Goal: Task Accomplishment & Management: Use online tool/utility

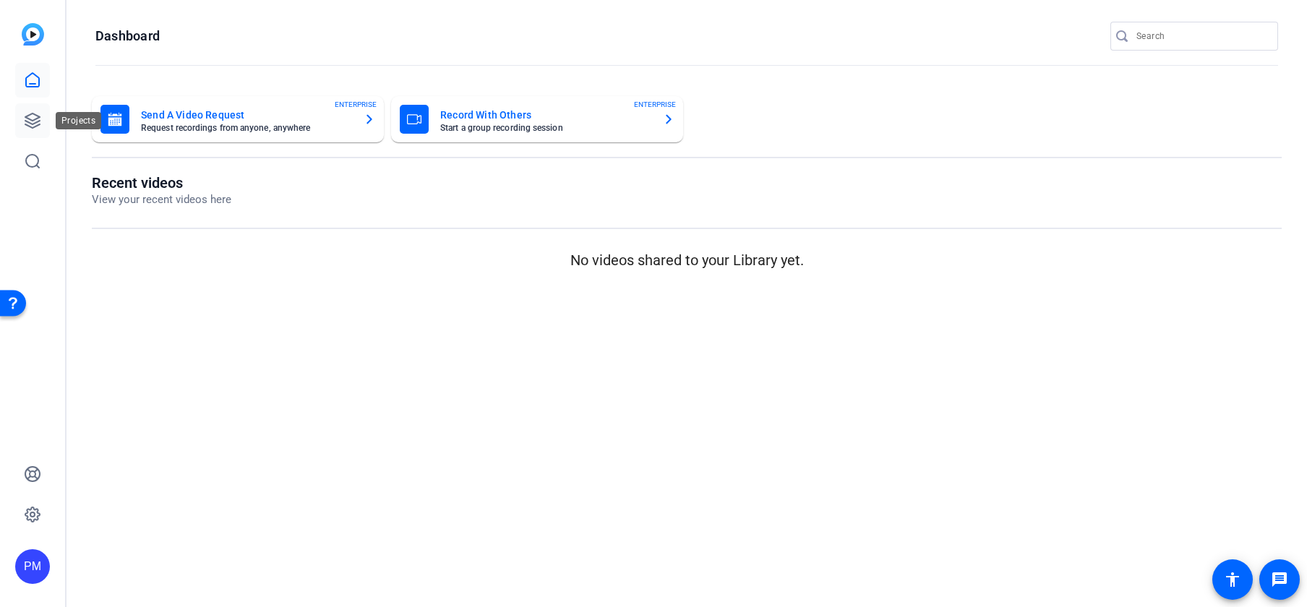
click at [33, 116] on icon at bounding box center [32, 120] width 17 height 17
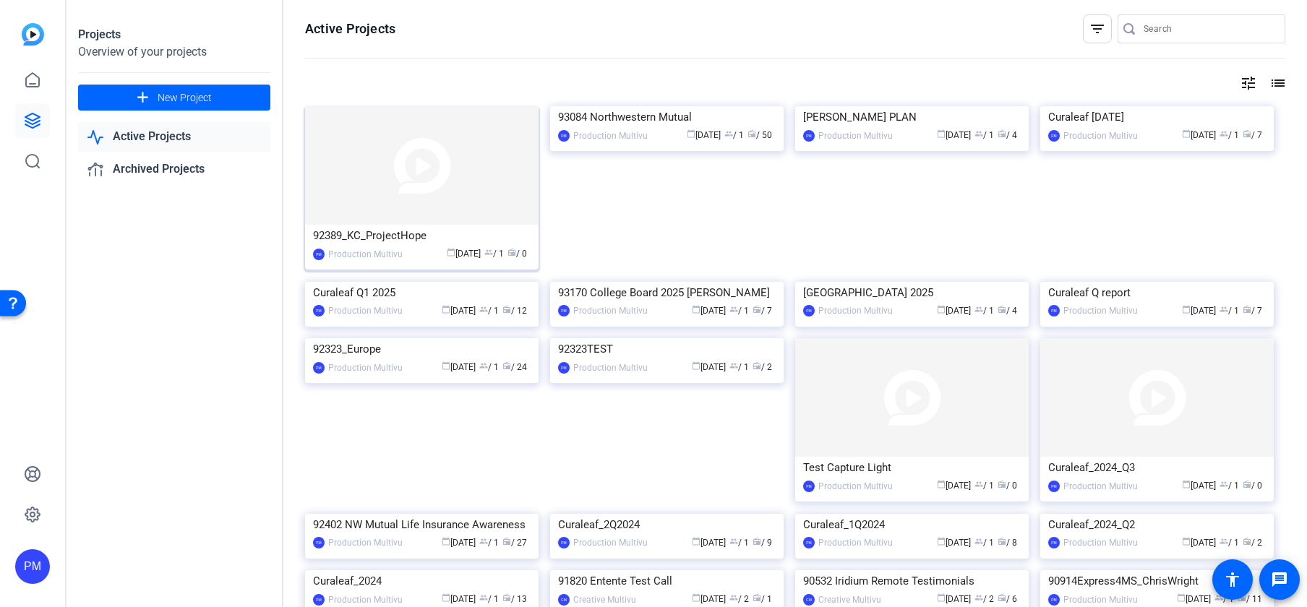
click at [419, 171] on img at bounding box center [422, 165] width 234 height 119
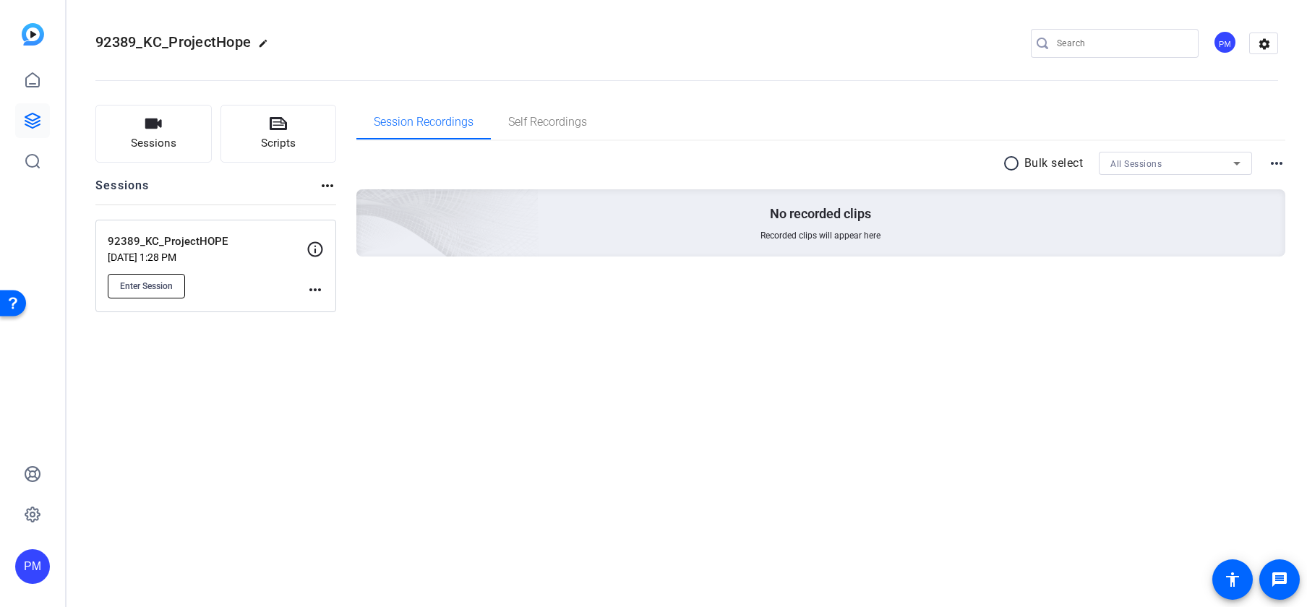
click at [132, 291] on span "Enter Session" at bounding box center [146, 287] width 53 height 12
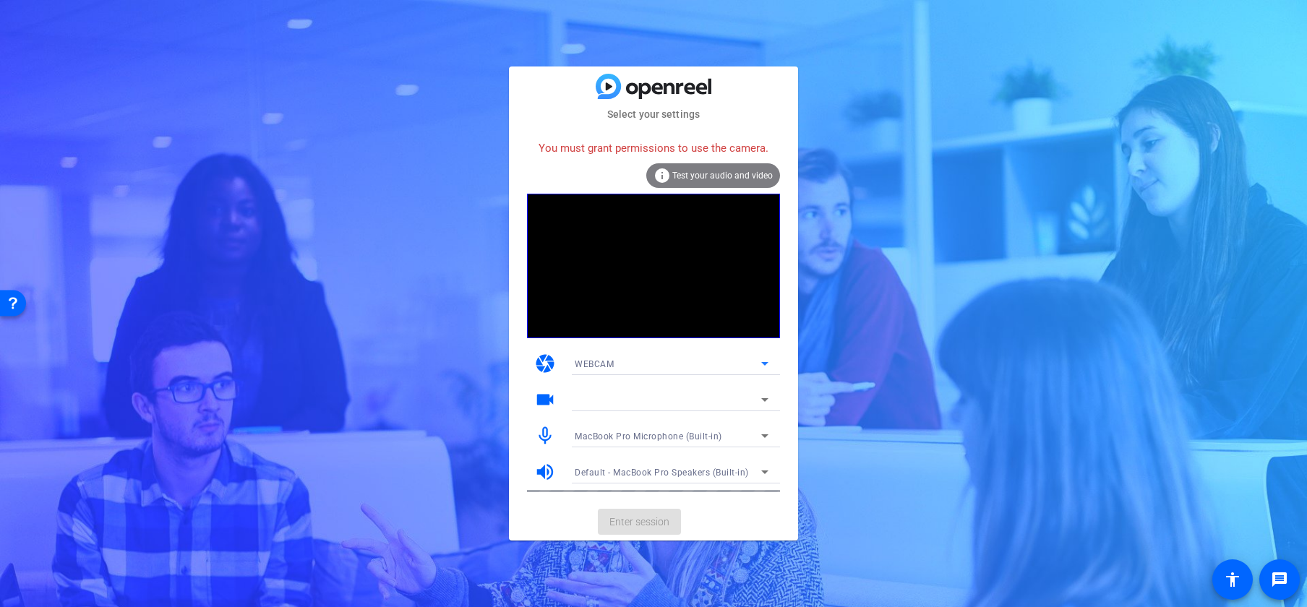
click at [766, 360] on icon at bounding box center [764, 363] width 17 height 17
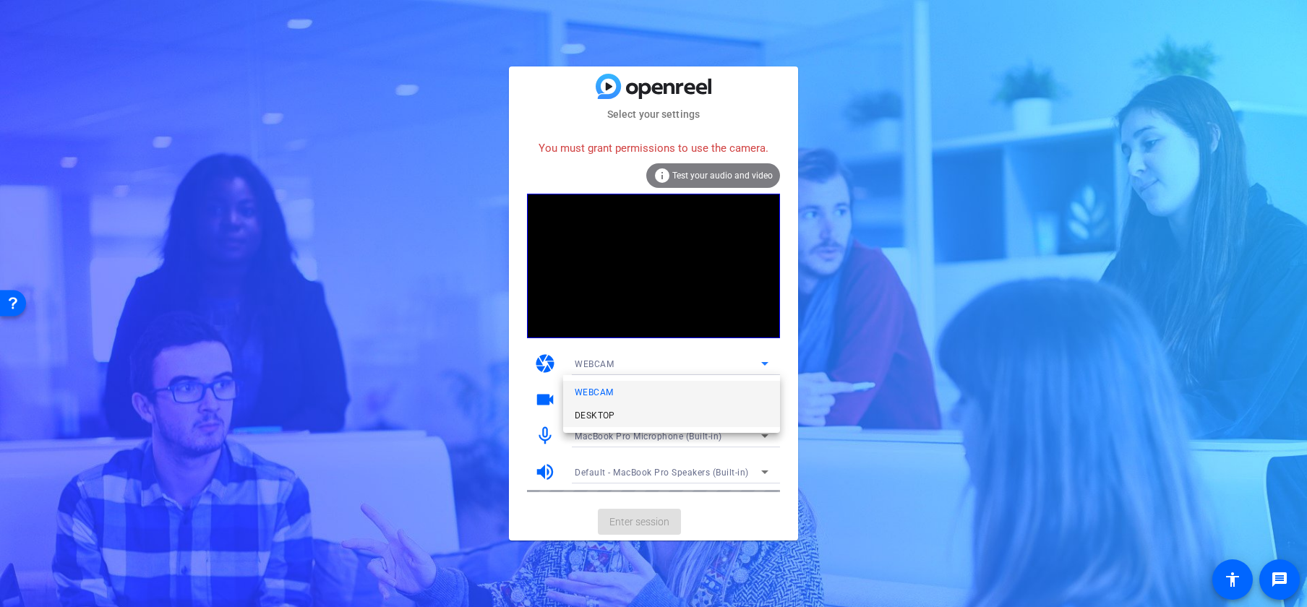
click at [603, 415] on span "DESKTOP" at bounding box center [595, 415] width 40 height 17
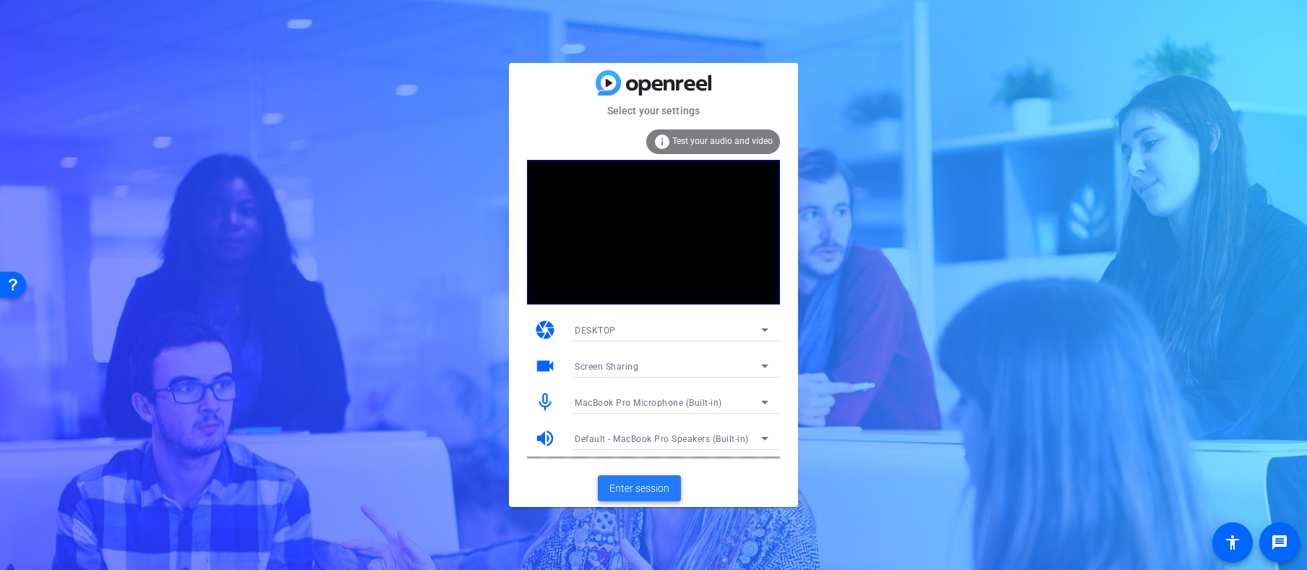
click at [647, 487] on span "Enter session" at bounding box center [640, 488] width 60 height 15
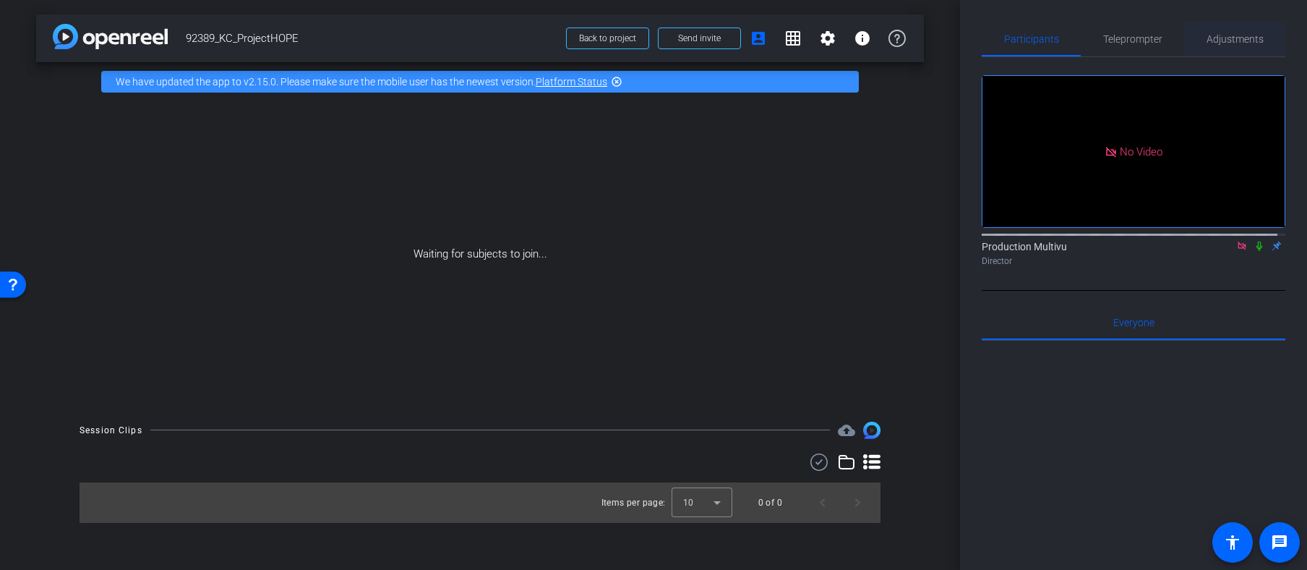
click at [1233, 38] on span "Adjustments" at bounding box center [1235, 39] width 57 height 10
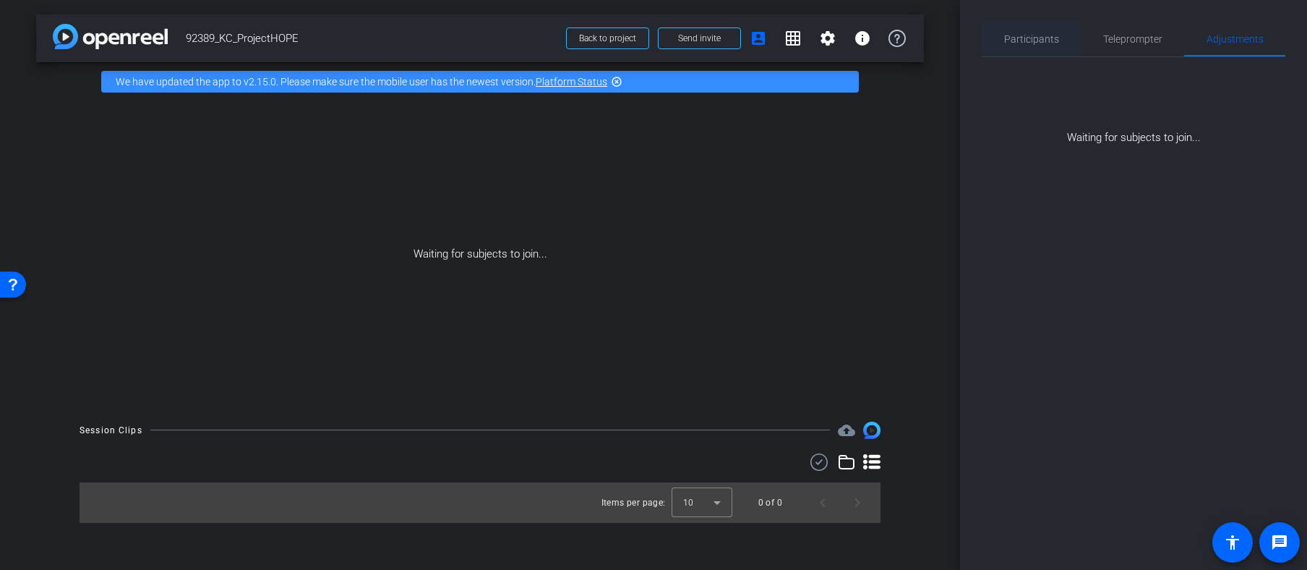
click at [1033, 38] on span "Participants" at bounding box center [1031, 39] width 55 height 10
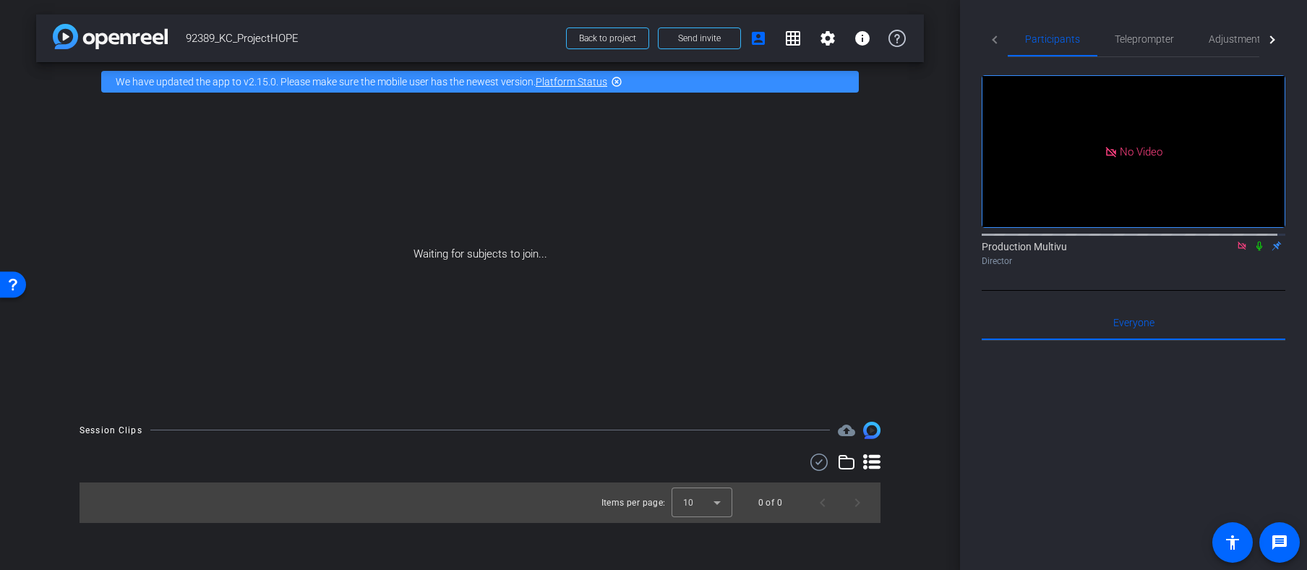
click at [1254, 241] on icon at bounding box center [1260, 246] width 12 height 10
click at [1146, 40] on span "Teleprompter" at bounding box center [1144, 39] width 59 height 10
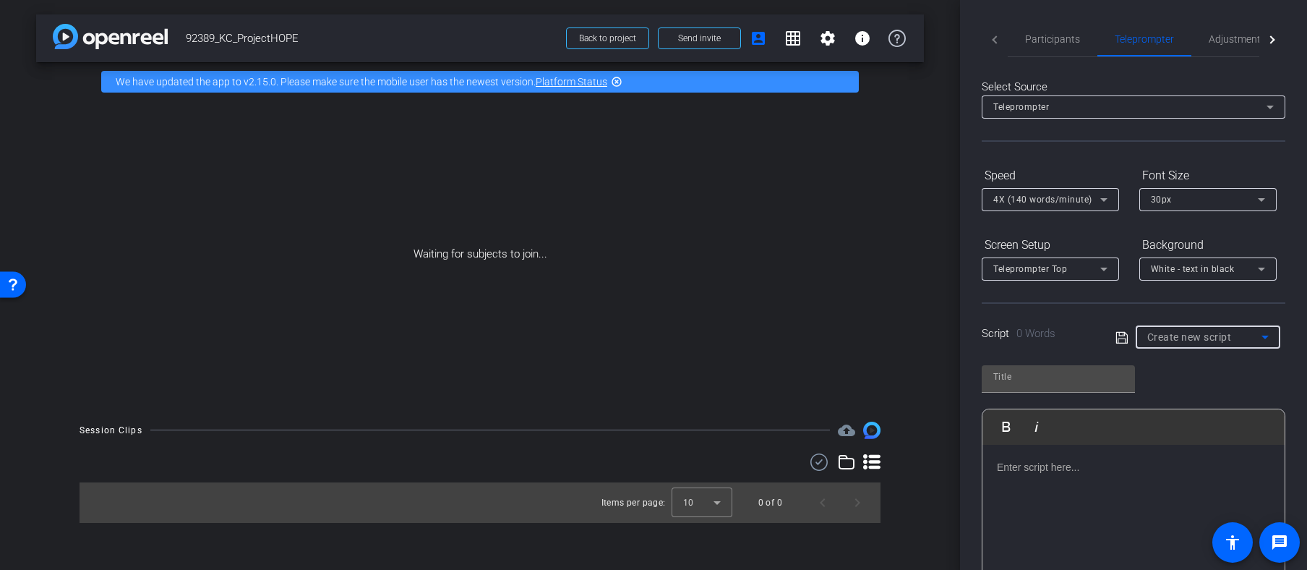
click at [1263, 334] on icon at bounding box center [1265, 336] width 17 height 17
click at [1200, 389] on span "KC "must have"" at bounding box center [1177, 388] width 66 height 17
type input "KC "must have""
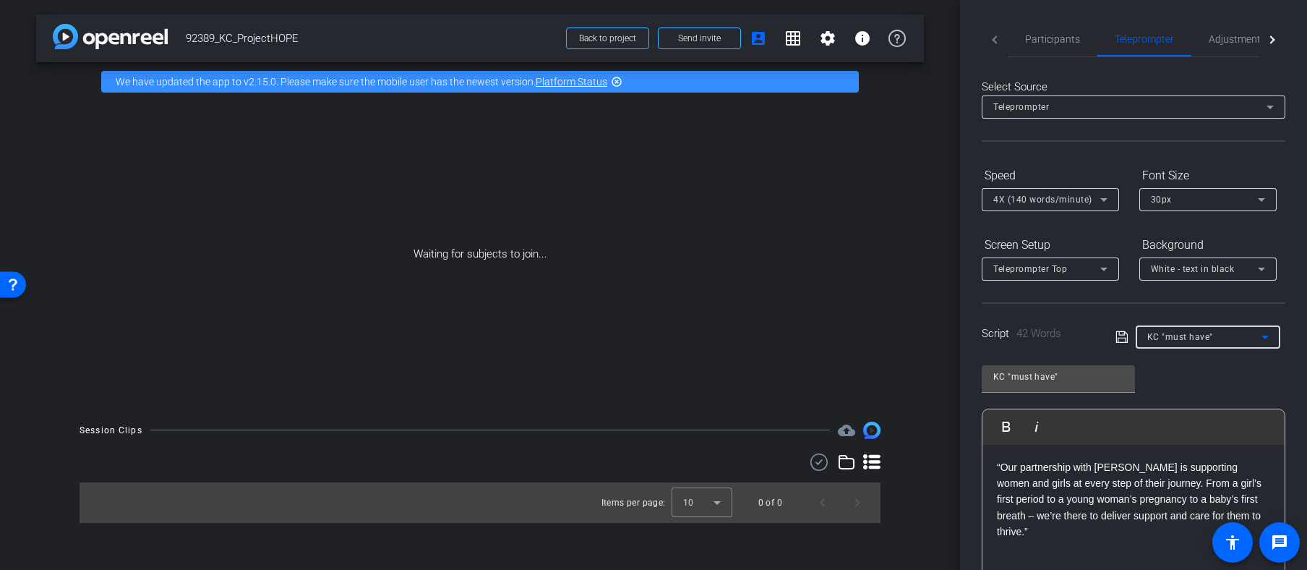
click at [1262, 336] on icon at bounding box center [1265, 336] width 17 height 17
click at [1140, 33] on div at bounding box center [653, 285] width 1307 height 570
click at [1145, 37] on span "Teleprompter" at bounding box center [1144, 39] width 59 height 10
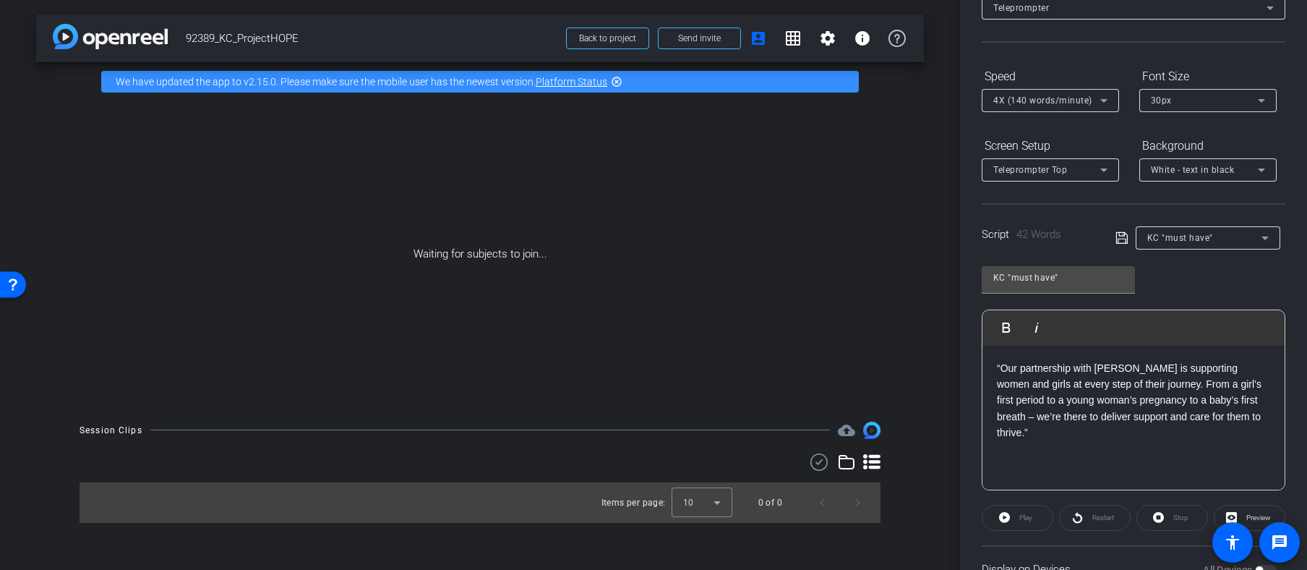
scroll to position [142, 0]
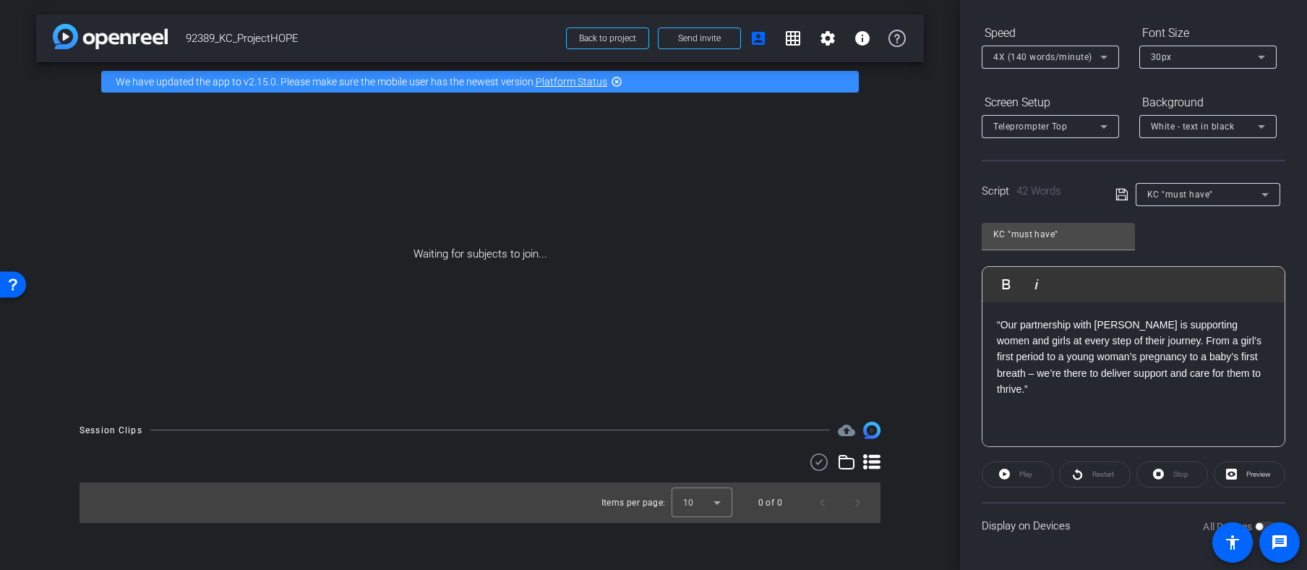
click at [1017, 471] on div "Play" at bounding box center [1018, 474] width 72 height 26
click at [1247, 472] on span "Preview" at bounding box center [1259, 474] width 25 height 8
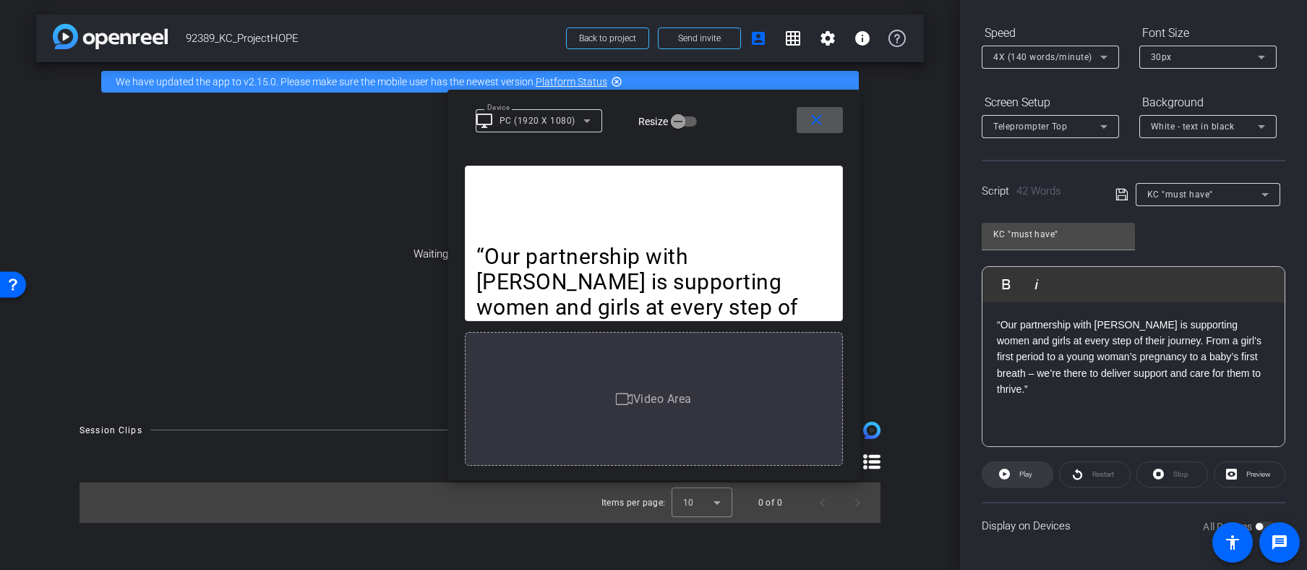
click at [1008, 470] on icon at bounding box center [1004, 474] width 11 height 18
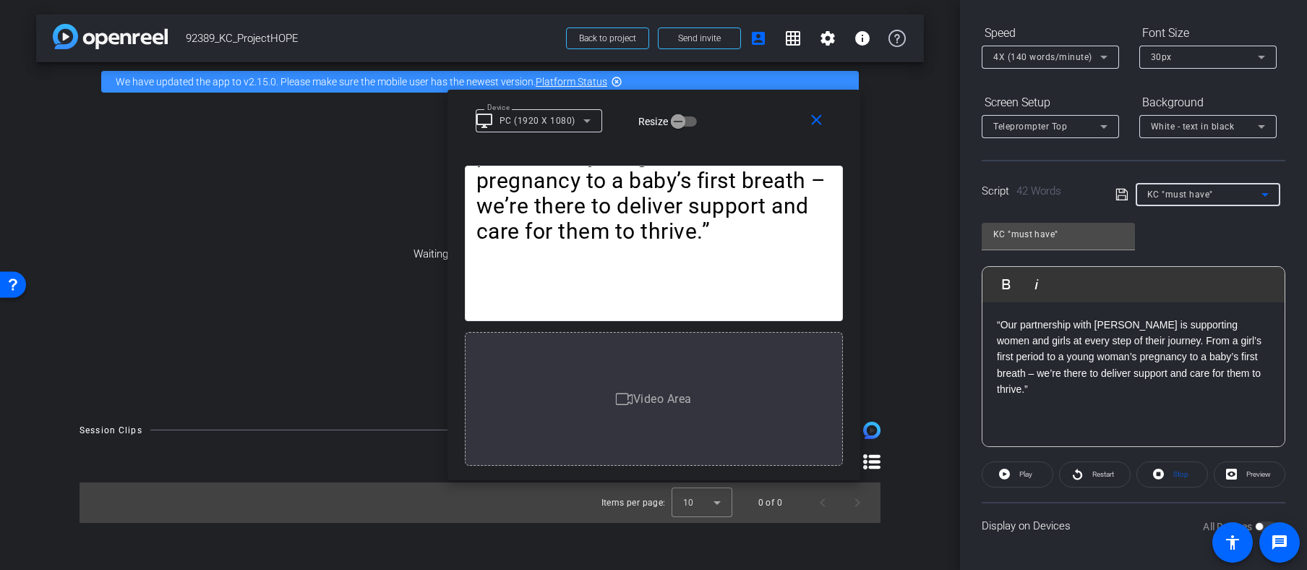
click at [1260, 189] on icon at bounding box center [1265, 194] width 17 height 17
click at [1197, 220] on span "Create new script" at bounding box center [1182, 223] width 76 height 17
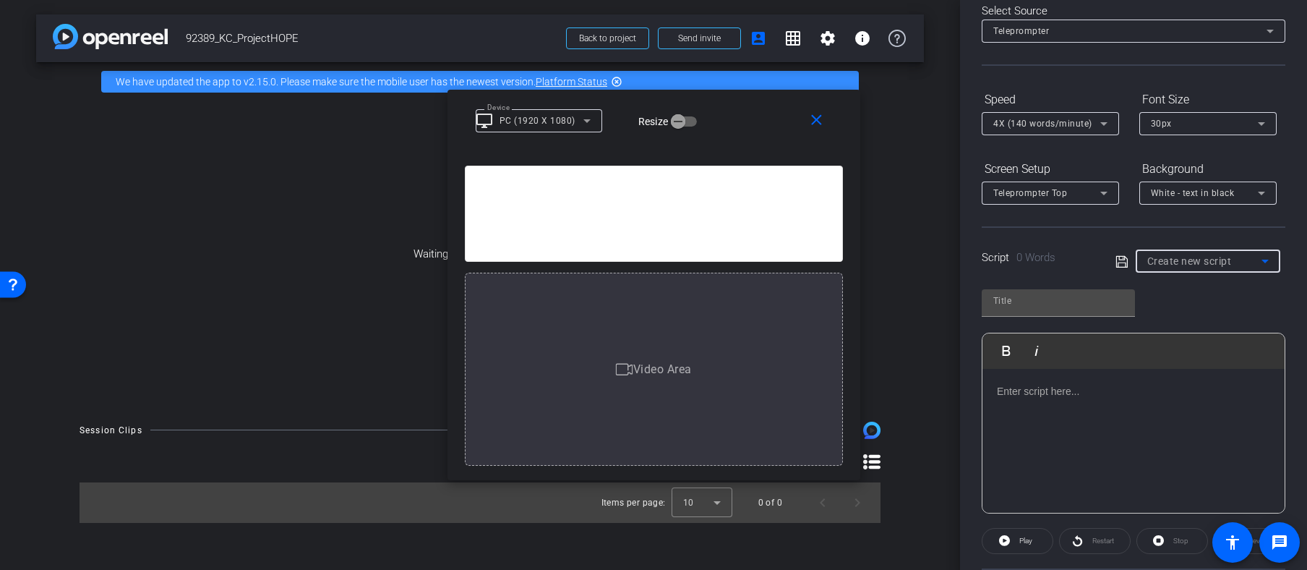
scroll to position [0, 0]
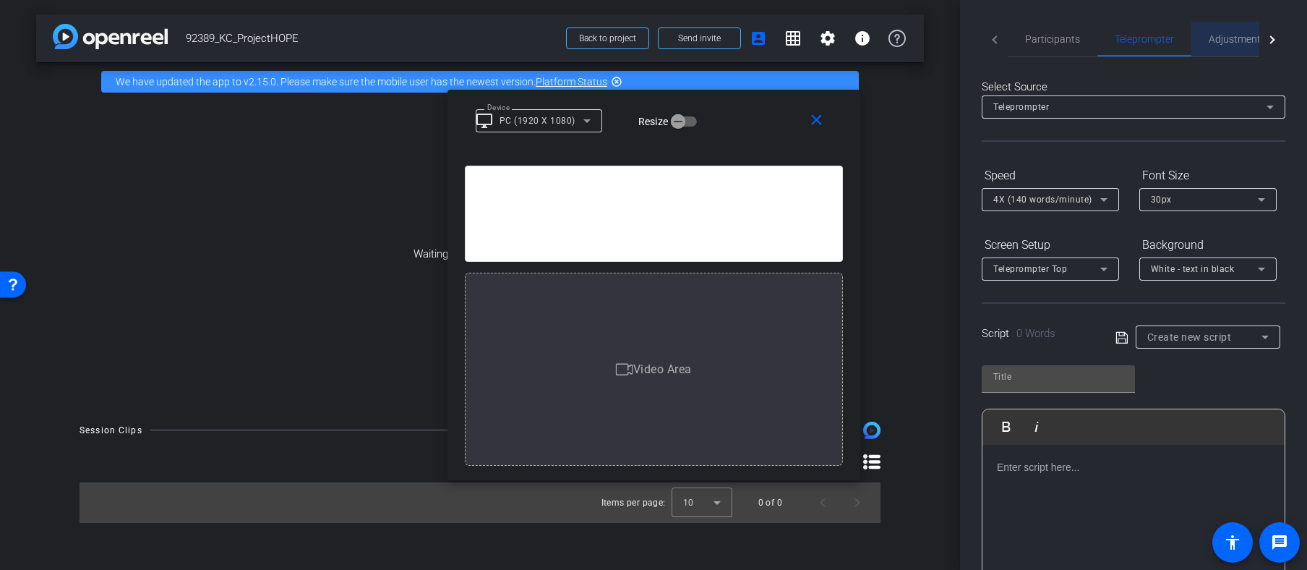
click at [1222, 32] on span "Adjustments" at bounding box center [1237, 39] width 57 height 35
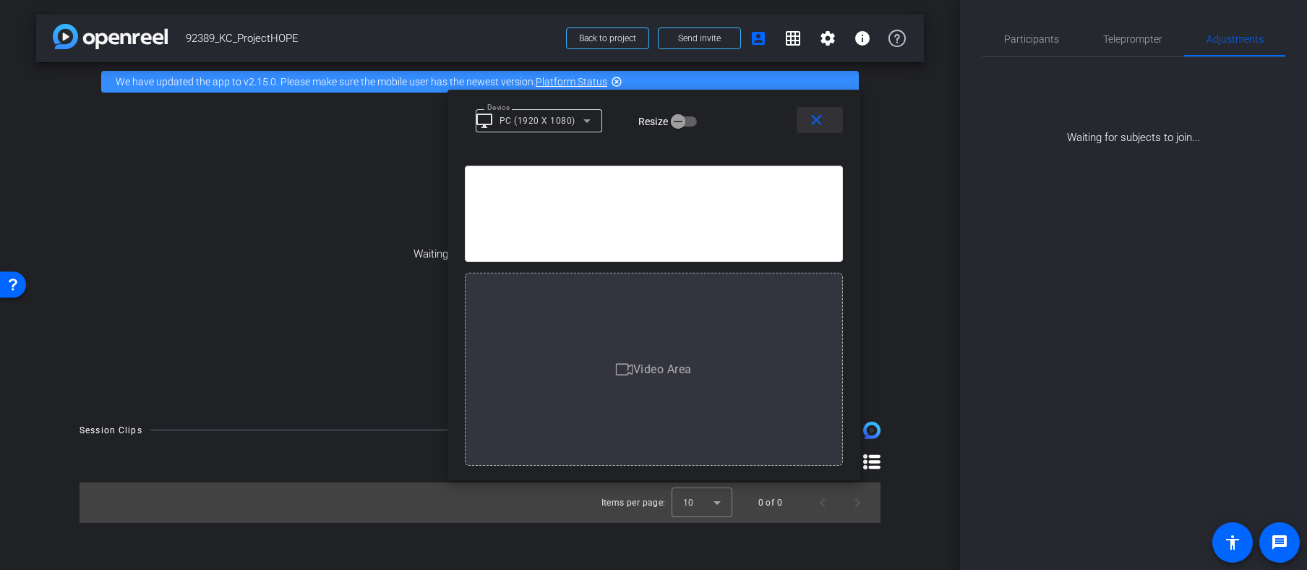
click at [818, 117] on mat-icon "close" at bounding box center [817, 120] width 18 height 18
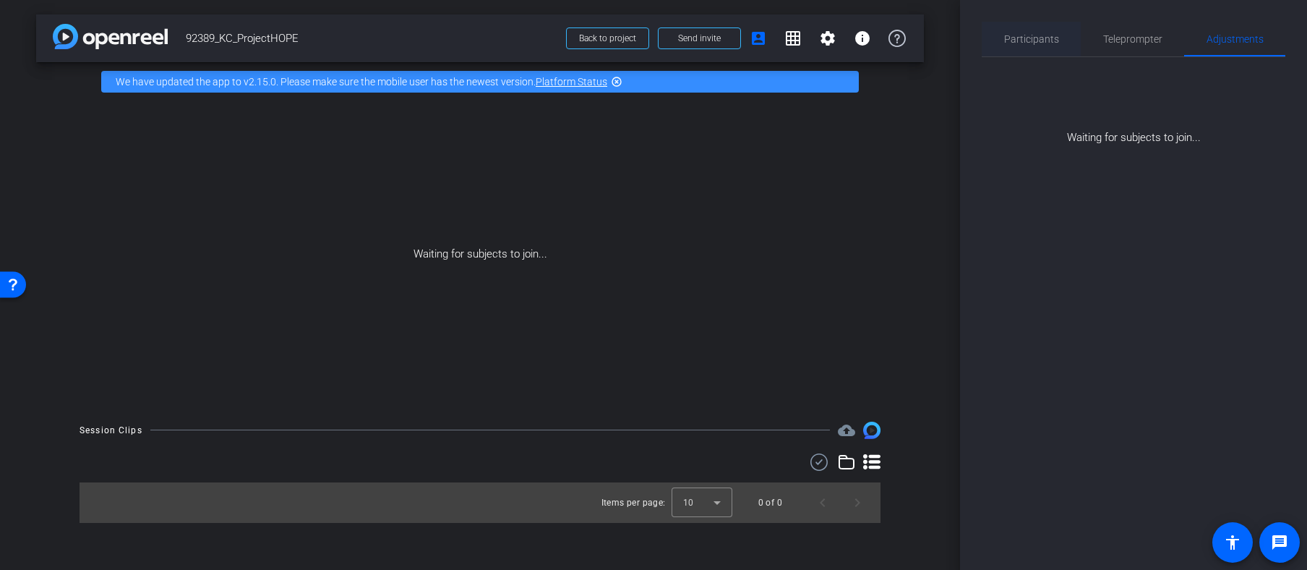
click at [1033, 39] on span "Participants" at bounding box center [1031, 39] width 55 height 10
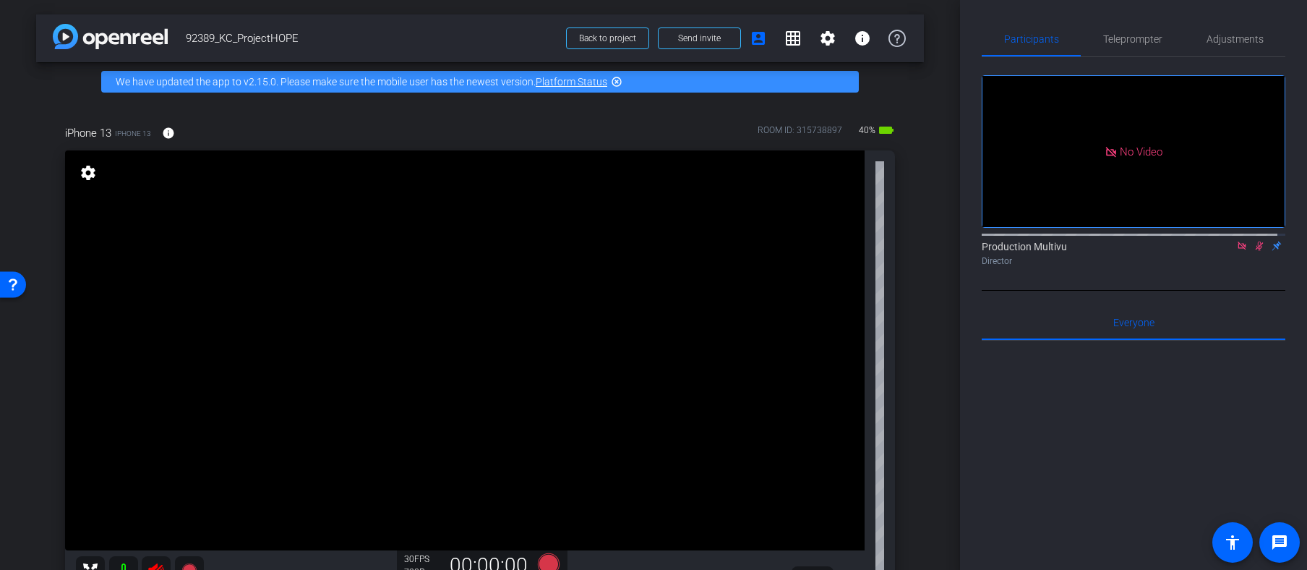
click at [1256, 242] on icon at bounding box center [1260, 246] width 8 height 9
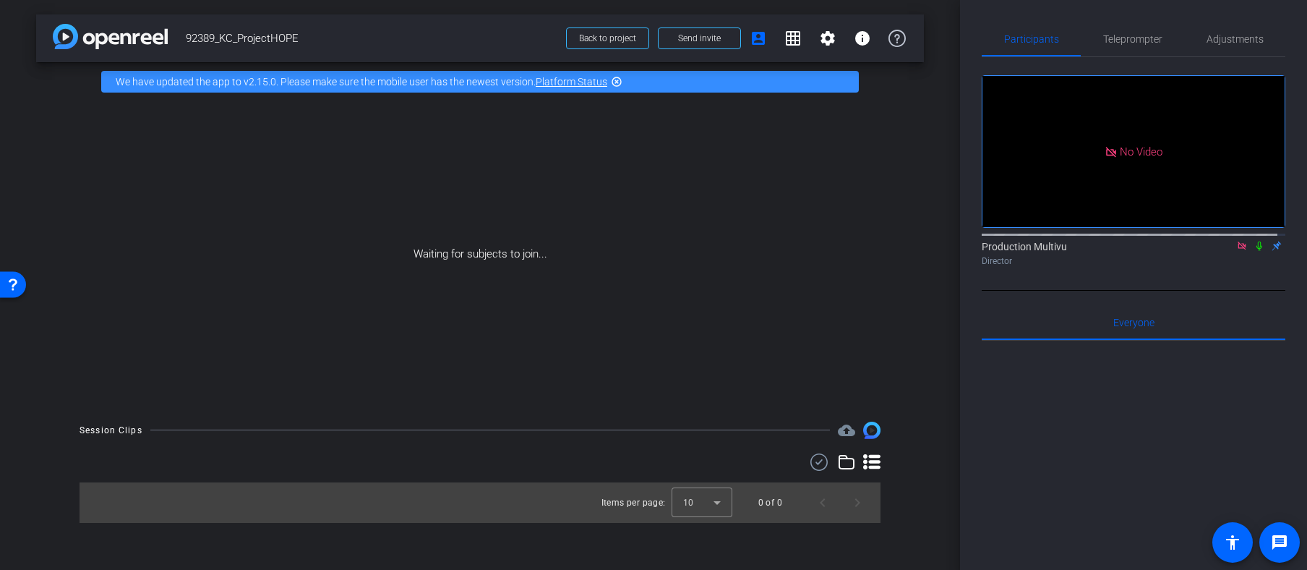
click at [153, 477] on div "Items per page: 10 0 of 0" at bounding box center [480, 487] width 801 height 69
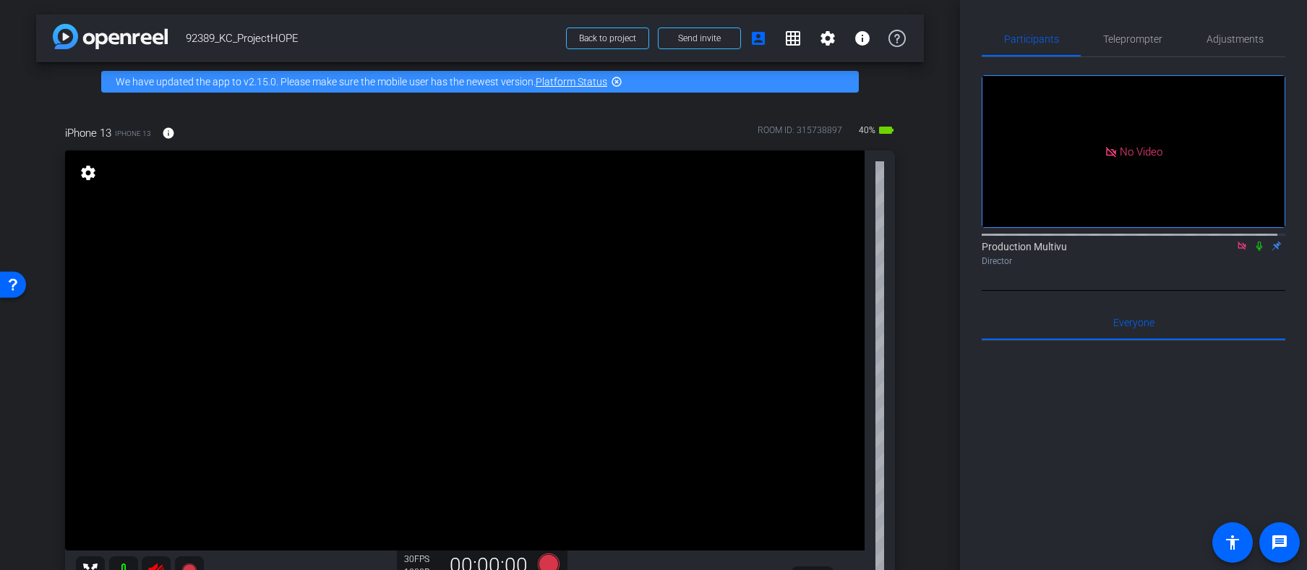
click at [158, 563] on icon at bounding box center [156, 570] width 17 height 17
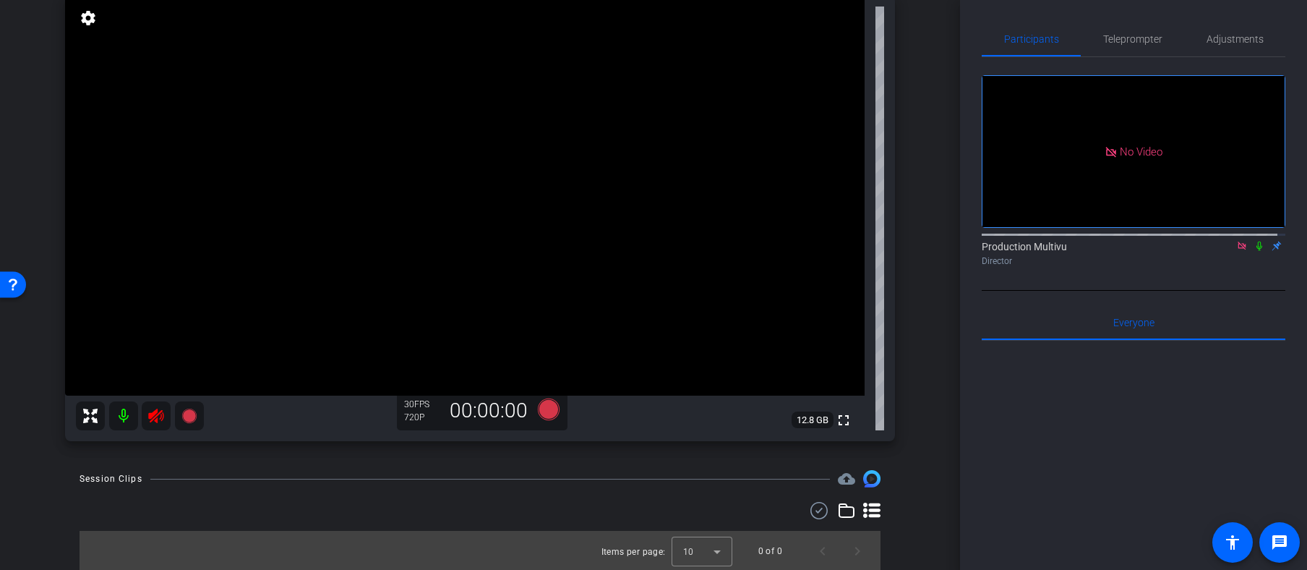
scroll to position [156, 0]
click at [155, 414] on icon at bounding box center [156, 414] width 17 height 17
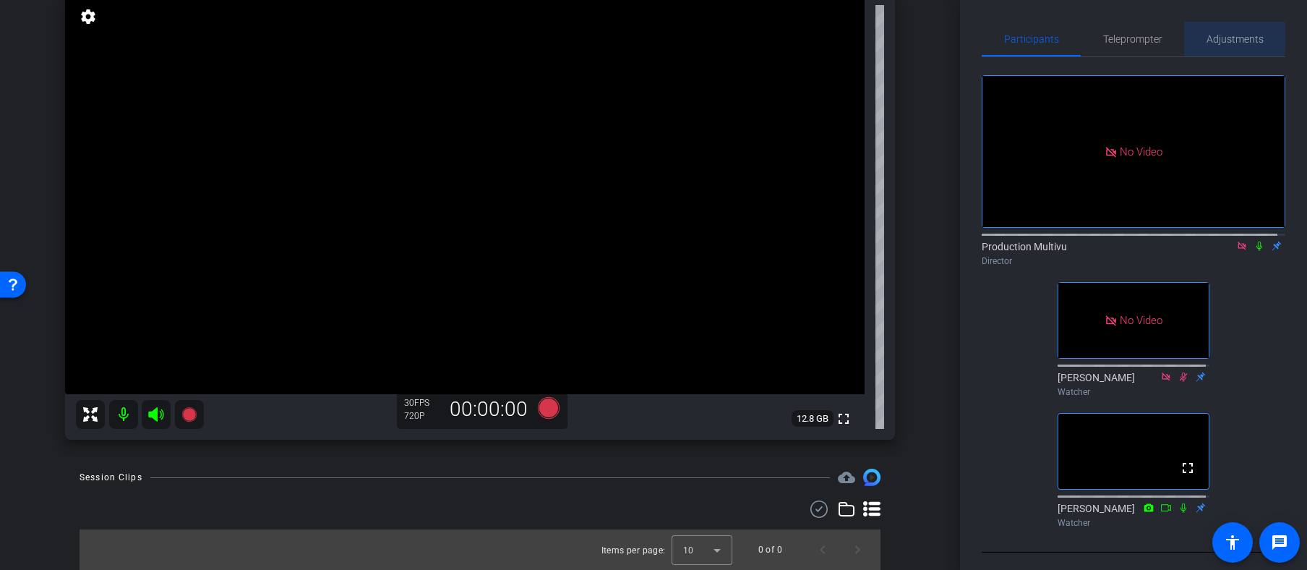
click at [1229, 37] on span "Adjustments" at bounding box center [1235, 39] width 57 height 10
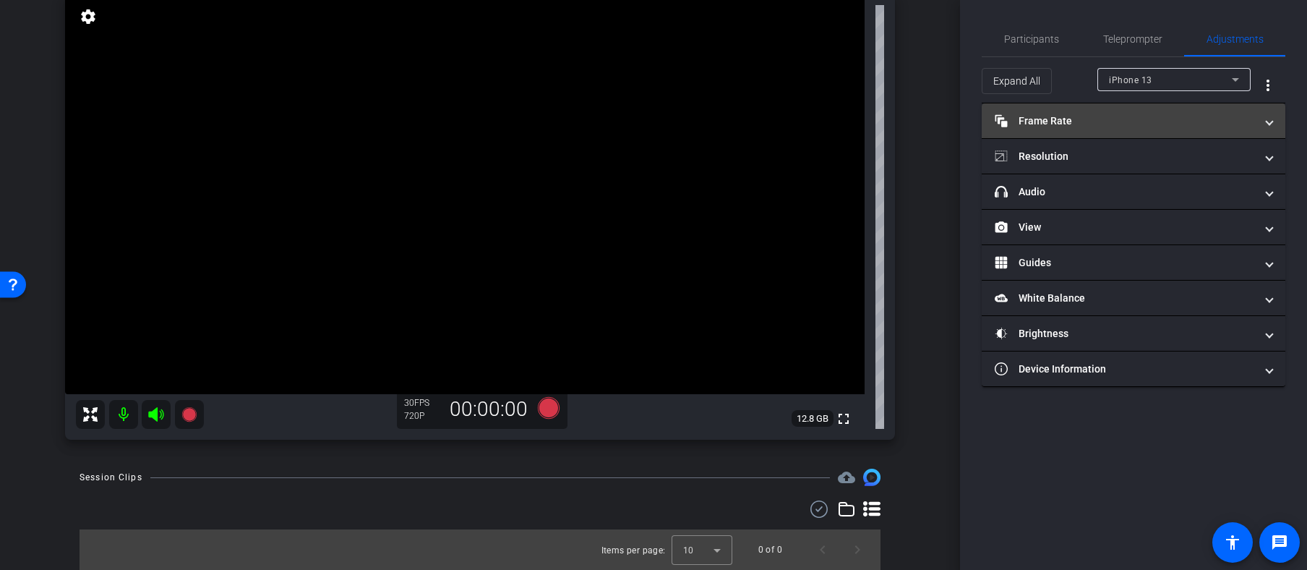
click at [1160, 124] on mat-panel-title "Frame Rate Frame Rate" at bounding box center [1125, 121] width 260 height 15
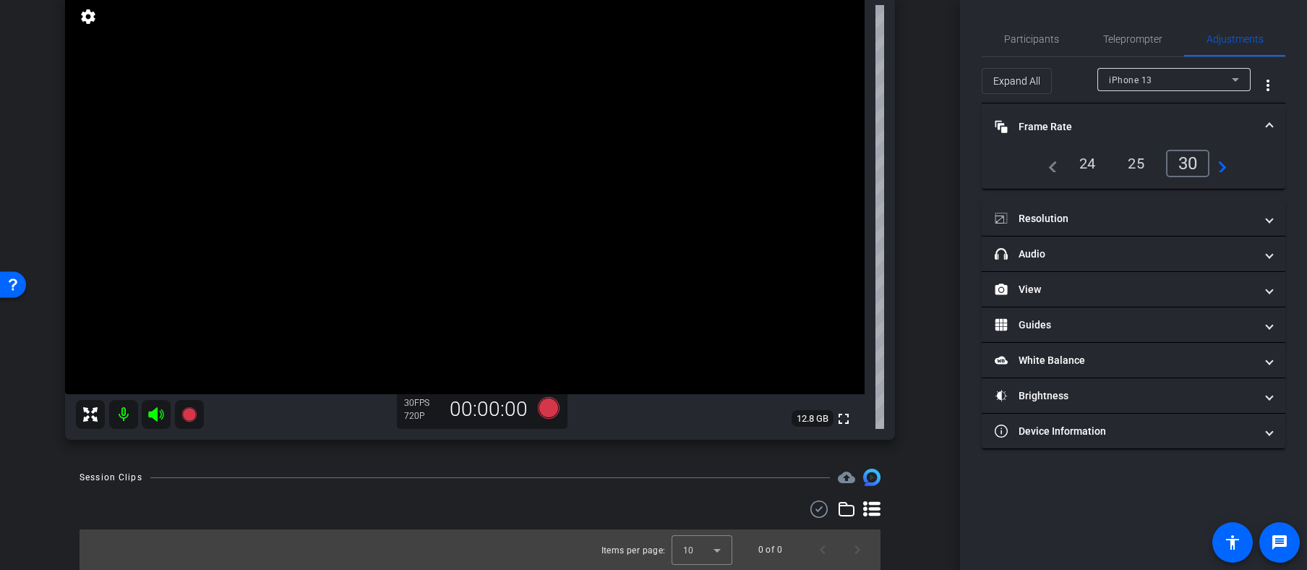
click at [1191, 157] on div "30" at bounding box center [1188, 163] width 44 height 27
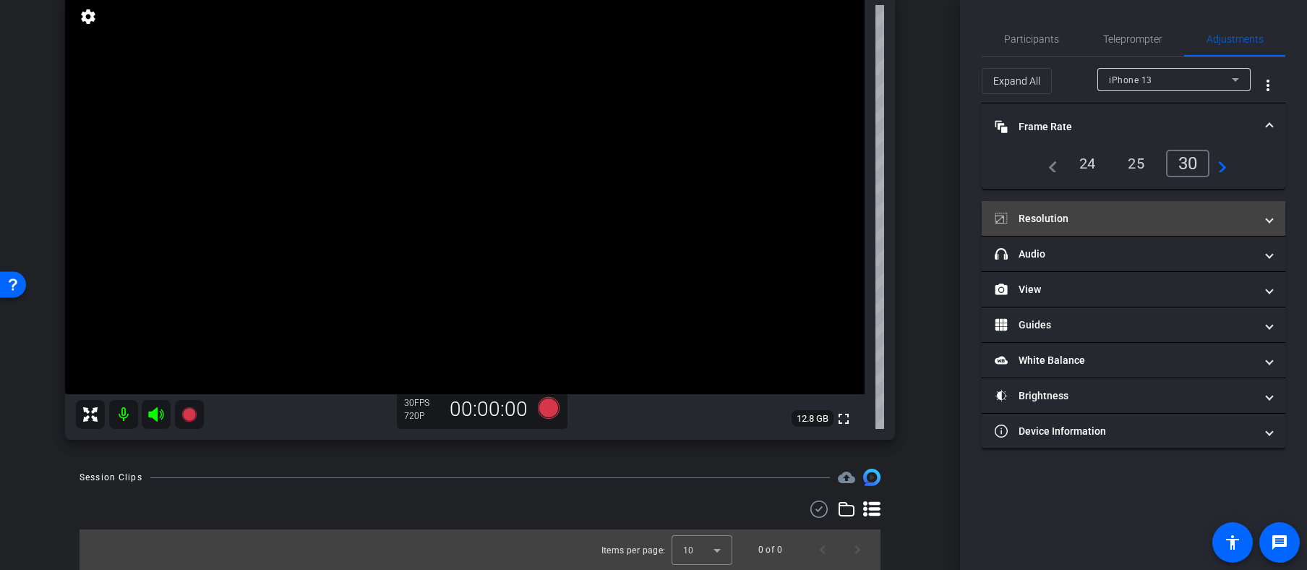
click at [1125, 214] on mat-panel-title "Resolution" at bounding box center [1125, 218] width 260 height 15
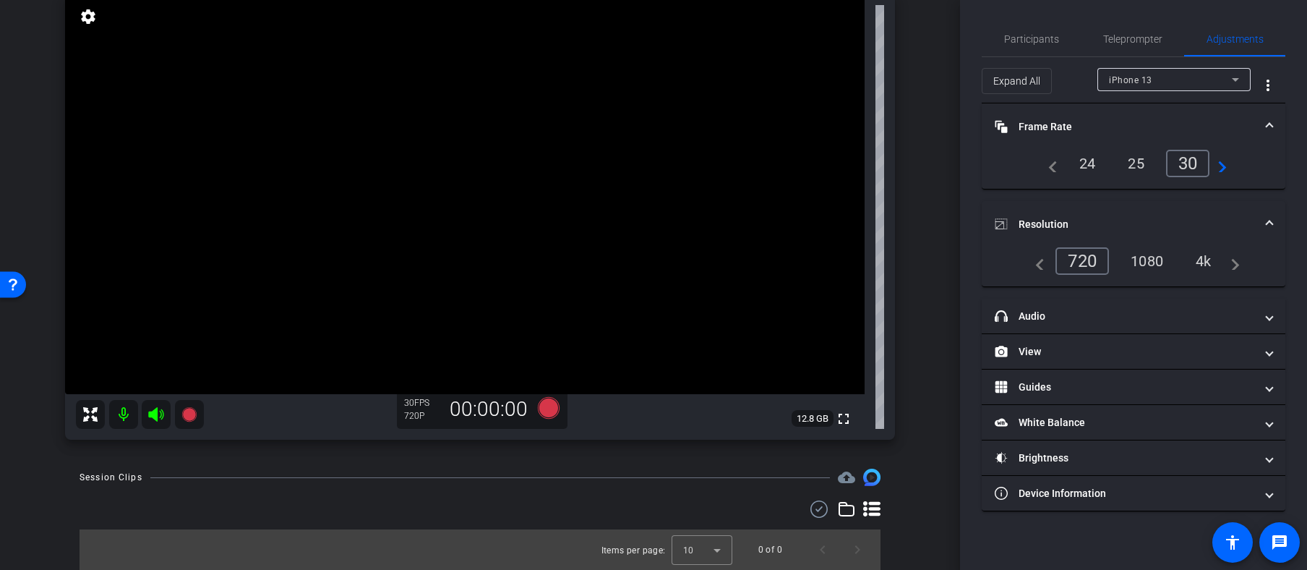
click at [1198, 258] on div "4k" at bounding box center [1204, 261] width 38 height 25
click at [1033, 36] on span "Participants" at bounding box center [1031, 39] width 55 height 10
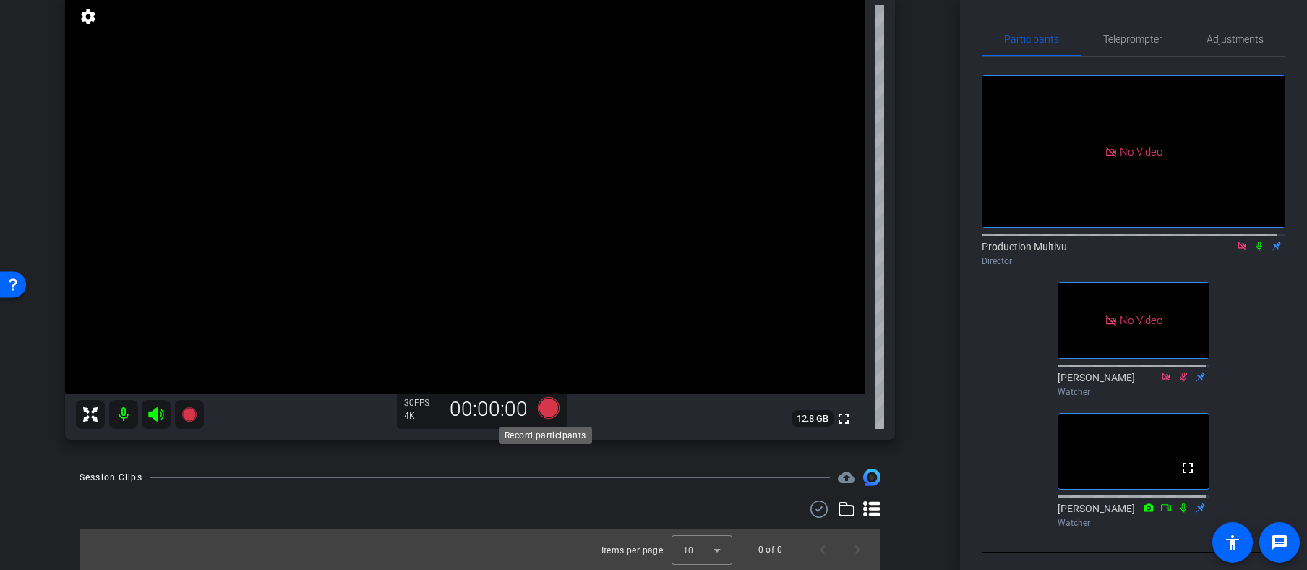
click at [546, 408] on icon at bounding box center [549, 408] width 22 height 22
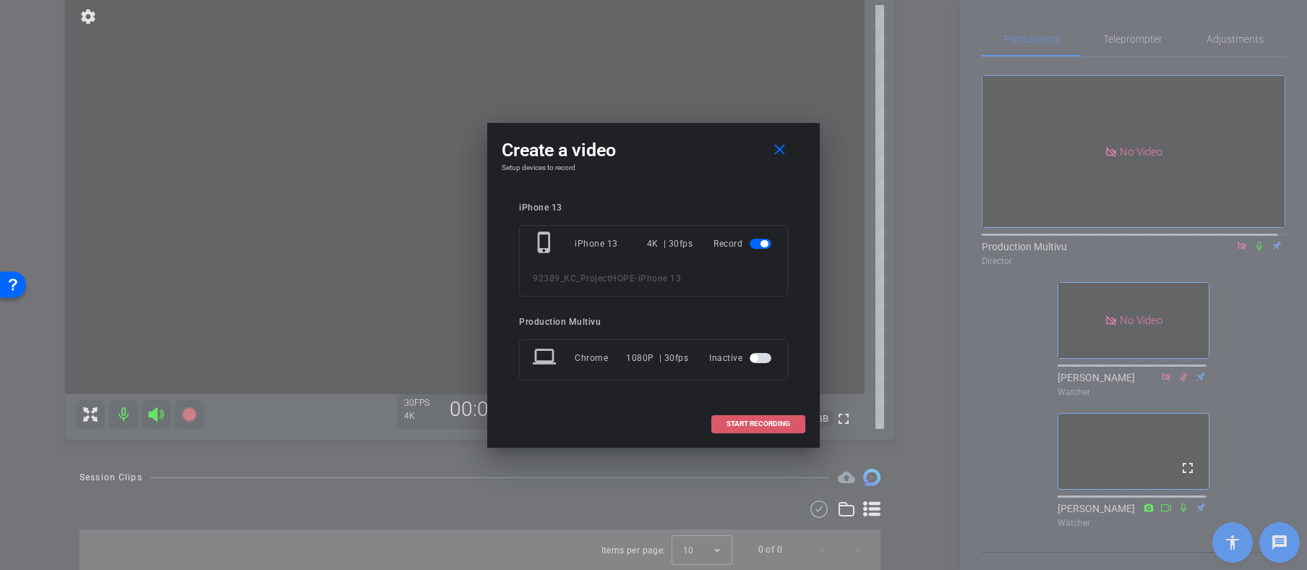
click at [756, 424] on span "START RECORDING" at bounding box center [759, 423] width 64 height 7
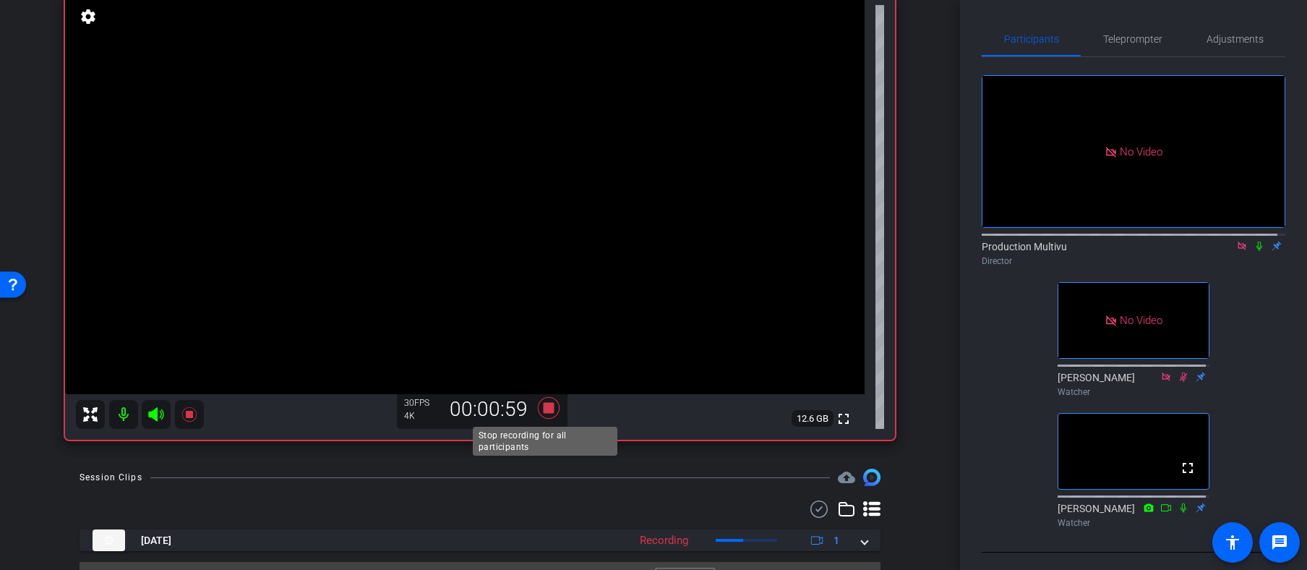
click at [544, 406] on icon at bounding box center [549, 408] width 22 height 22
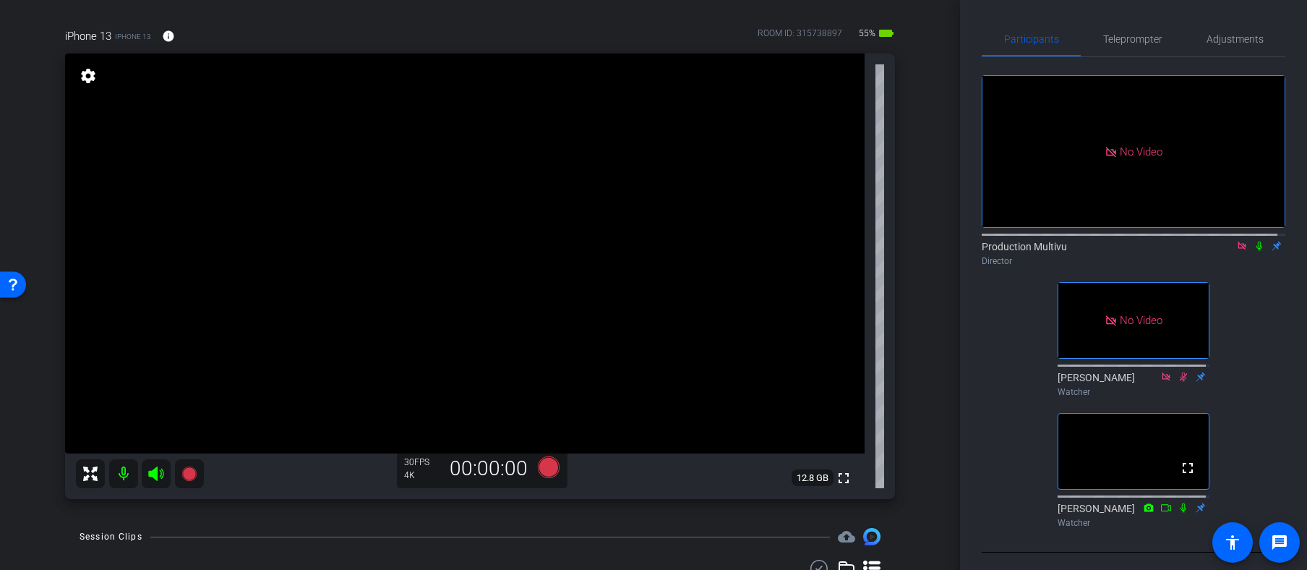
scroll to position [96, 0]
click at [544, 469] on icon at bounding box center [549, 468] width 22 height 22
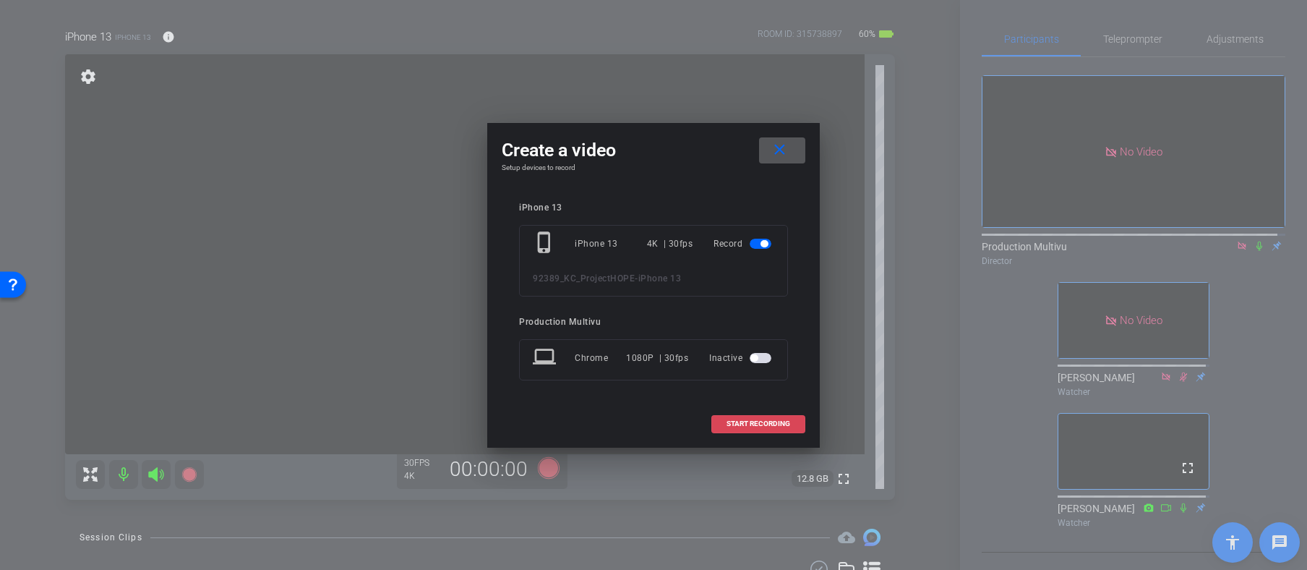
click at [777, 425] on span "START RECORDING" at bounding box center [759, 423] width 64 height 7
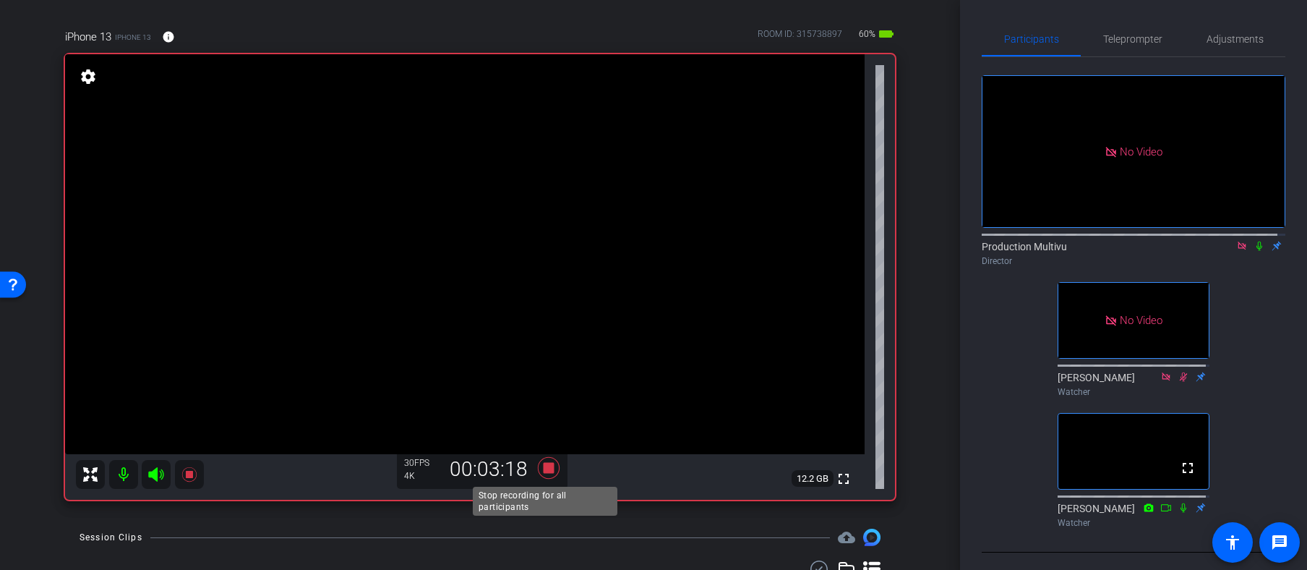
click at [543, 466] on icon at bounding box center [549, 468] width 22 height 22
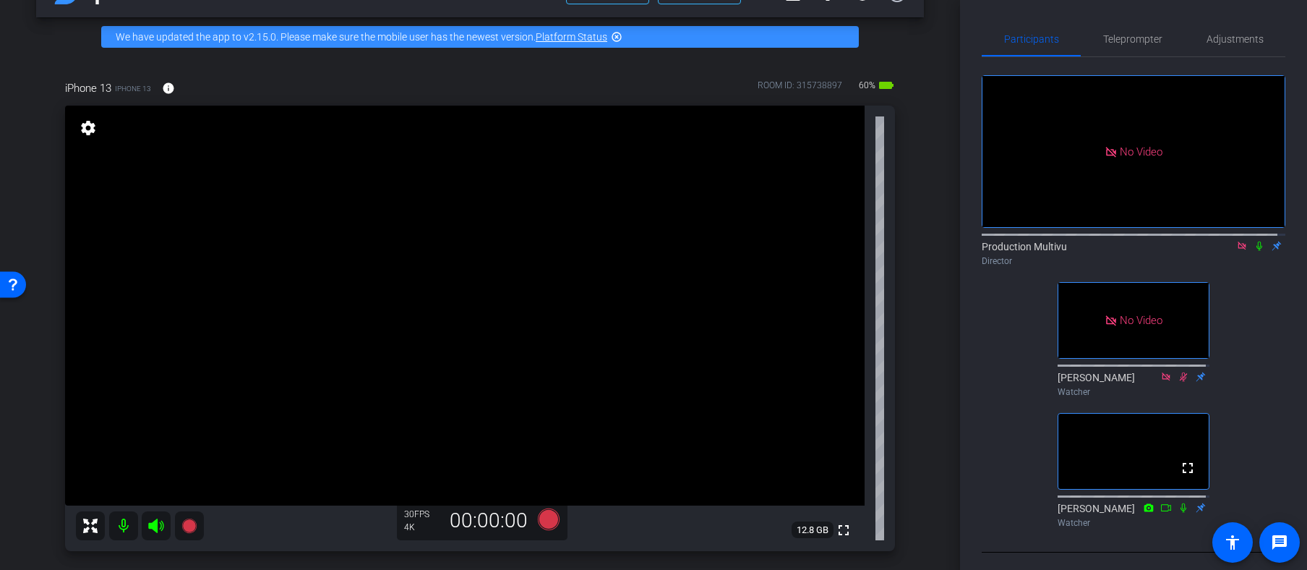
scroll to position [145, 0]
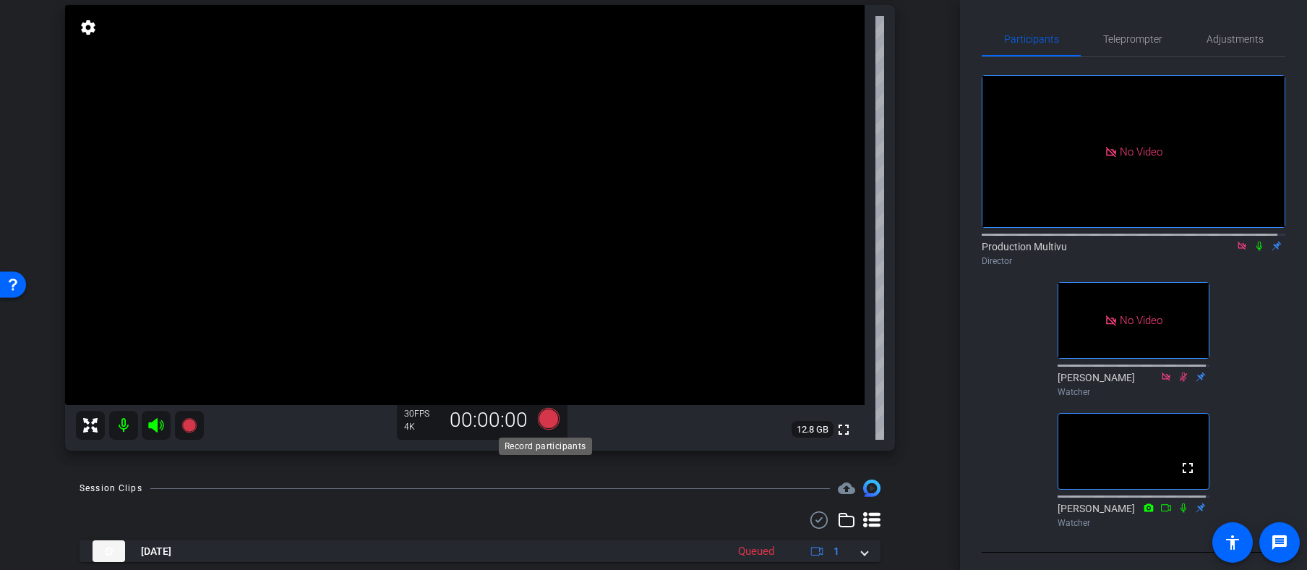
click at [544, 417] on icon at bounding box center [549, 419] width 22 height 22
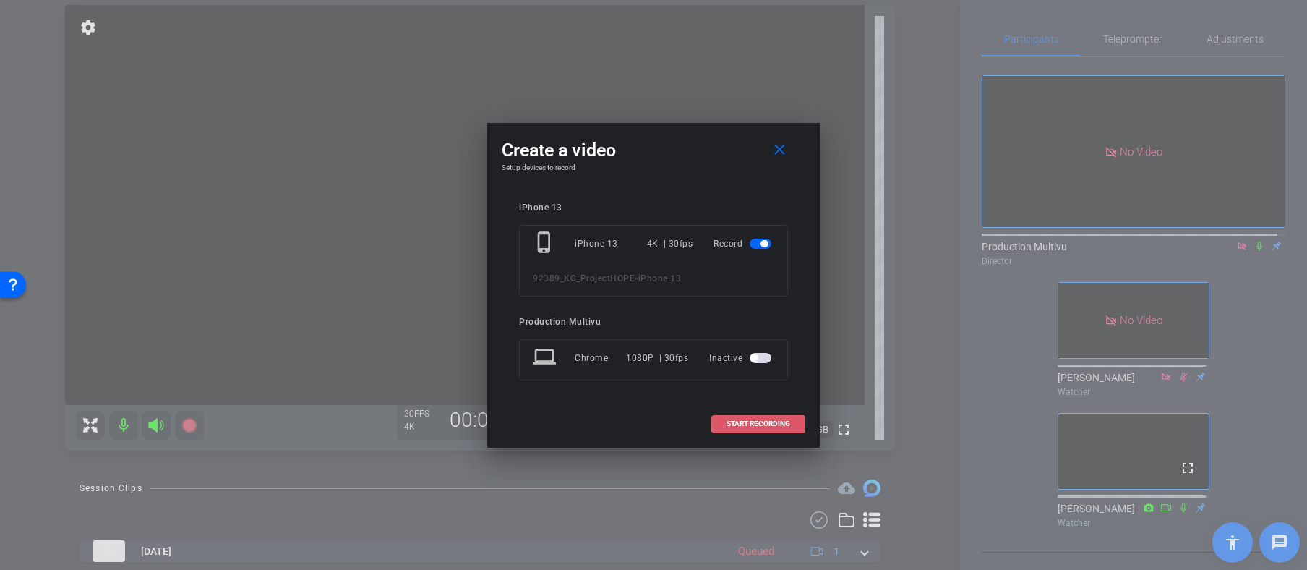
click at [764, 425] on span "START RECORDING" at bounding box center [759, 423] width 64 height 7
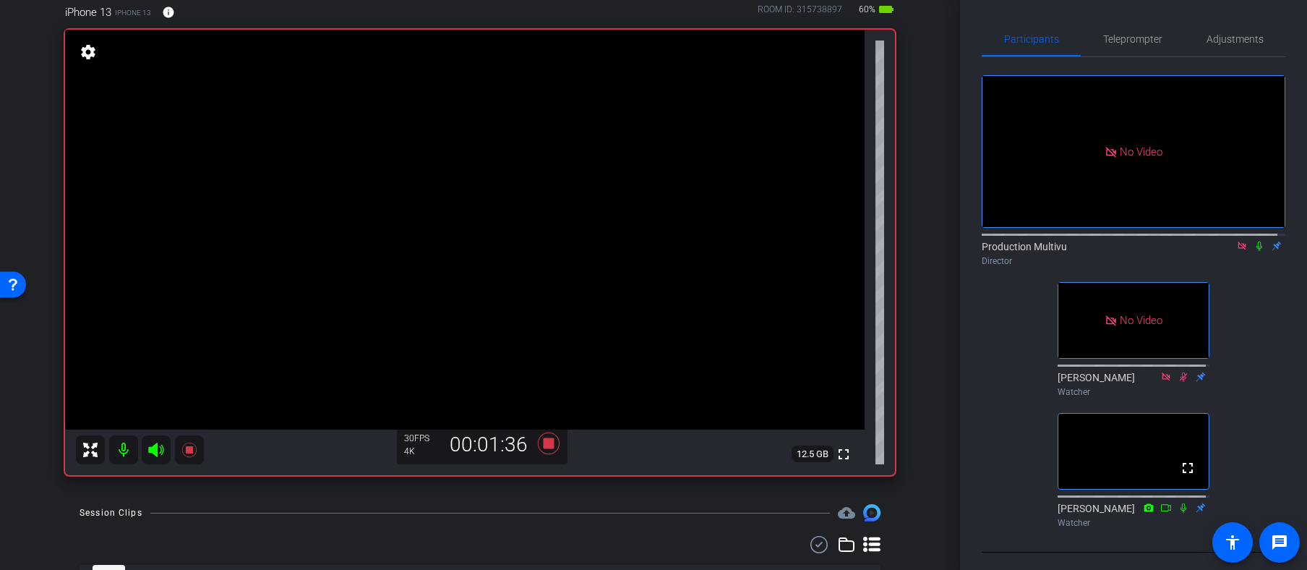
scroll to position [123, 0]
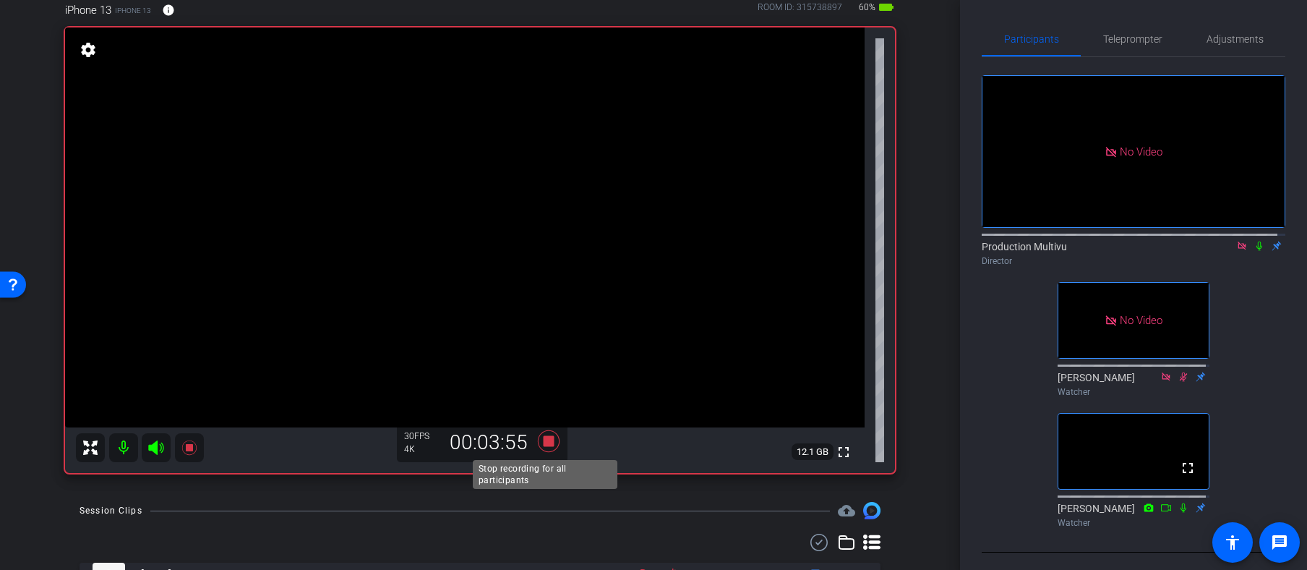
click at [547, 440] on icon at bounding box center [549, 441] width 22 height 22
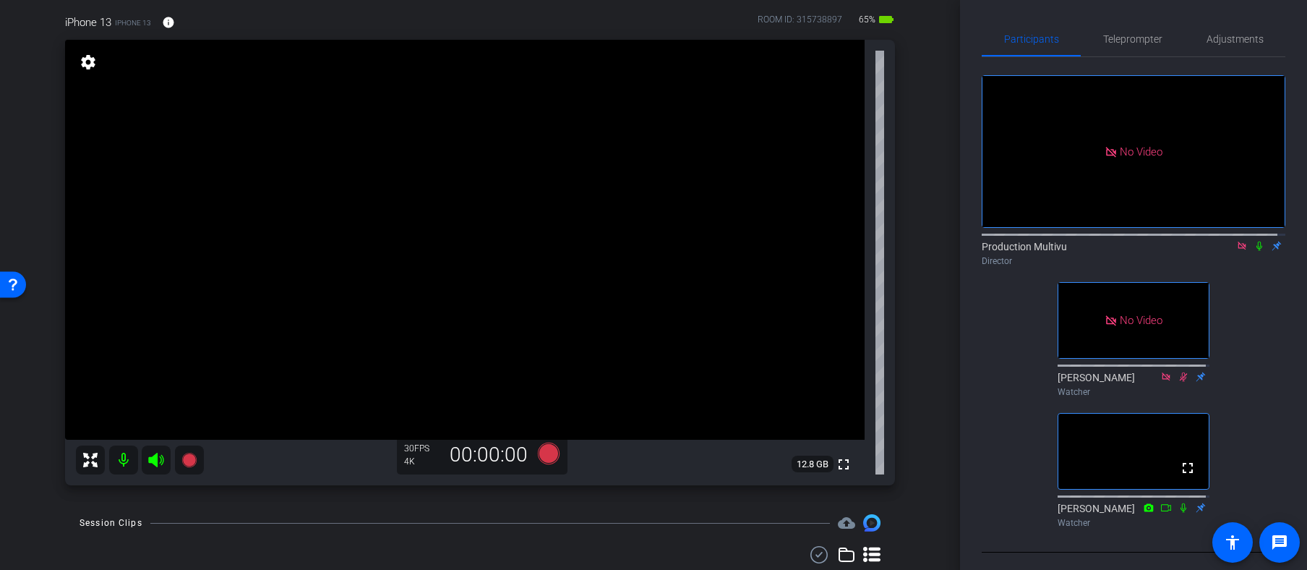
scroll to position [51, 0]
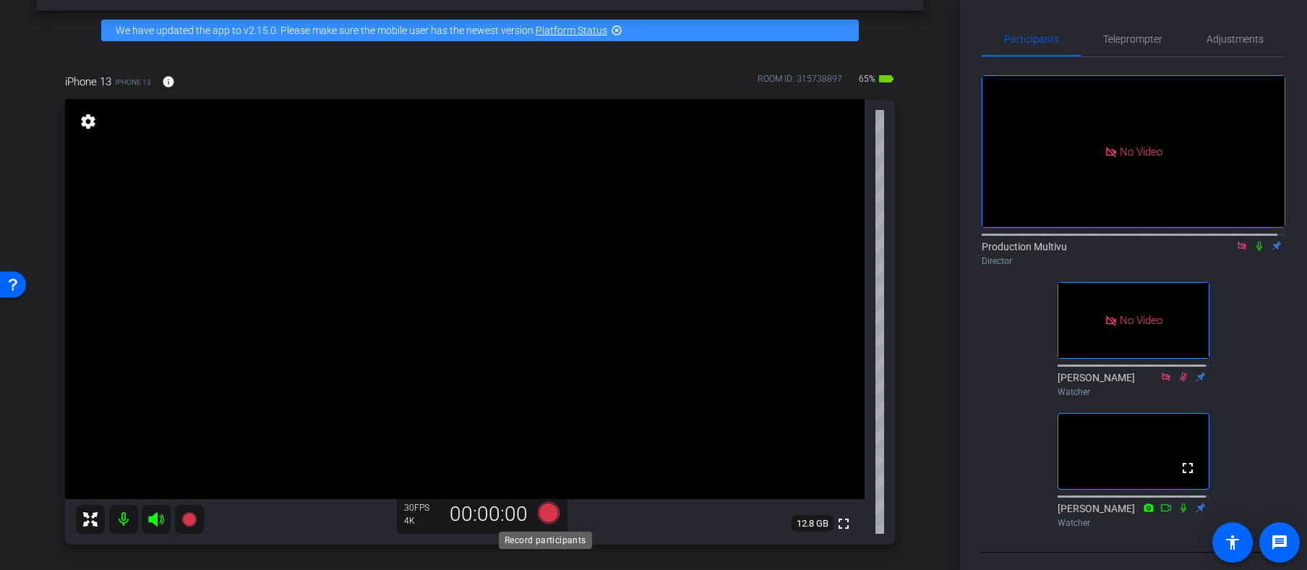
click at [542, 511] on icon at bounding box center [549, 513] width 22 height 22
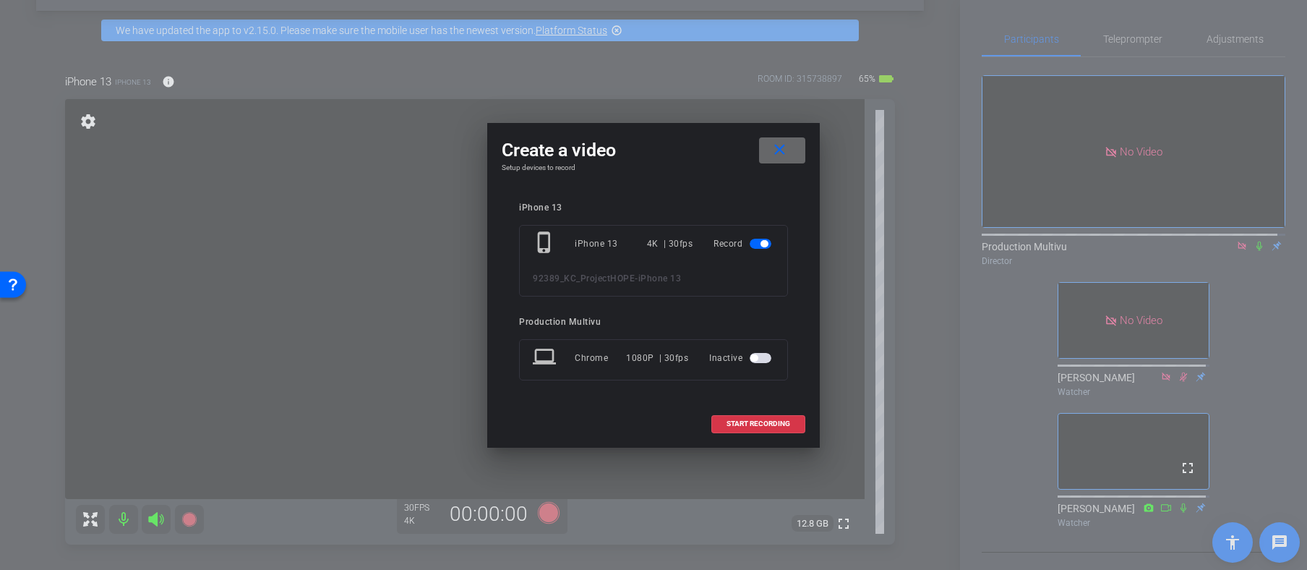
click at [778, 144] on mat-icon "close" at bounding box center [780, 150] width 18 height 18
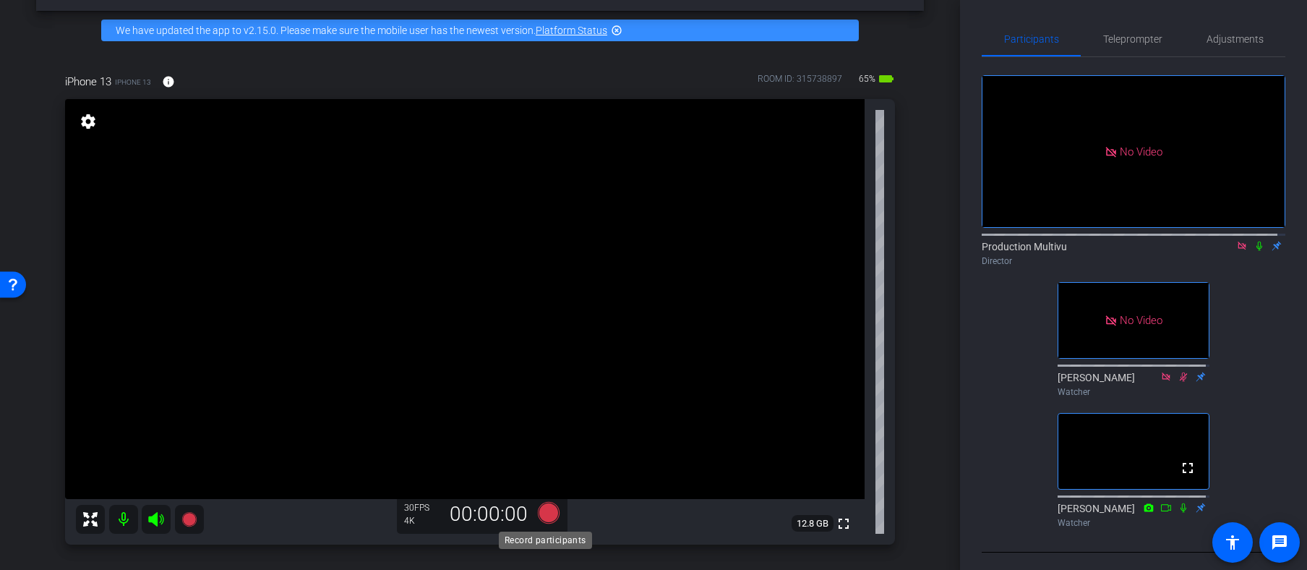
click at [544, 511] on icon at bounding box center [549, 513] width 22 height 22
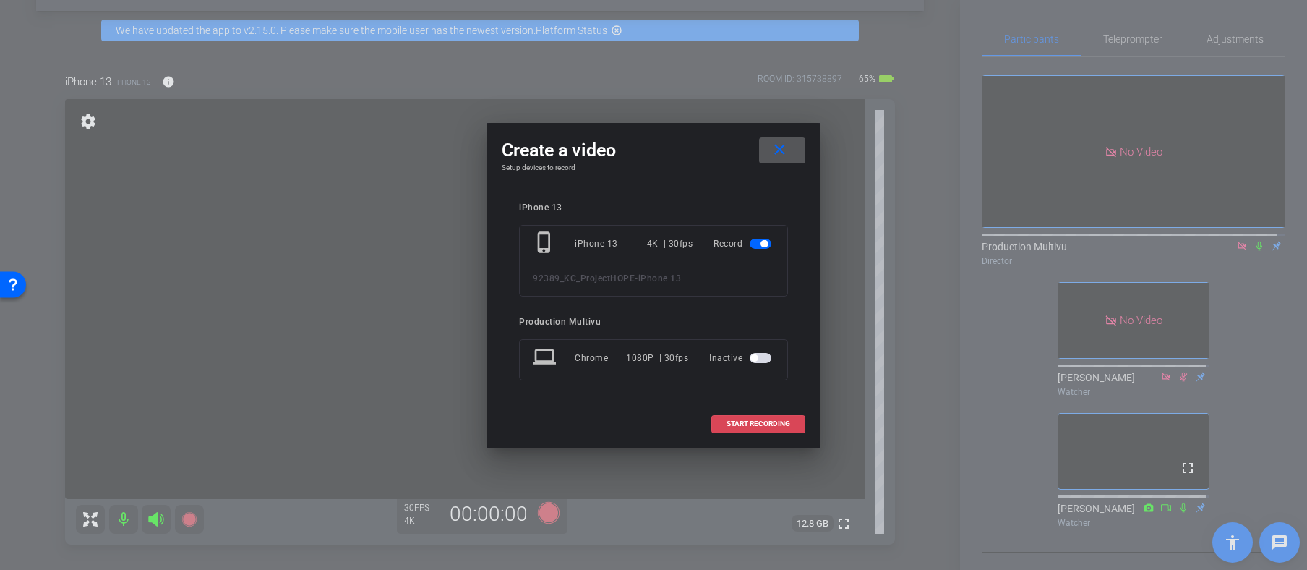
click at [757, 424] on span "START RECORDING" at bounding box center [759, 423] width 64 height 7
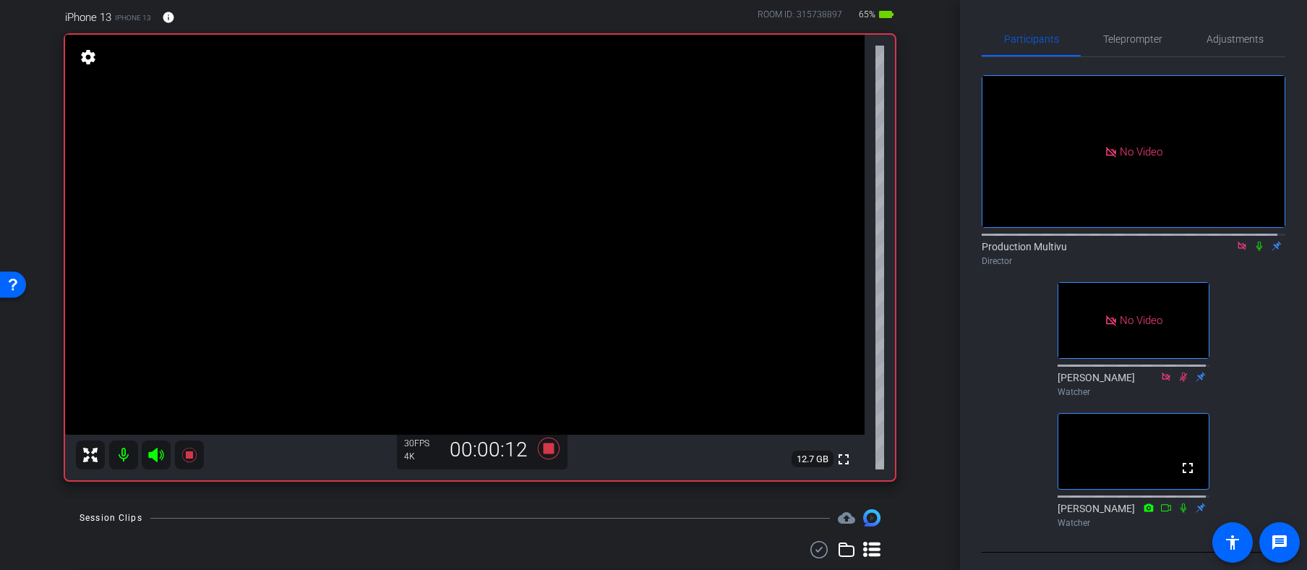
scroll to position [115, 0]
click at [545, 448] on icon at bounding box center [549, 449] width 22 height 22
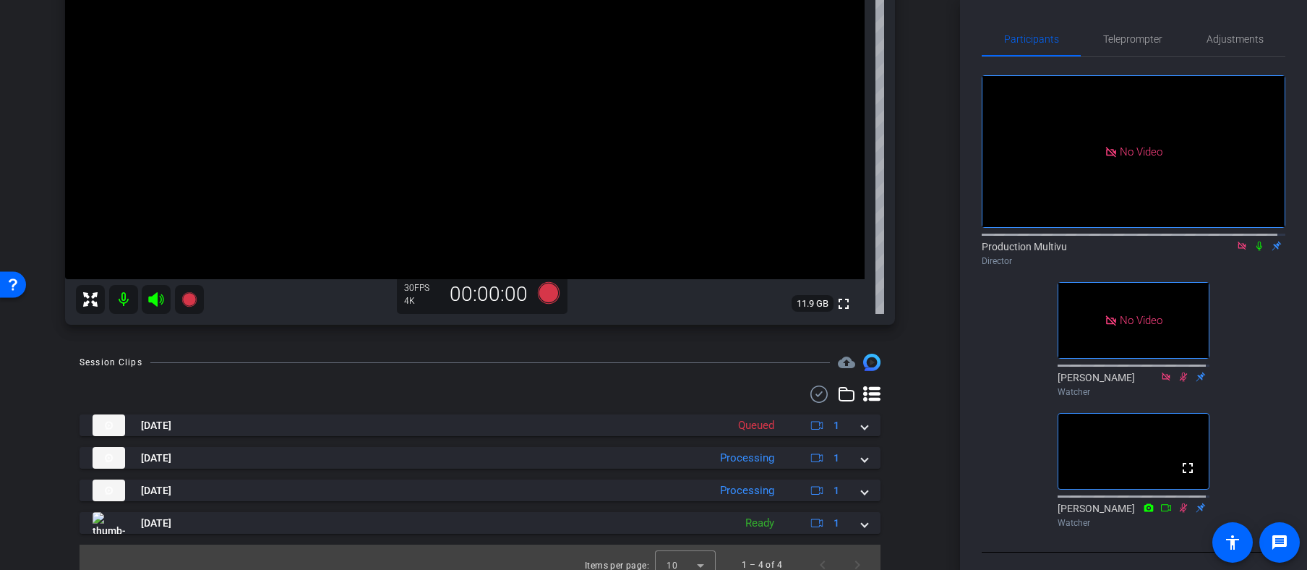
scroll to position [74, 0]
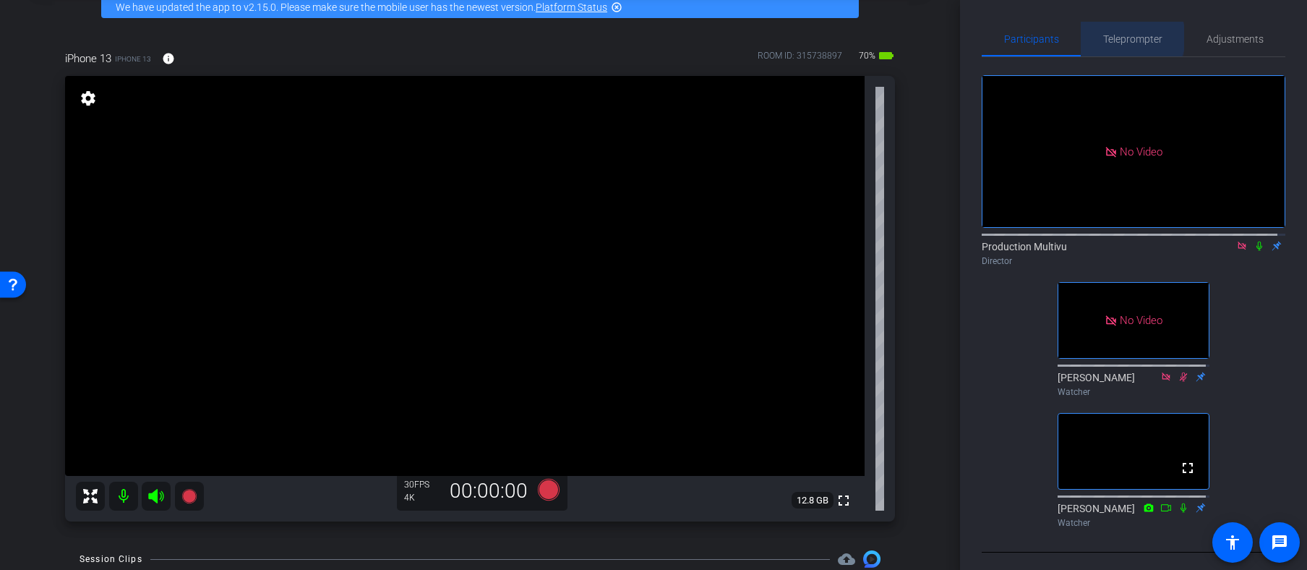
click at [1125, 38] on span "Teleprompter" at bounding box center [1132, 39] width 59 height 10
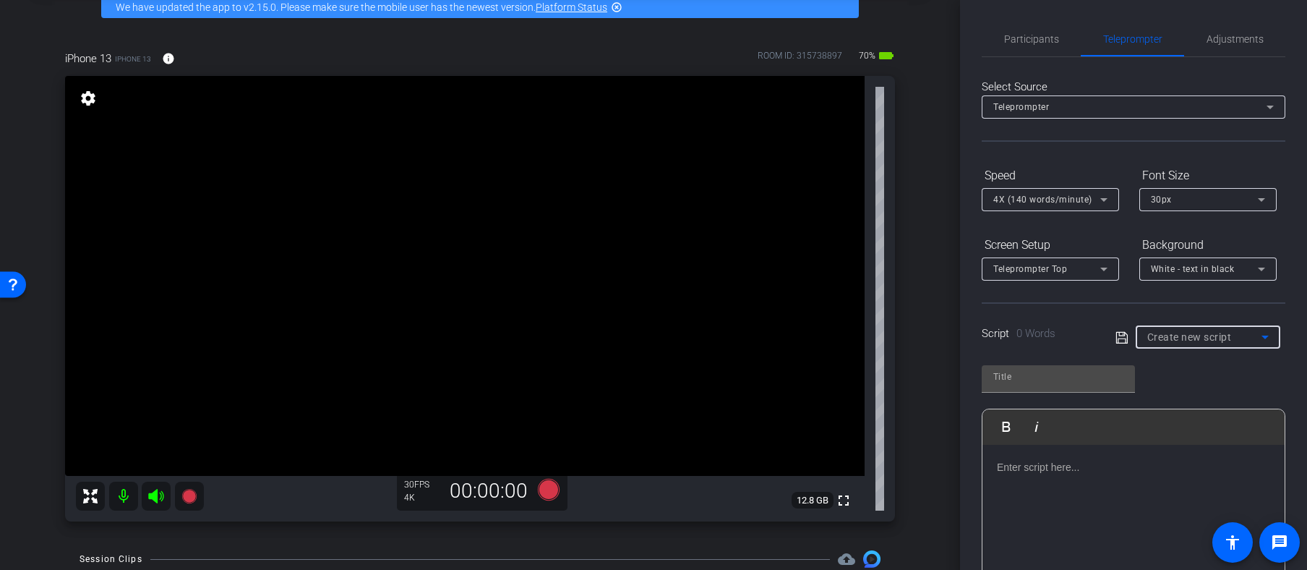
click at [1192, 335] on span "Create new script" at bounding box center [1190, 337] width 85 height 12
click at [1193, 390] on span "KC "must have"" at bounding box center [1177, 388] width 66 height 17
type input "KC "must have""
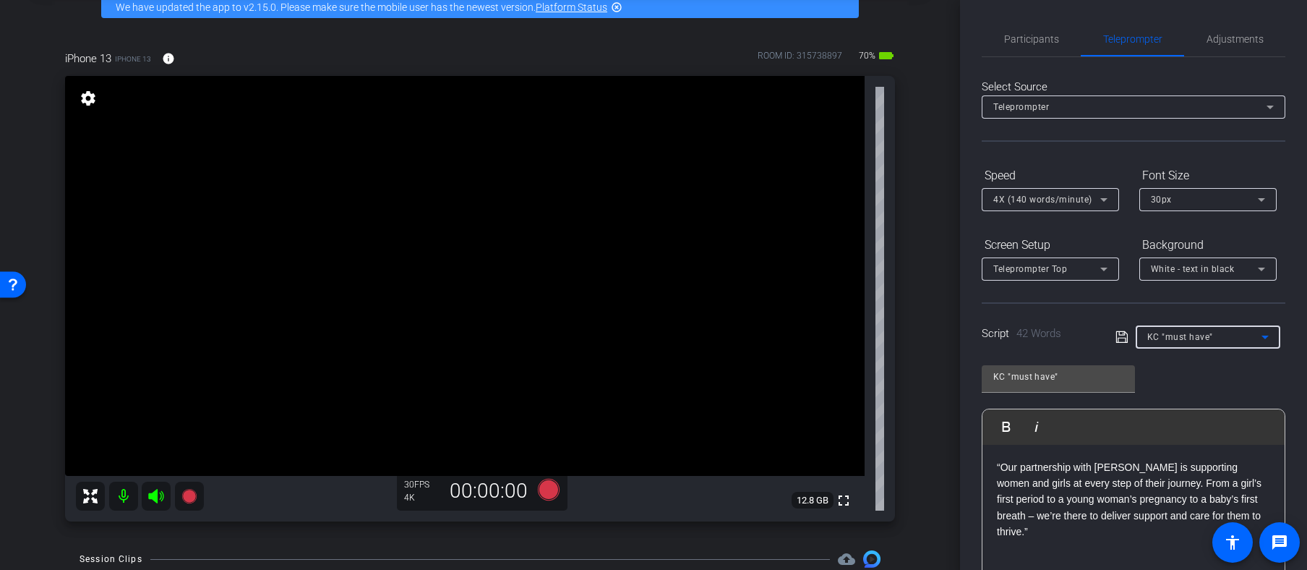
scroll to position [221, 0]
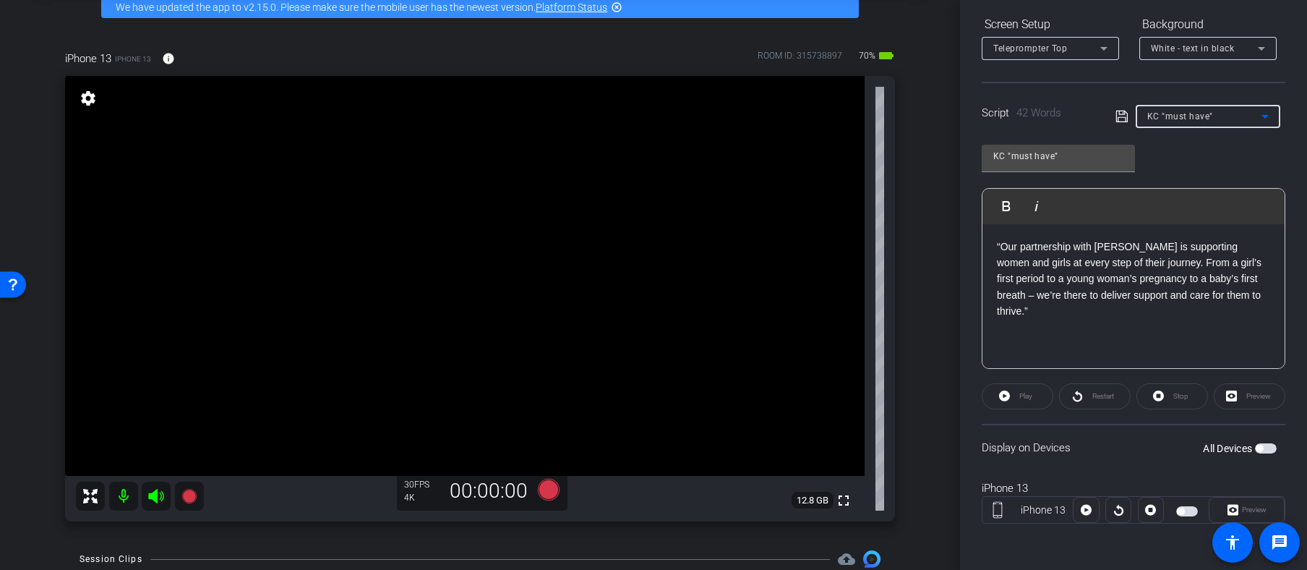
click at [1288, 373] on div "Participants Teleprompter Adjustments Production Multivu Director Courtney Watc…" at bounding box center [1133, 285] width 347 height 570
click at [1248, 395] on div "Preview" at bounding box center [1250, 396] width 72 height 26
click at [1250, 398] on div "Preview" at bounding box center [1250, 396] width 72 height 26
click at [1246, 396] on div "Preview" at bounding box center [1250, 396] width 72 height 26
click at [1025, 400] on div "Play" at bounding box center [1018, 396] width 72 height 26
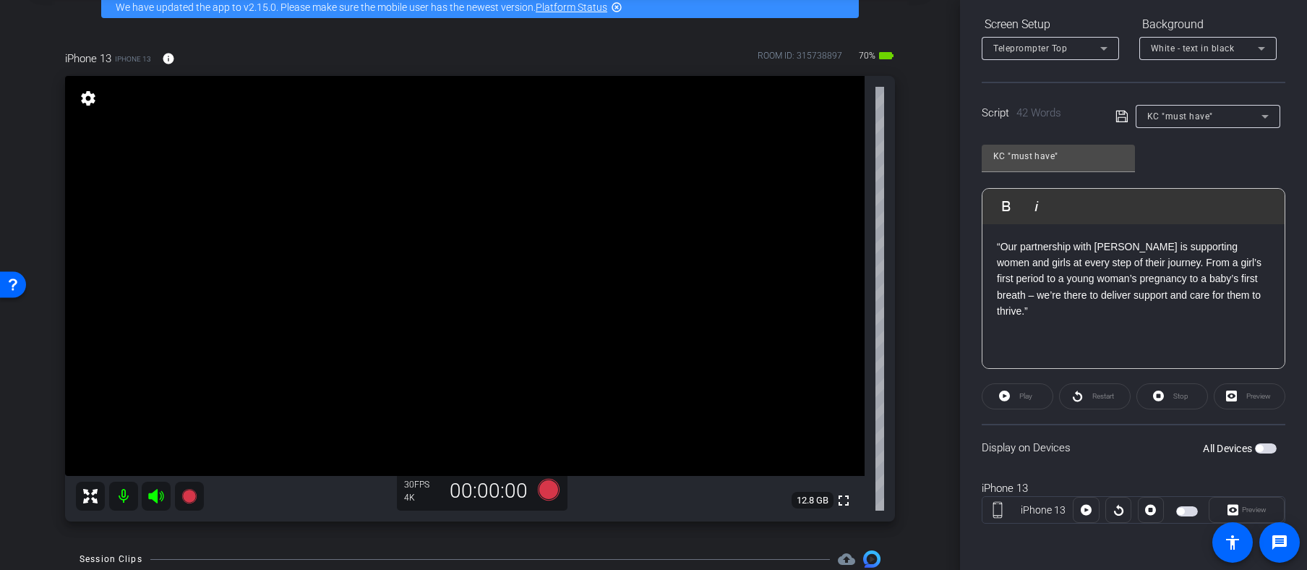
click at [1060, 322] on div "“Our partnership with Kimberly-Clark is supporting women and girls at every ste…" at bounding box center [1134, 296] width 302 height 145
click at [1016, 391] on div "Play" at bounding box center [1018, 396] width 72 height 26
click at [1255, 395] on div "Preview" at bounding box center [1250, 396] width 72 height 26
click at [1018, 394] on div "Play" at bounding box center [1018, 396] width 72 height 26
click at [1000, 393] on div "Play" at bounding box center [1018, 396] width 72 height 26
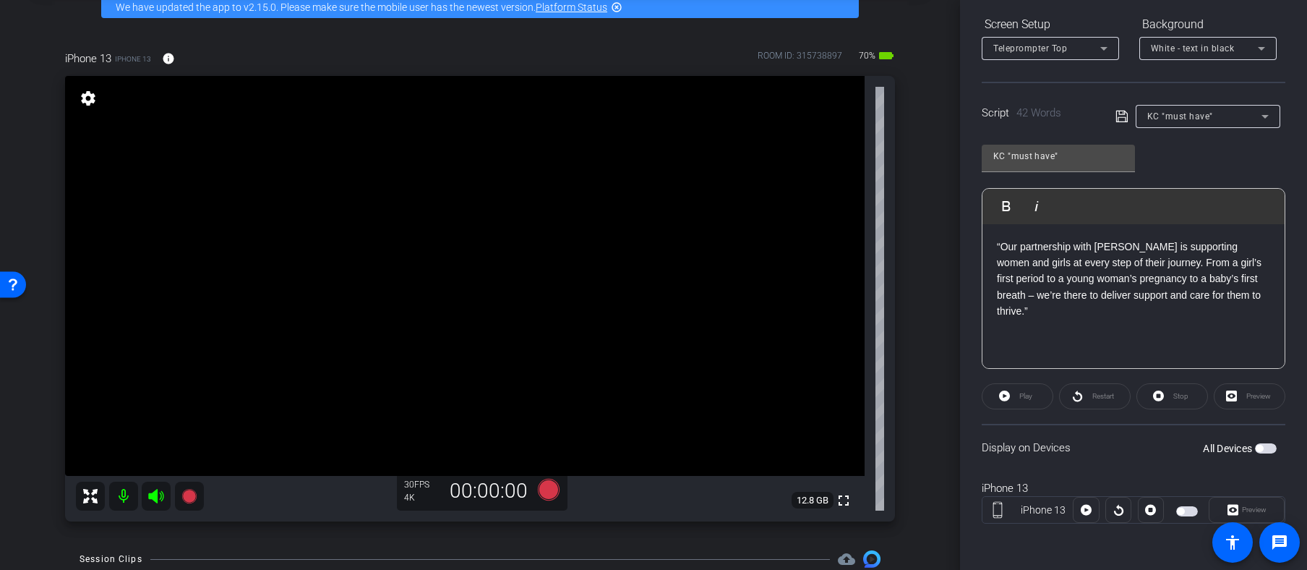
click at [1036, 448] on div "Display on Devices All Devices" at bounding box center [1134, 447] width 304 height 47
click at [1263, 446] on span "button" at bounding box center [1266, 448] width 22 height 10
click at [1020, 397] on span "Play" at bounding box center [1026, 396] width 13 height 8
click at [1098, 393] on span "Restart" at bounding box center [1104, 396] width 22 height 8
click at [1108, 396] on span "Restart" at bounding box center [1104, 396] width 22 height 8
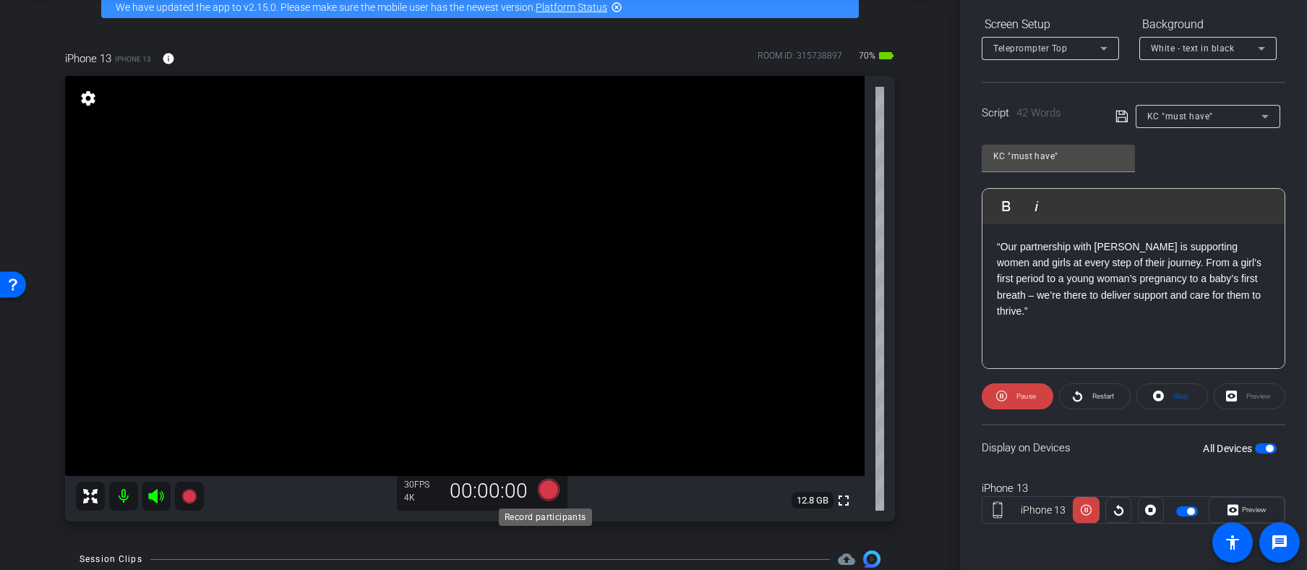
click at [546, 490] on icon at bounding box center [549, 490] width 22 height 22
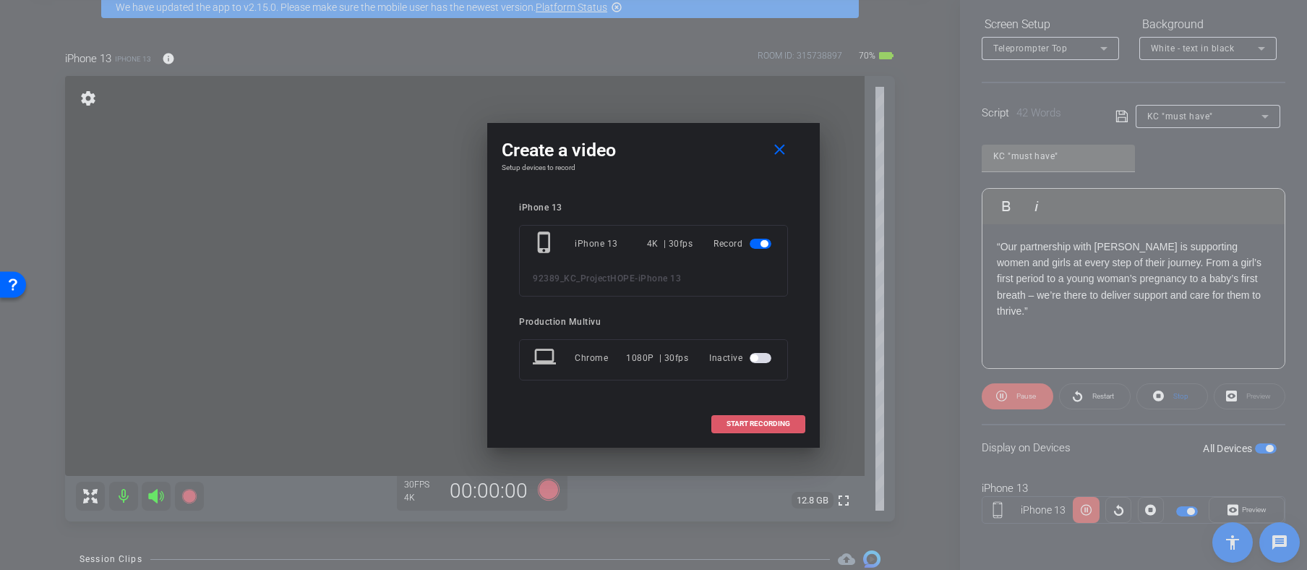
click at [740, 420] on span "START RECORDING" at bounding box center [759, 423] width 64 height 7
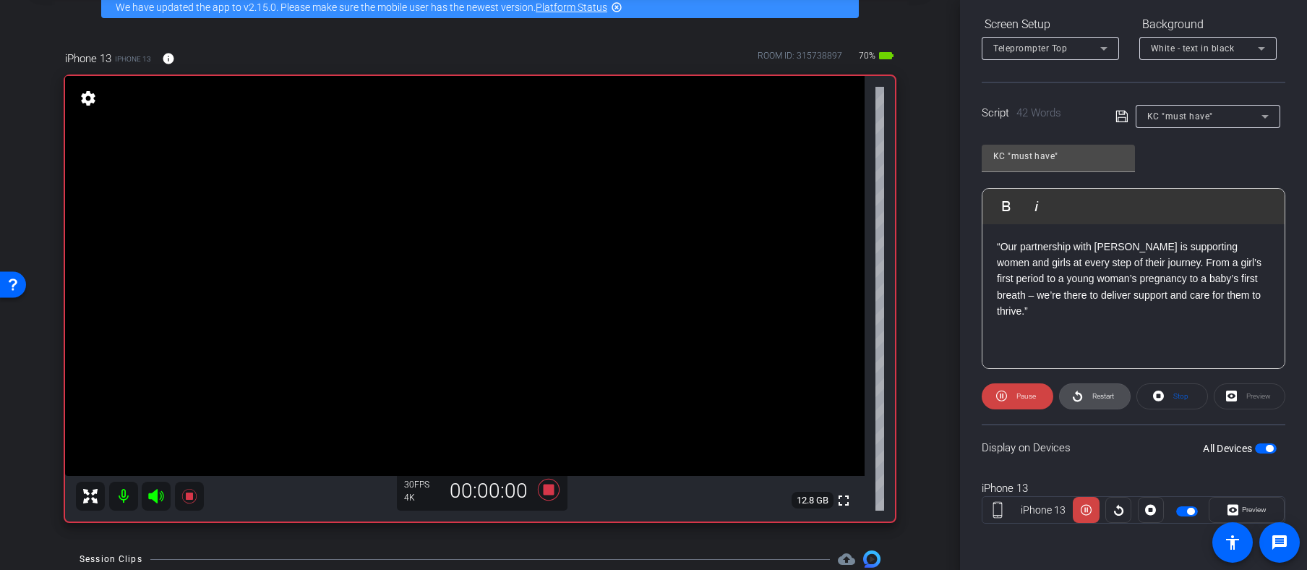
click at [1093, 395] on span "Restart" at bounding box center [1104, 396] width 22 height 8
click at [1093, 396] on span "Restart" at bounding box center [1104, 396] width 22 height 8
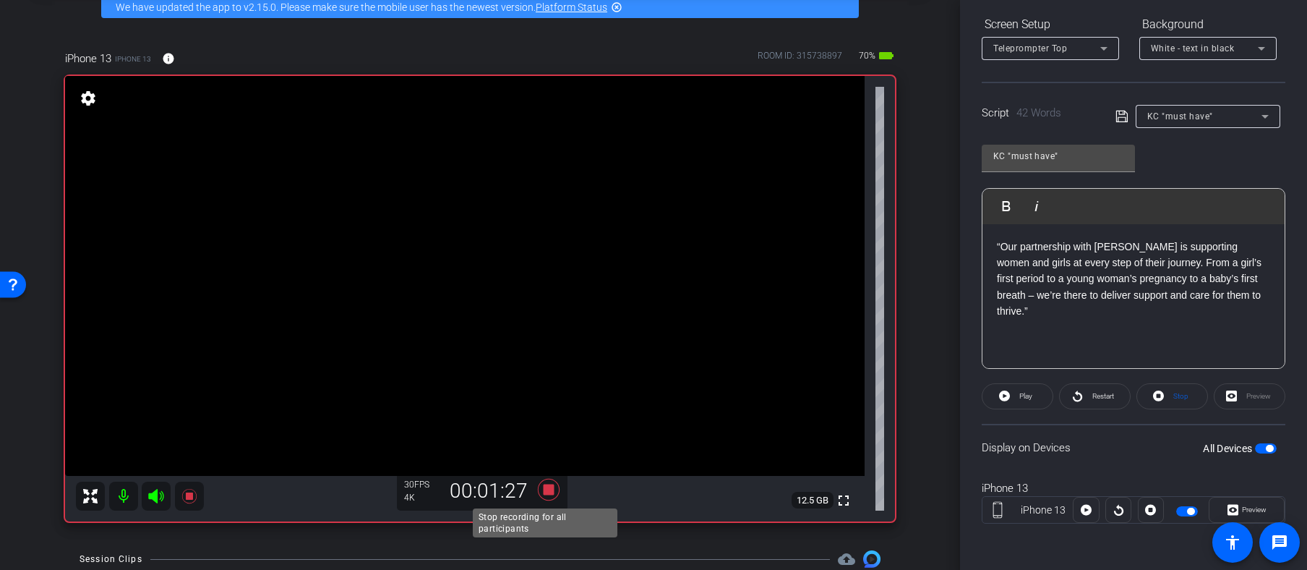
click at [545, 487] on icon at bounding box center [549, 490] width 22 height 22
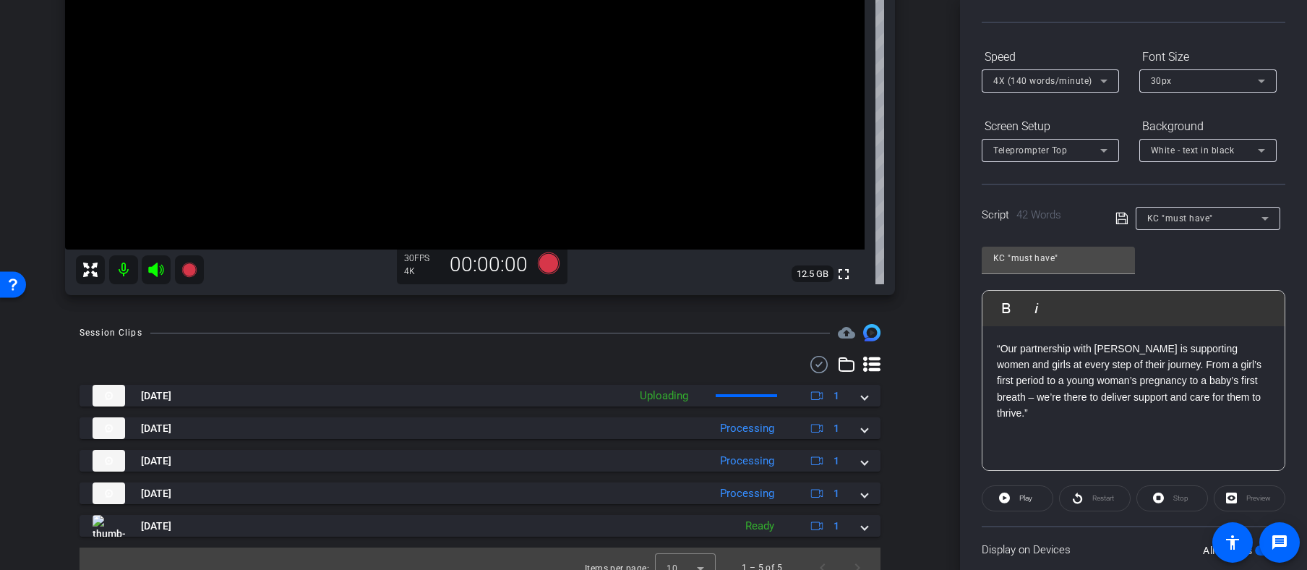
scroll to position [0, 0]
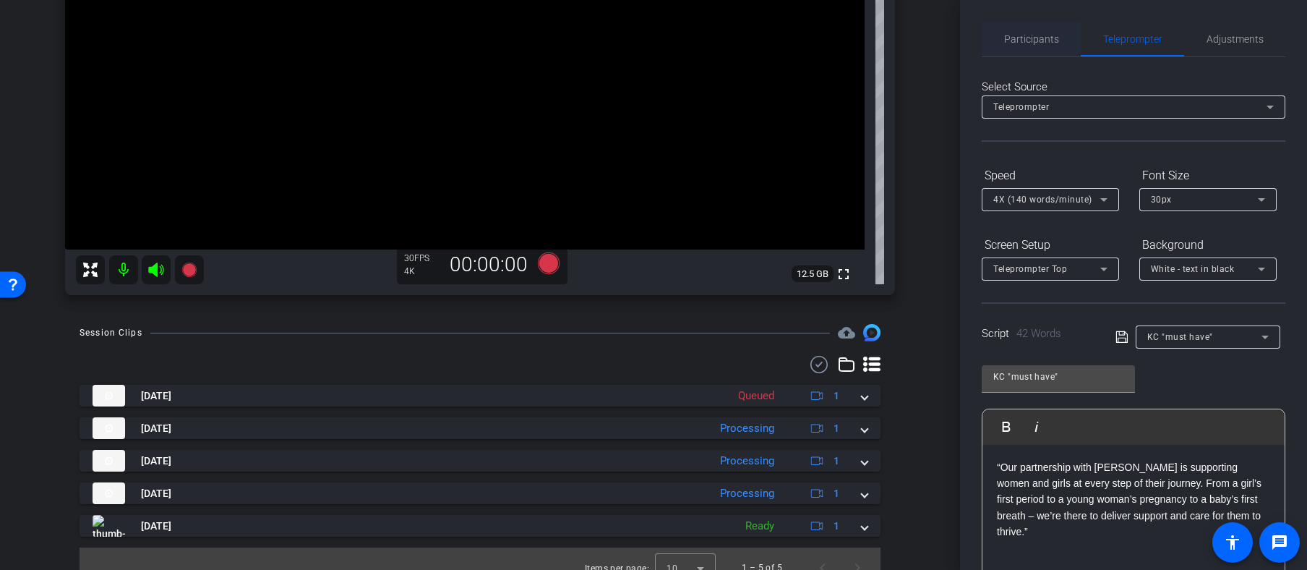
click at [1024, 38] on span "Participants" at bounding box center [1031, 39] width 55 height 10
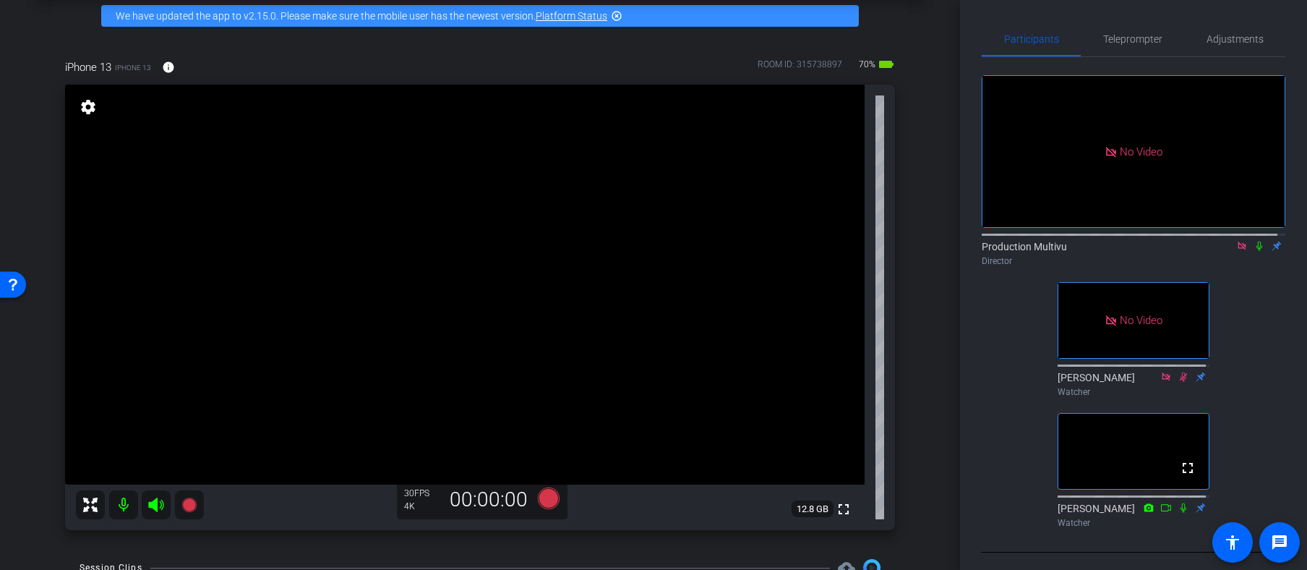
scroll to position [64, 0]
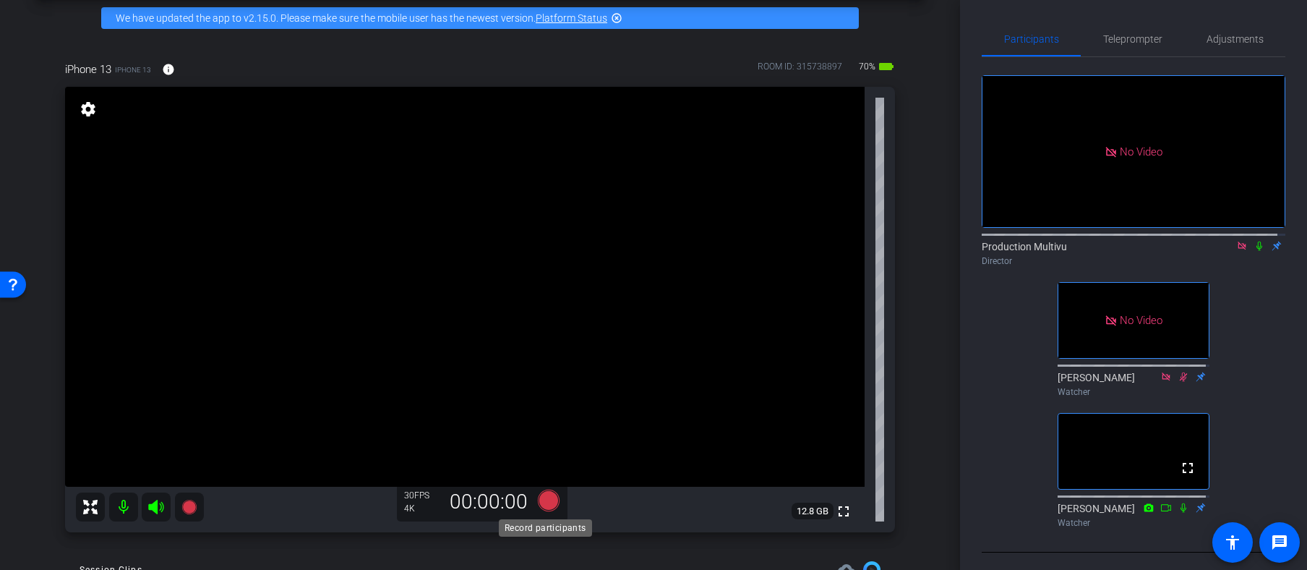
click at [543, 501] on icon at bounding box center [549, 501] width 22 height 22
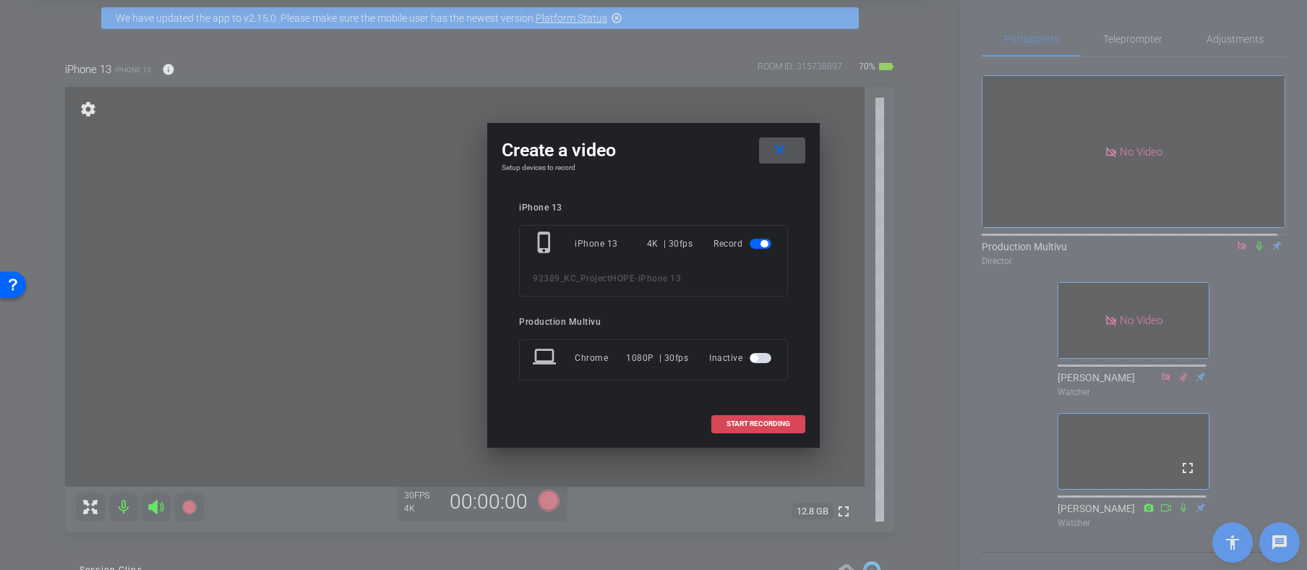
click at [769, 423] on span "START RECORDING" at bounding box center [759, 423] width 64 height 7
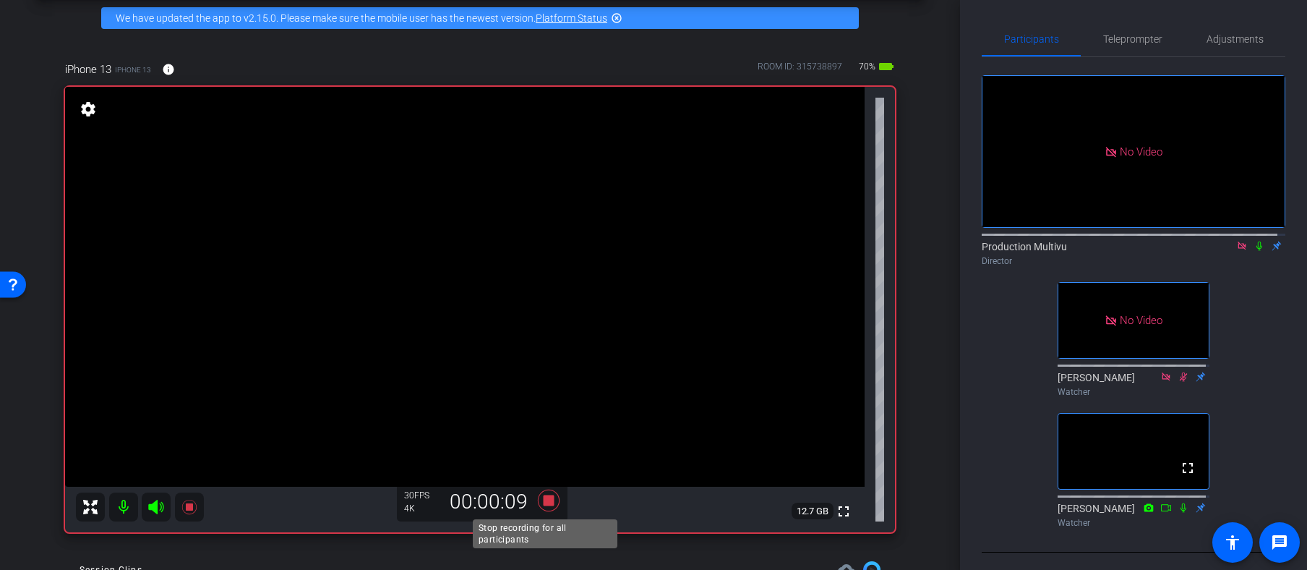
click at [541, 498] on icon at bounding box center [549, 501] width 22 height 22
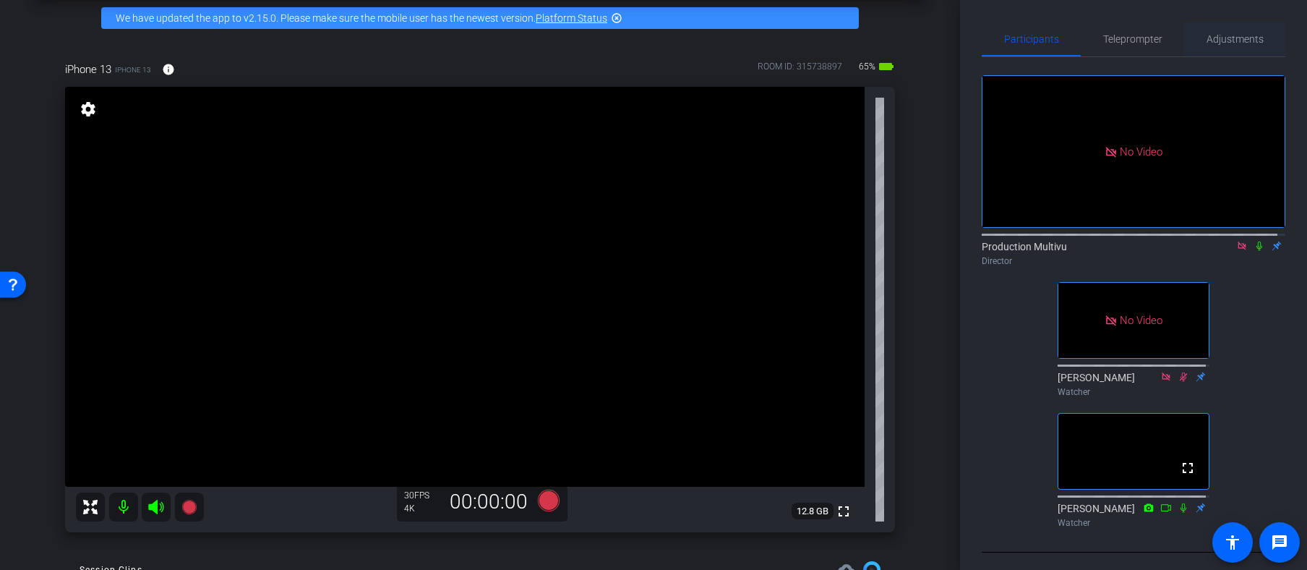
click at [1237, 38] on span "Adjustments" at bounding box center [1235, 39] width 57 height 10
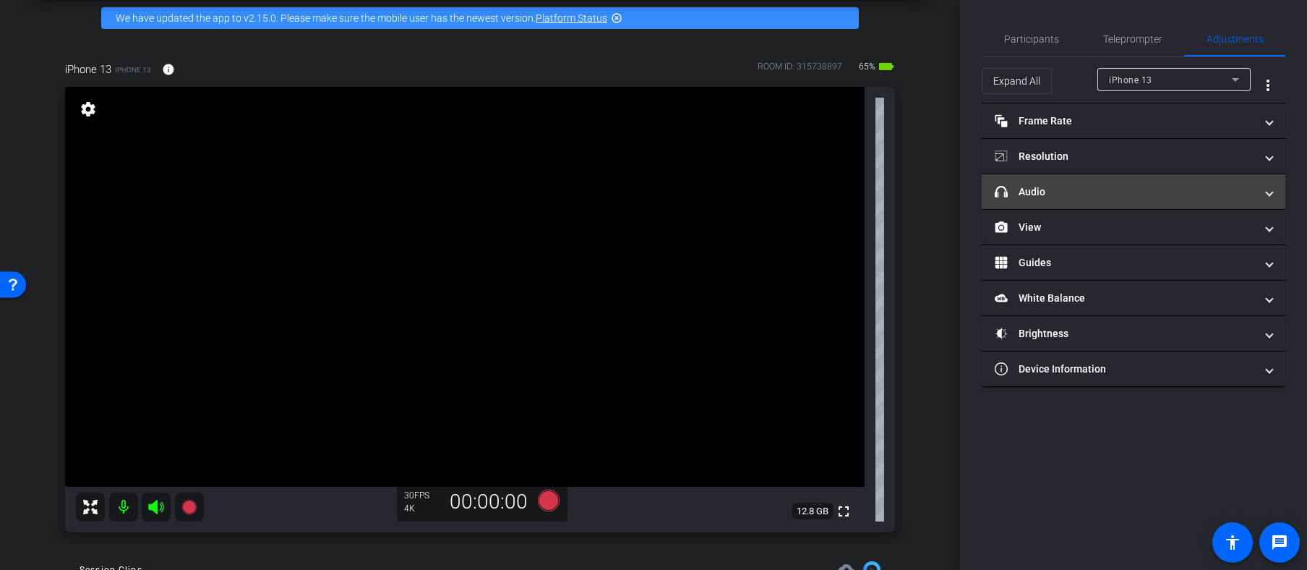
click at [1068, 188] on mat-panel-title "headphone icon Audio" at bounding box center [1125, 191] width 260 height 15
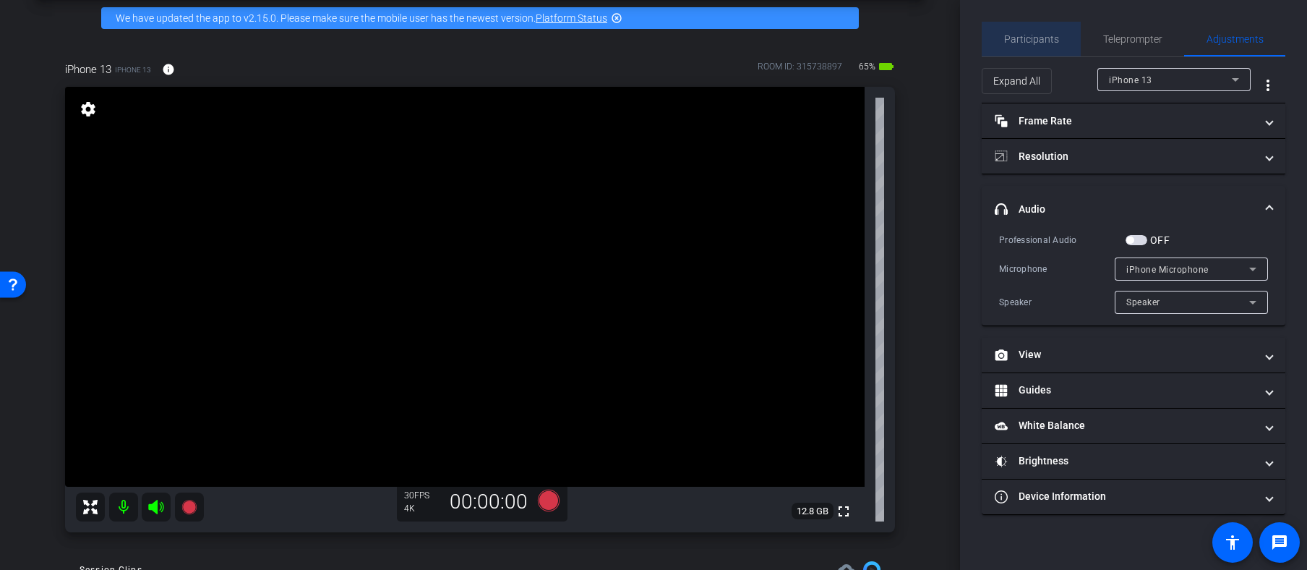
click at [1033, 41] on span "Participants" at bounding box center [1031, 39] width 55 height 10
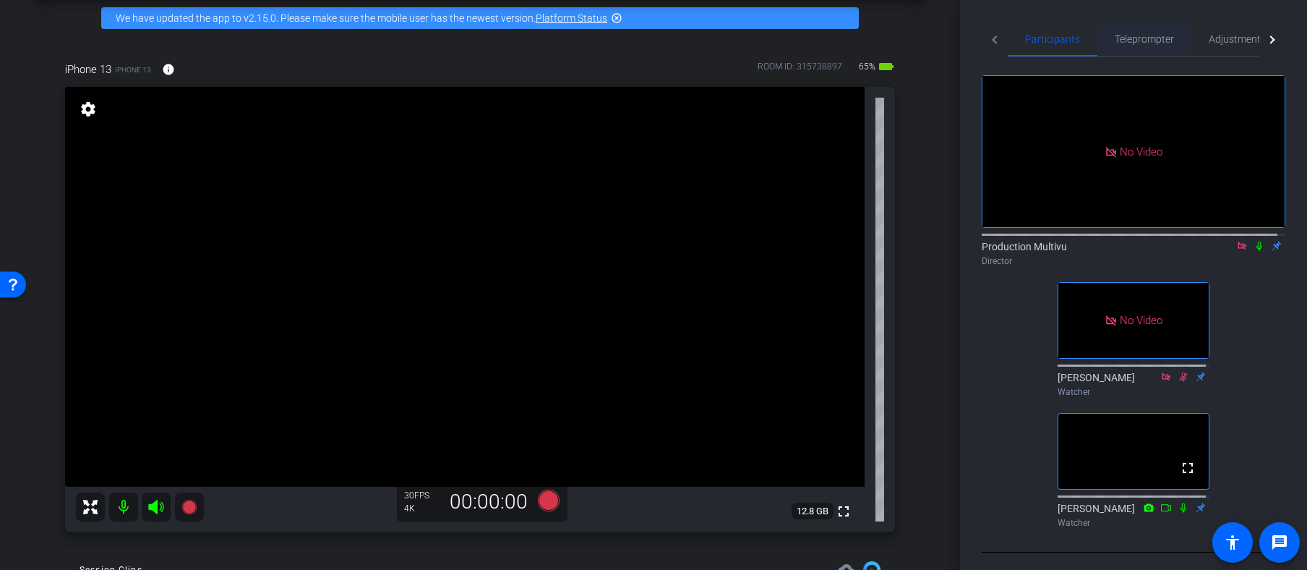
click at [1145, 40] on span "Teleprompter" at bounding box center [1144, 39] width 59 height 10
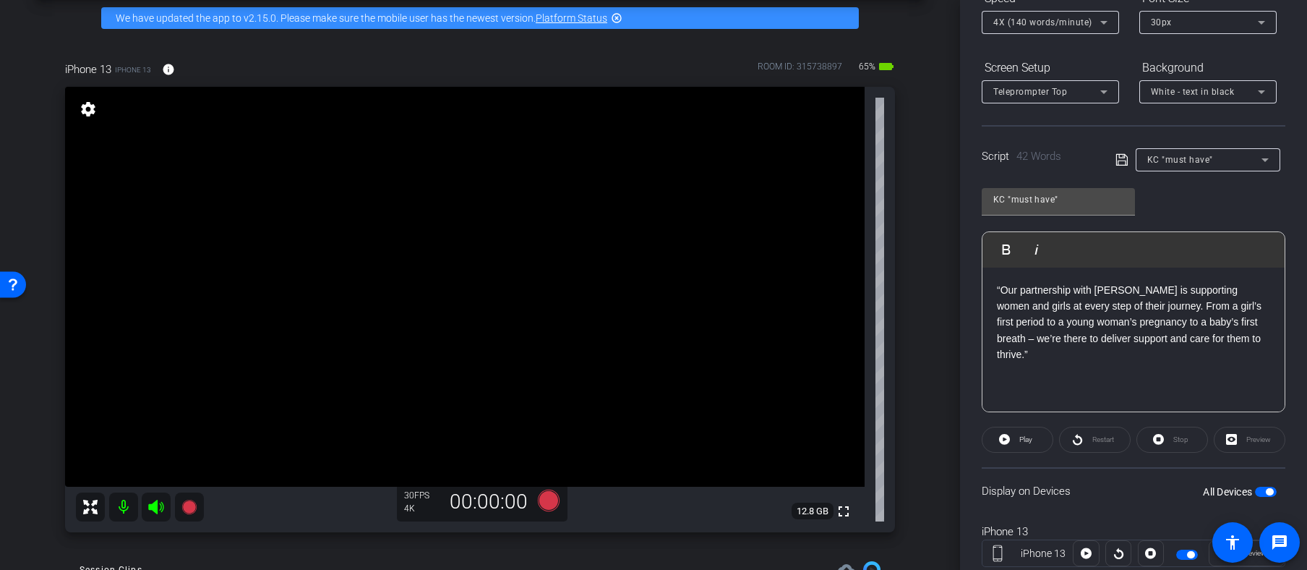
scroll to position [221, 0]
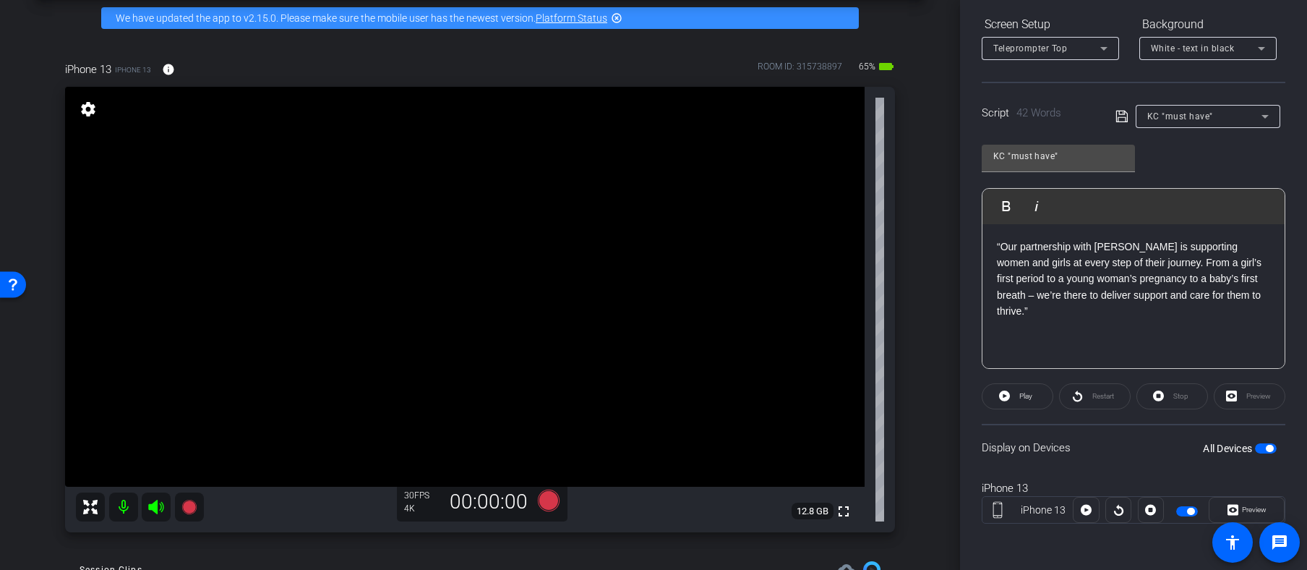
click at [1255, 449] on span "button" at bounding box center [1266, 448] width 22 height 10
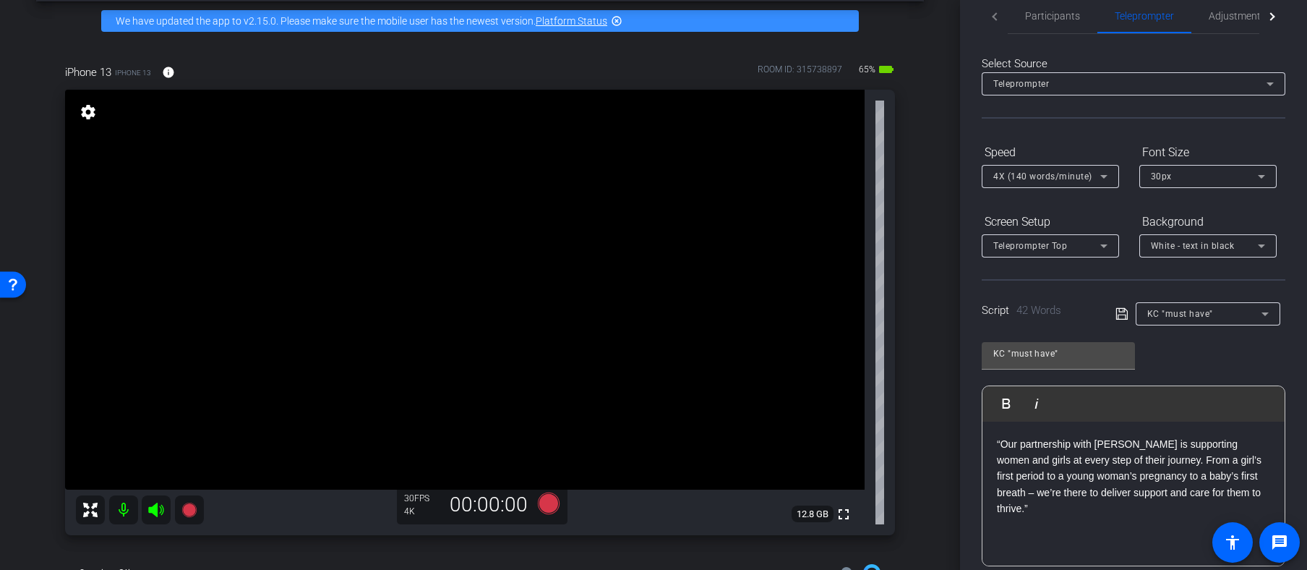
scroll to position [0, 0]
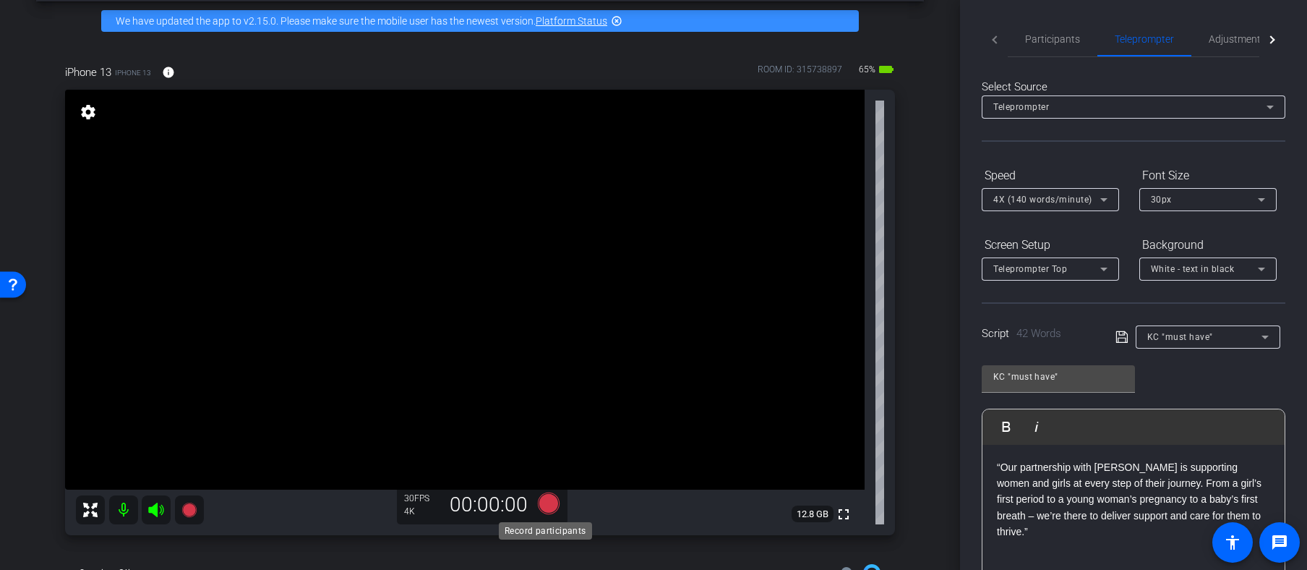
click at [546, 499] on icon at bounding box center [549, 503] width 22 height 22
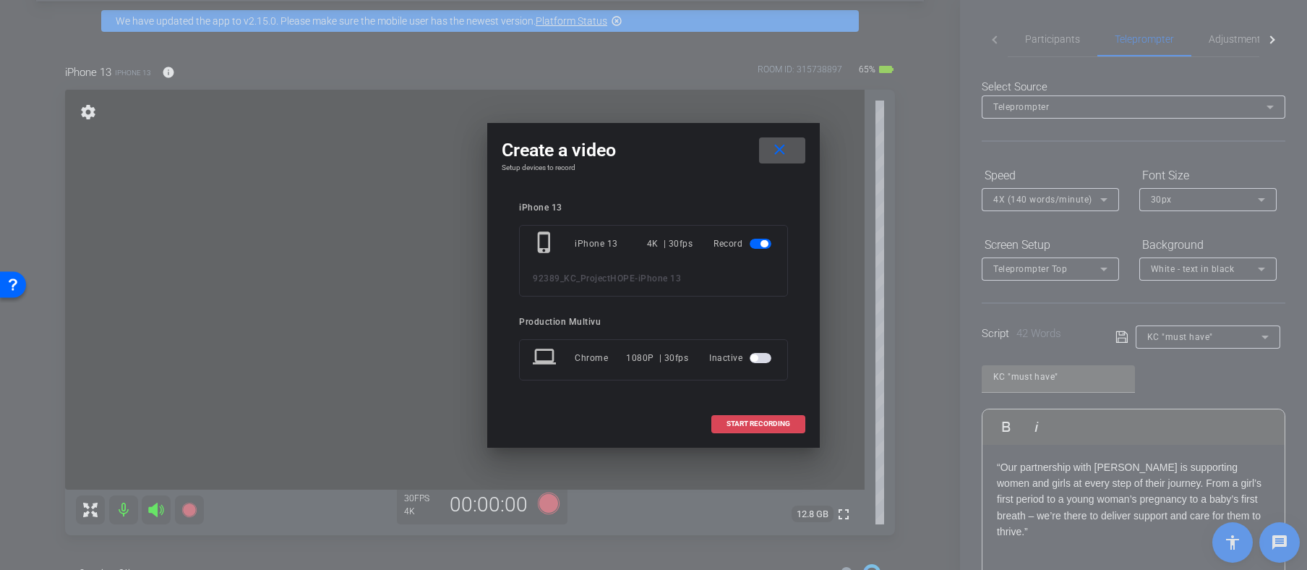
click at [736, 423] on span "START RECORDING" at bounding box center [759, 423] width 64 height 7
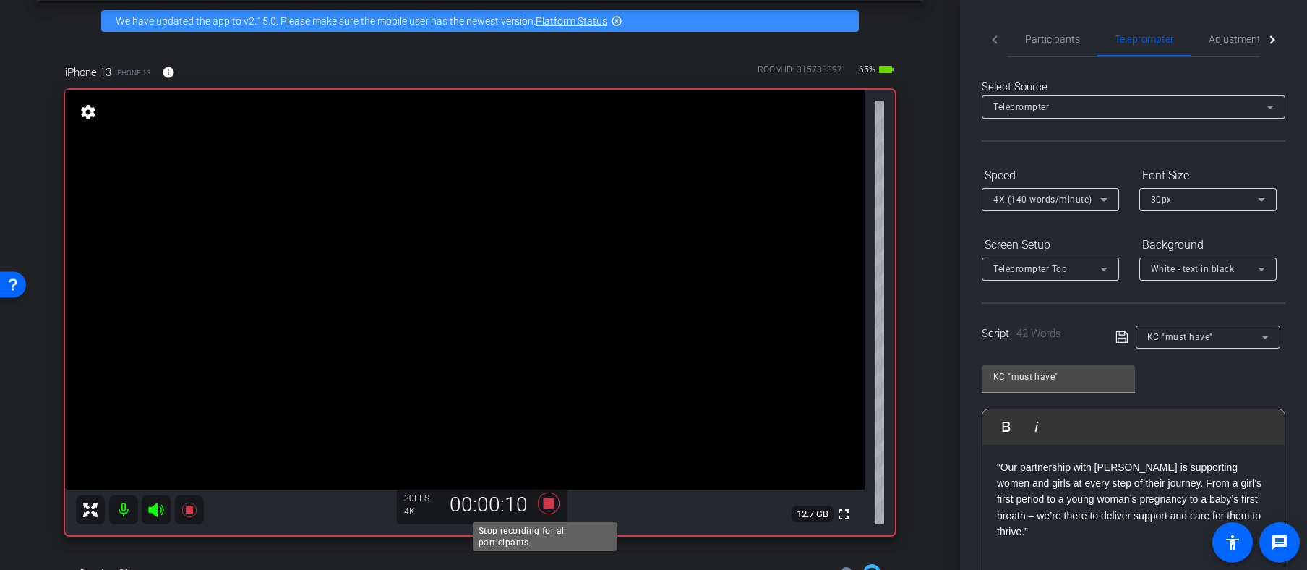
click at [544, 501] on icon at bounding box center [549, 503] width 22 height 22
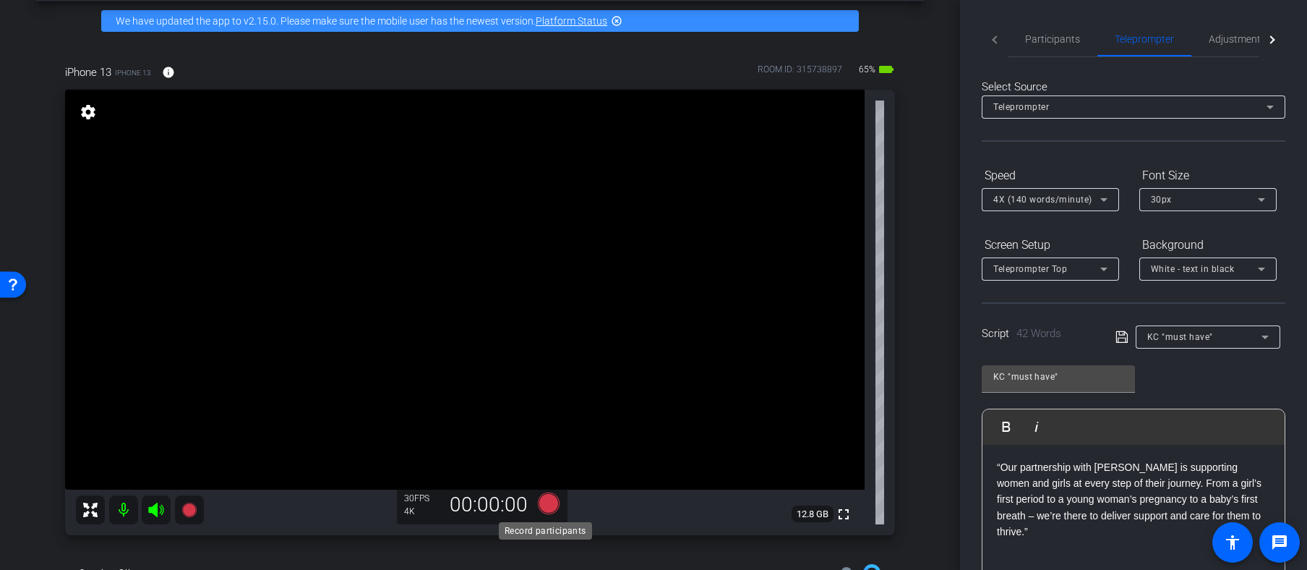
click at [547, 503] on icon at bounding box center [549, 503] width 22 height 22
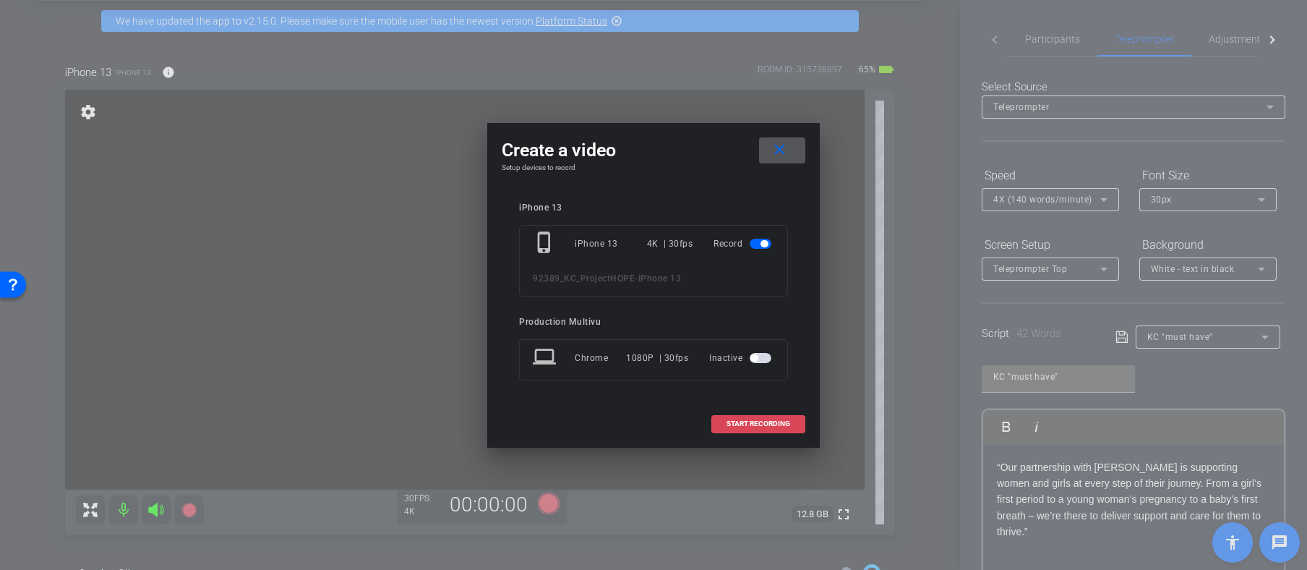
click at [756, 423] on span "START RECORDING" at bounding box center [759, 423] width 64 height 7
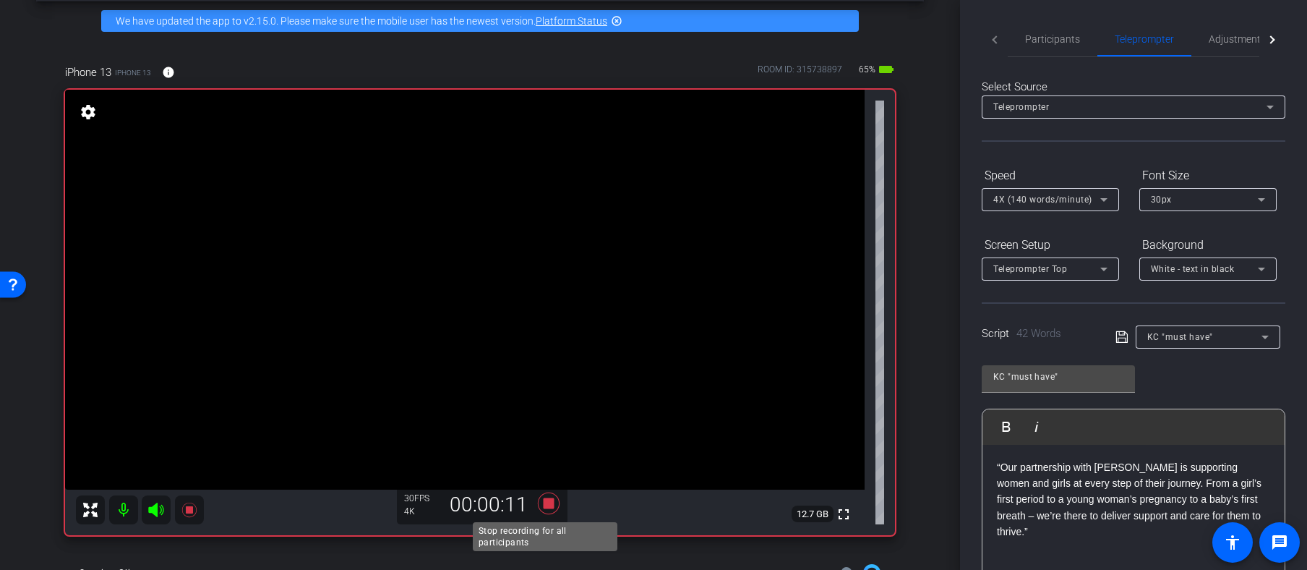
click at [545, 503] on icon at bounding box center [549, 503] width 22 height 22
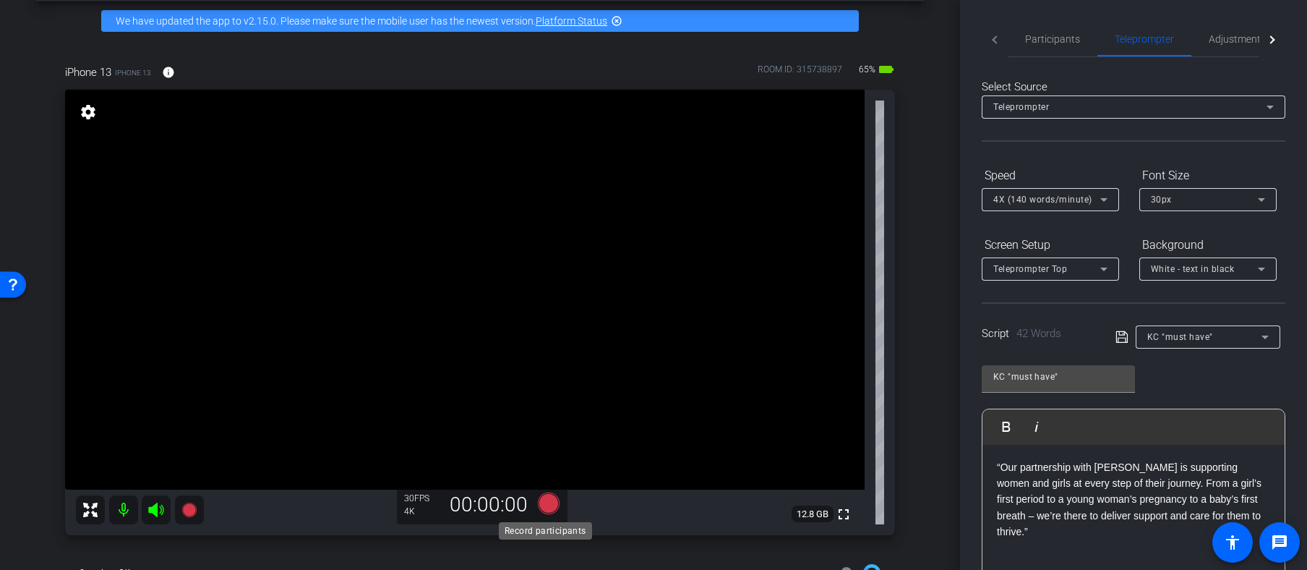
click at [544, 503] on icon at bounding box center [549, 503] width 22 height 22
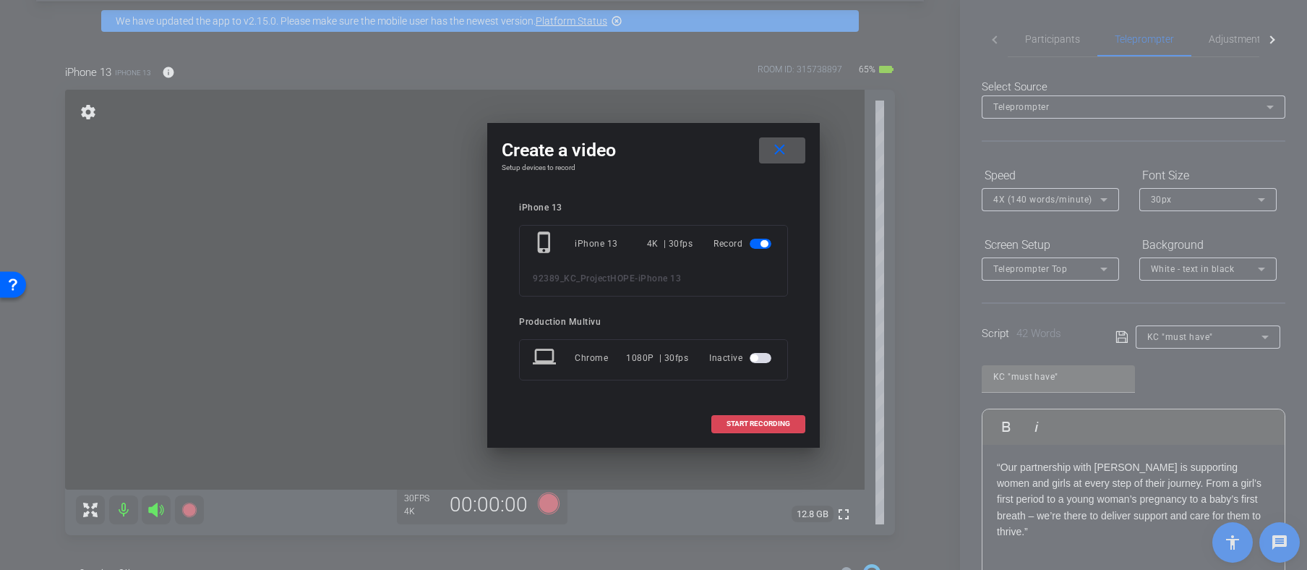
click at [747, 422] on span "START RECORDING" at bounding box center [759, 423] width 64 height 7
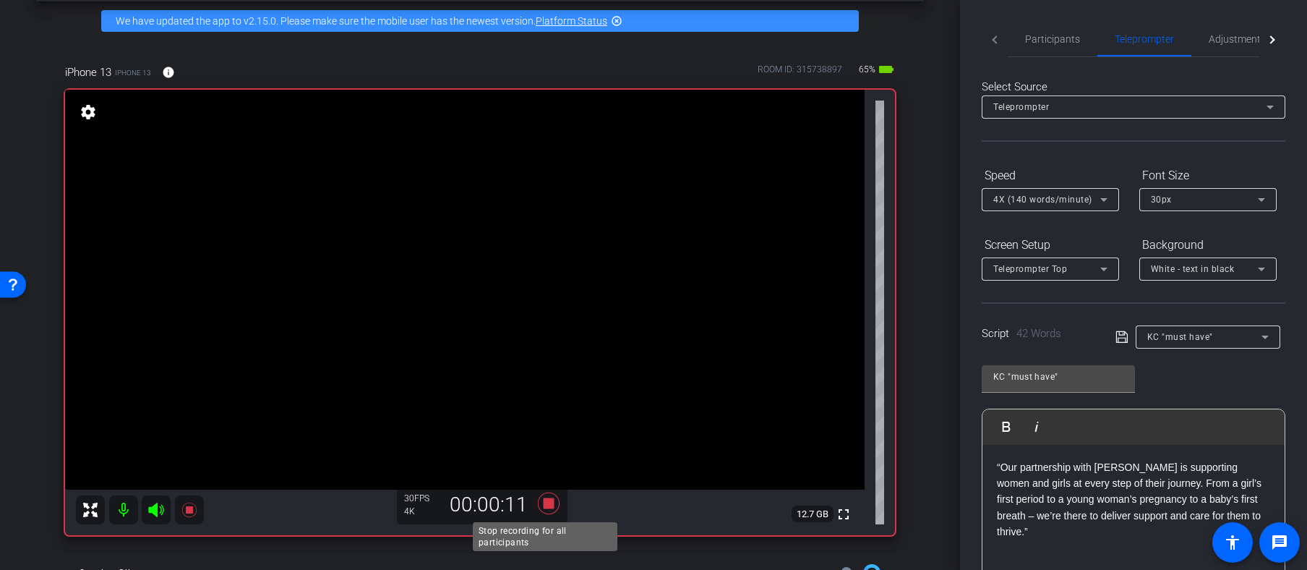
click at [548, 503] on icon at bounding box center [549, 503] width 22 height 22
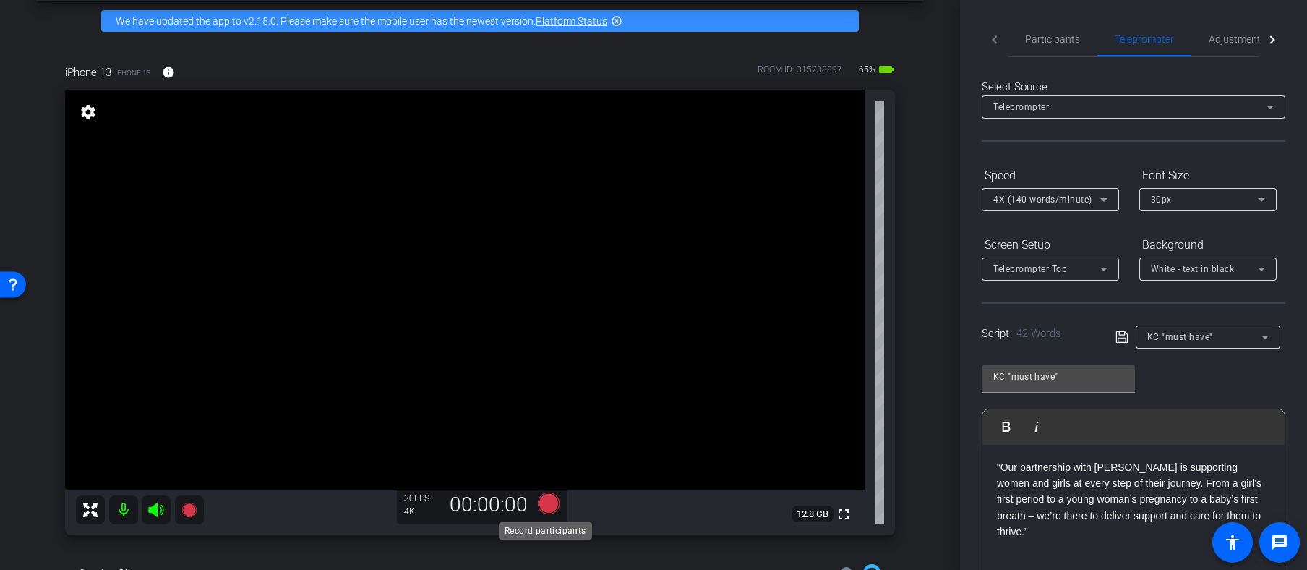
click at [544, 500] on icon at bounding box center [549, 503] width 22 height 22
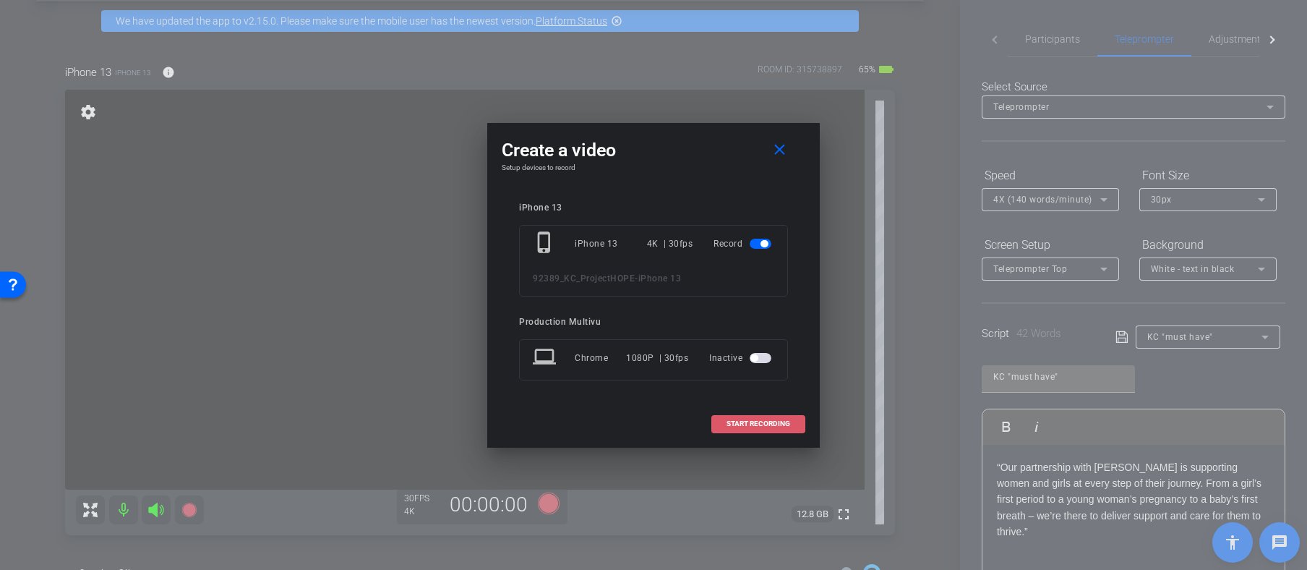
click at [766, 423] on span "START RECORDING" at bounding box center [759, 423] width 64 height 7
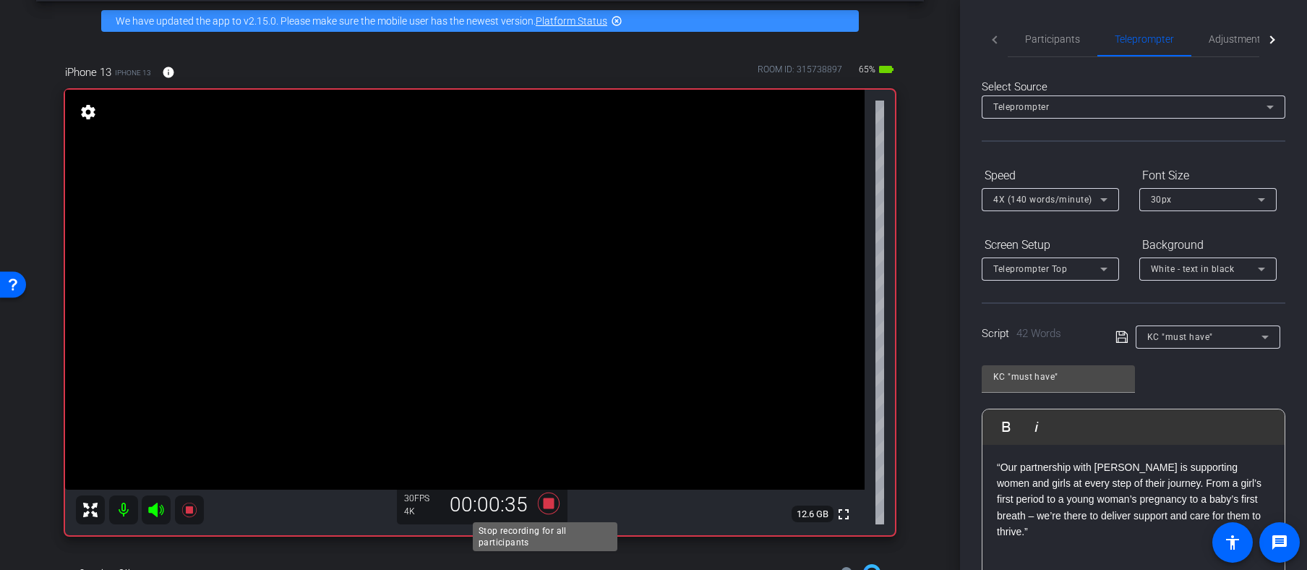
click at [543, 503] on icon at bounding box center [549, 503] width 22 height 22
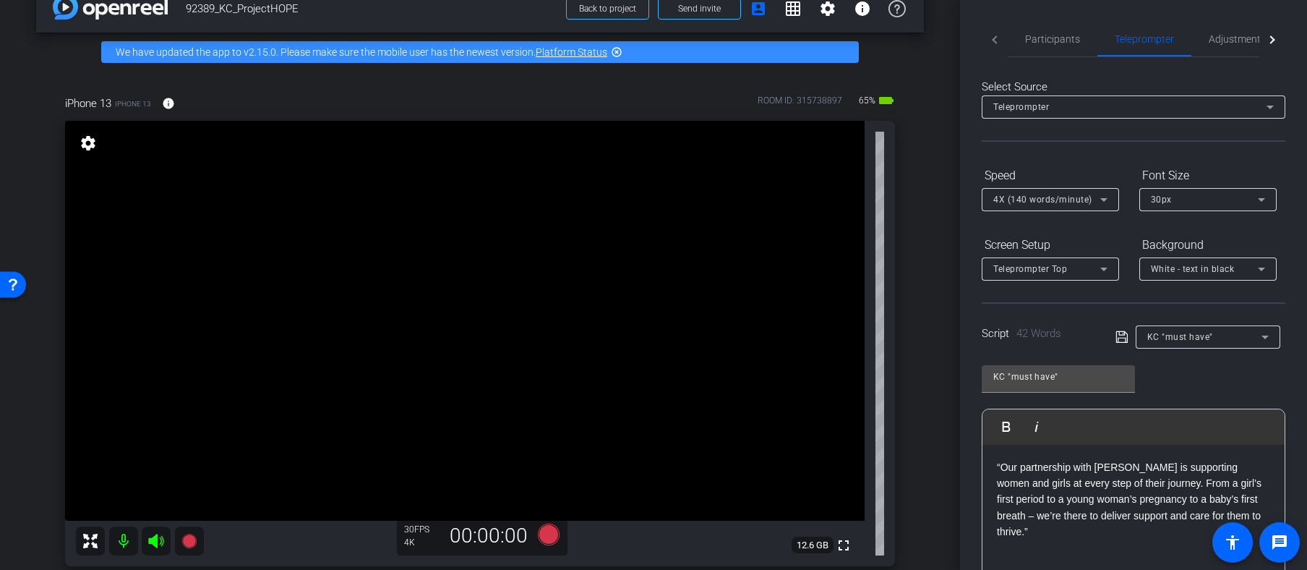
scroll to position [30, 0]
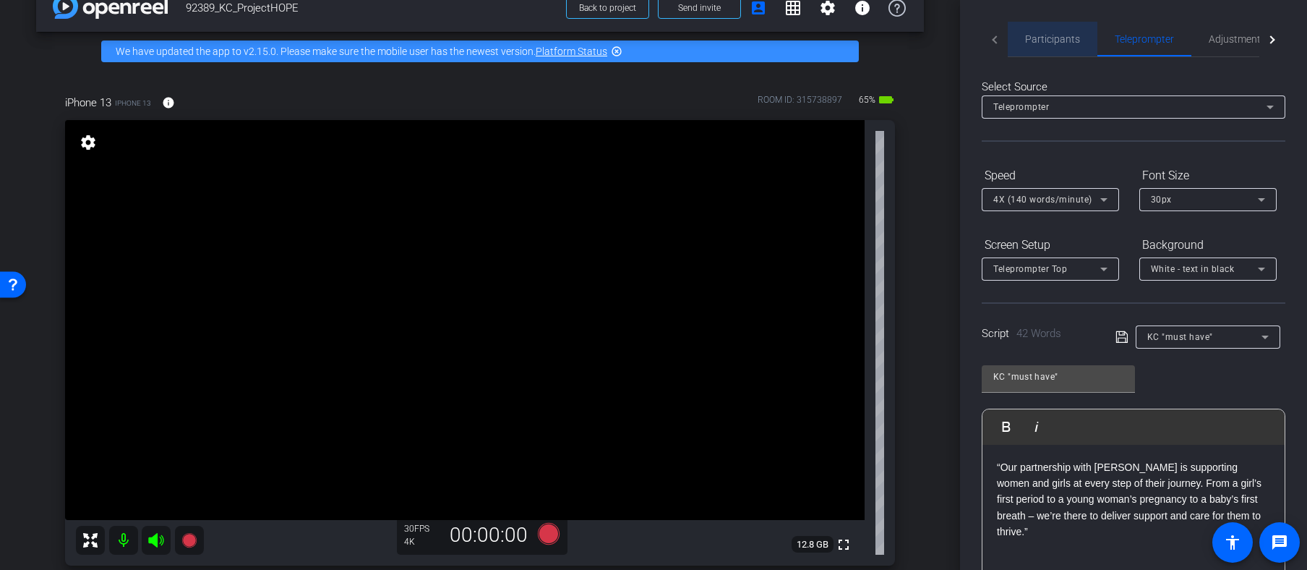
click at [1060, 38] on span "Participants" at bounding box center [1052, 39] width 55 height 10
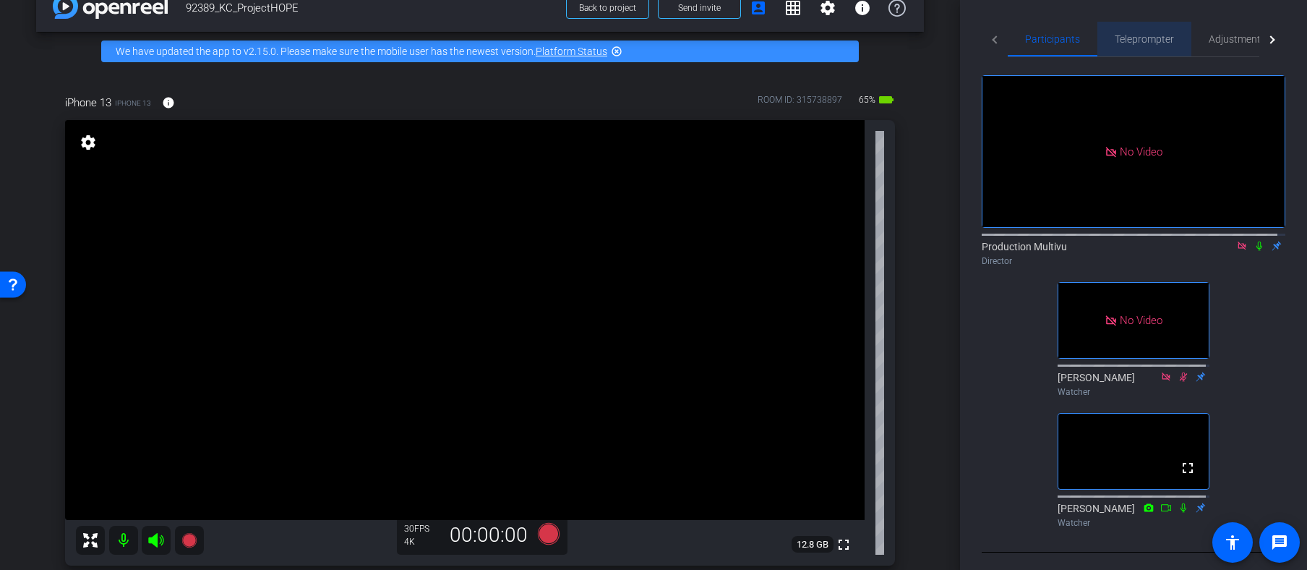
click at [1158, 39] on span "Teleprompter" at bounding box center [1144, 39] width 59 height 10
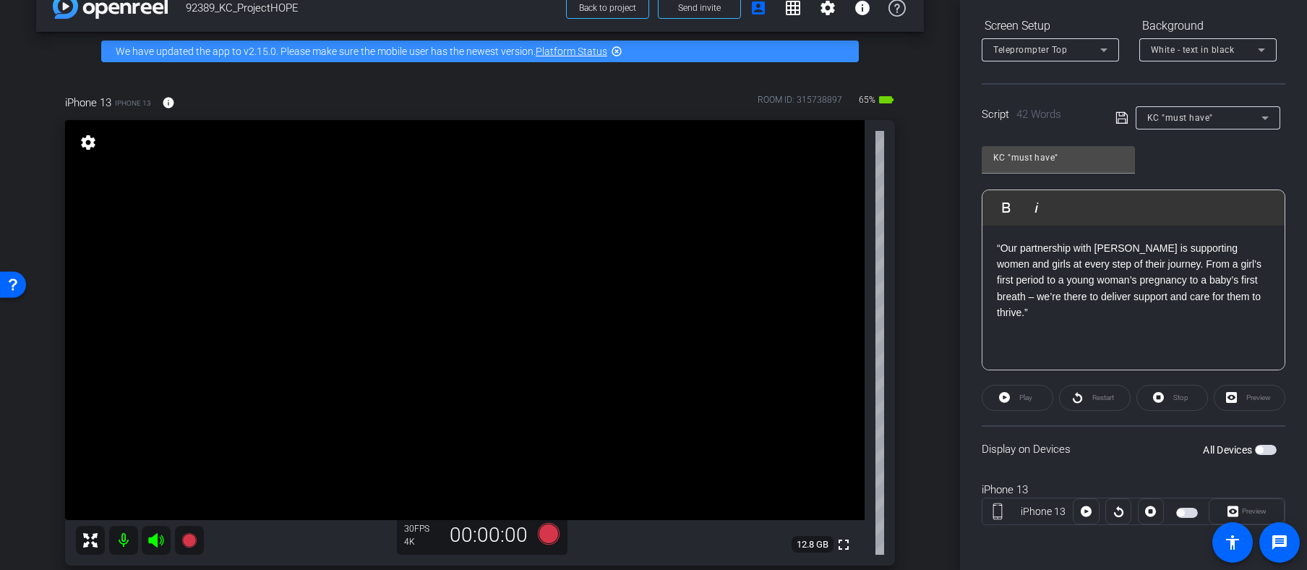
scroll to position [221, 0]
click at [1264, 448] on span "button" at bounding box center [1266, 448] width 22 height 10
click at [1024, 397] on span "Play" at bounding box center [1026, 396] width 13 height 8
click at [545, 535] on icon at bounding box center [549, 534] width 22 height 22
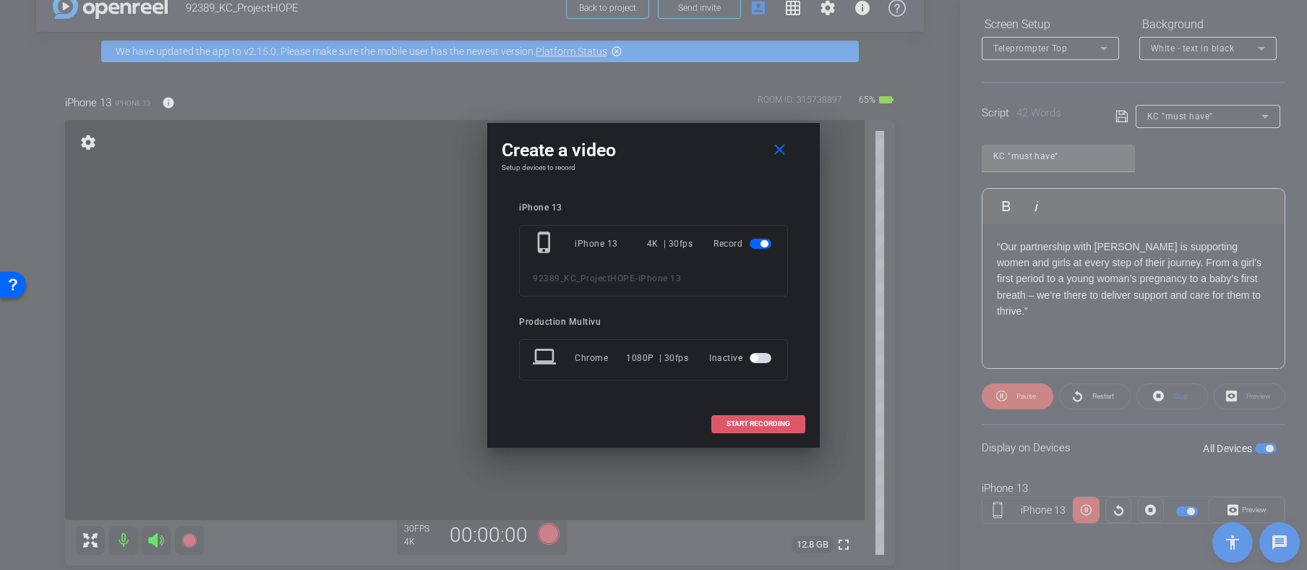
click at [751, 424] on span "START RECORDING" at bounding box center [759, 423] width 64 height 7
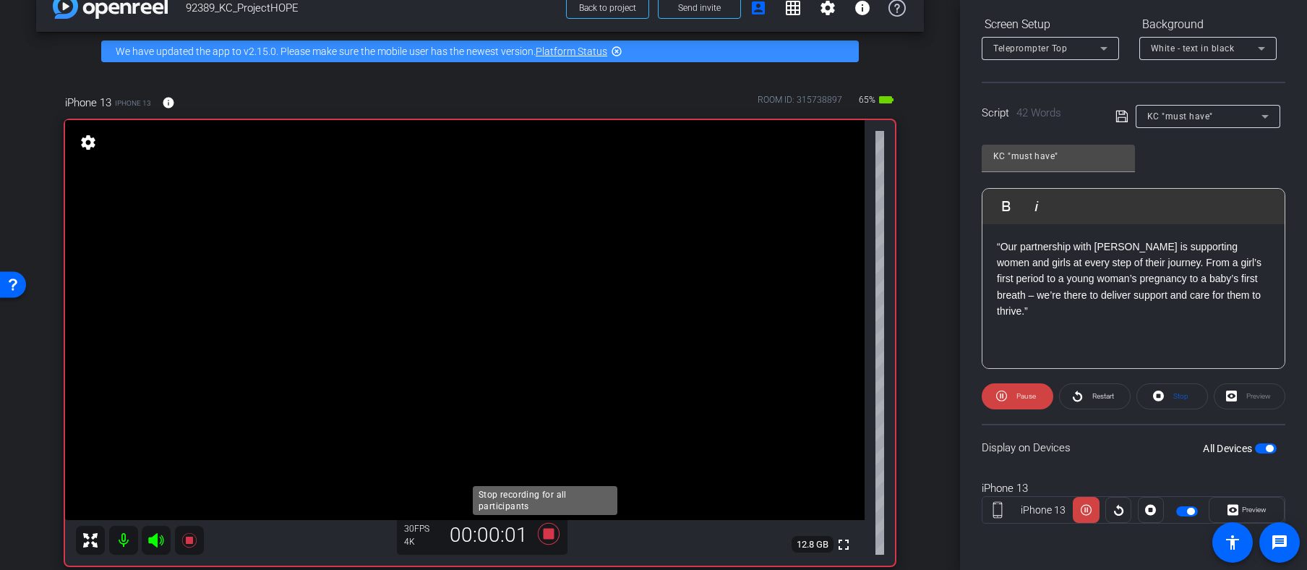
click at [543, 535] on icon at bounding box center [549, 534] width 22 height 22
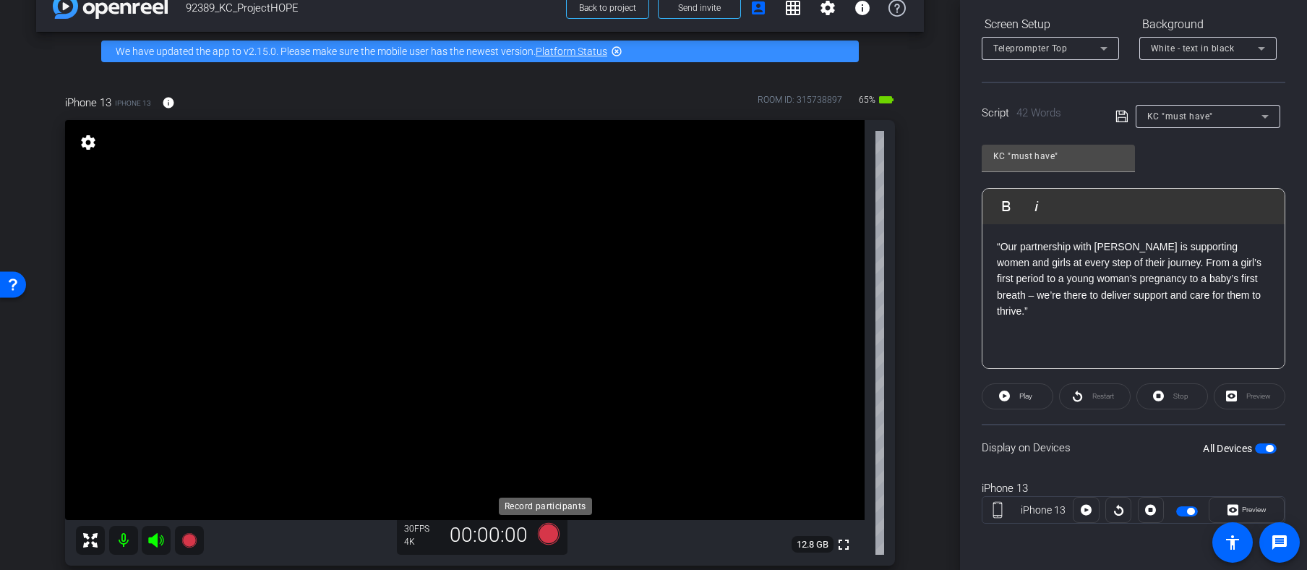
click at [547, 532] on icon at bounding box center [549, 534] width 22 height 22
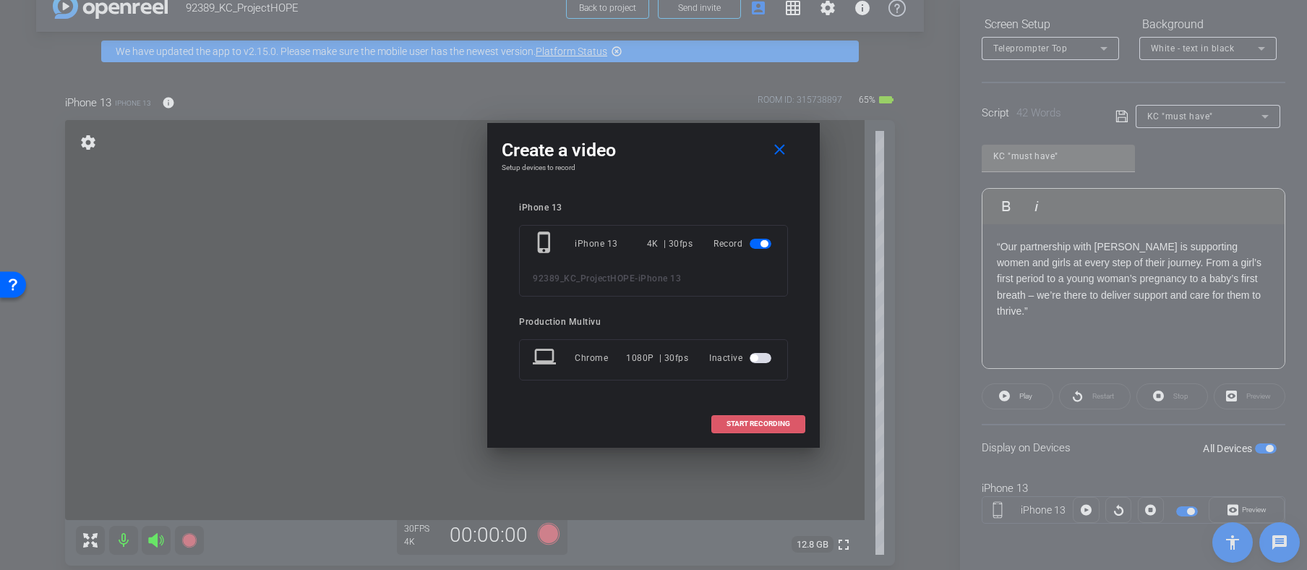
click at [753, 423] on span "START RECORDING" at bounding box center [759, 423] width 64 height 7
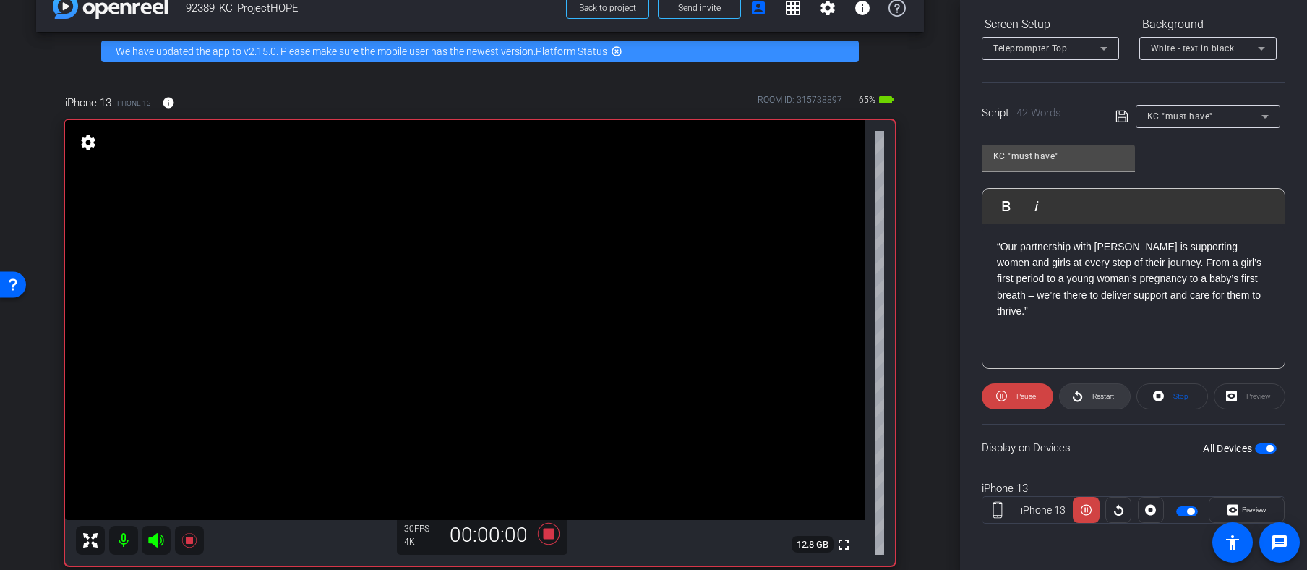
click at [1093, 397] on span "Restart" at bounding box center [1104, 396] width 22 height 8
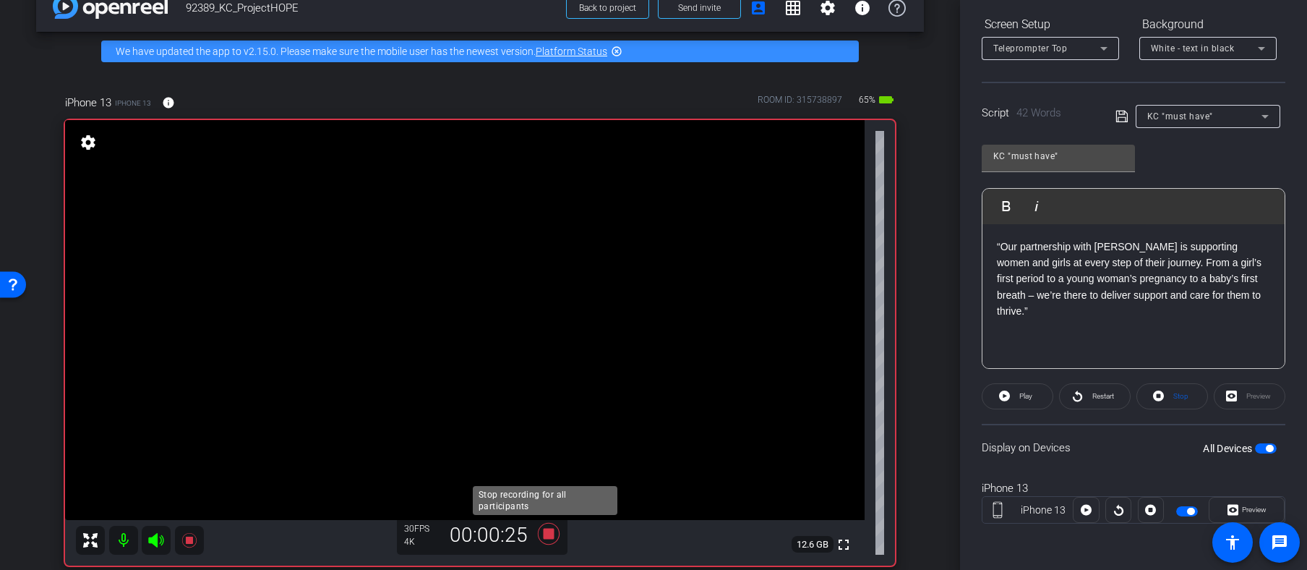
click at [547, 531] on icon at bounding box center [549, 534] width 22 height 22
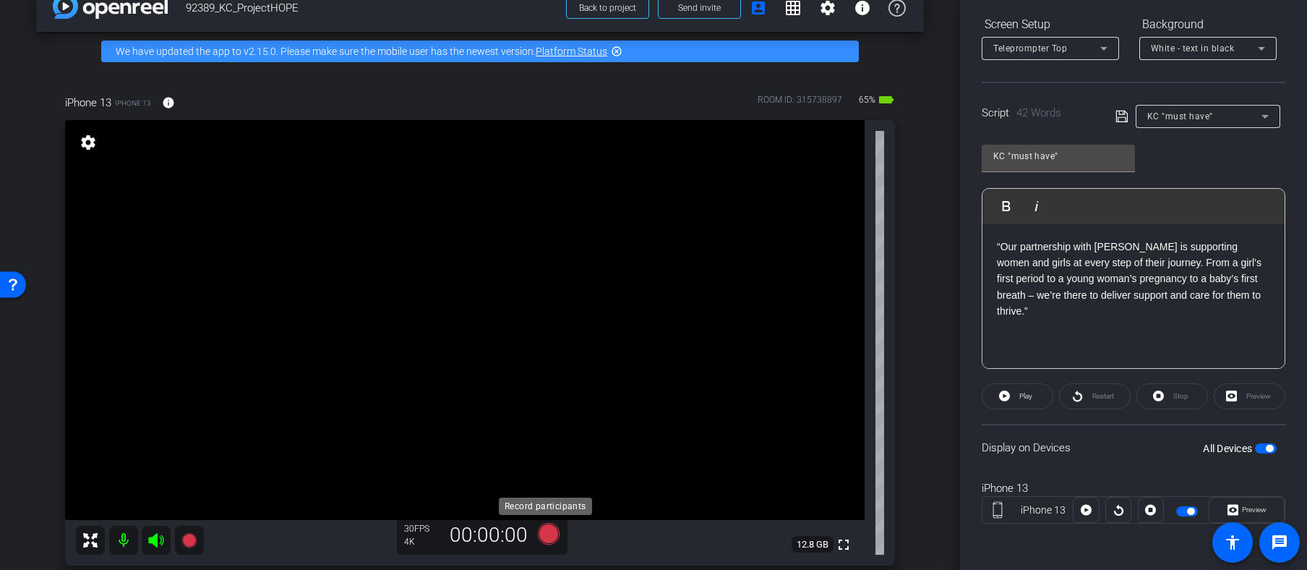
click at [544, 531] on icon at bounding box center [549, 534] width 22 height 22
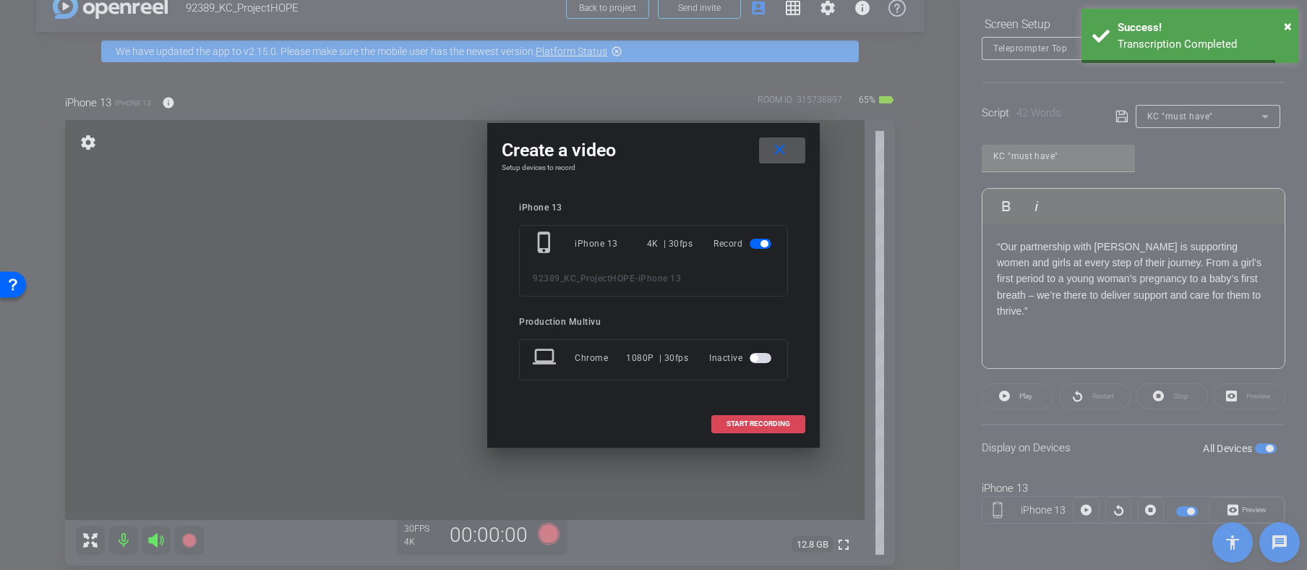
click at [761, 420] on span "START RECORDING" at bounding box center [759, 423] width 64 height 7
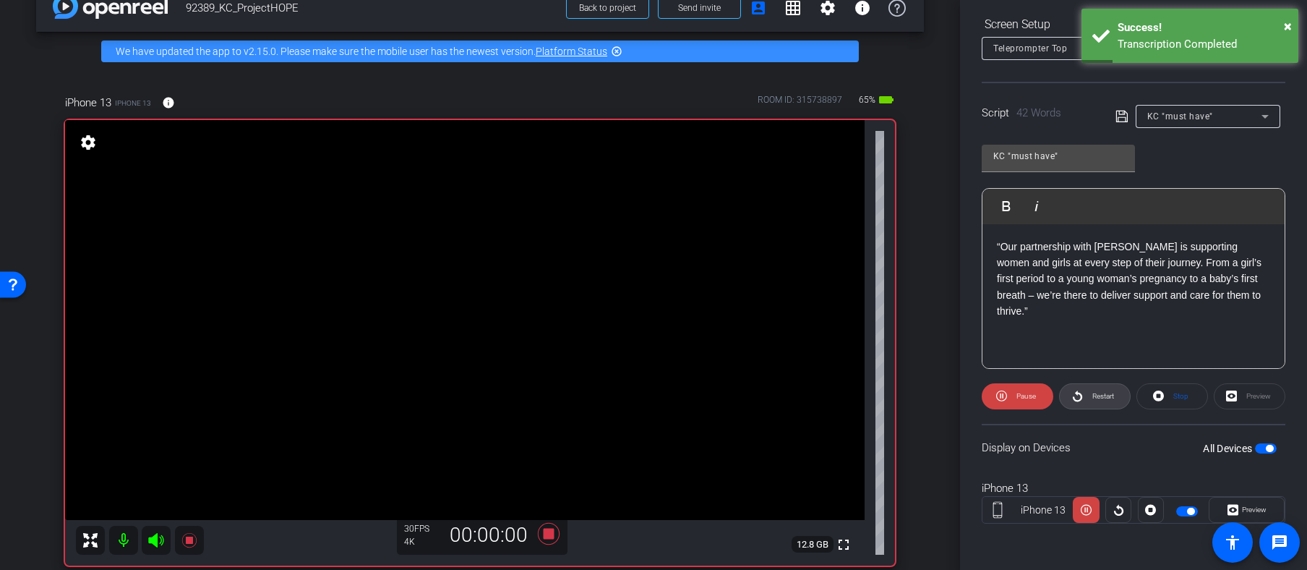
click at [1099, 397] on span "Restart" at bounding box center [1104, 396] width 22 height 8
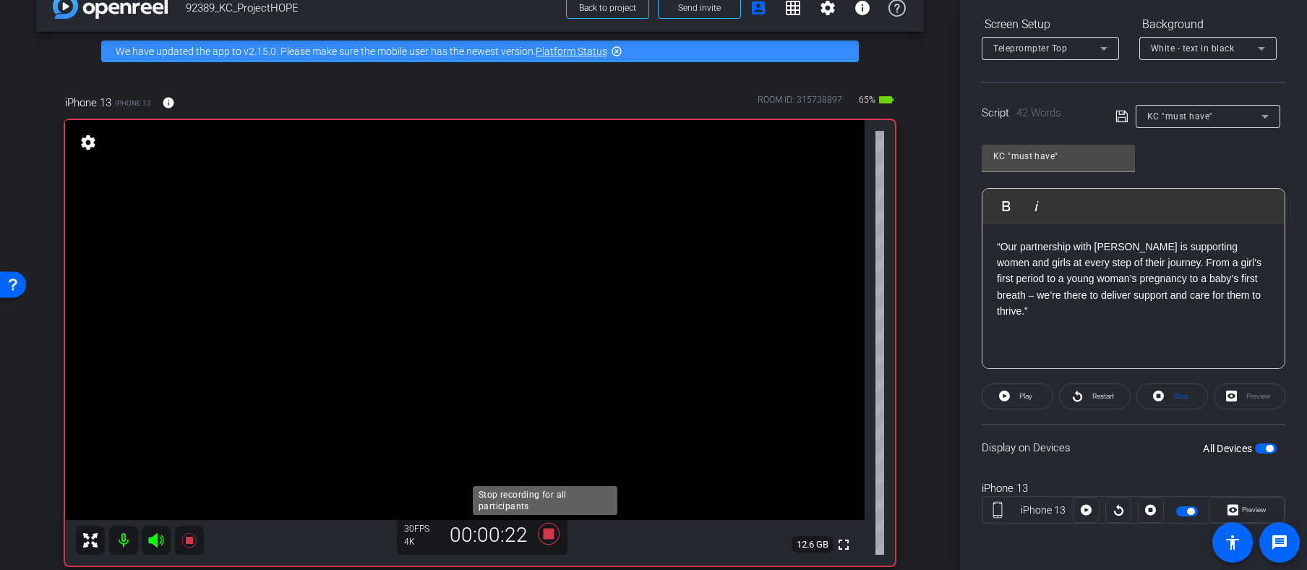
click at [544, 531] on icon at bounding box center [549, 534] width 22 height 22
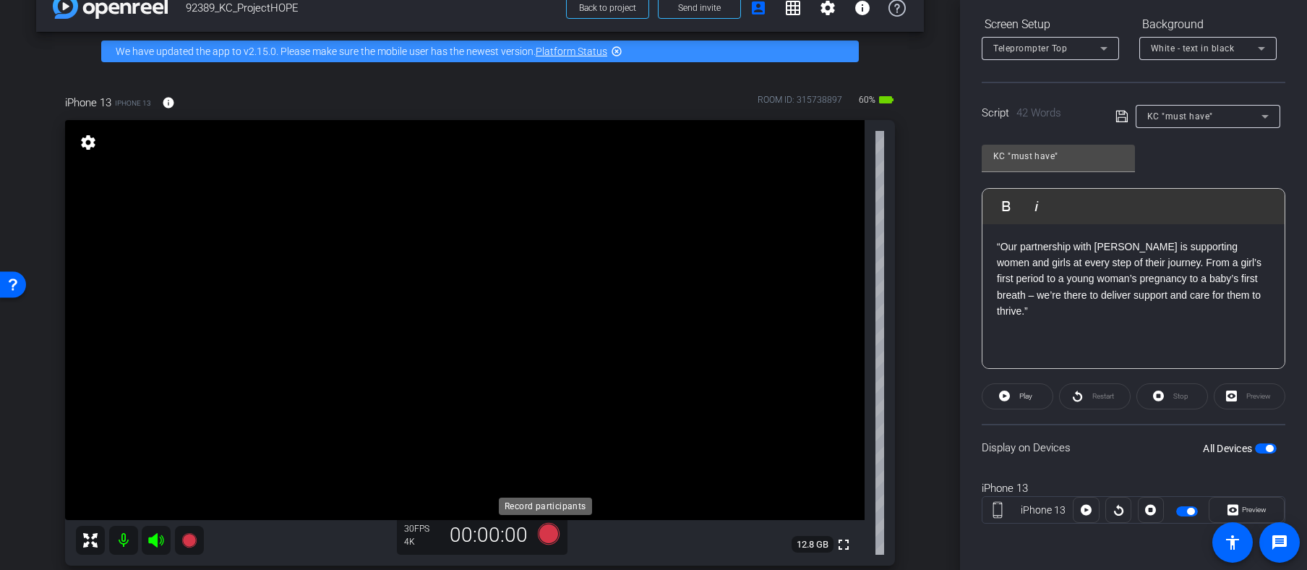
click at [542, 531] on icon at bounding box center [549, 534] width 22 height 22
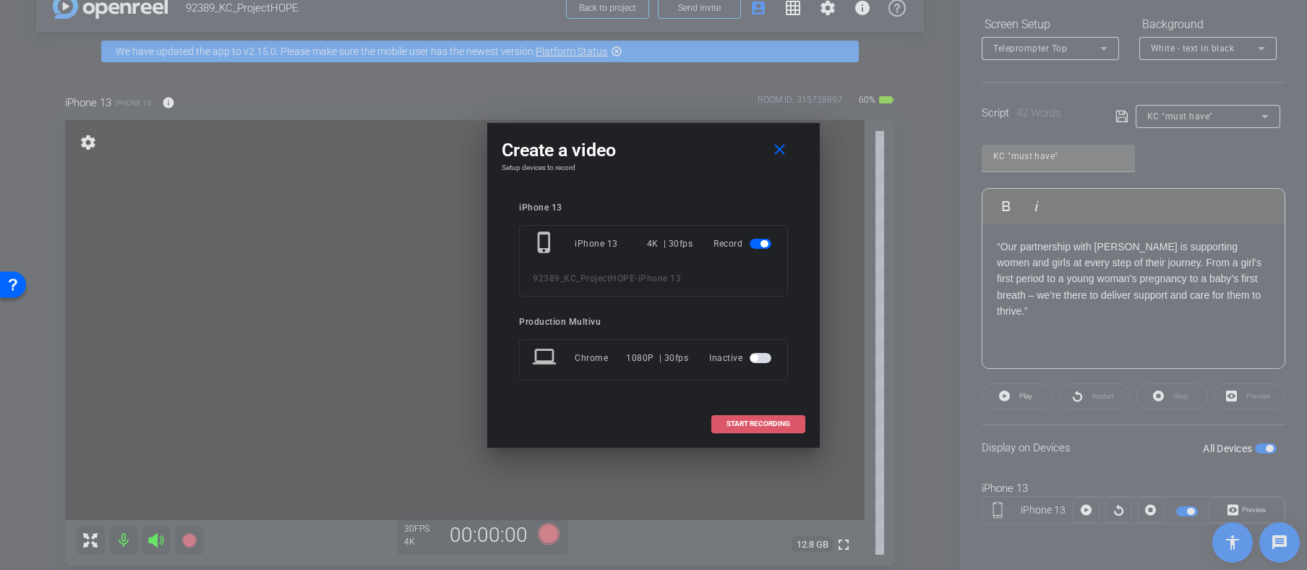
click at [756, 420] on span "START RECORDING" at bounding box center [759, 423] width 64 height 7
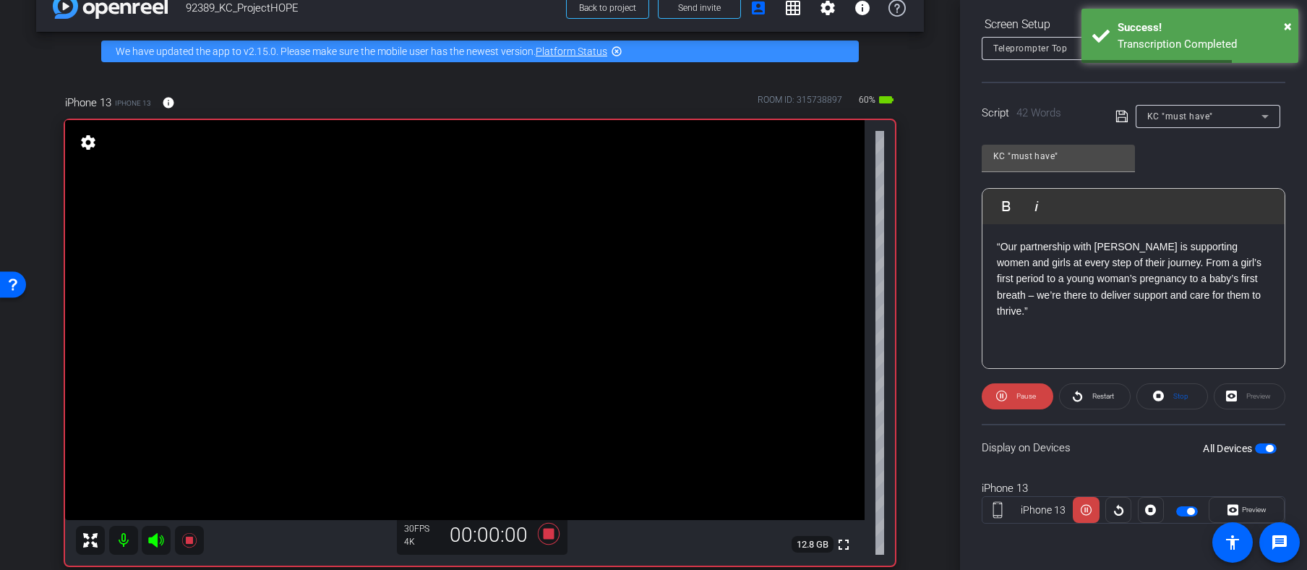
click at [1105, 398] on span "Restart" at bounding box center [1104, 396] width 22 height 8
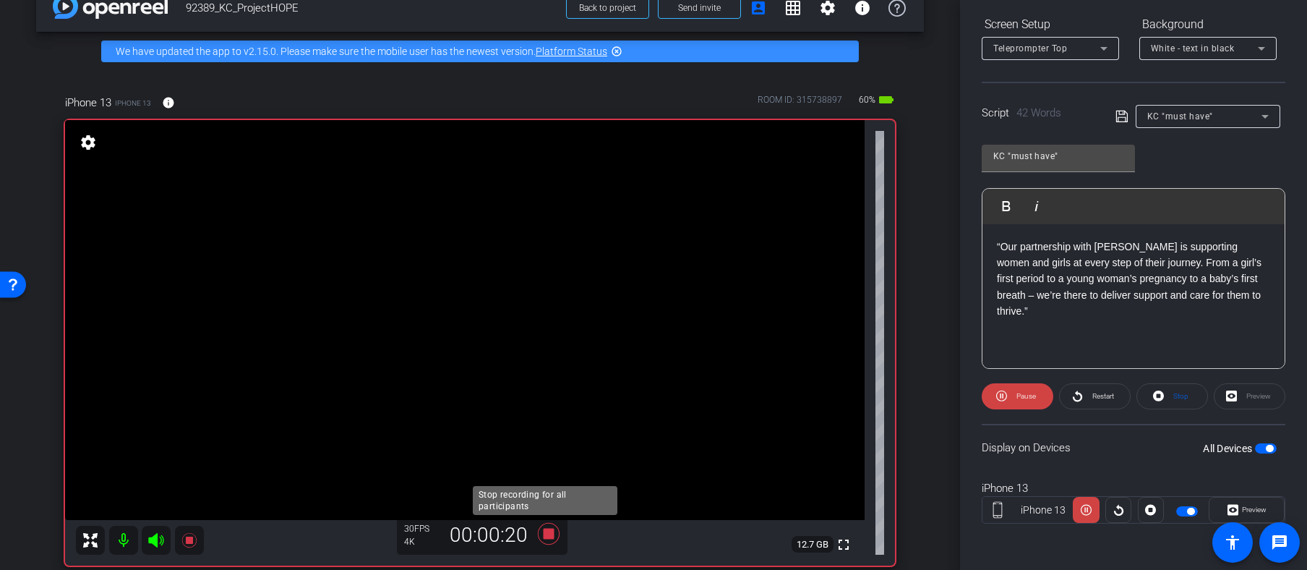
click at [545, 530] on icon at bounding box center [549, 534] width 22 height 22
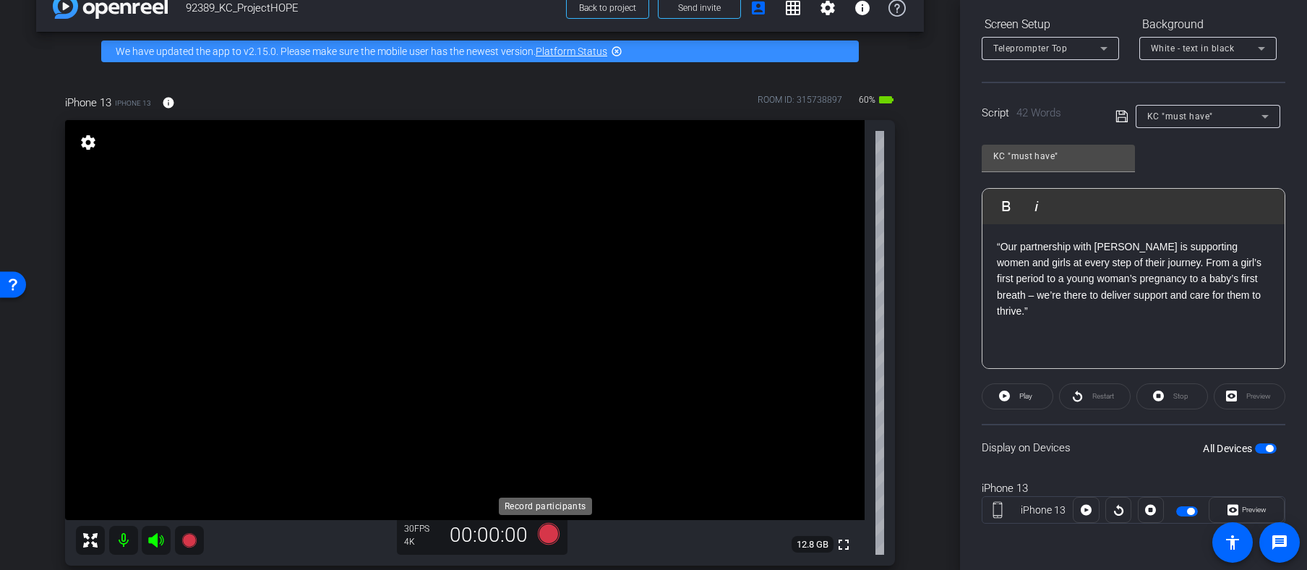
click at [546, 531] on icon at bounding box center [549, 534] width 22 height 22
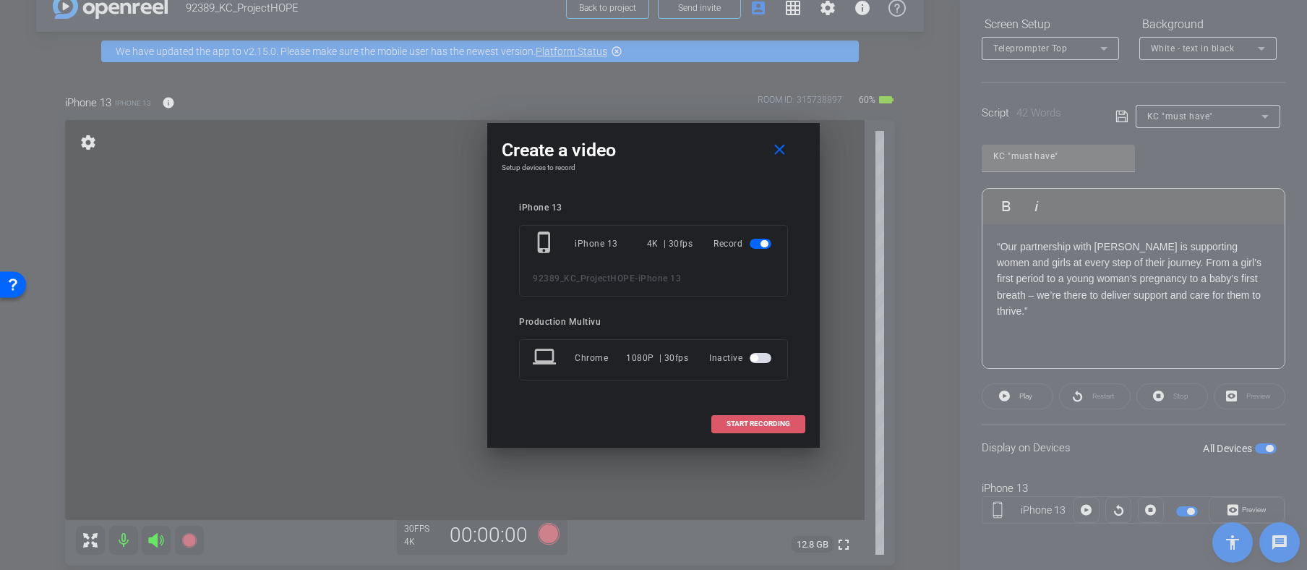
click at [743, 422] on span "START RECORDING" at bounding box center [759, 423] width 64 height 7
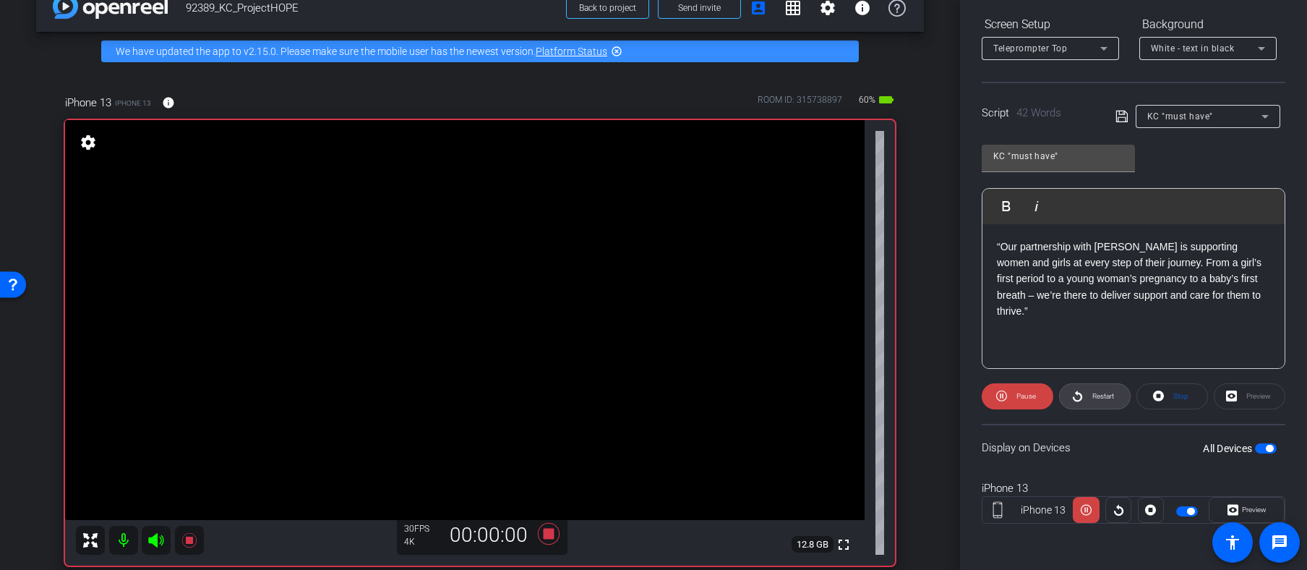
click at [1095, 393] on span "Restart" at bounding box center [1104, 396] width 22 height 8
click at [547, 533] on icon at bounding box center [549, 534] width 22 height 22
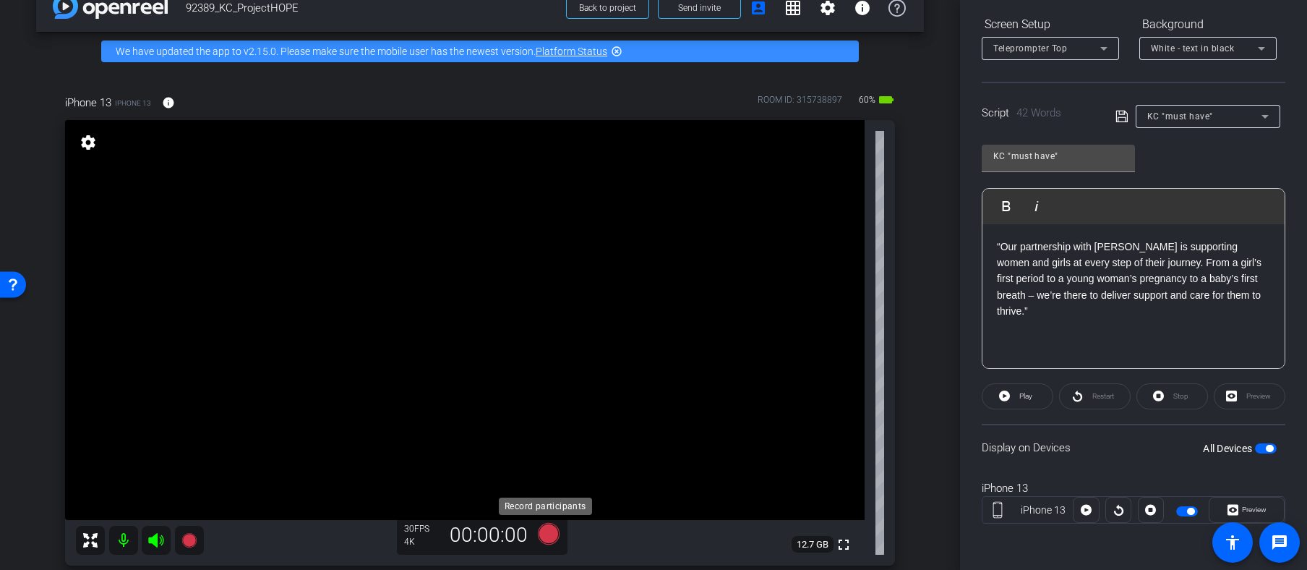
click at [547, 531] on icon at bounding box center [549, 534] width 22 height 22
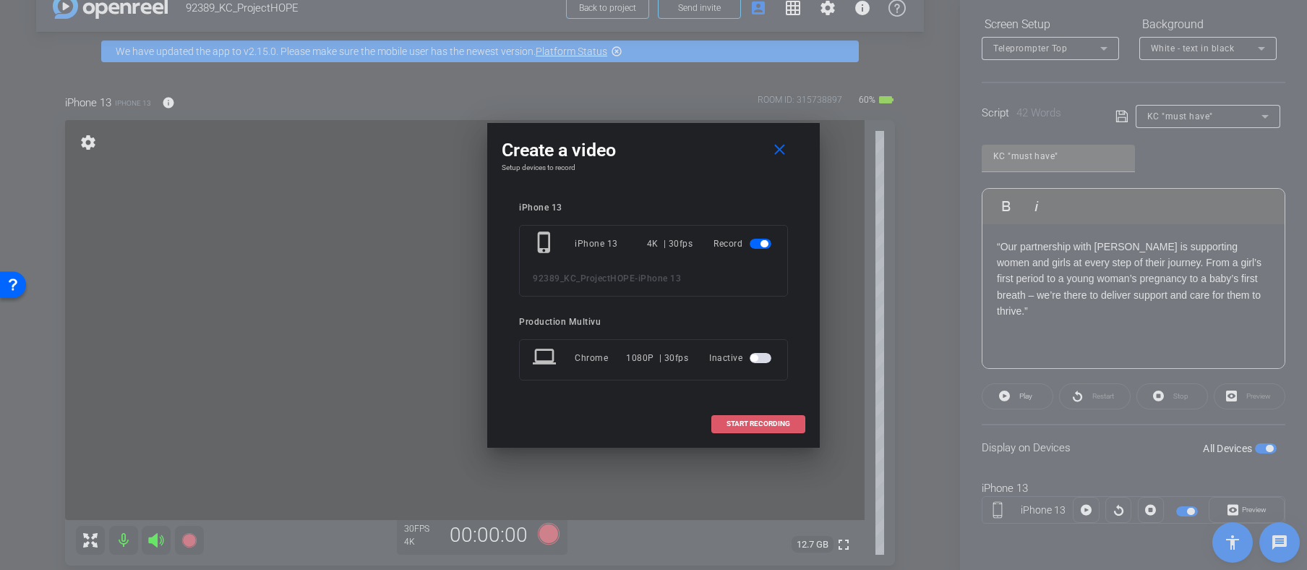
click at [755, 420] on span "START RECORDING" at bounding box center [759, 423] width 64 height 7
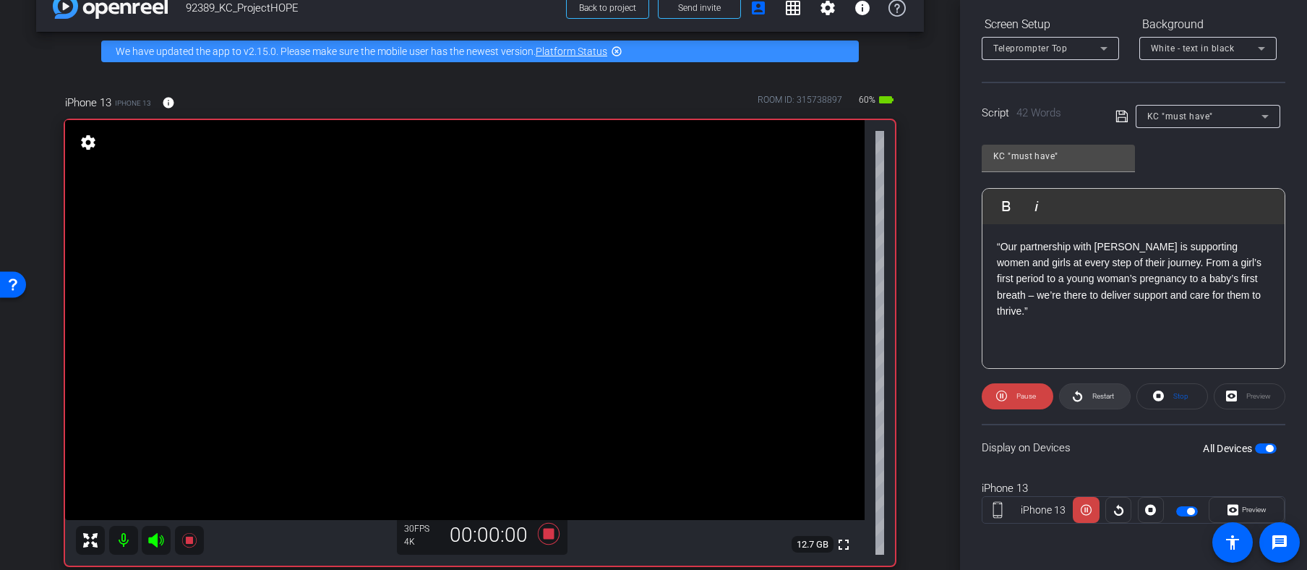
click at [1101, 398] on span "Restart" at bounding box center [1104, 396] width 22 height 8
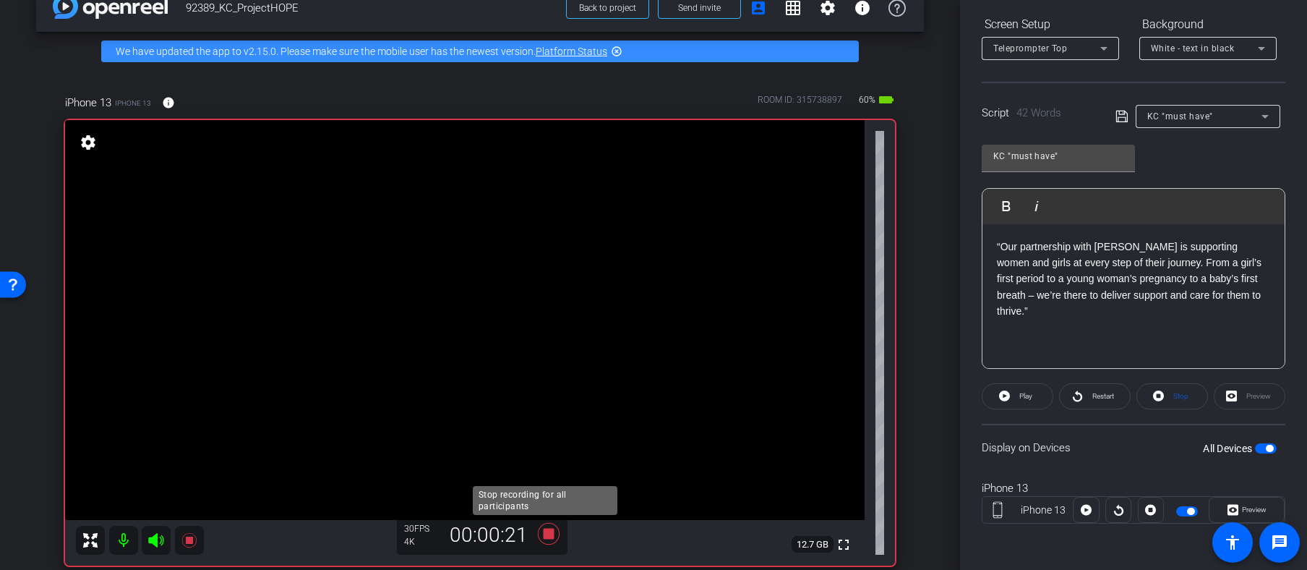
click at [544, 534] on icon at bounding box center [549, 534] width 22 height 22
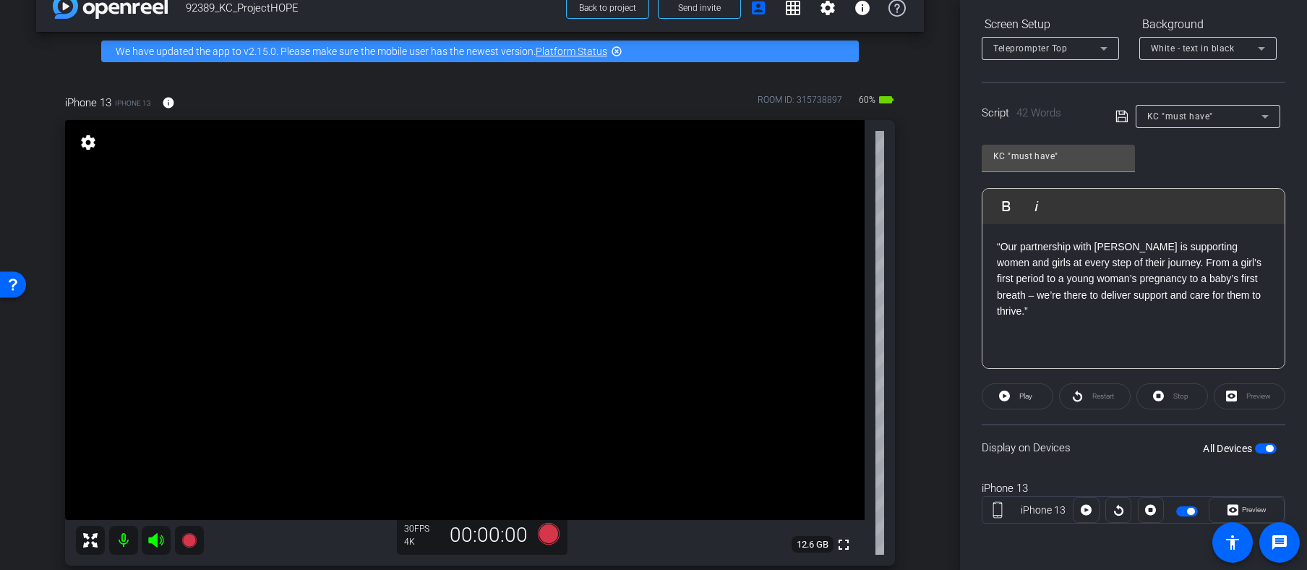
scroll to position [0, 0]
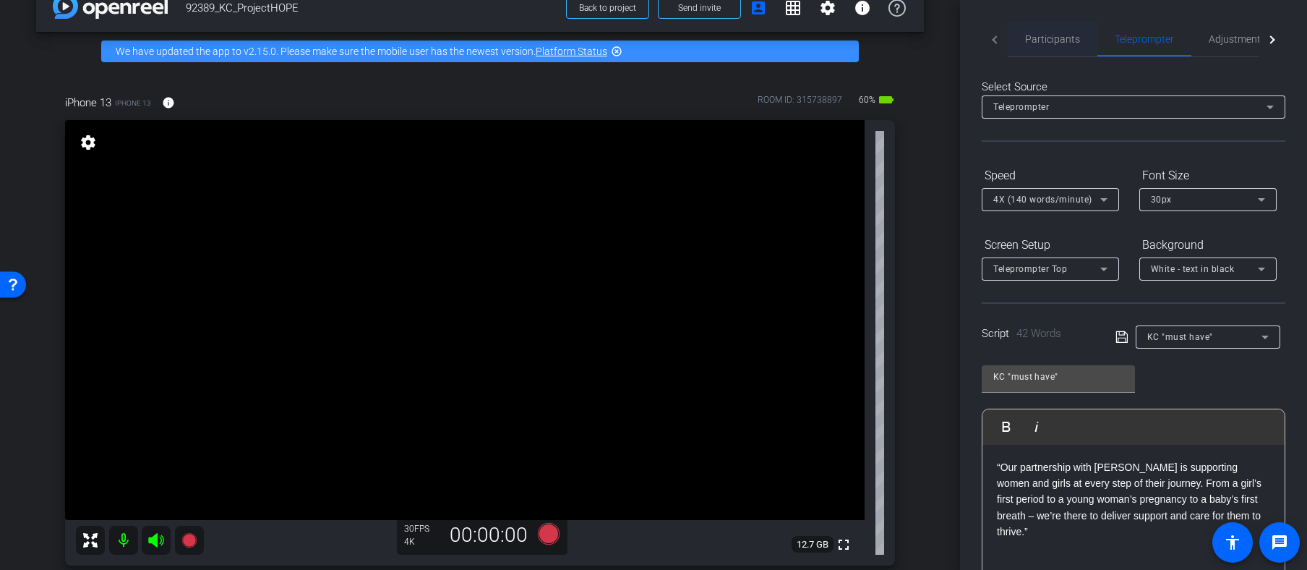
click at [1038, 39] on span "Participants" at bounding box center [1052, 39] width 55 height 10
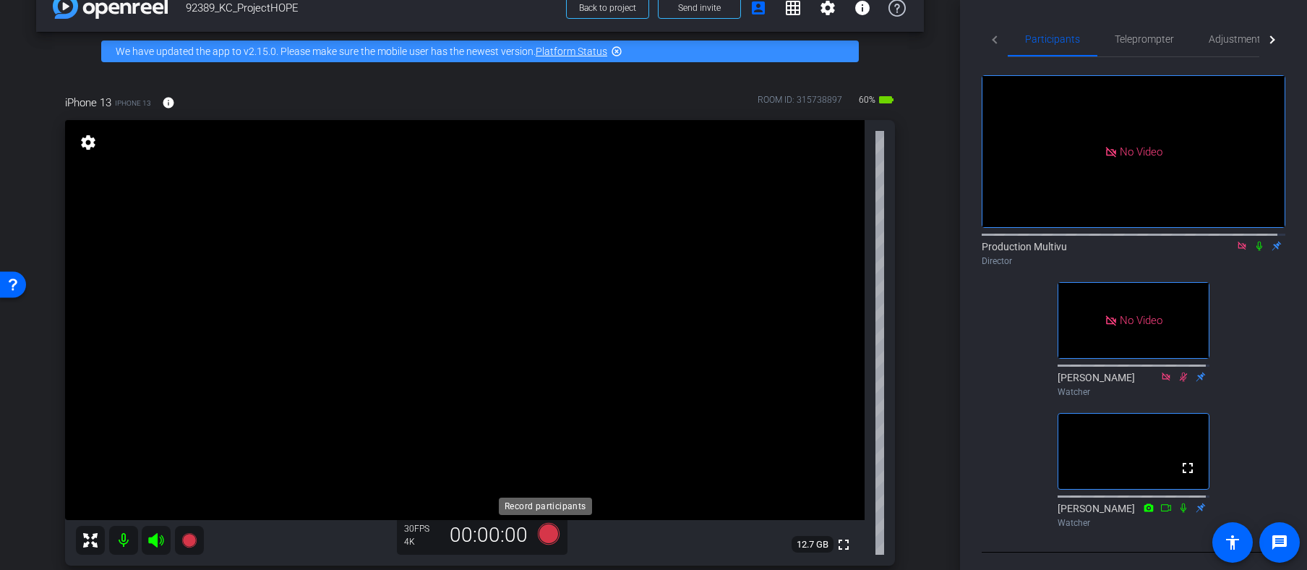
click at [548, 534] on icon at bounding box center [549, 534] width 22 height 22
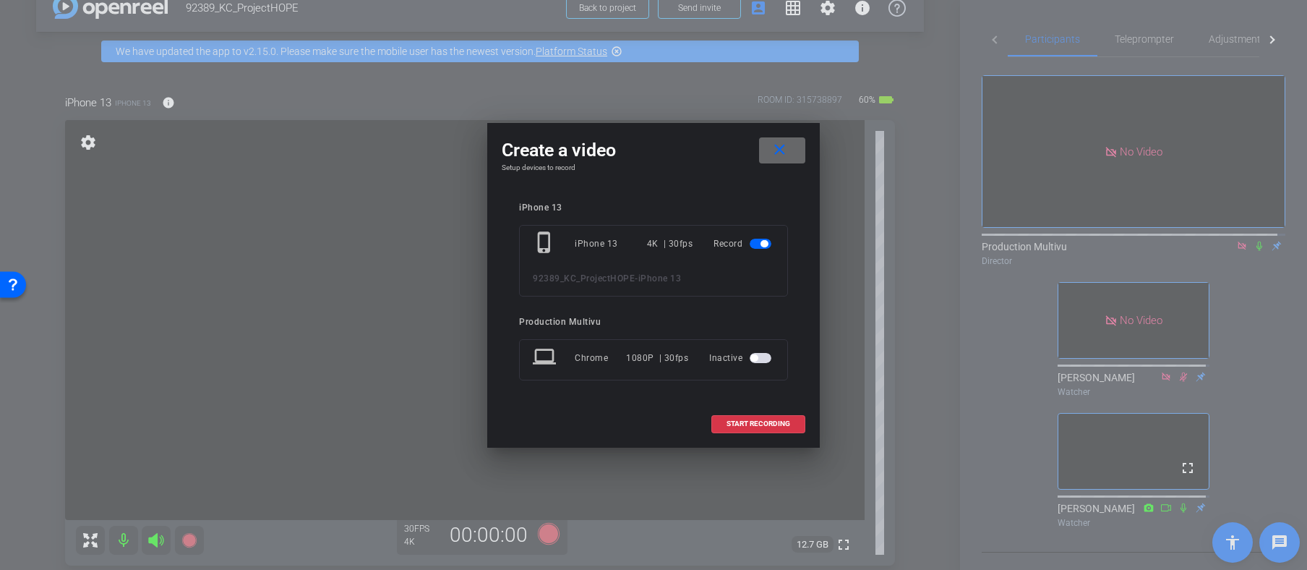
click at [782, 151] on mat-icon "close" at bounding box center [780, 150] width 18 height 18
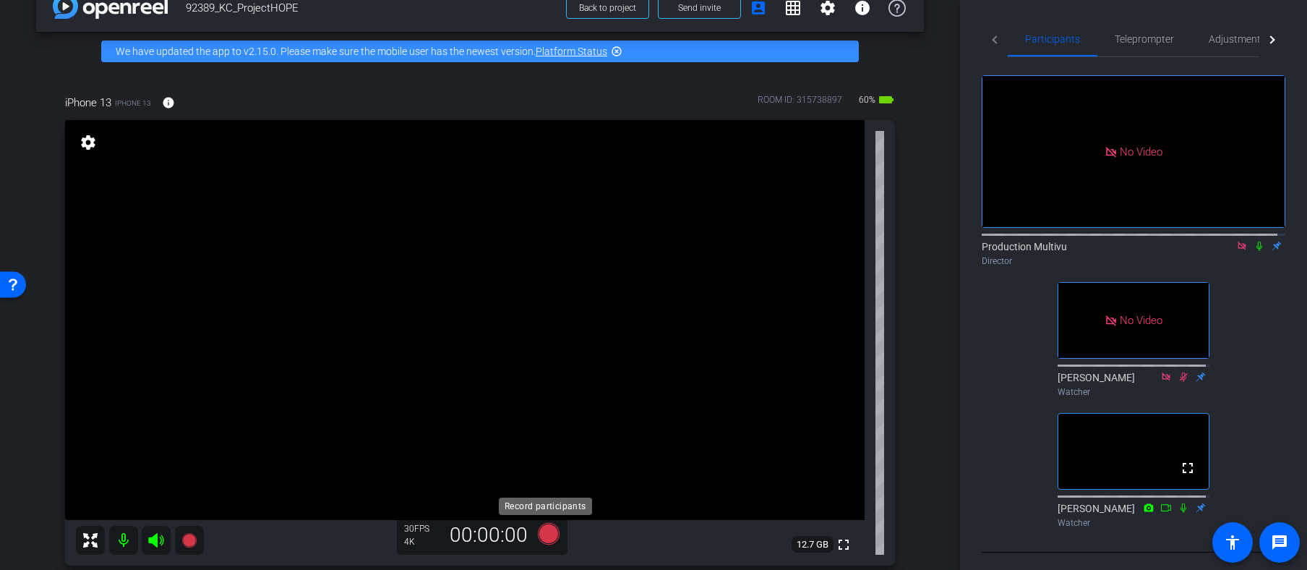
click at [547, 534] on icon at bounding box center [549, 534] width 22 height 22
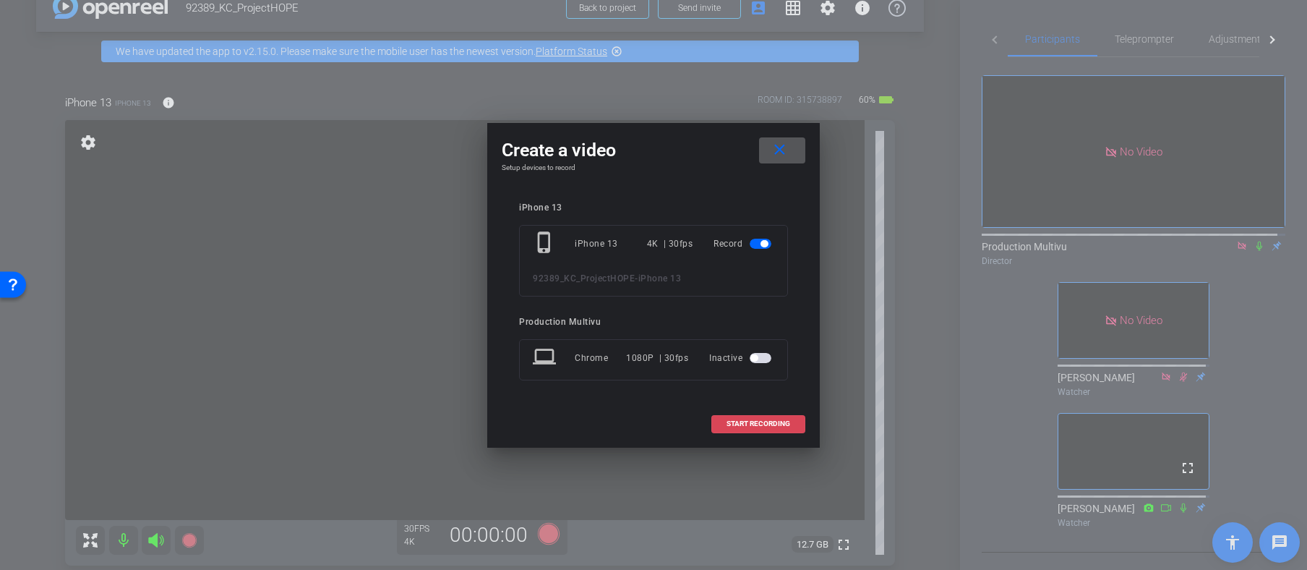
click at [769, 424] on span "START RECORDING" at bounding box center [759, 423] width 64 height 7
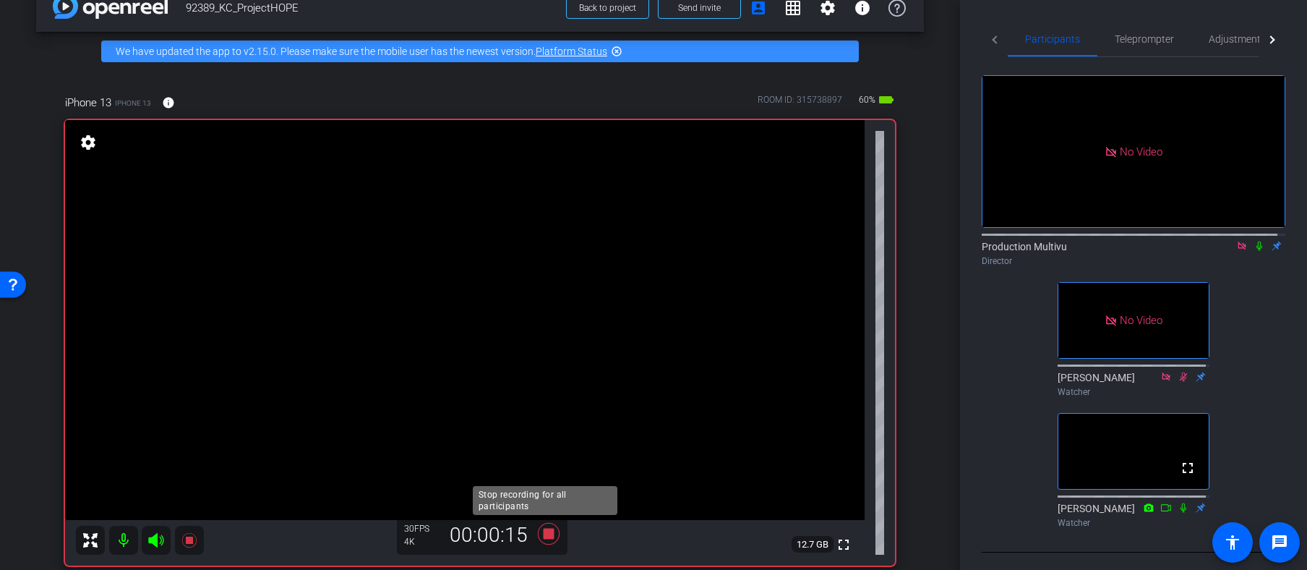
click at [543, 531] on icon at bounding box center [549, 534] width 22 height 22
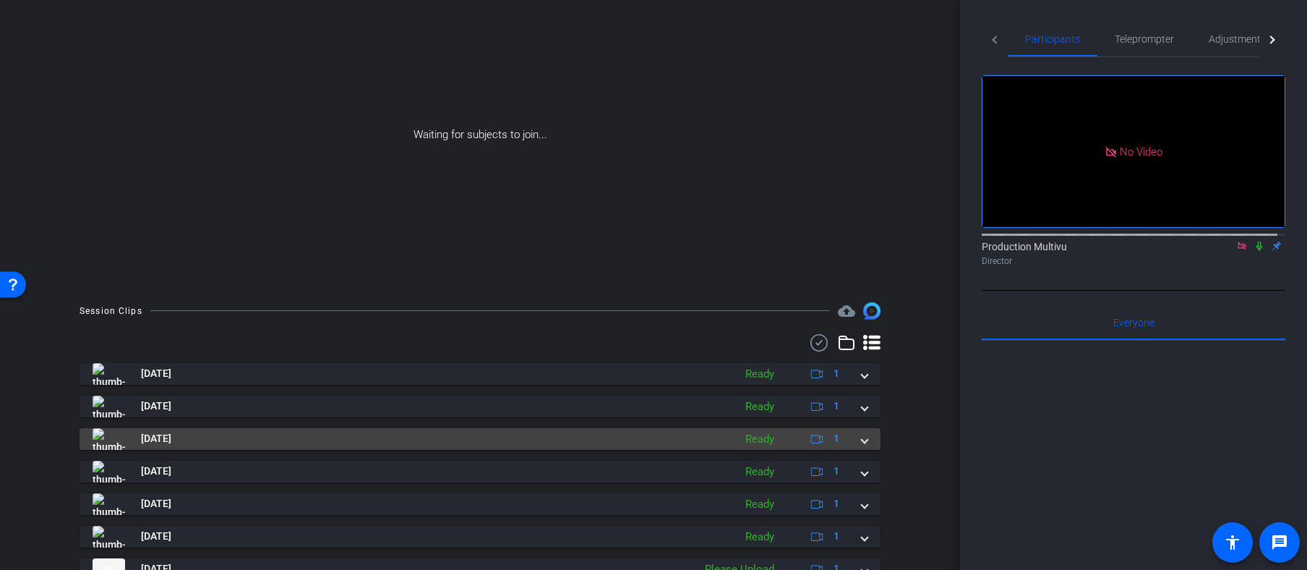
scroll to position [278, 0]
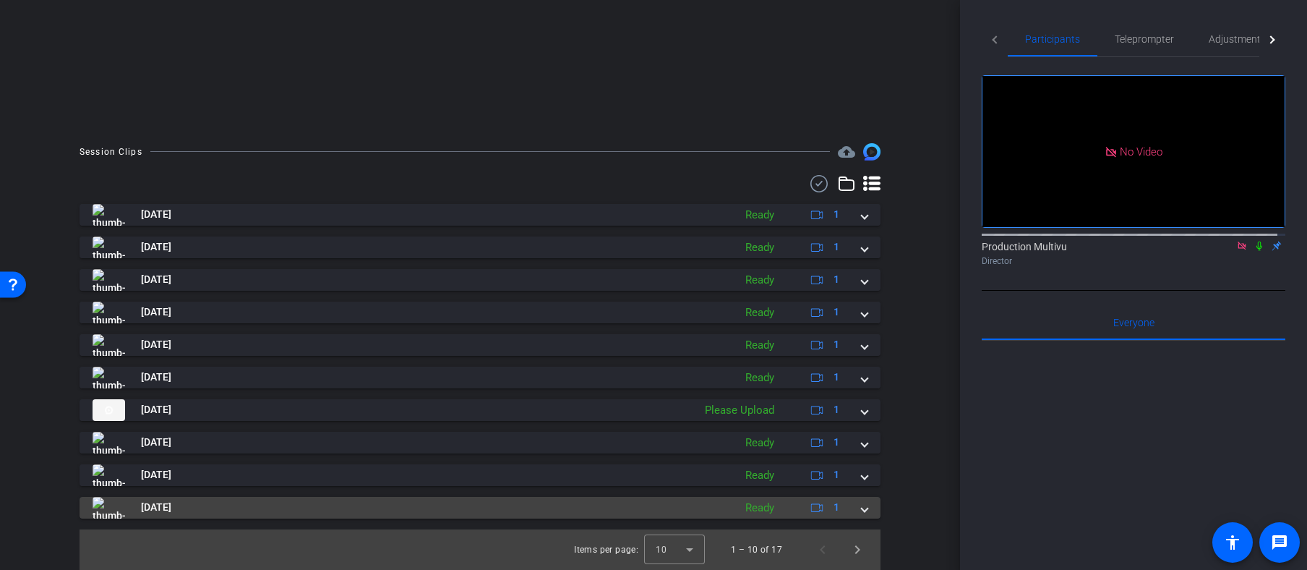
click at [862, 507] on span at bounding box center [865, 507] width 6 height 15
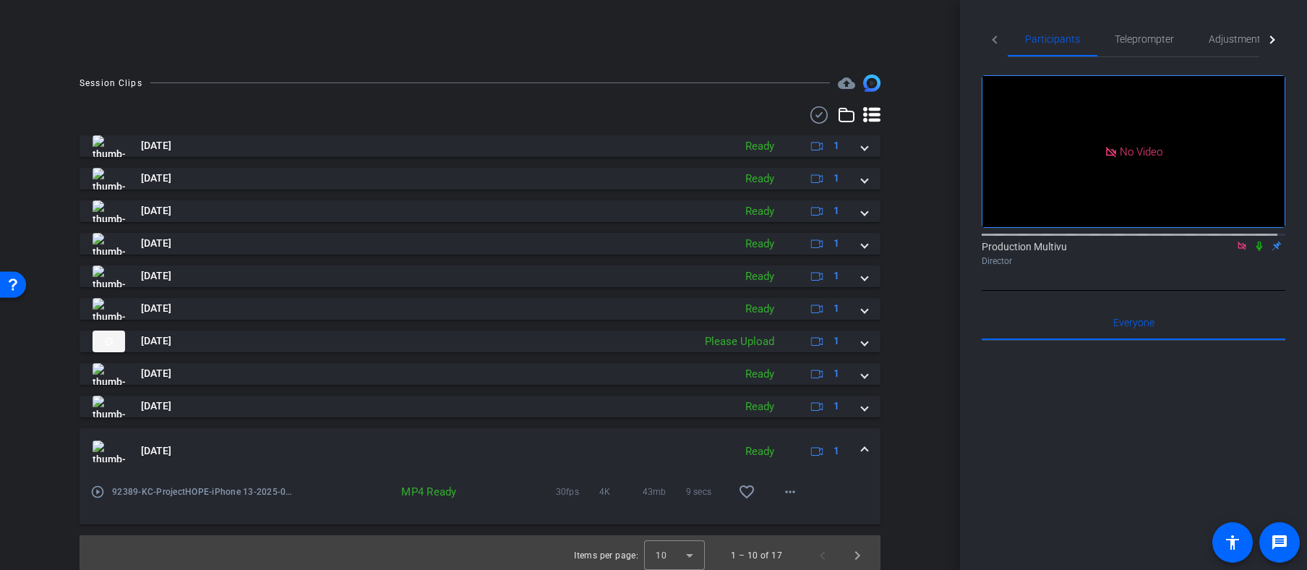
scroll to position [353, 0]
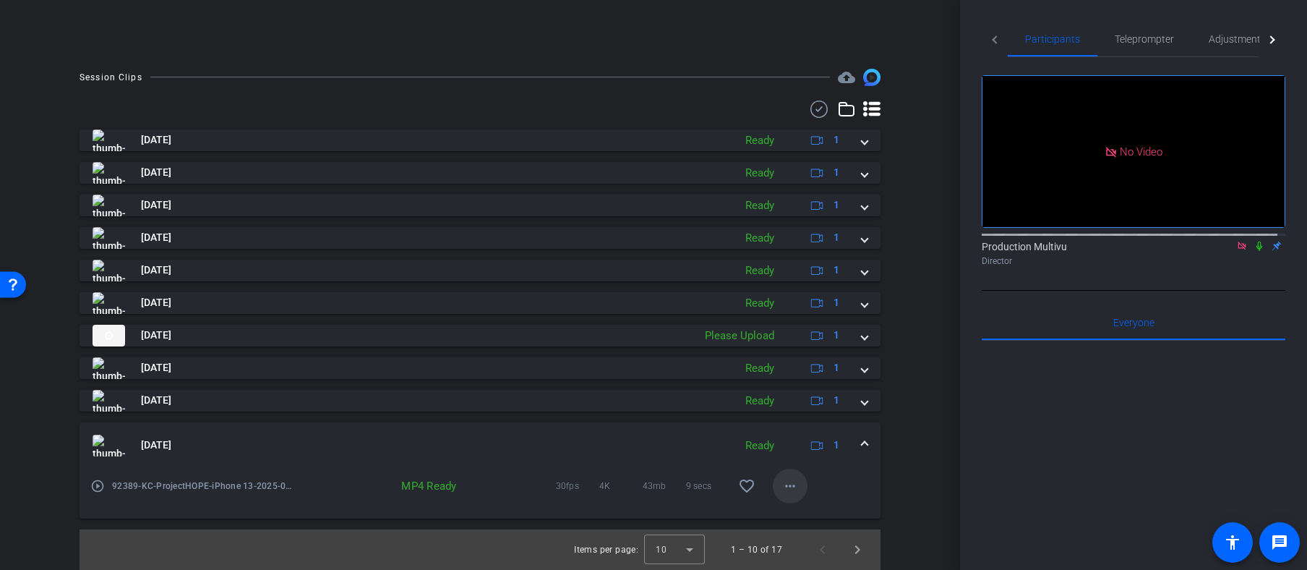
click at [783, 482] on mat-icon "more_horiz" at bounding box center [790, 485] width 17 height 17
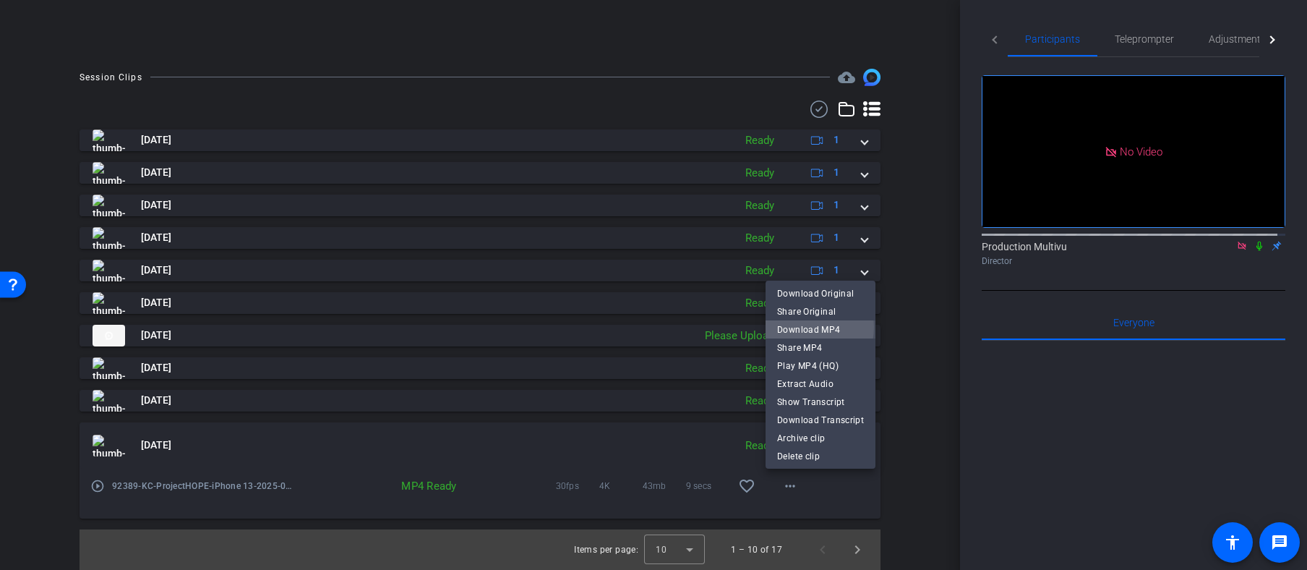
click at [802, 327] on span "Download MP4" at bounding box center [820, 328] width 87 height 17
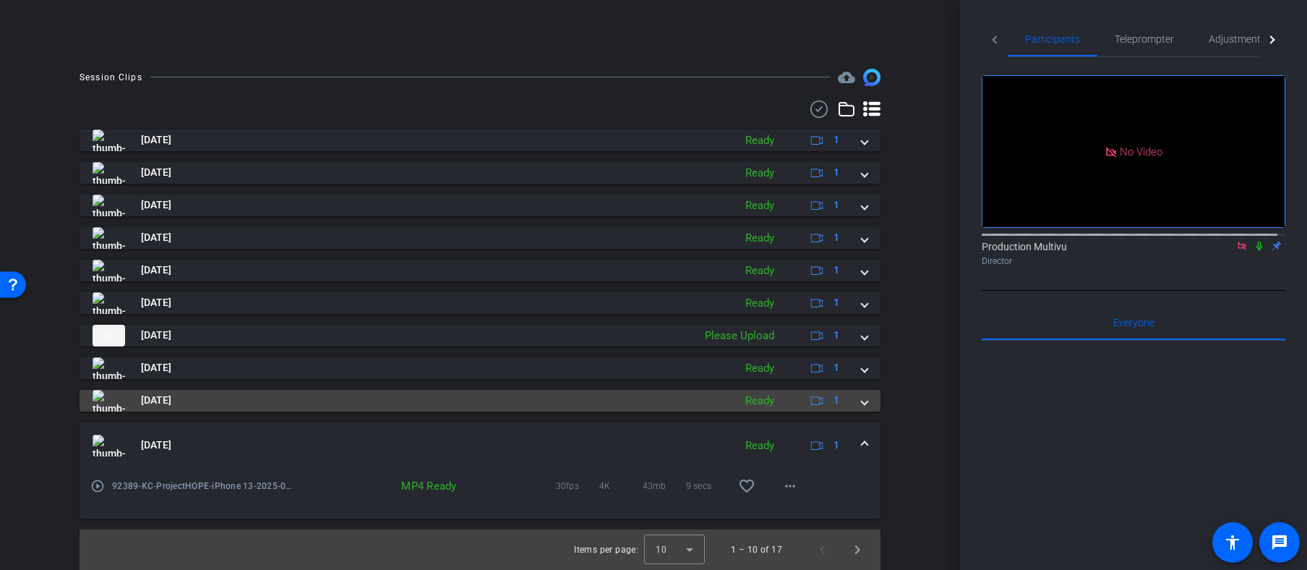
click at [862, 401] on span at bounding box center [865, 400] width 6 height 15
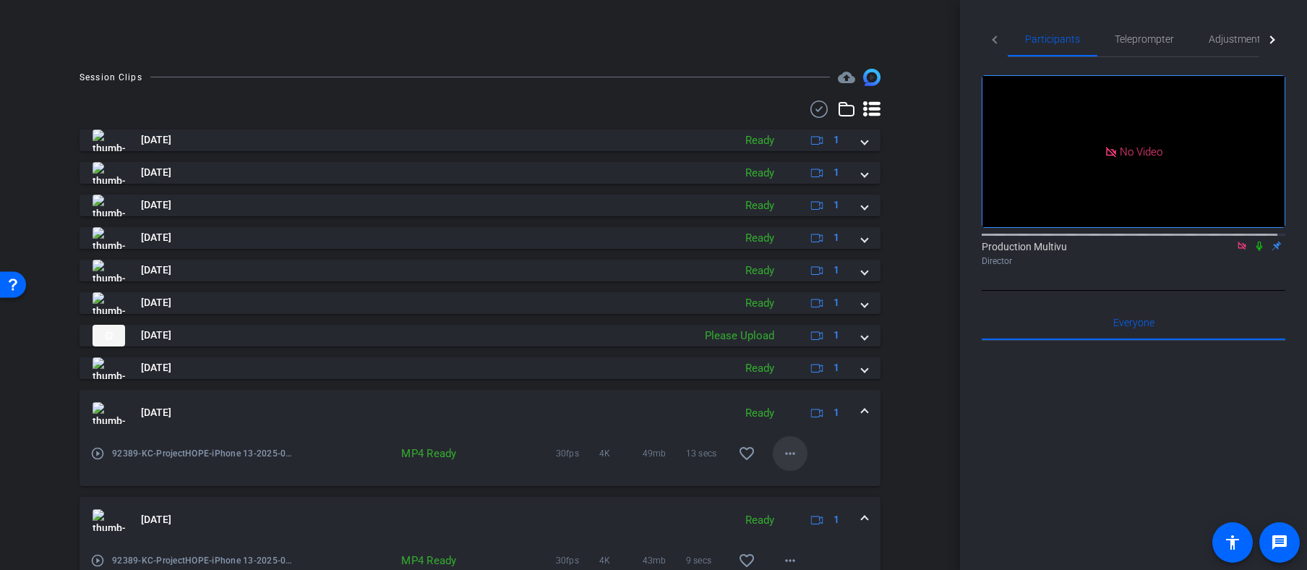
click at [784, 454] on mat-icon "more_horiz" at bounding box center [790, 453] width 17 height 17
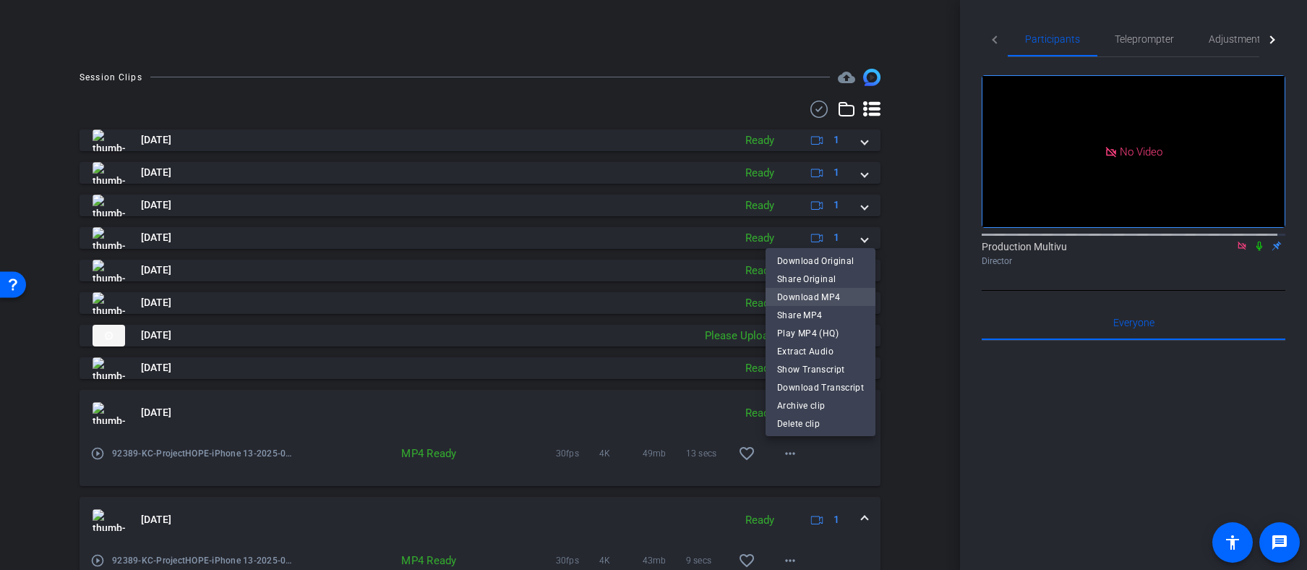
click at [804, 294] on span "Download MP4" at bounding box center [820, 296] width 87 height 17
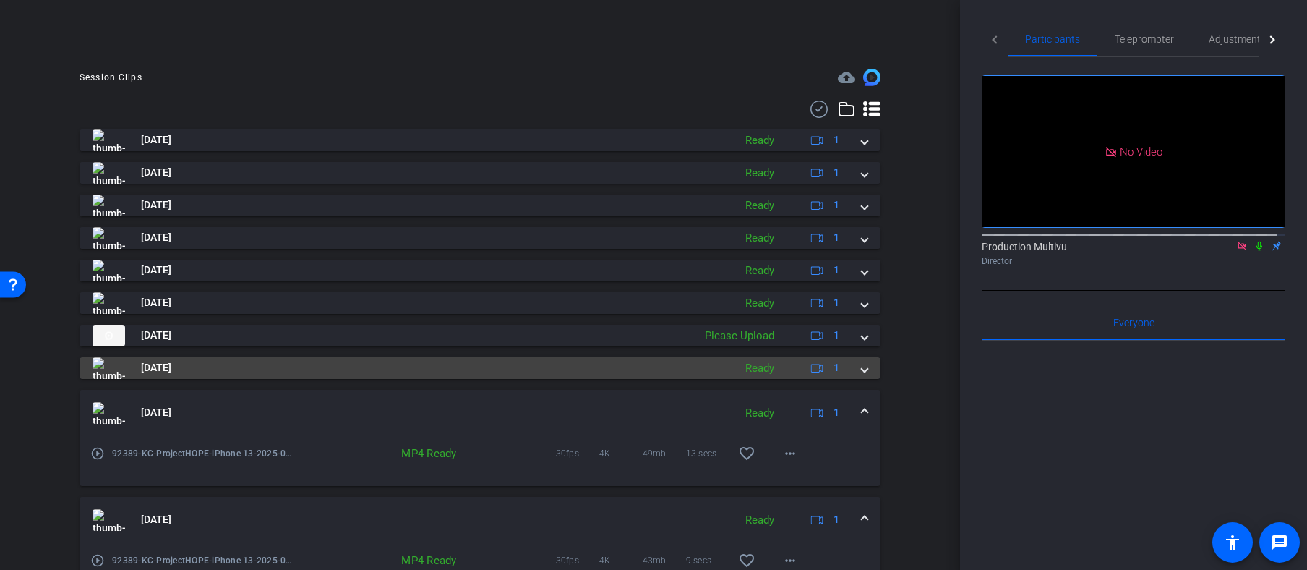
click at [862, 367] on span at bounding box center [865, 367] width 6 height 15
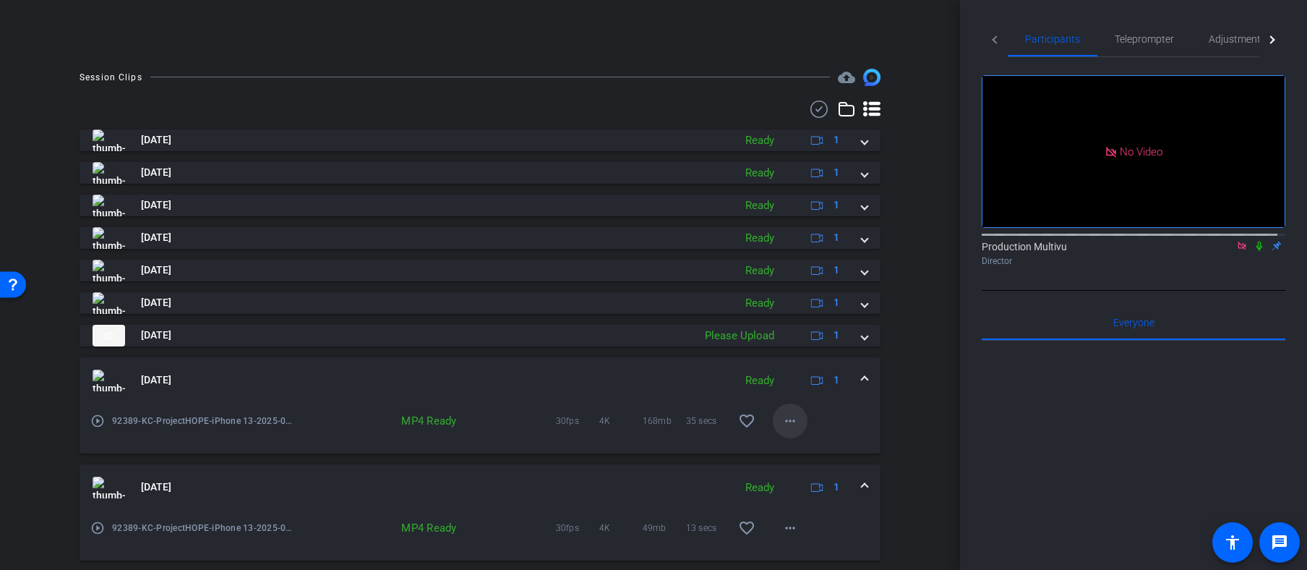
click at [782, 420] on mat-icon "more_horiz" at bounding box center [790, 420] width 17 height 17
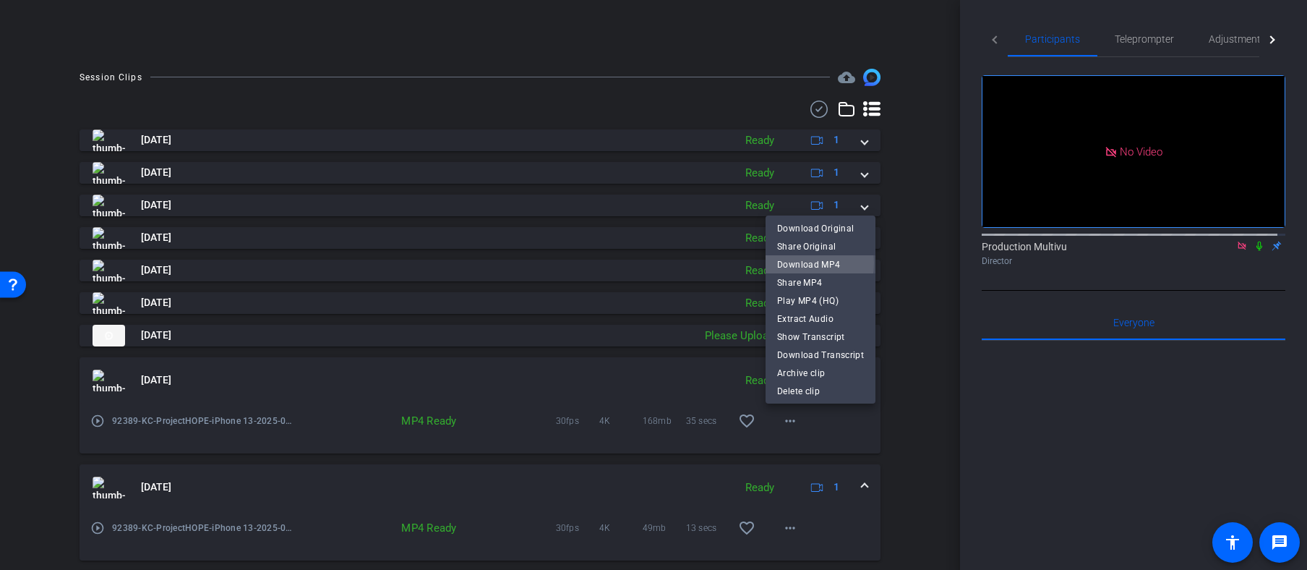
click at [789, 262] on span "Download MP4" at bounding box center [820, 263] width 87 height 17
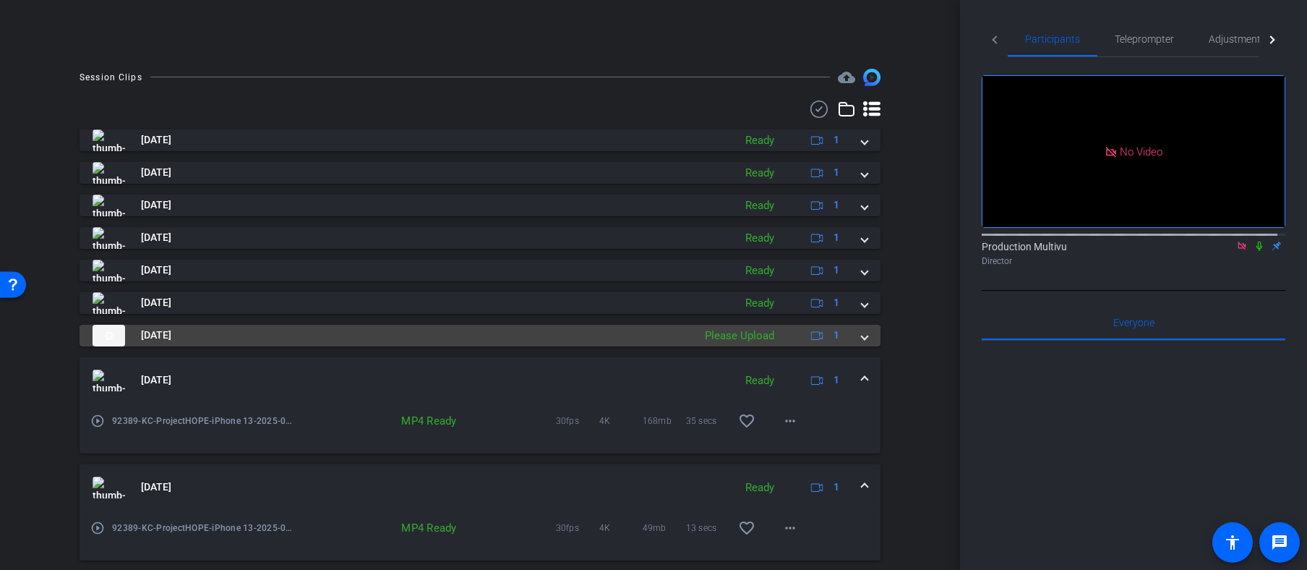
click at [862, 333] on span at bounding box center [865, 335] width 6 height 15
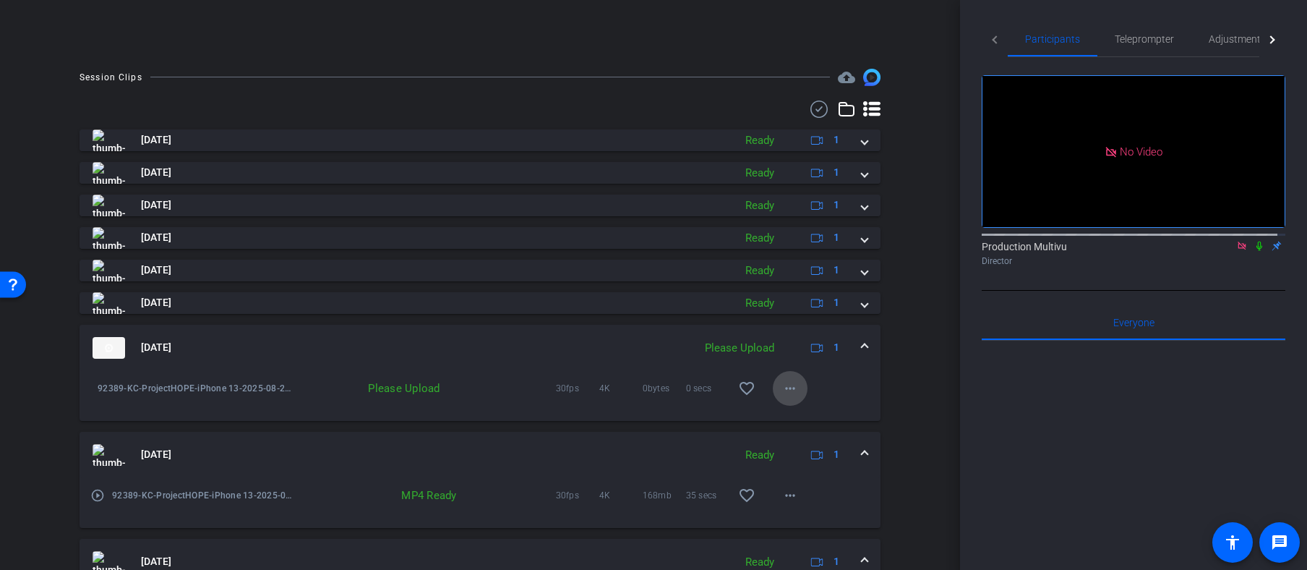
click at [785, 387] on mat-icon "more_horiz" at bounding box center [790, 388] width 17 height 17
click at [795, 411] on span "Upload" at bounding box center [806, 417] width 58 height 17
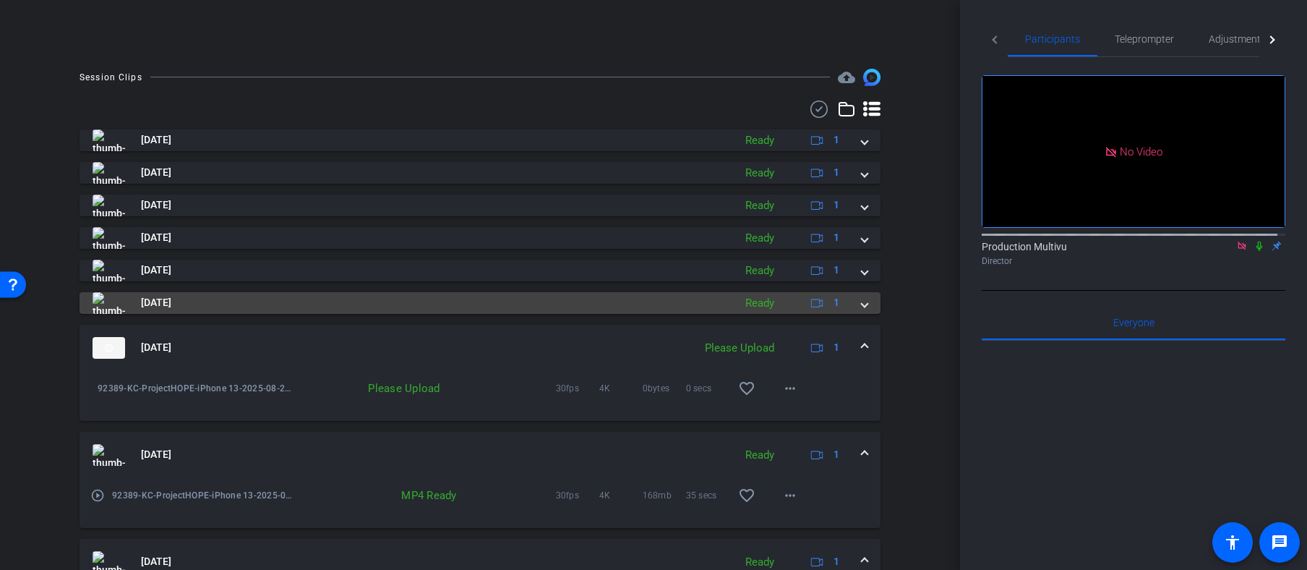
click at [862, 303] on span at bounding box center [865, 302] width 6 height 15
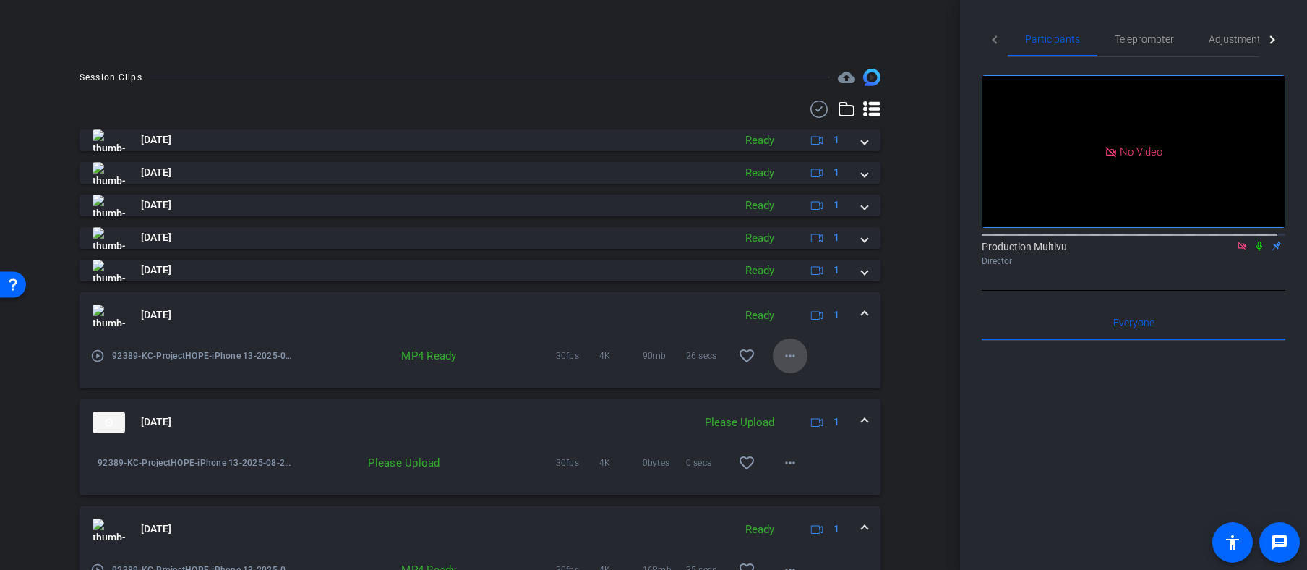
click at [783, 354] on mat-icon "more_horiz" at bounding box center [790, 355] width 17 height 17
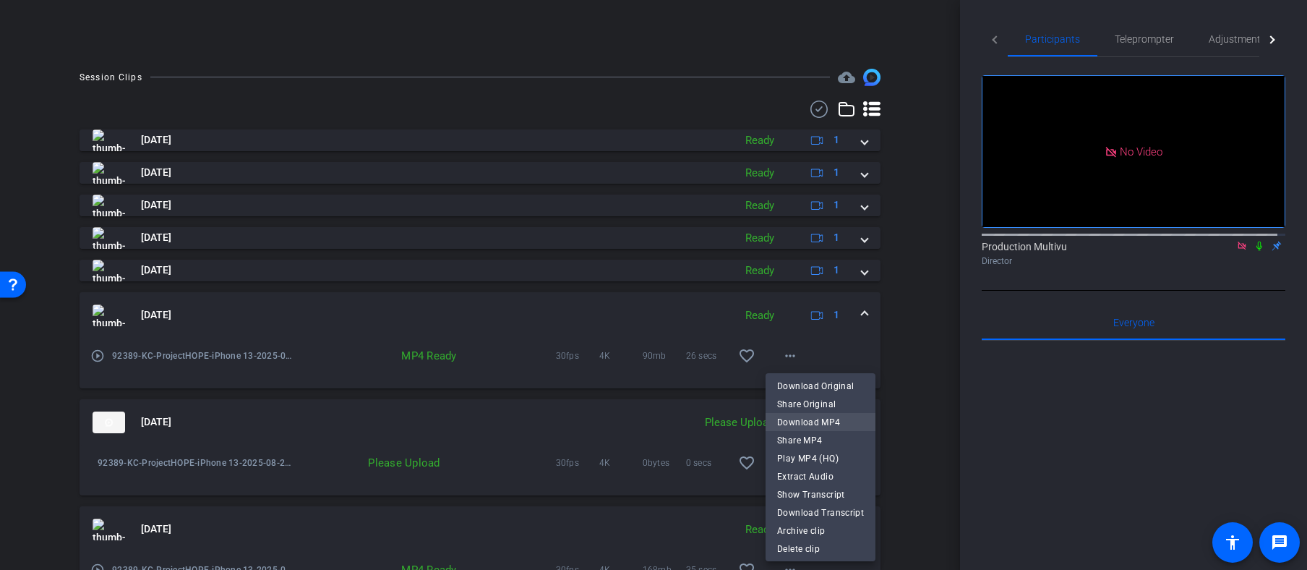
click at [803, 421] on span "Download MP4" at bounding box center [820, 421] width 87 height 17
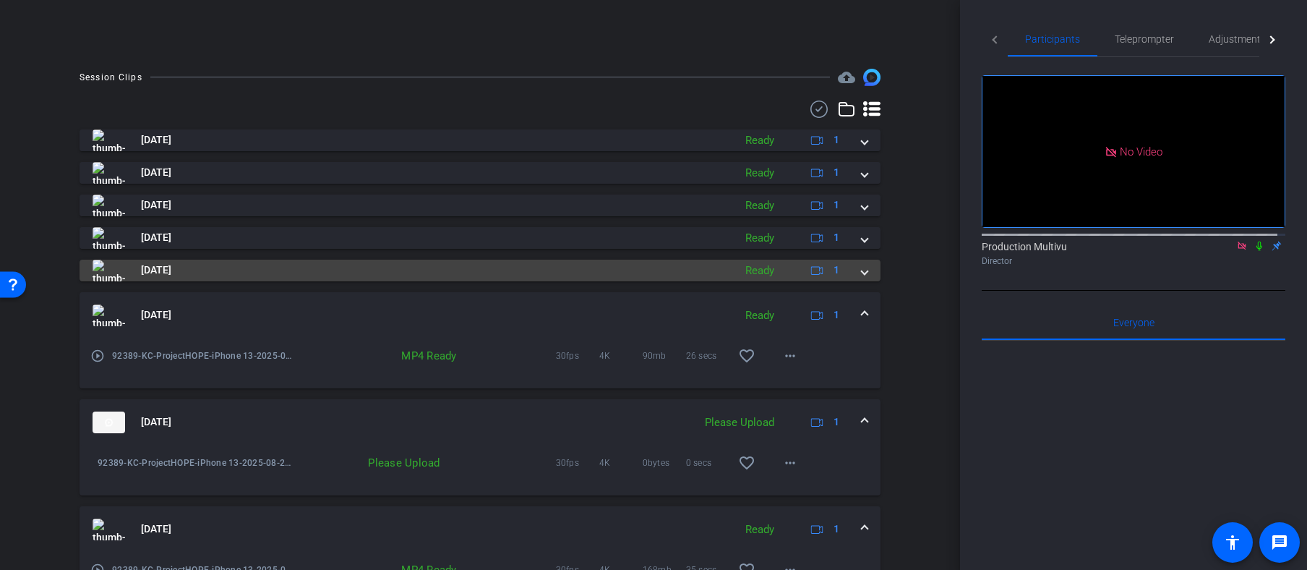
click at [862, 271] on span at bounding box center [865, 269] width 6 height 15
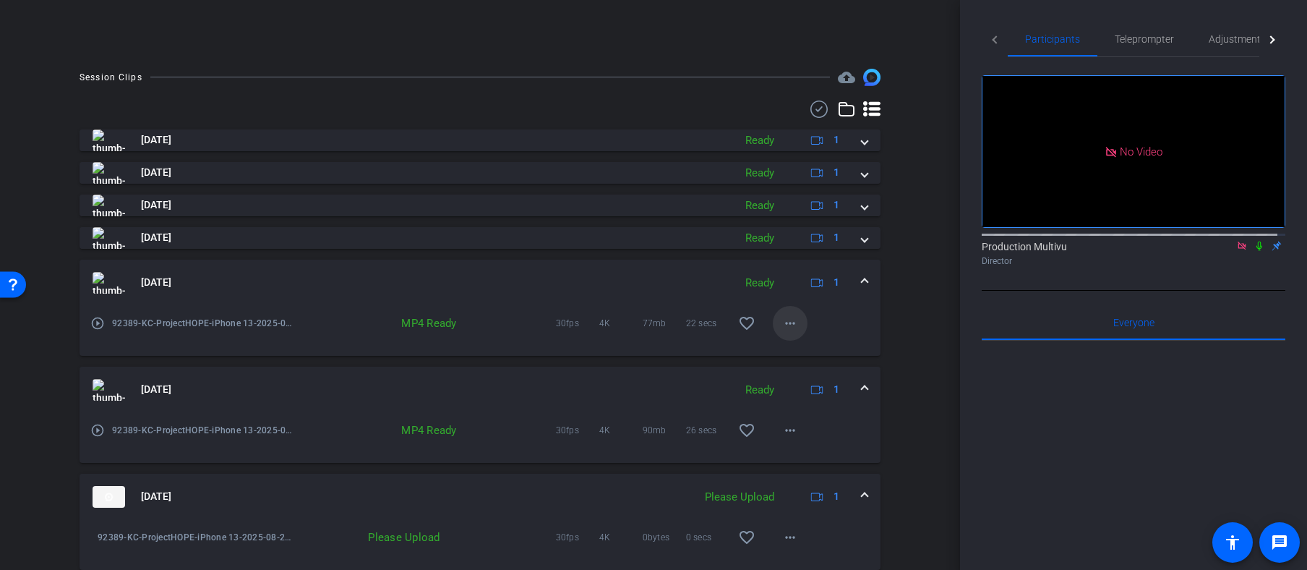
click at [782, 325] on mat-icon "more_horiz" at bounding box center [790, 323] width 17 height 17
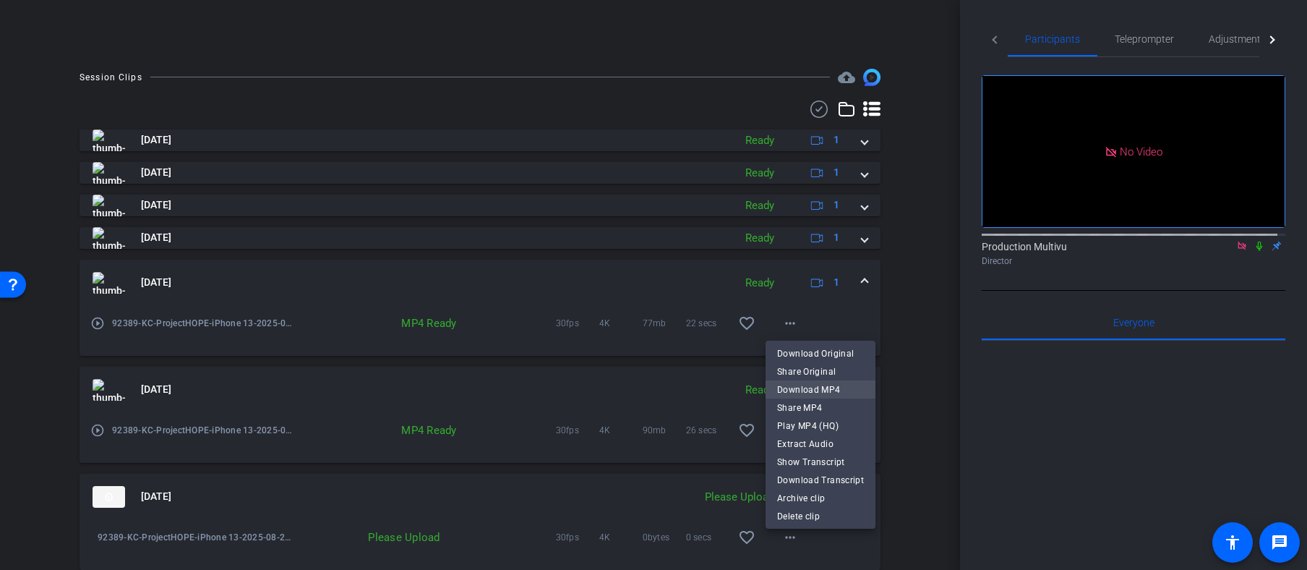
click at [794, 386] on span "Download MP4" at bounding box center [820, 388] width 87 height 17
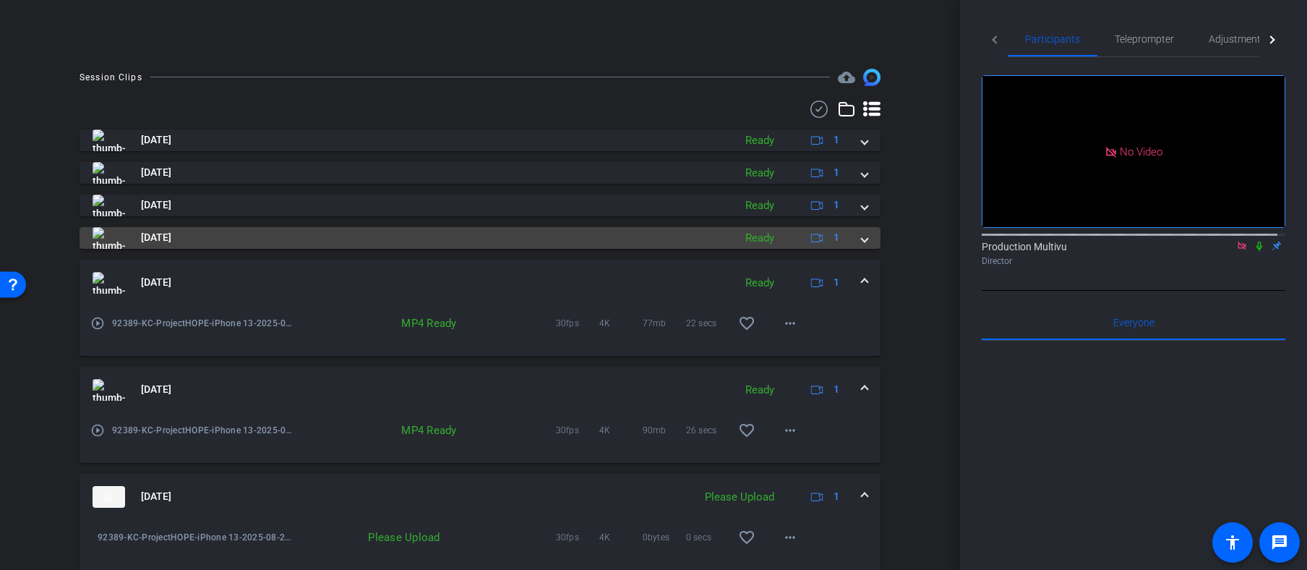
click at [862, 235] on span at bounding box center [865, 237] width 6 height 15
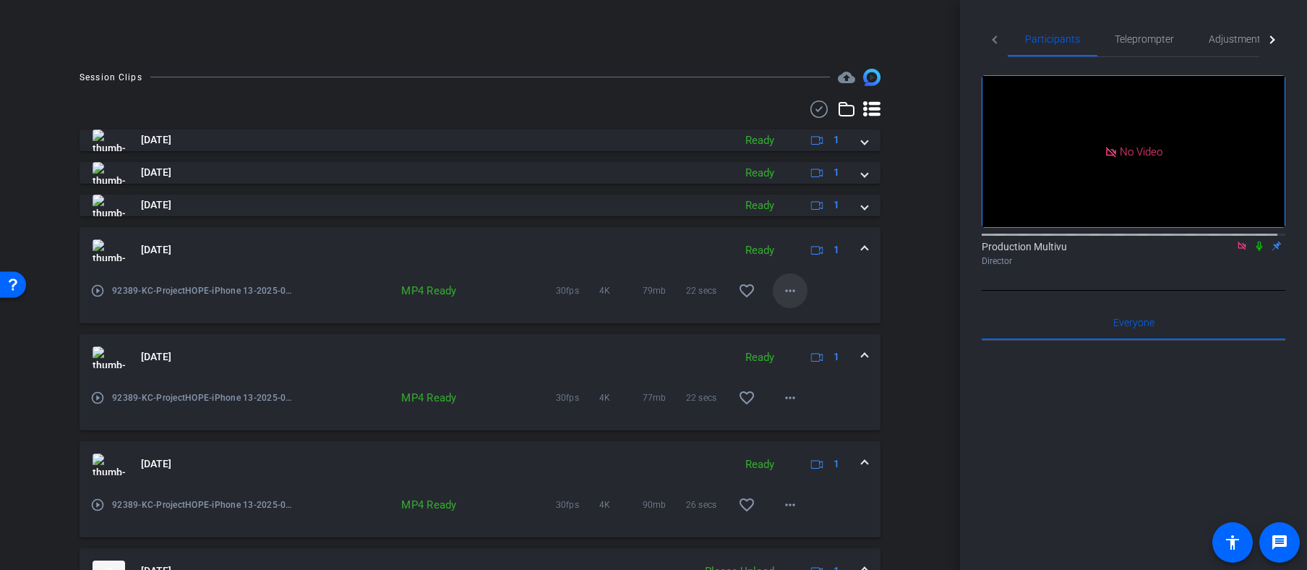
click at [785, 291] on mat-icon "more_horiz" at bounding box center [790, 290] width 17 height 17
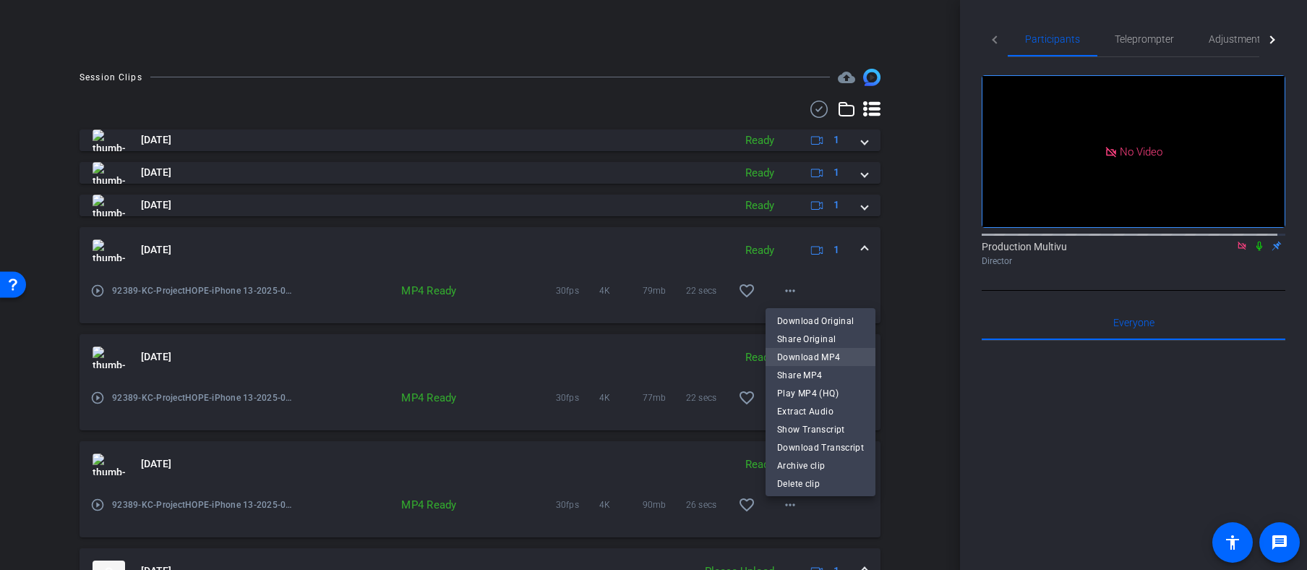
click at [795, 351] on span "Download MP4" at bounding box center [820, 356] width 87 height 17
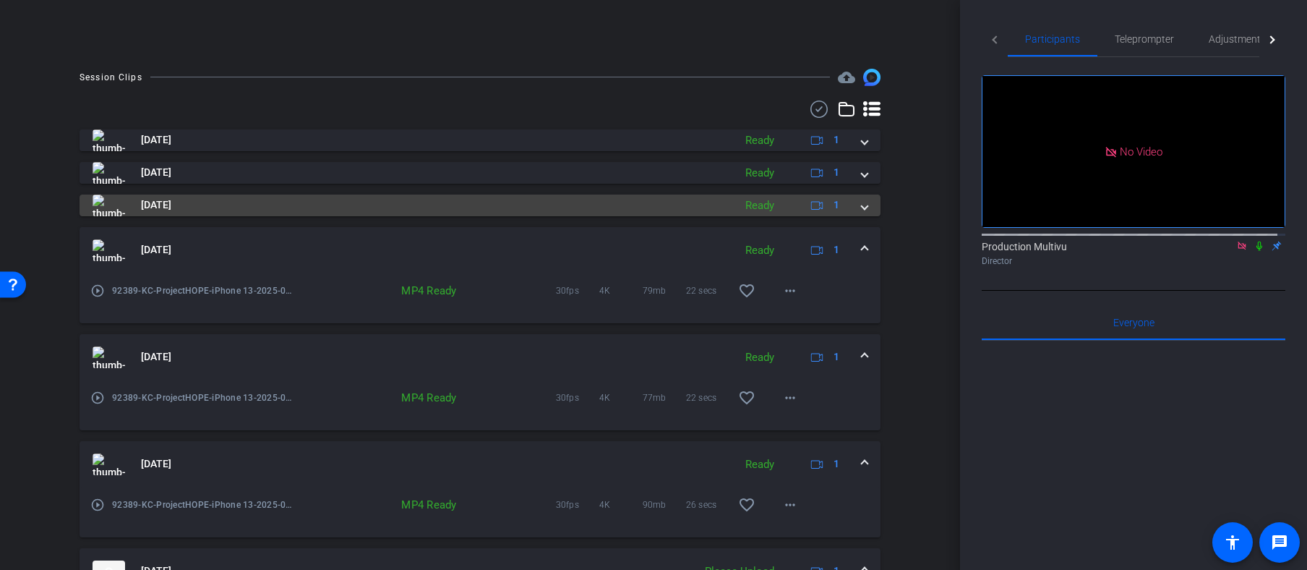
click at [862, 201] on span at bounding box center [865, 204] width 6 height 15
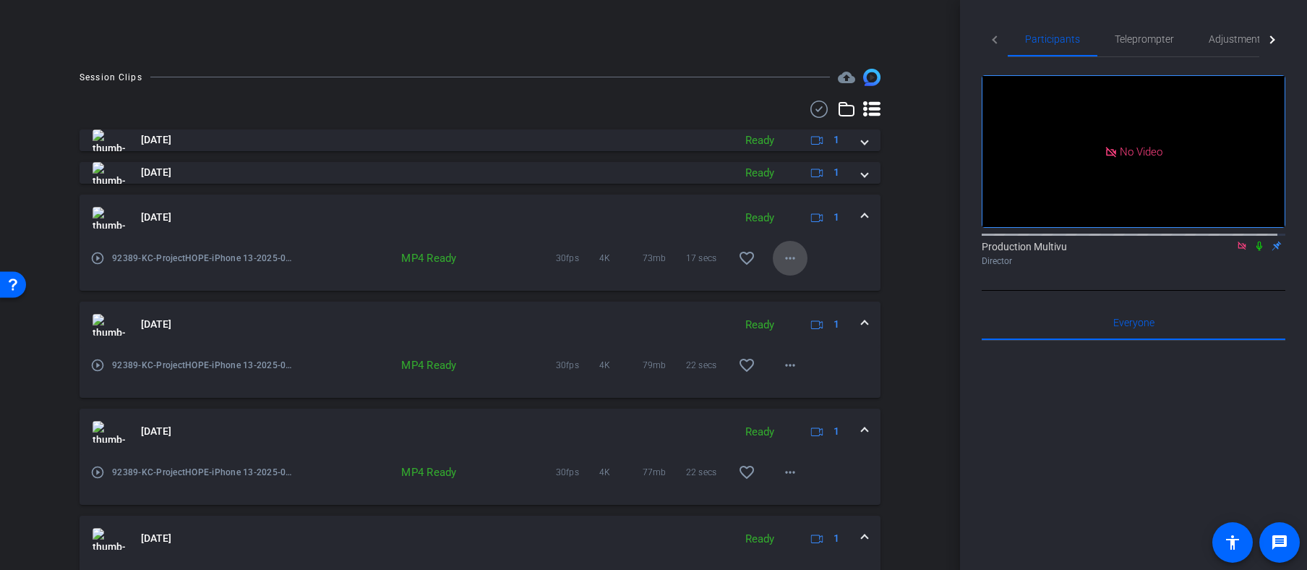
click at [782, 255] on mat-icon "more_horiz" at bounding box center [790, 257] width 17 height 17
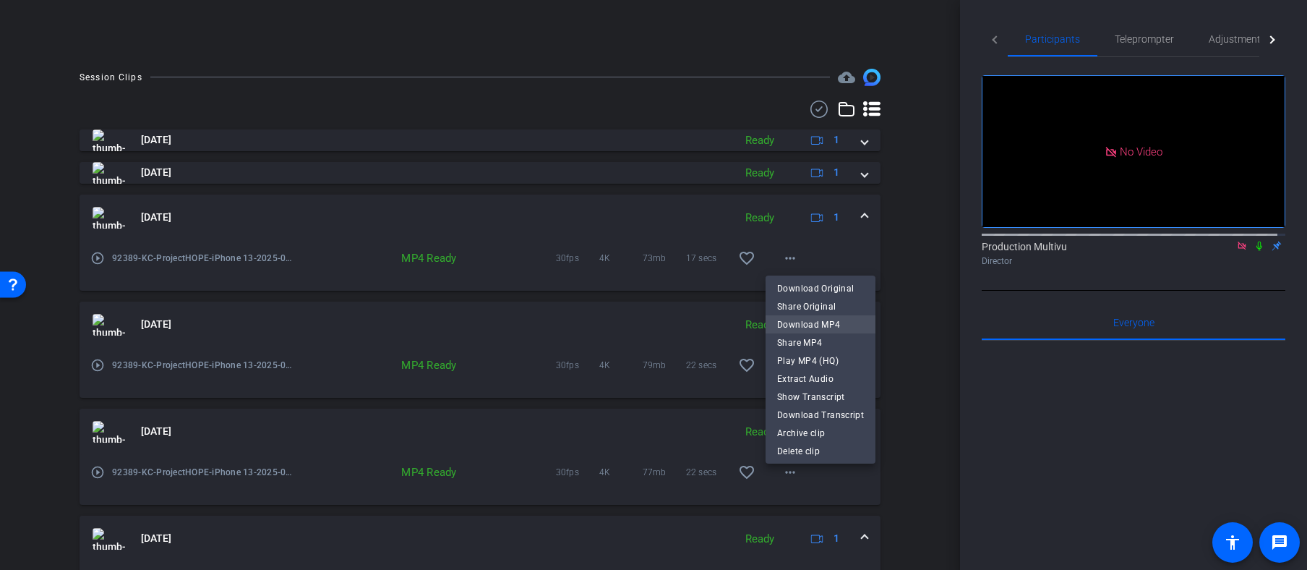
click at [799, 323] on span "Download MP4" at bounding box center [820, 323] width 87 height 17
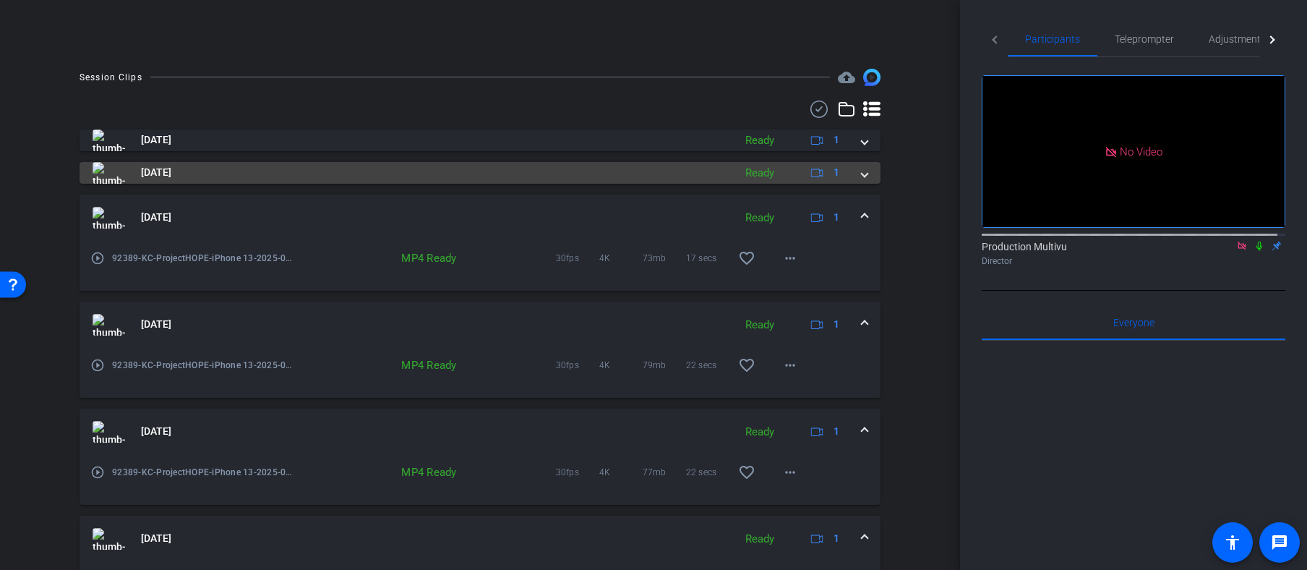
click at [862, 174] on span at bounding box center [865, 172] width 6 height 15
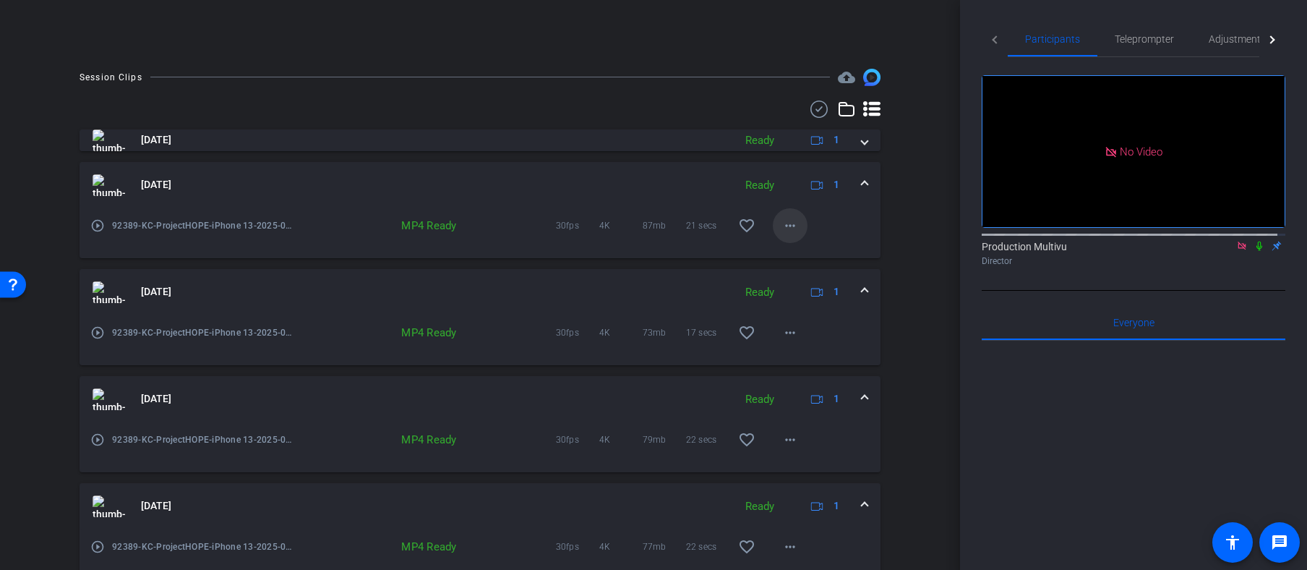
click at [786, 225] on mat-icon "more_horiz" at bounding box center [790, 225] width 17 height 17
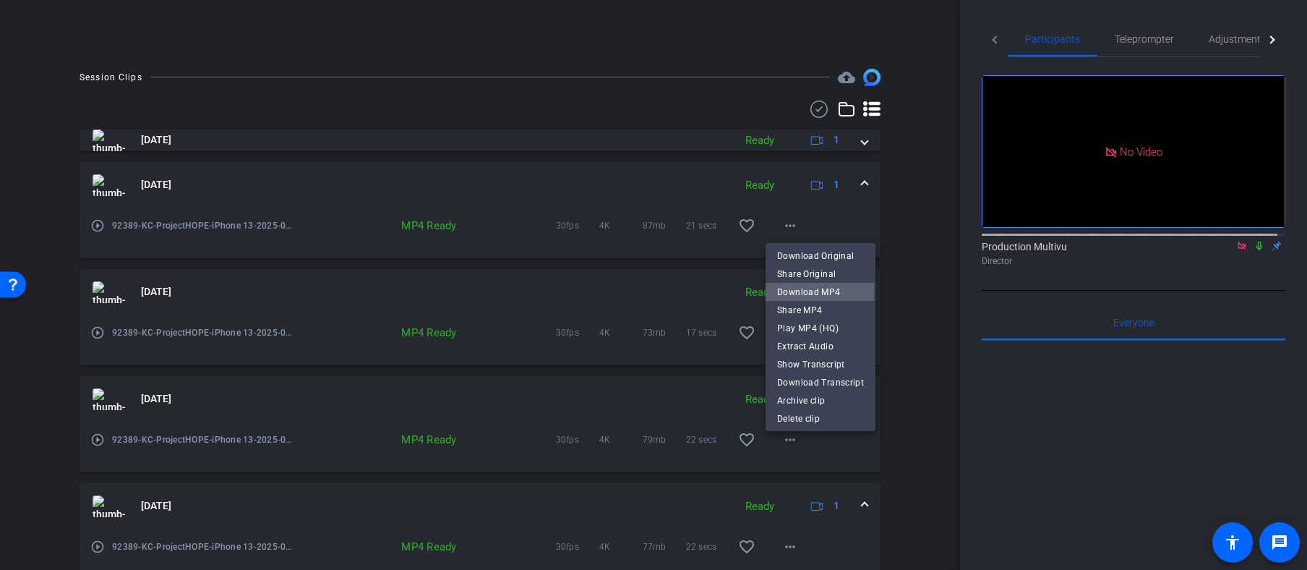
click at [803, 290] on span "Download MP4" at bounding box center [820, 291] width 87 height 17
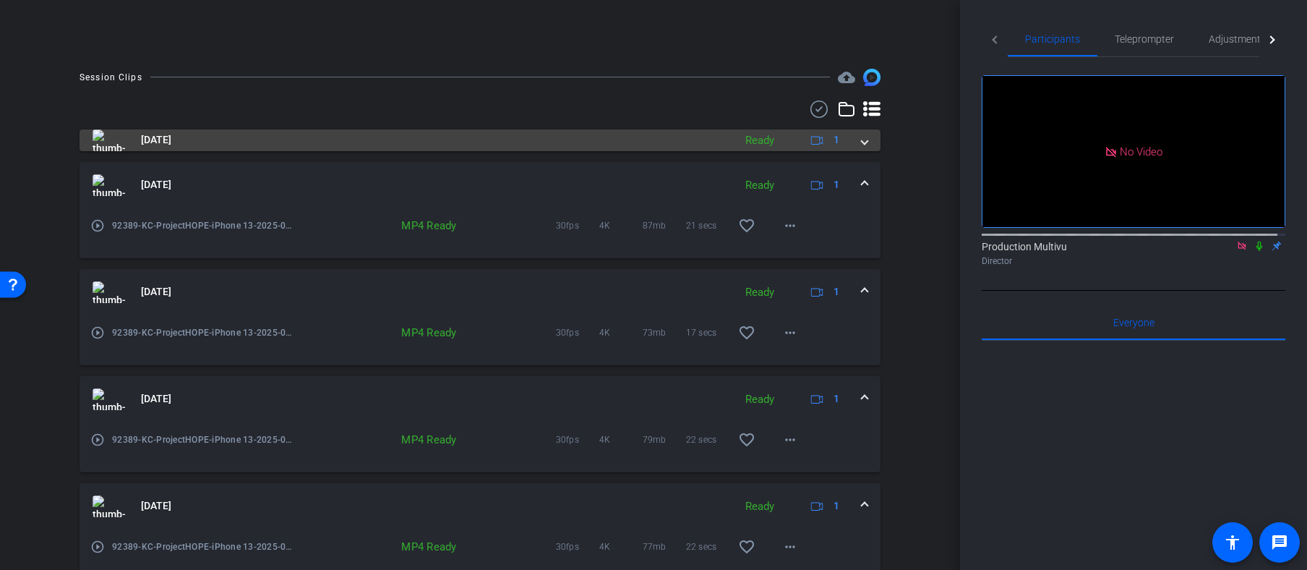
click at [862, 137] on span at bounding box center [865, 139] width 6 height 15
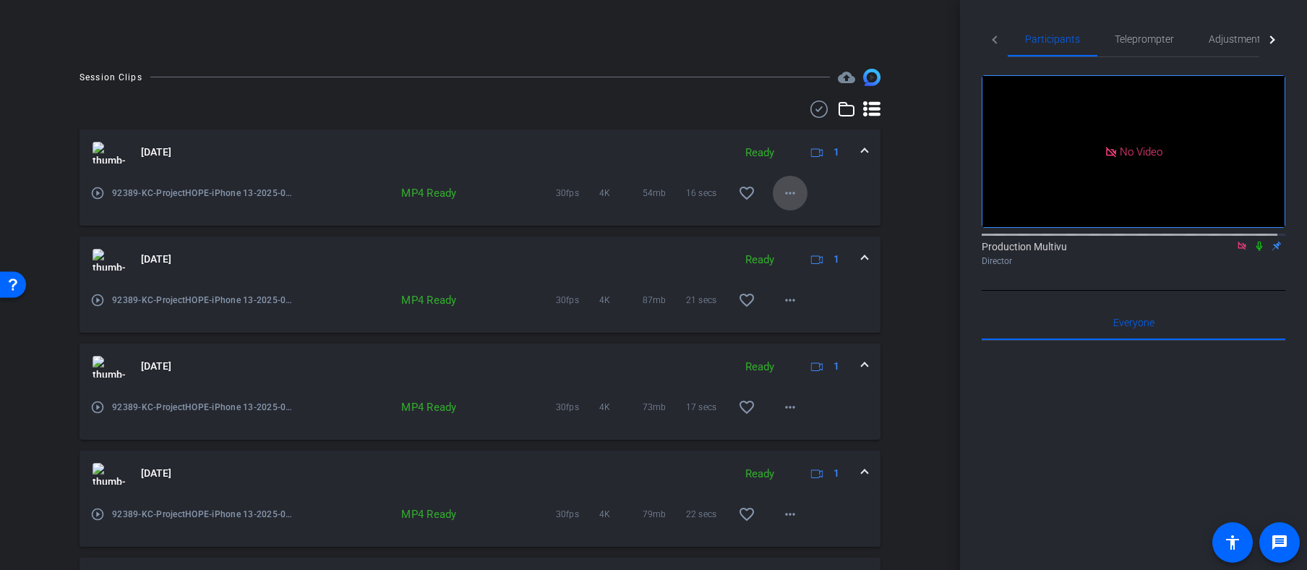
click at [782, 192] on mat-icon "more_horiz" at bounding box center [790, 192] width 17 height 17
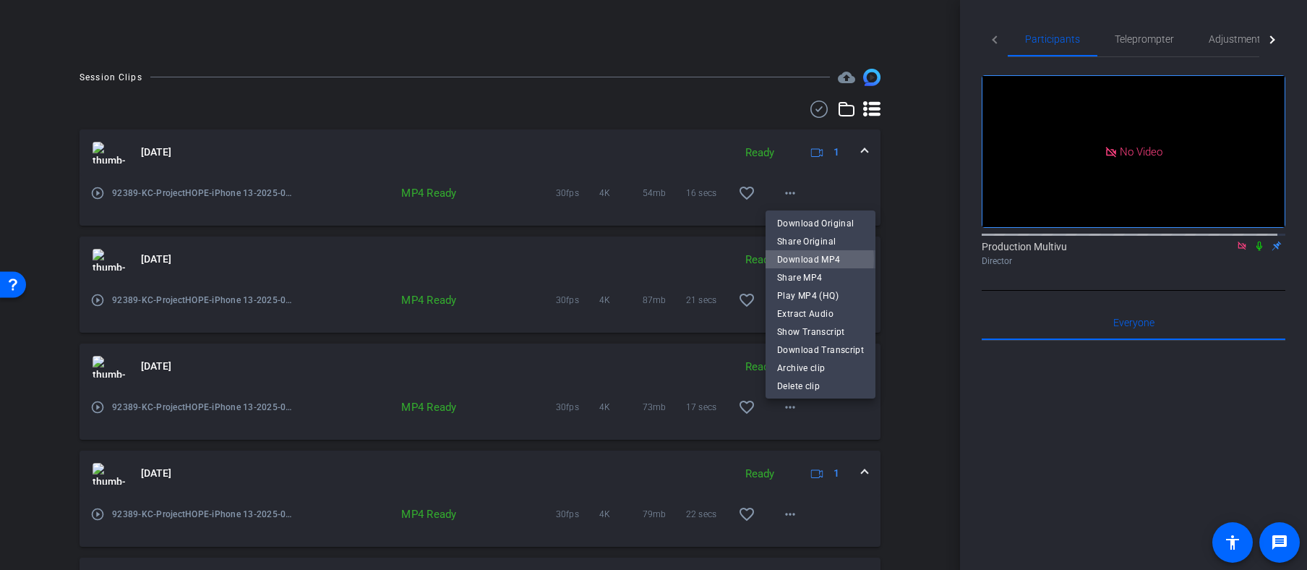
click at [797, 259] on span "Download MP4" at bounding box center [820, 258] width 87 height 17
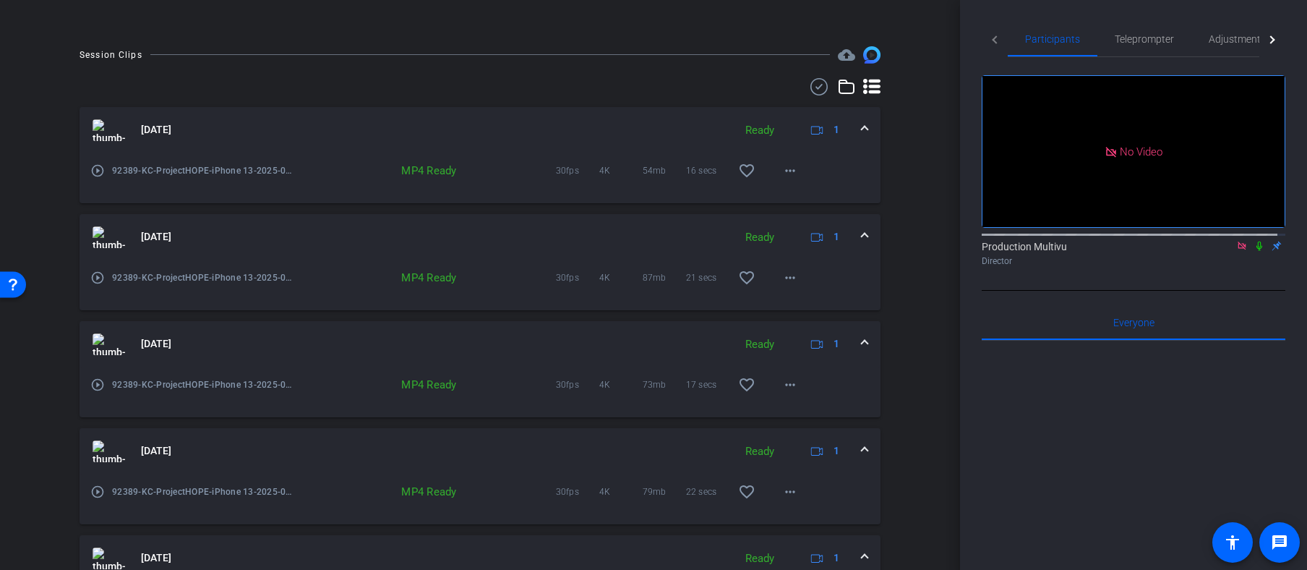
scroll to position [1023, 0]
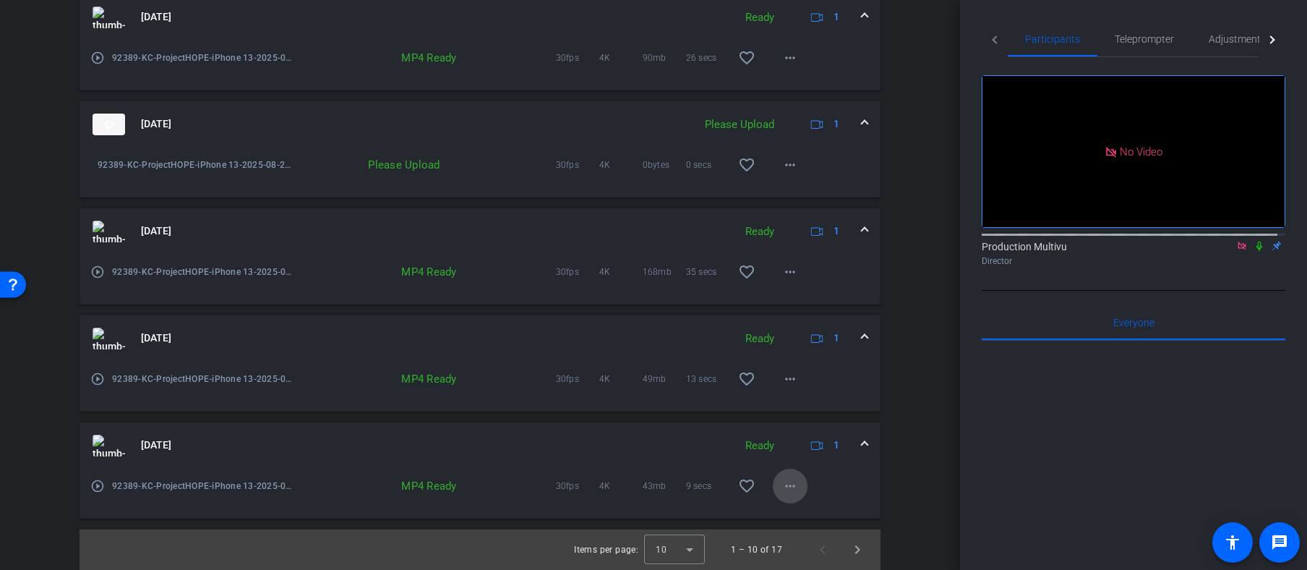
click at [785, 488] on mat-icon "more_horiz" at bounding box center [790, 485] width 17 height 17
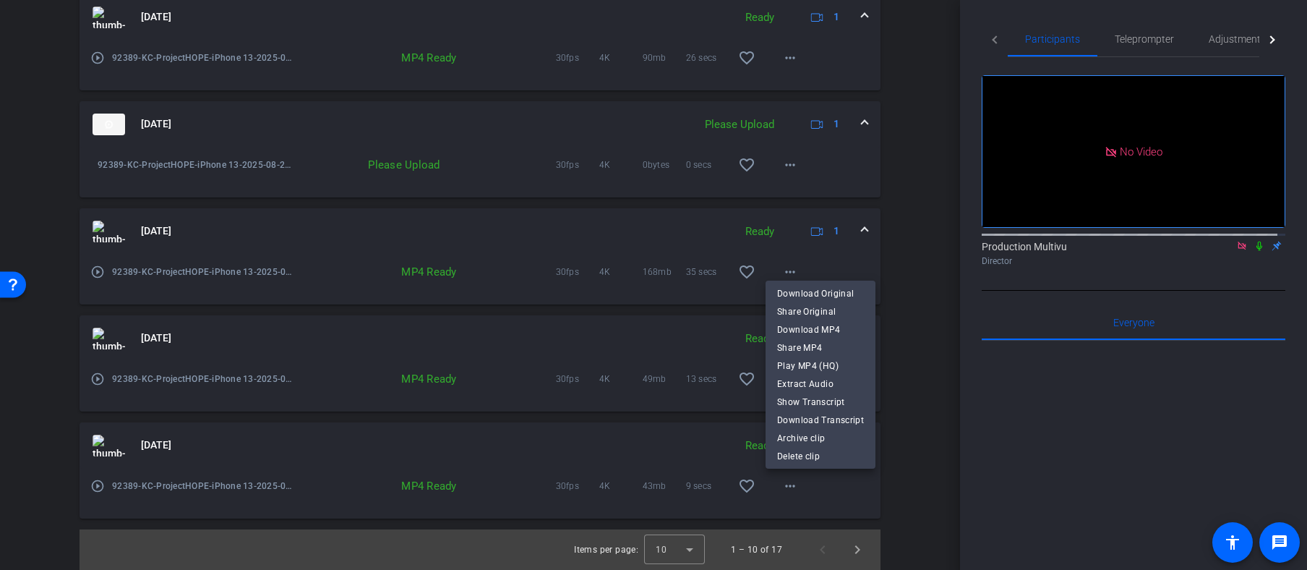
click at [98, 486] on div at bounding box center [653, 285] width 1307 height 570
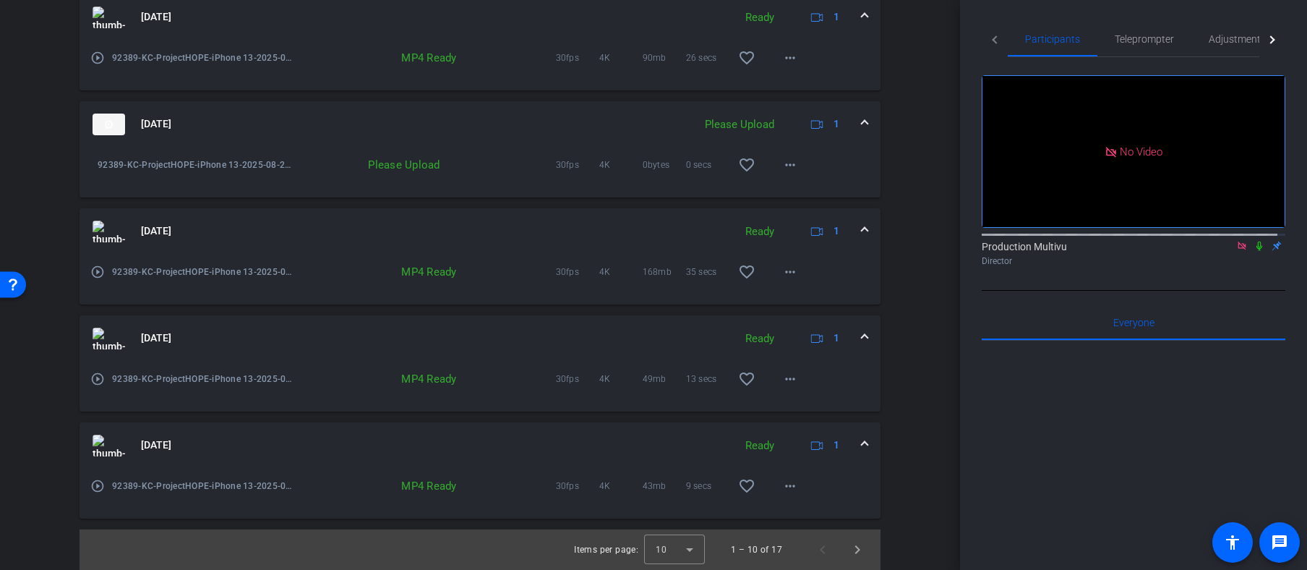
click at [98, 486] on mat-icon "play_circle_outline" at bounding box center [97, 486] width 14 height 14
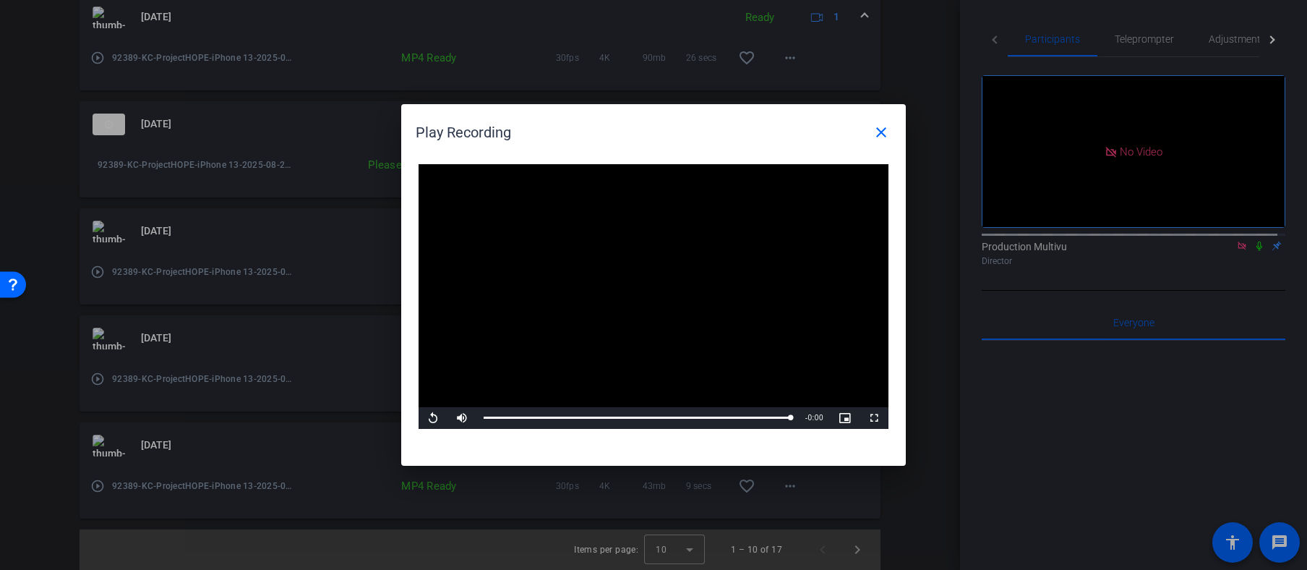
click at [97, 377] on div at bounding box center [653, 285] width 1307 height 570
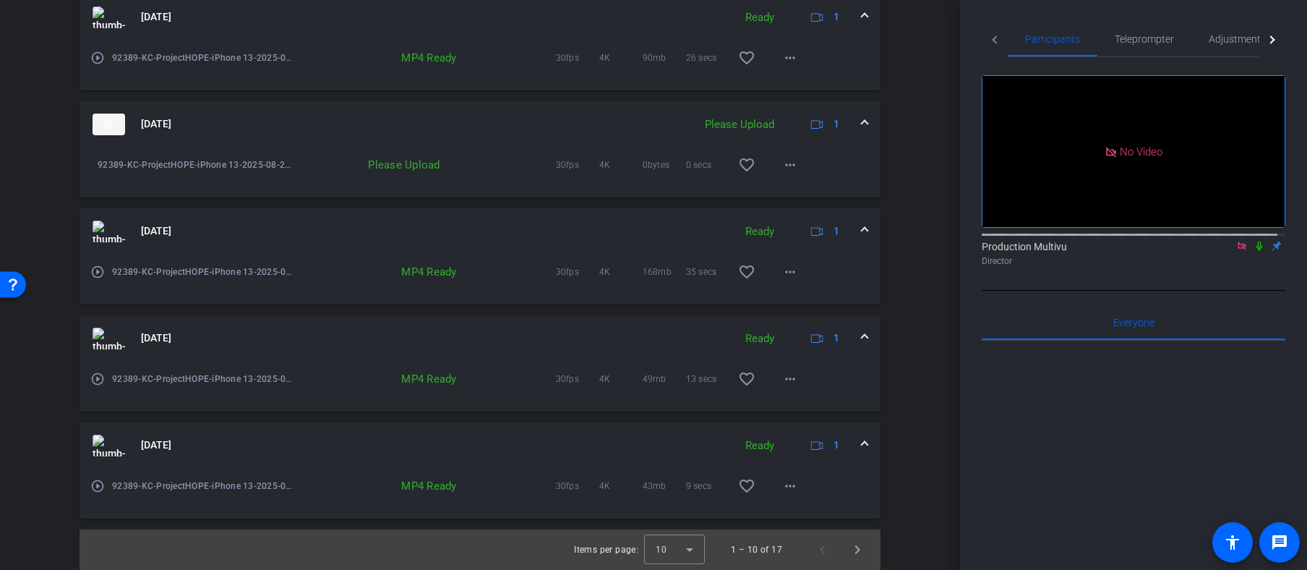
click at [98, 380] on mat-icon "play_circle_outline" at bounding box center [97, 379] width 14 height 14
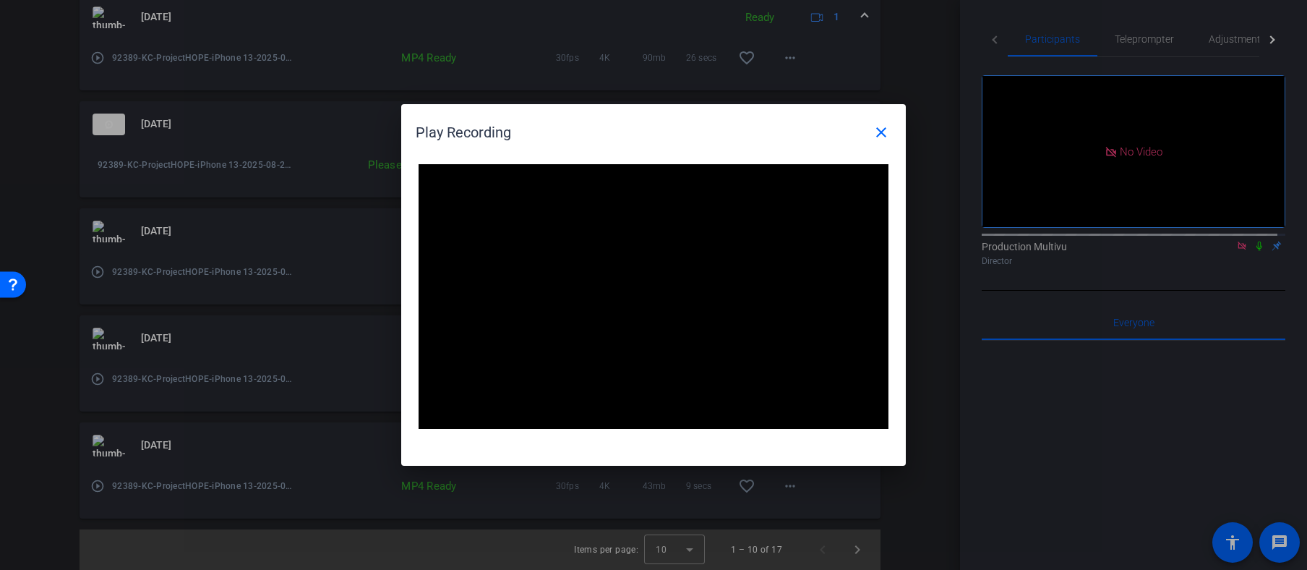
click at [98, 273] on div at bounding box center [653, 285] width 1307 height 570
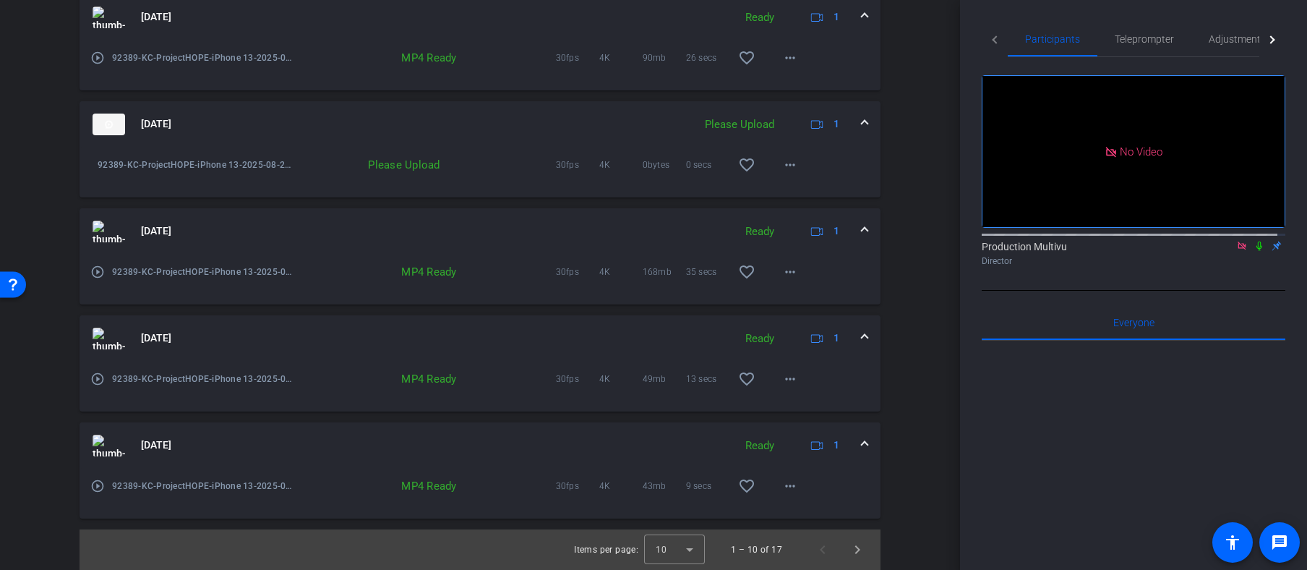
click at [95, 270] on mat-icon "play_circle_outline" at bounding box center [97, 272] width 14 height 14
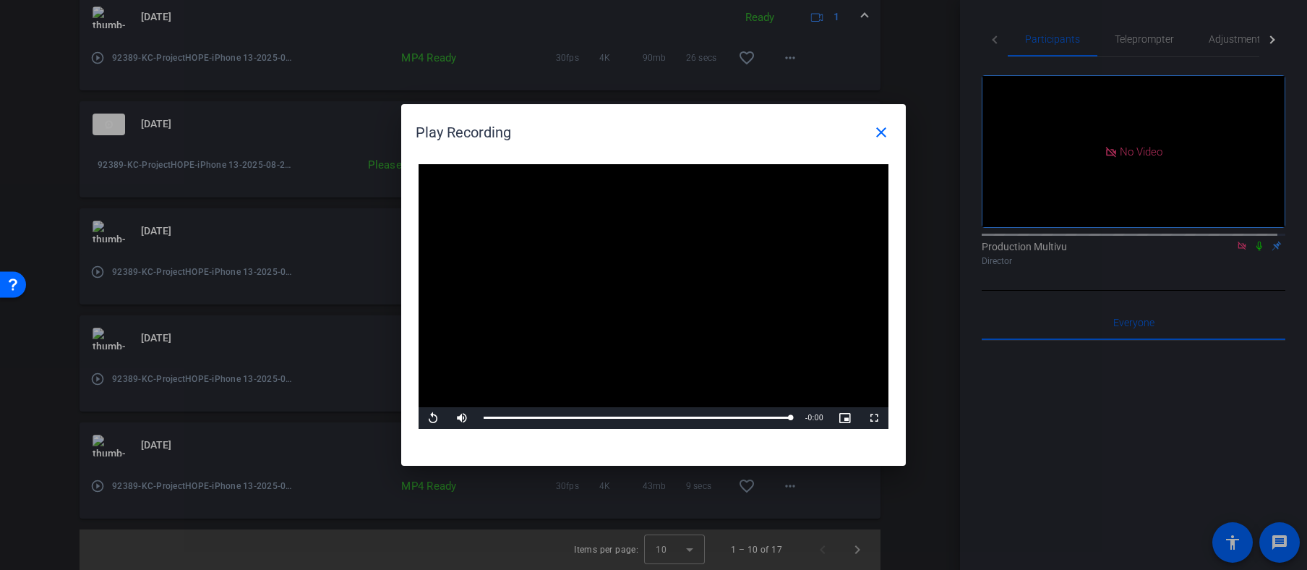
click at [103, 122] on div at bounding box center [653, 285] width 1307 height 570
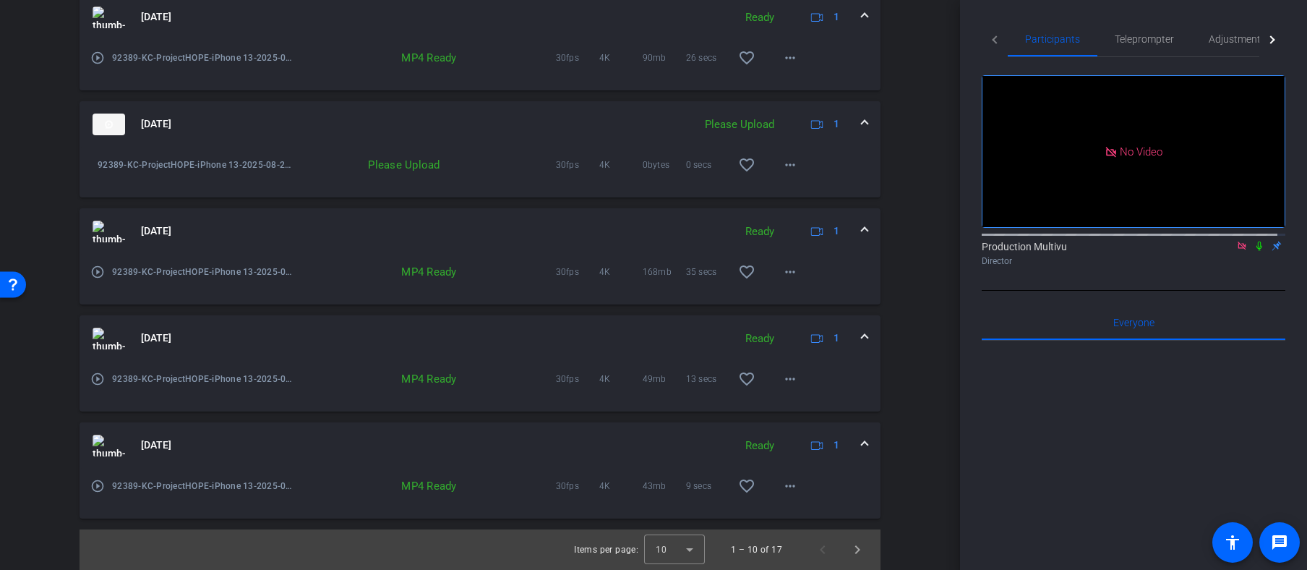
click at [110, 123] on img at bounding box center [109, 125] width 33 height 22
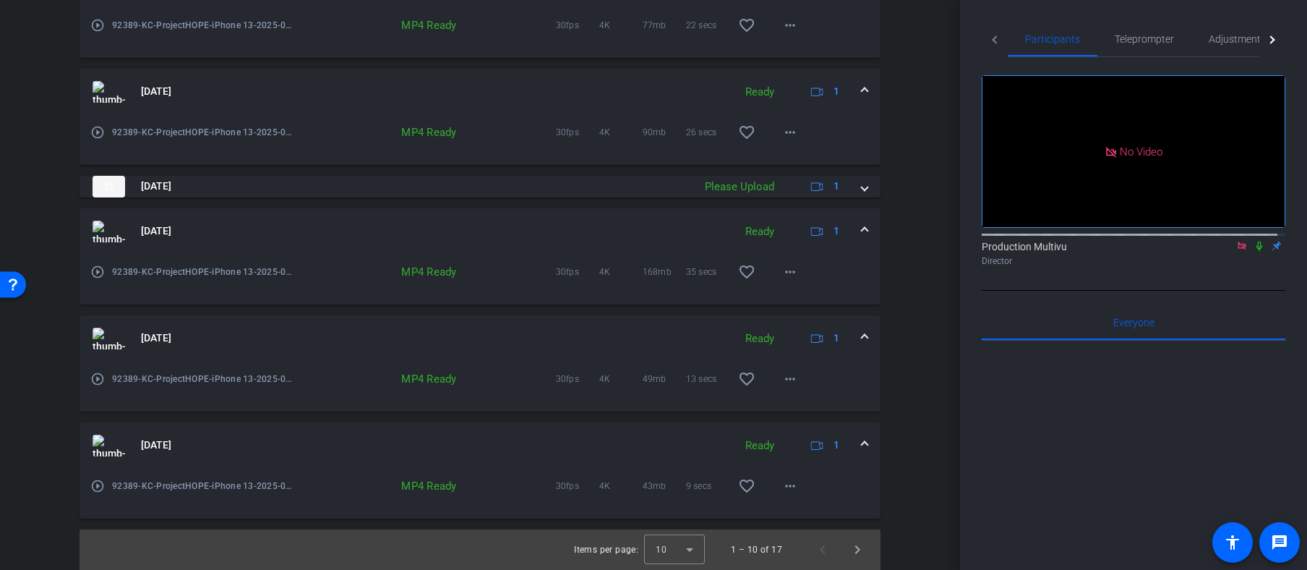
scroll to position [949, 0]
click at [99, 129] on mat-icon "play_circle_outline" at bounding box center [97, 132] width 14 height 14
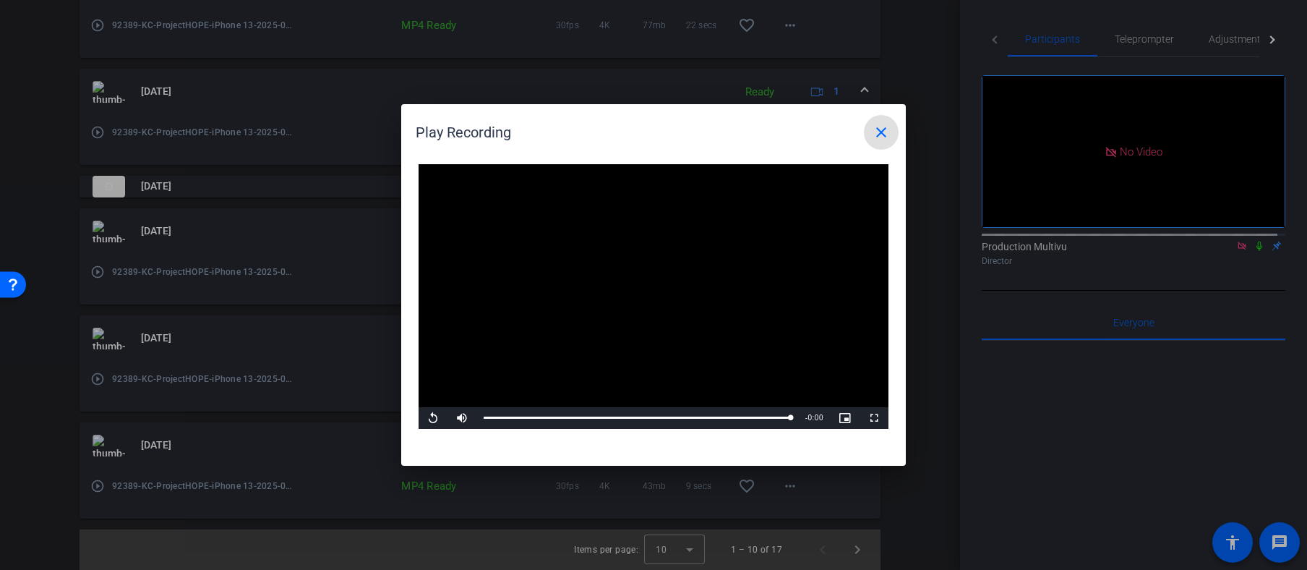
click at [96, 134] on div at bounding box center [653, 285] width 1307 height 570
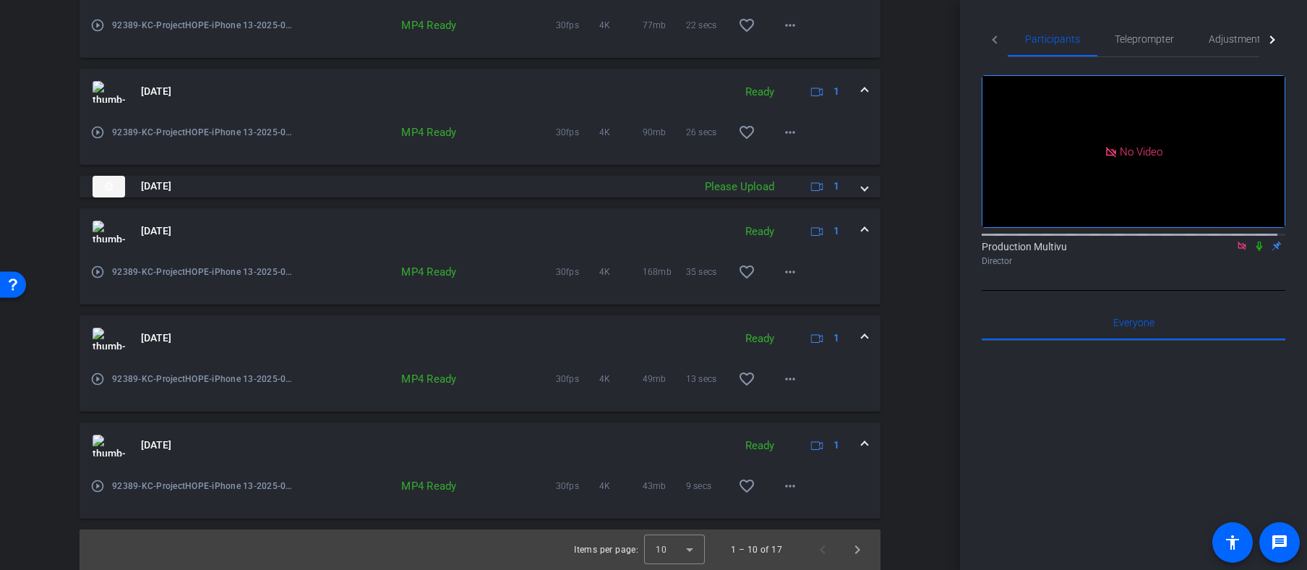
click at [98, 134] on mat-icon "play_circle_outline" at bounding box center [97, 132] width 14 height 14
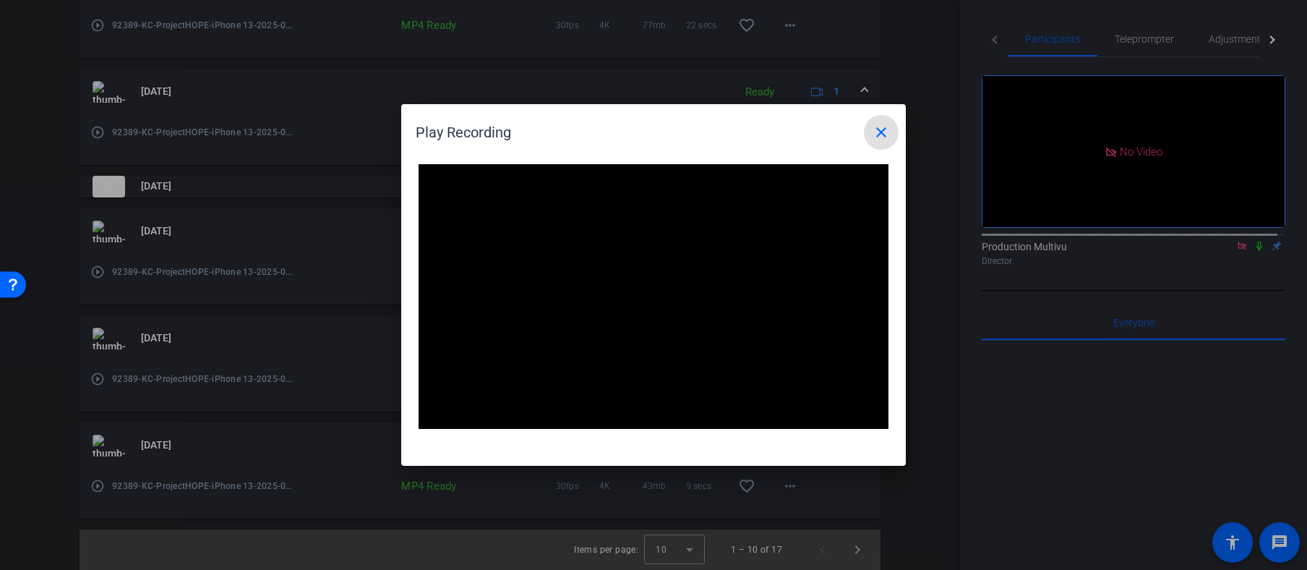
click at [316, 100] on div at bounding box center [653, 285] width 1307 height 570
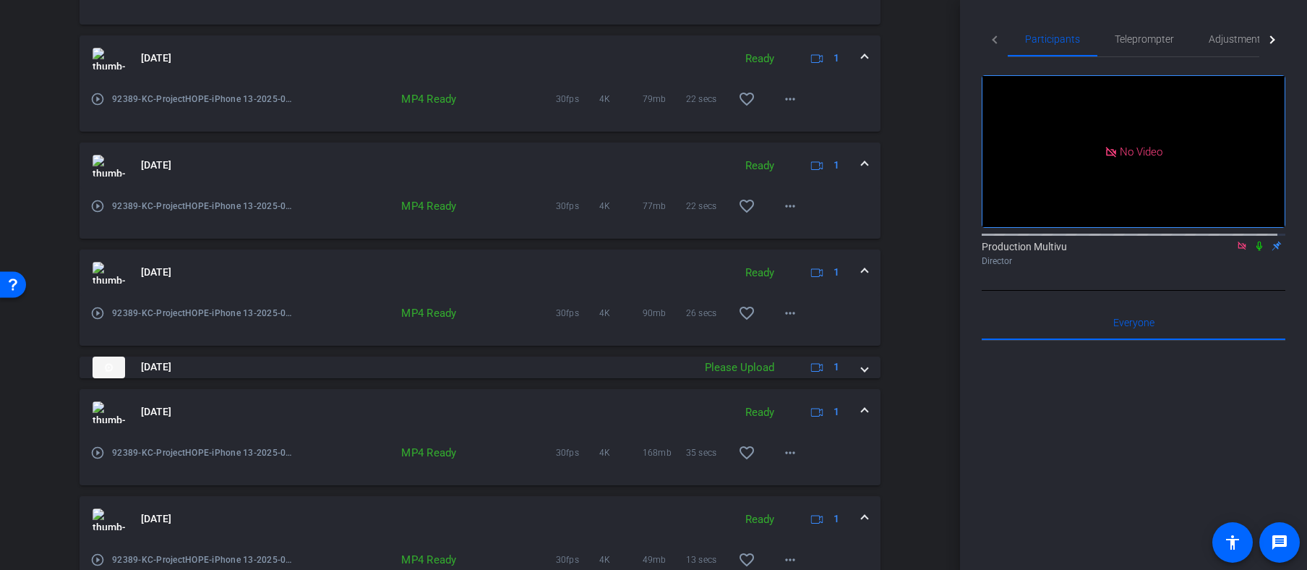
scroll to position [733, 0]
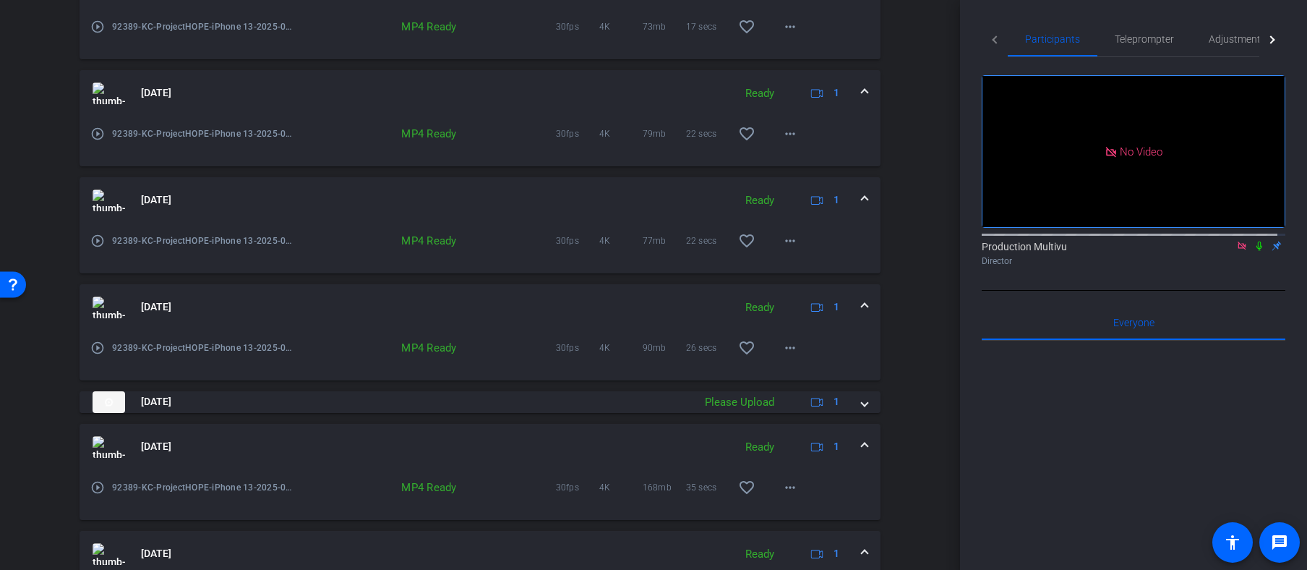
click at [98, 346] on mat-icon "play_circle_outline" at bounding box center [97, 348] width 14 height 14
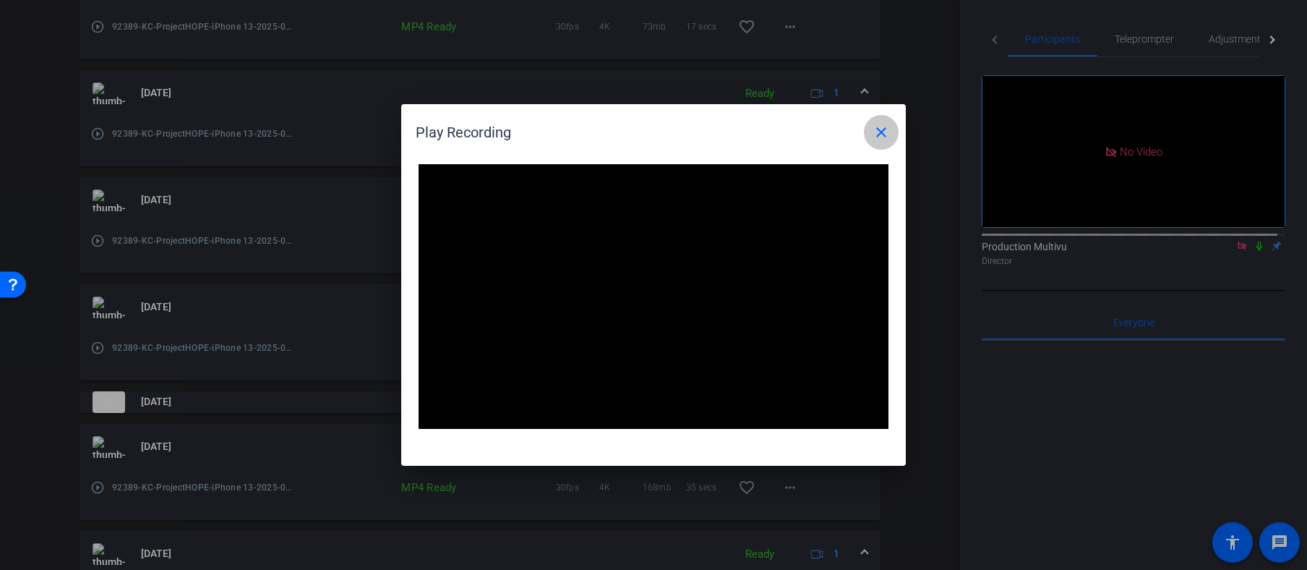
click at [884, 129] on mat-icon "close" at bounding box center [881, 132] width 17 height 17
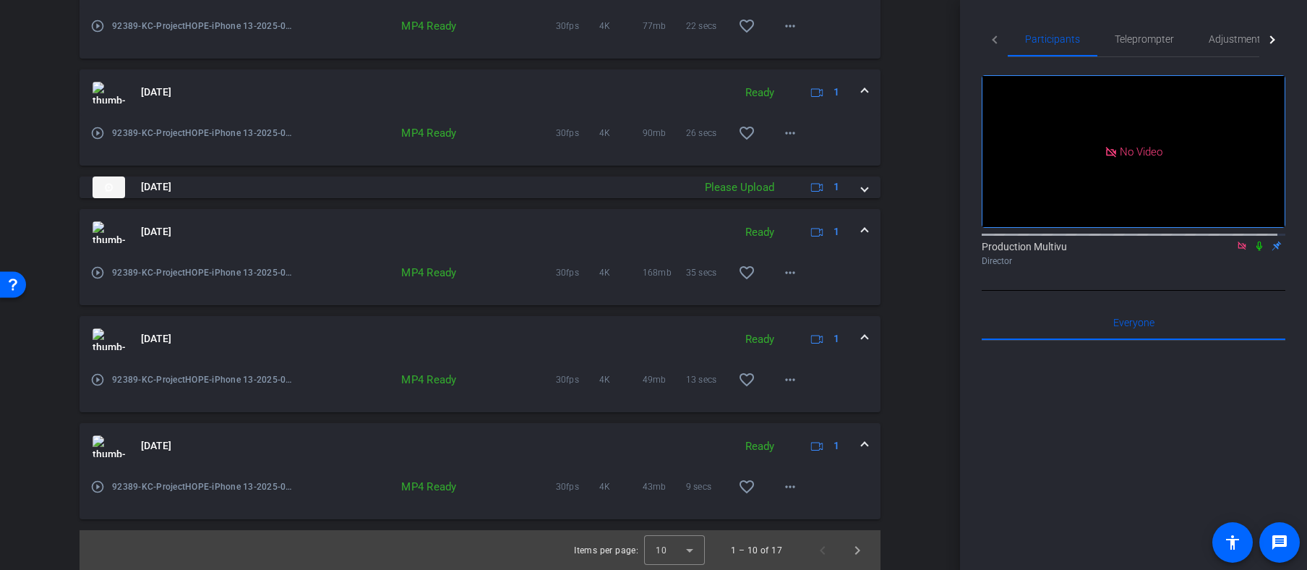
scroll to position [949, 0]
click at [683, 547] on div at bounding box center [674, 549] width 61 height 35
click at [660, 517] on mat-option "25" at bounding box center [668, 516] width 61 height 23
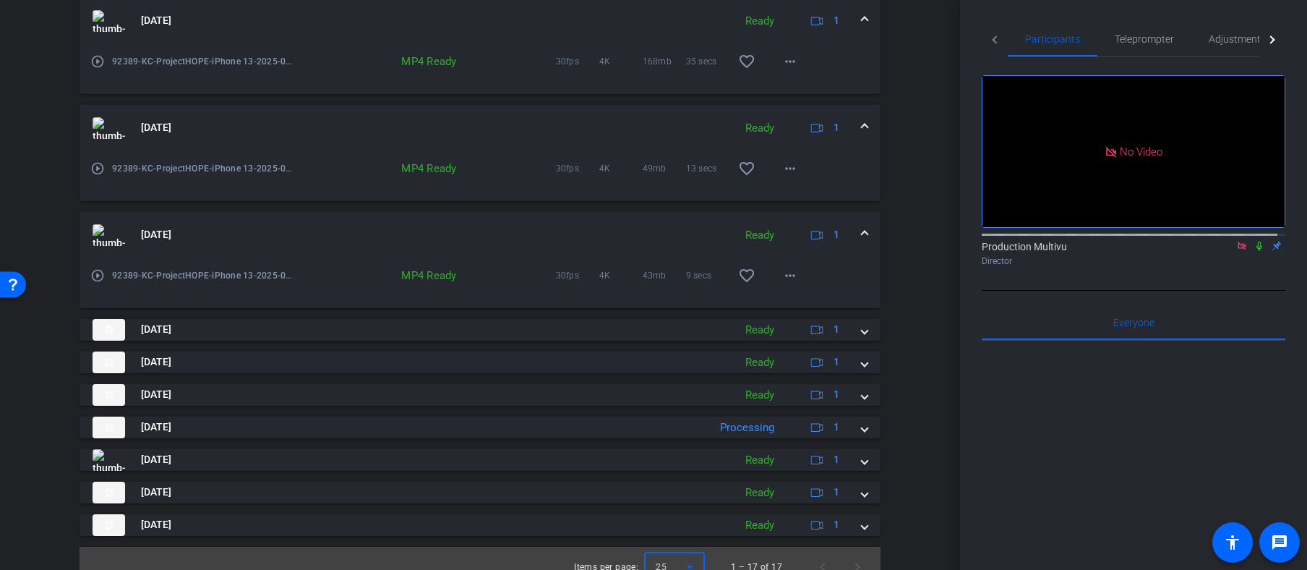
scroll to position [1176, 0]
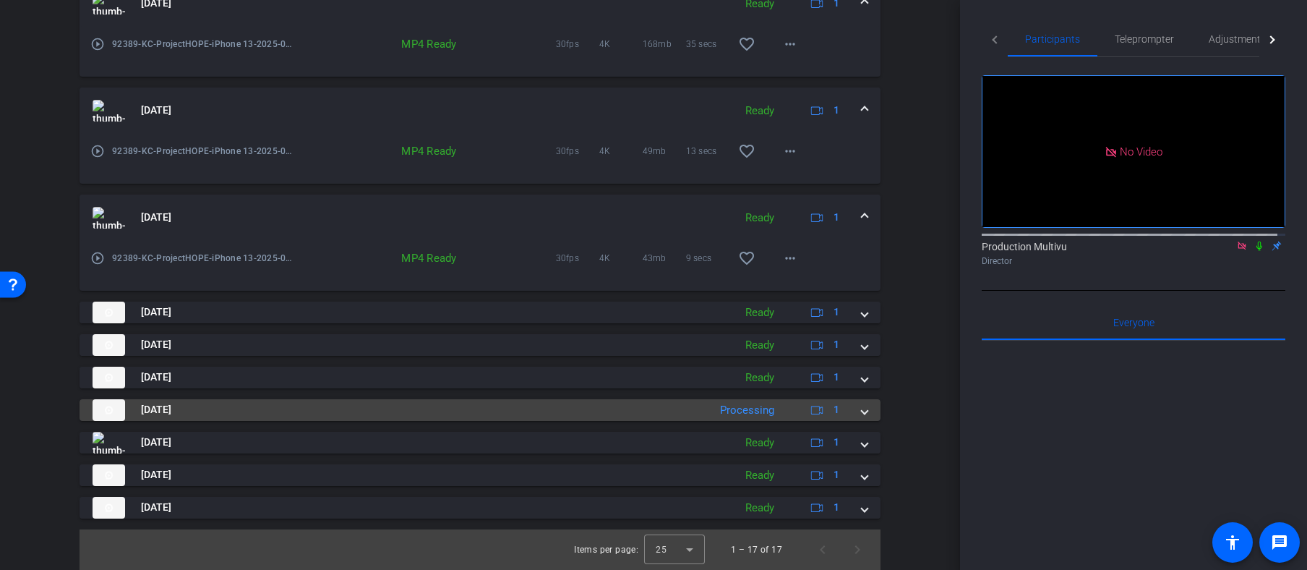
click at [171, 405] on span "Aug 28, 2025" at bounding box center [156, 409] width 30 height 15
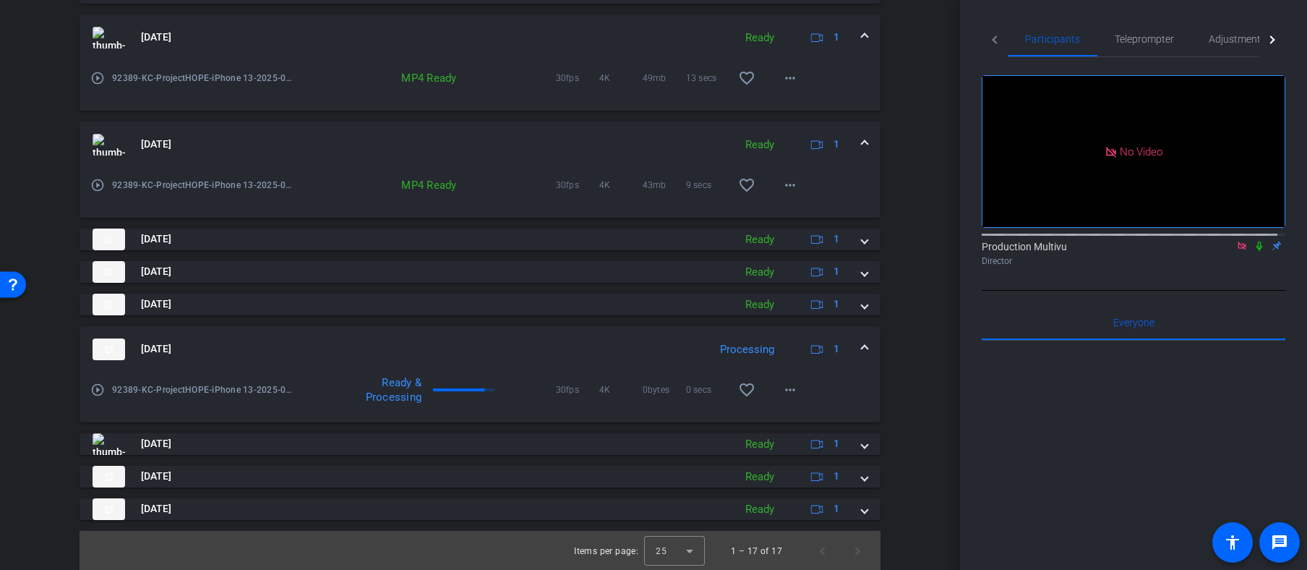
scroll to position [1251, 0]
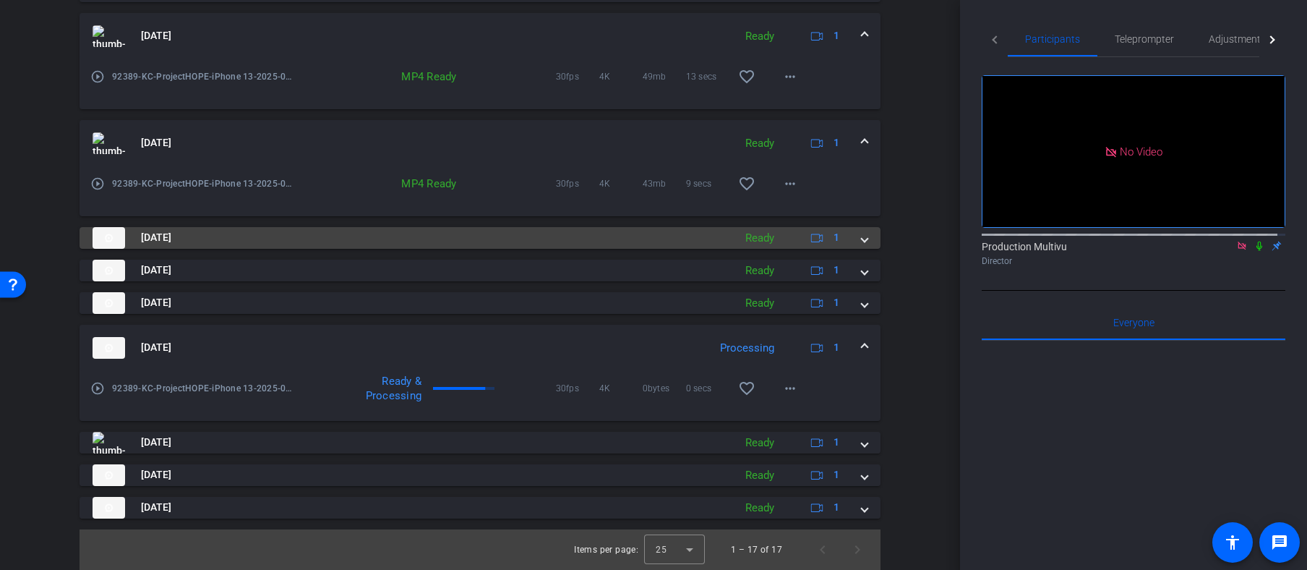
click at [108, 239] on img at bounding box center [109, 238] width 33 height 22
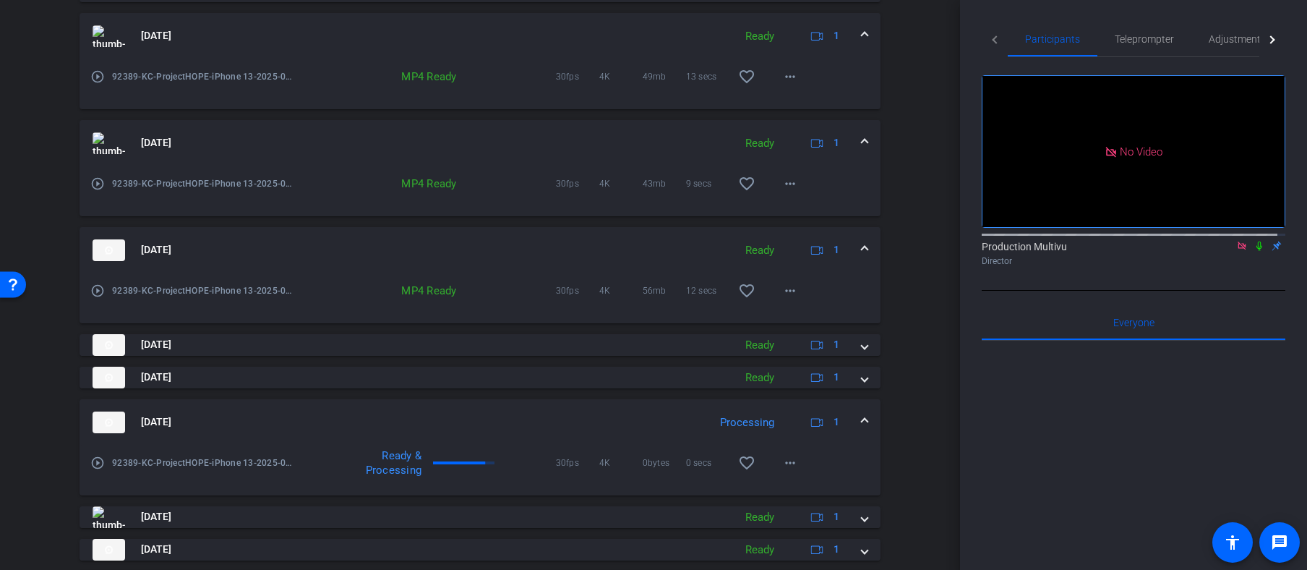
click at [97, 291] on mat-icon "play_circle_outline" at bounding box center [97, 290] width 14 height 14
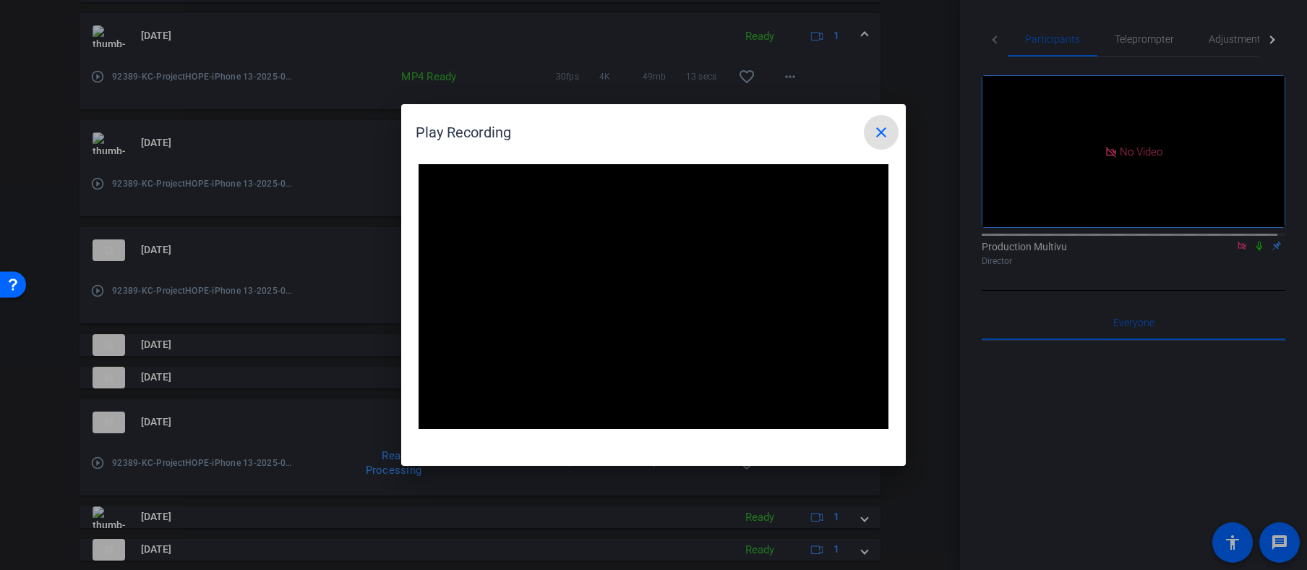
click at [880, 129] on mat-icon "close" at bounding box center [881, 132] width 17 height 17
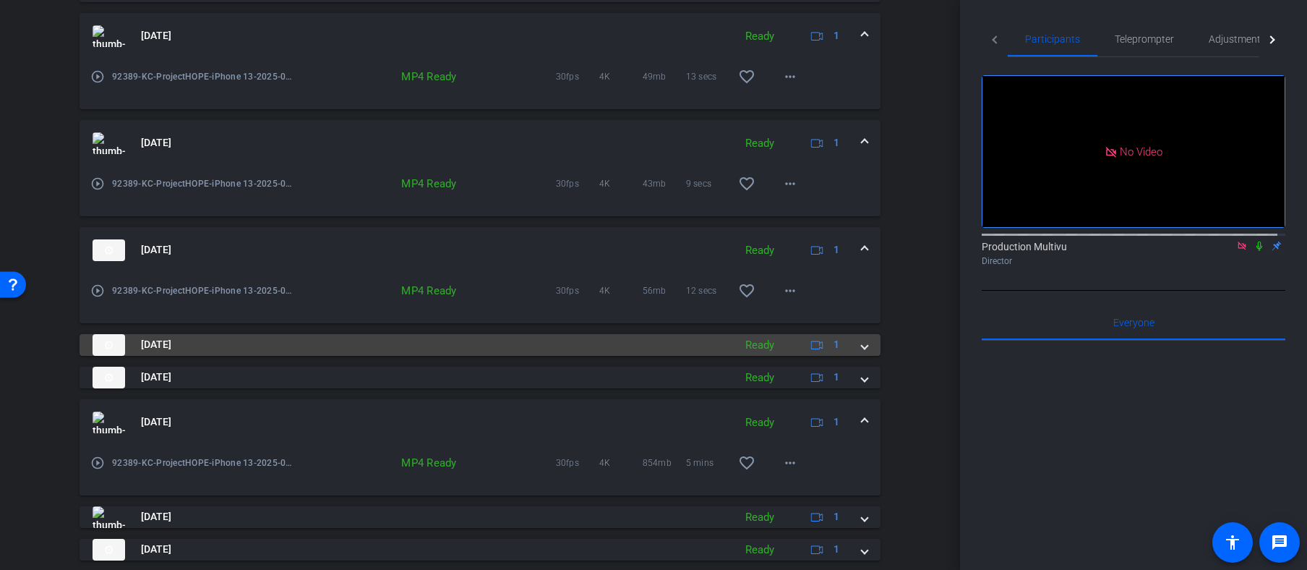
click at [111, 341] on img at bounding box center [109, 345] width 33 height 22
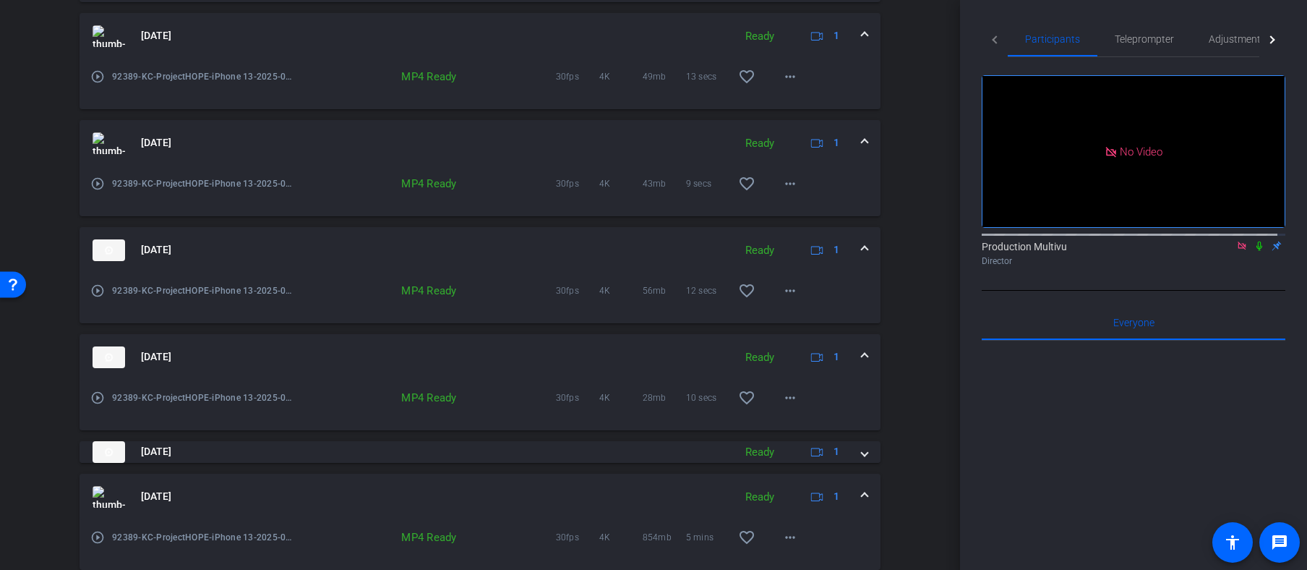
click at [101, 398] on mat-icon "play_circle_outline" at bounding box center [97, 397] width 14 height 14
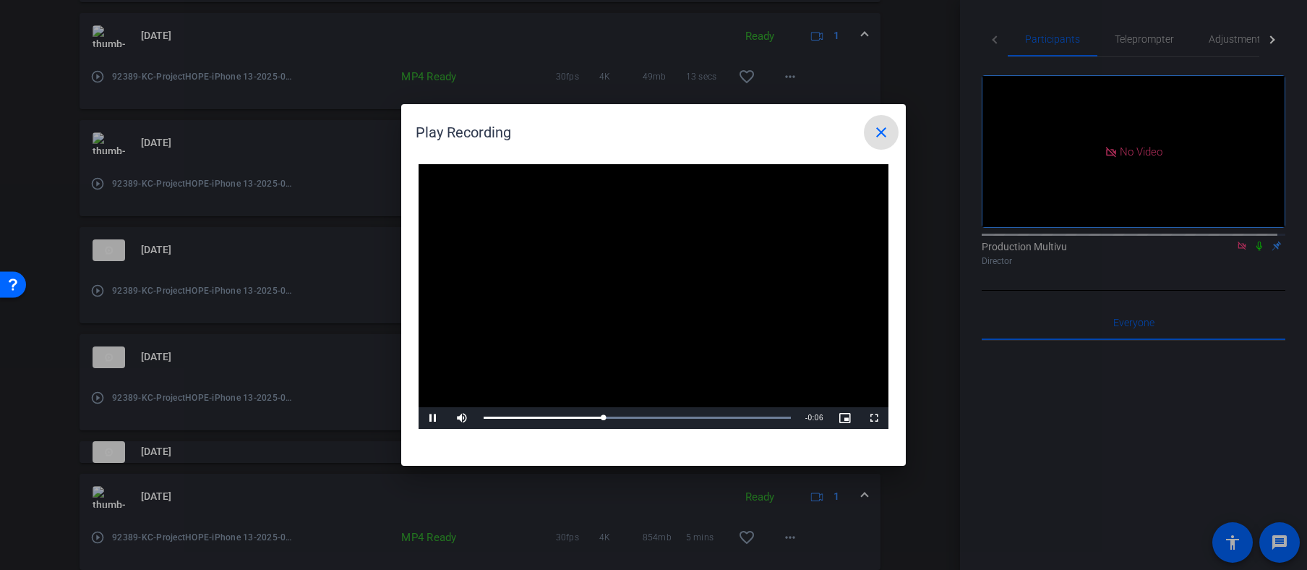
click at [884, 127] on mat-icon "close" at bounding box center [881, 132] width 17 height 17
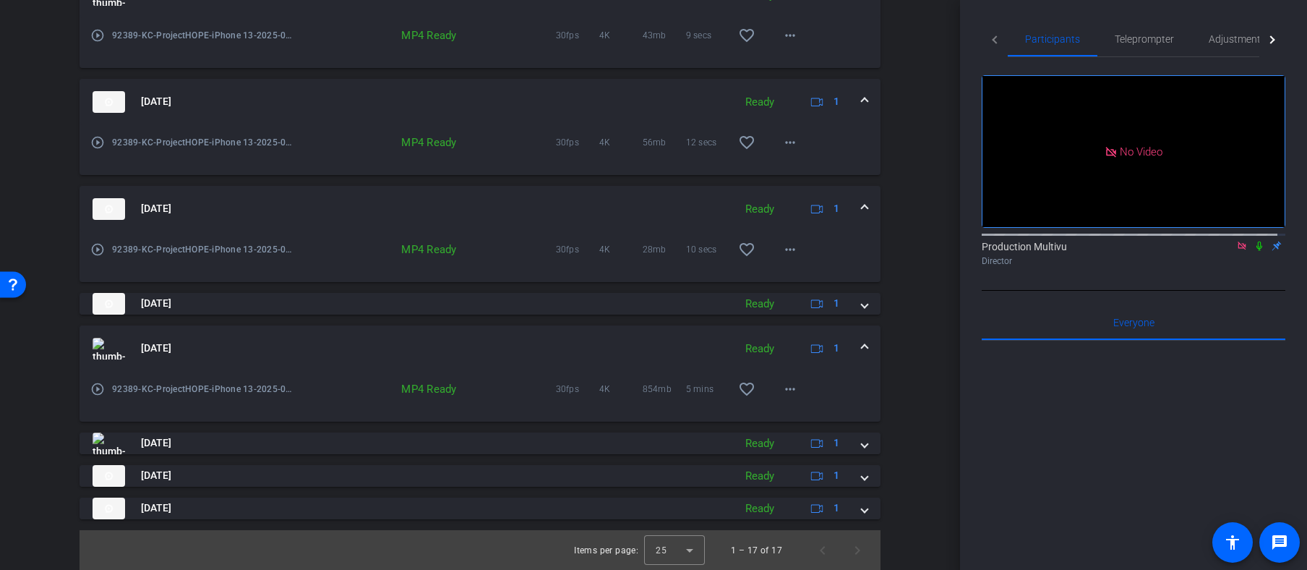
scroll to position [1400, 0]
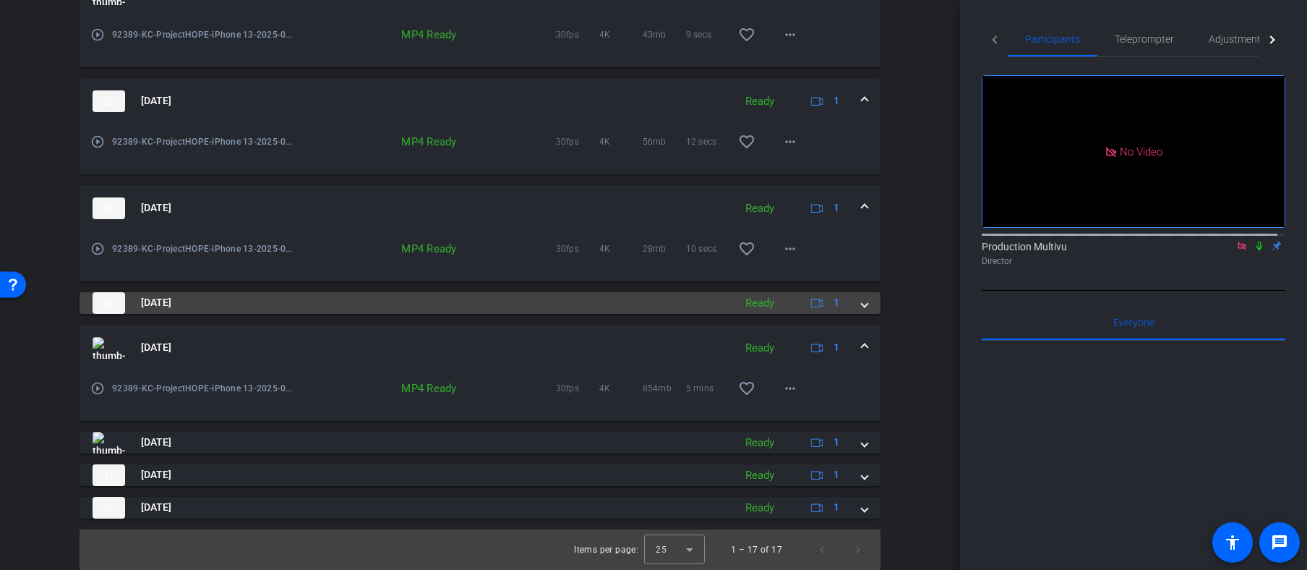
click at [109, 302] on img at bounding box center [109, 303] width 33 height 22
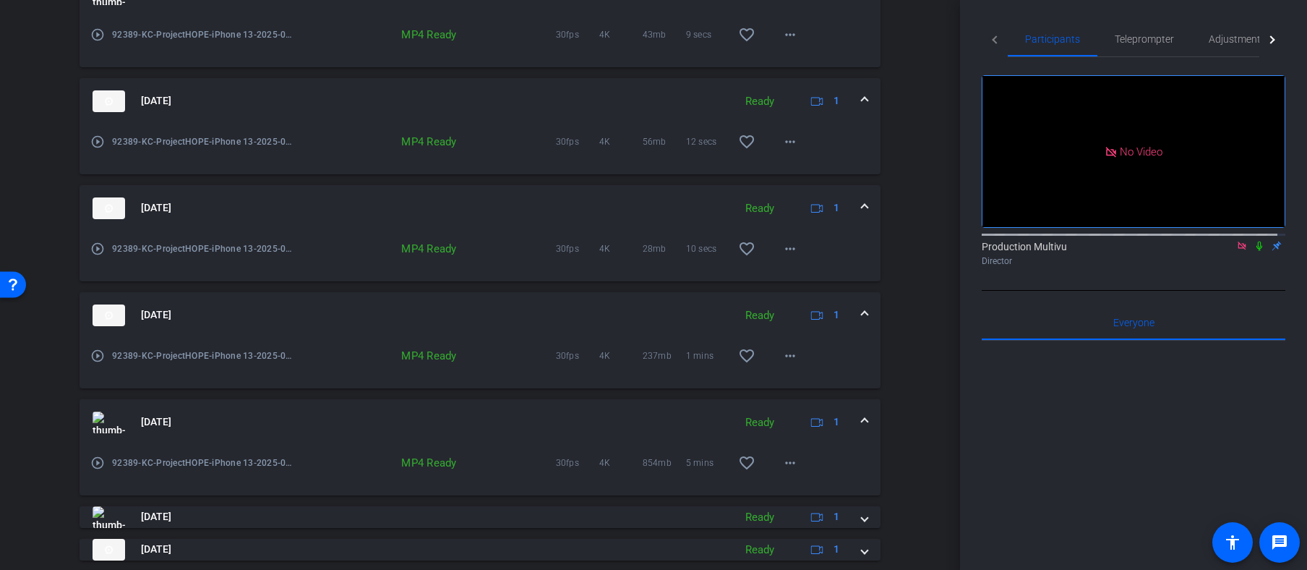
click at [98, 351] on mat-icon "play_circle_outline" at bounding box center [97, 356] width 14 height 14
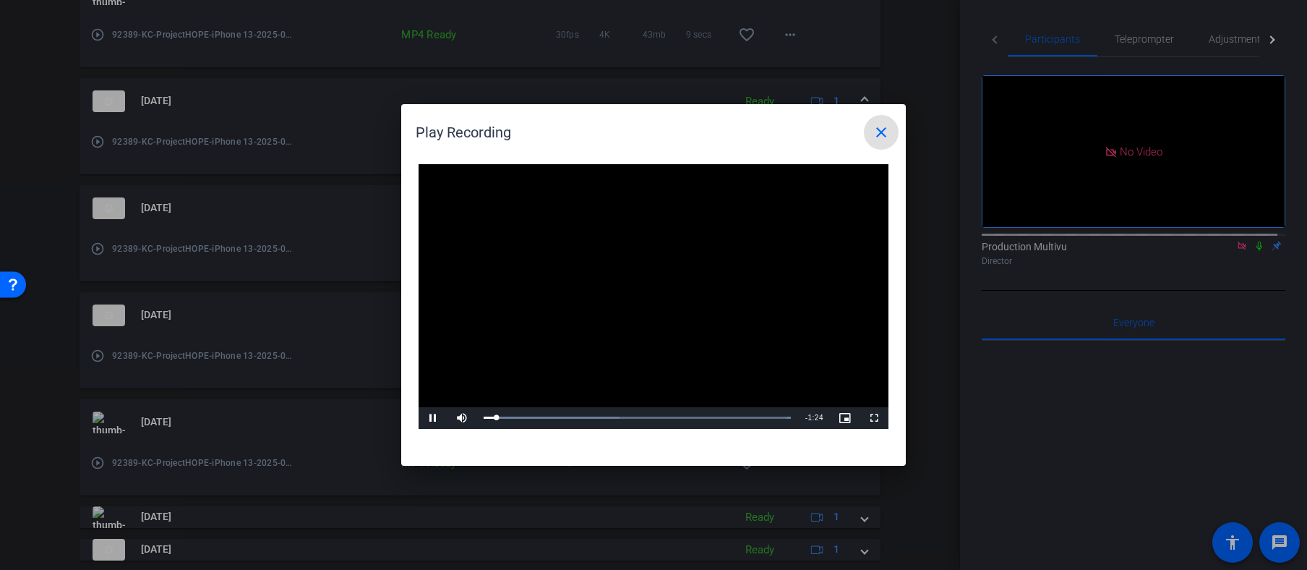
click at [884, 131] on mat-icon "close" at bounding box center [881, 132] width 17 height 17
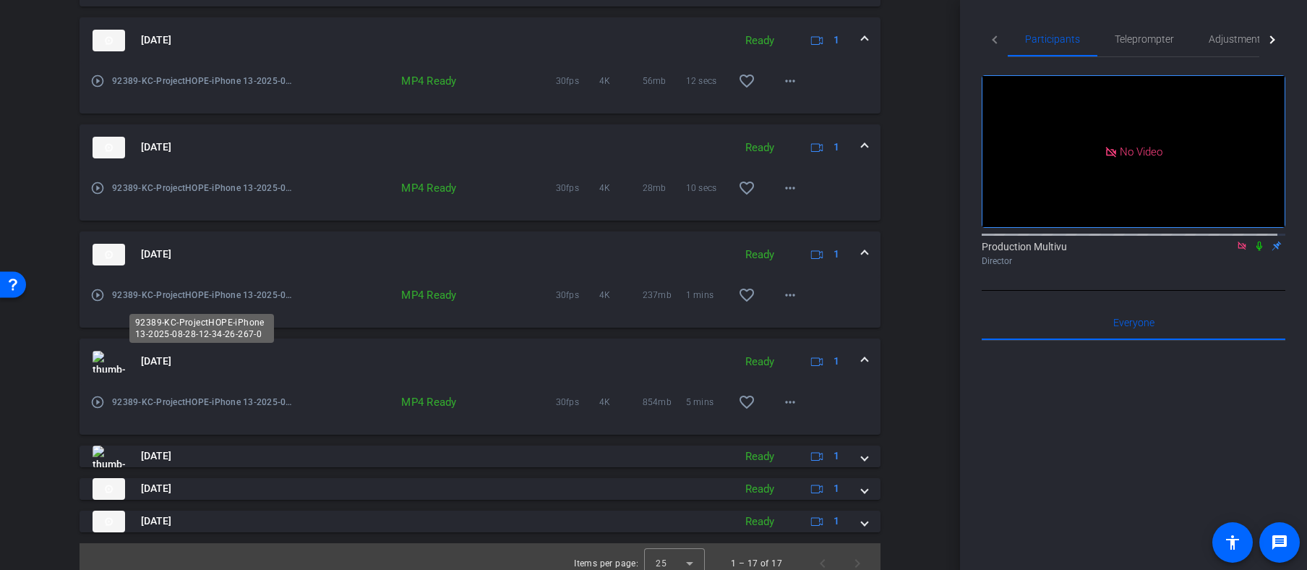
scroll to position [1474, 0]
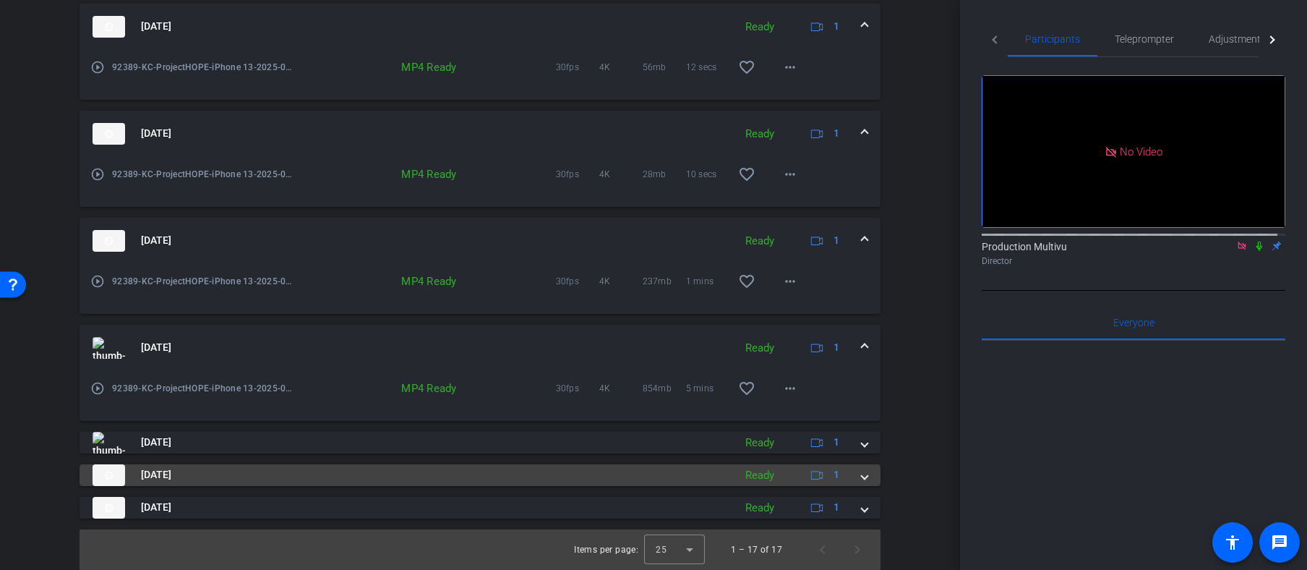
click at [112, 474] on img at bounding box center [109, 475] width 33 height 22
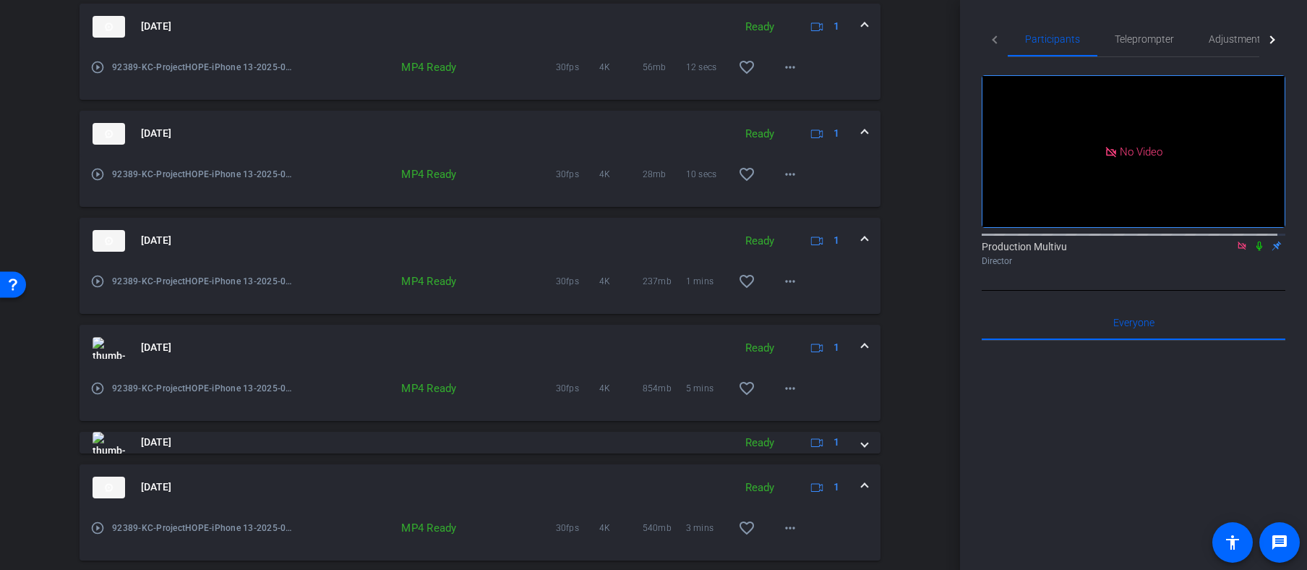
click at [98, 529] on mat-icon "play_circle_outline" at bounding box center [97, 528] width 14 height 14
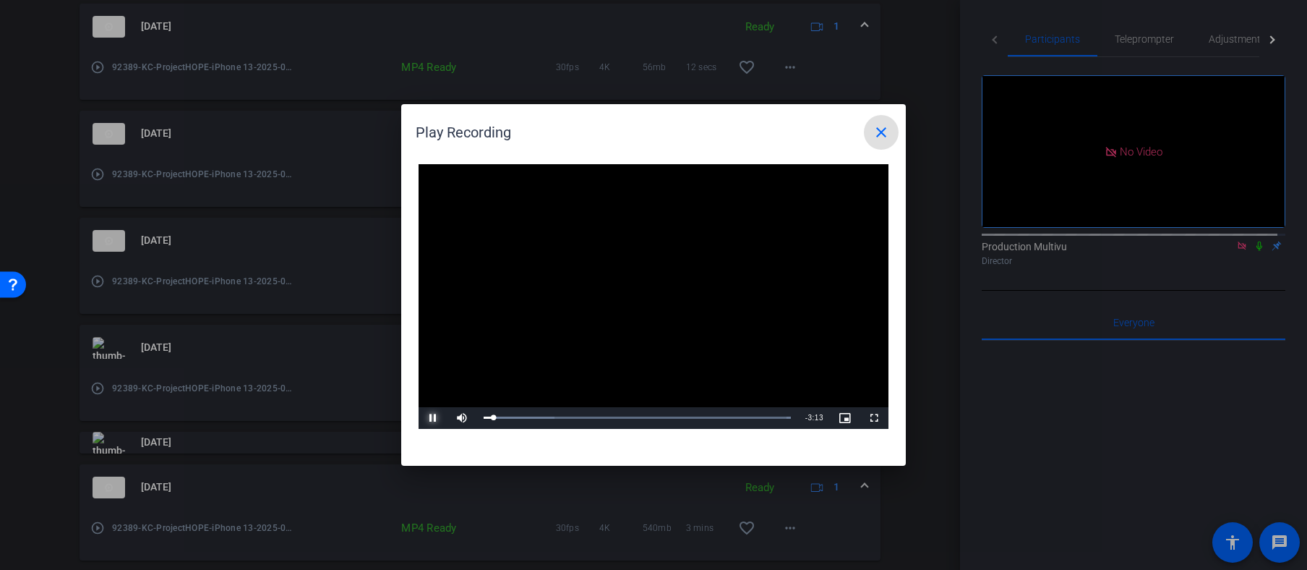
click at [432, 418] on span "Video Player" at bounding box center [433, 418] width 29 height 0
click at [108, 484] on div at bounding box center [653, 285] width 1307 height 570
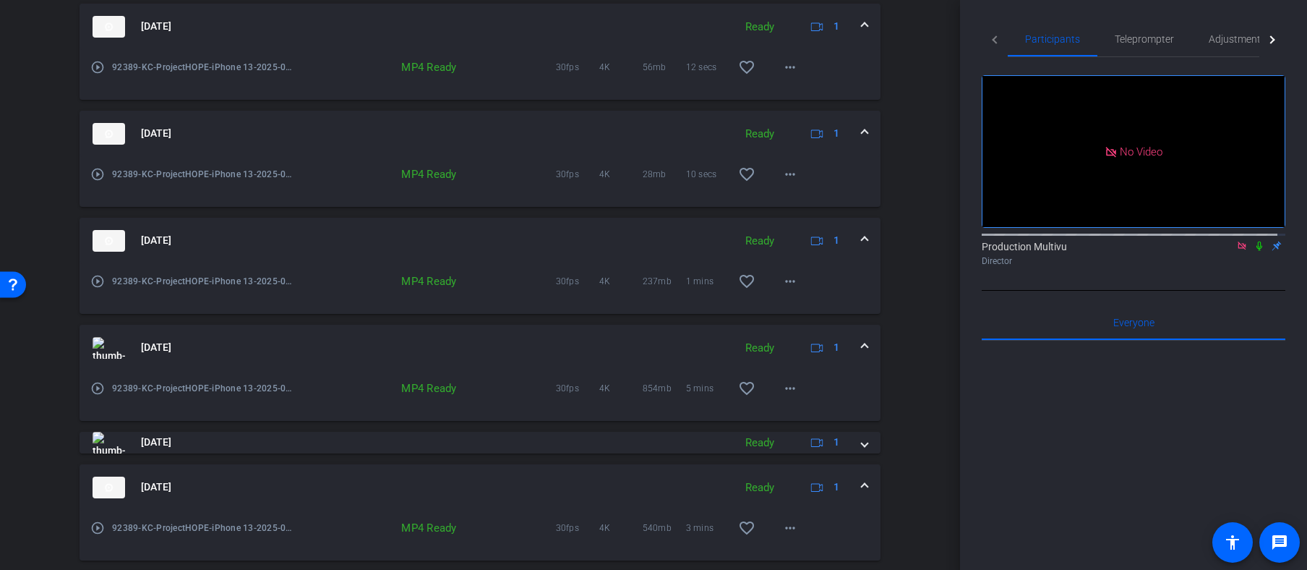
click at [110, 484] on img at bounding box center [109, 488] width 33 height 22
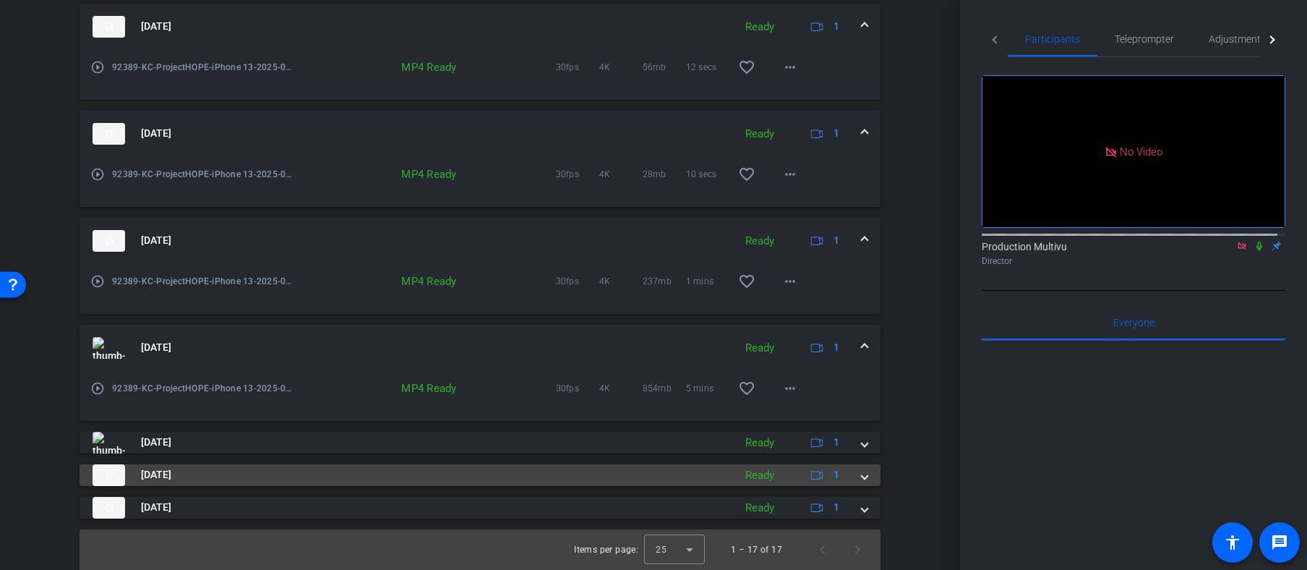
click at [101, 477] on img at bounding box center [109, 475] width 33 height 22
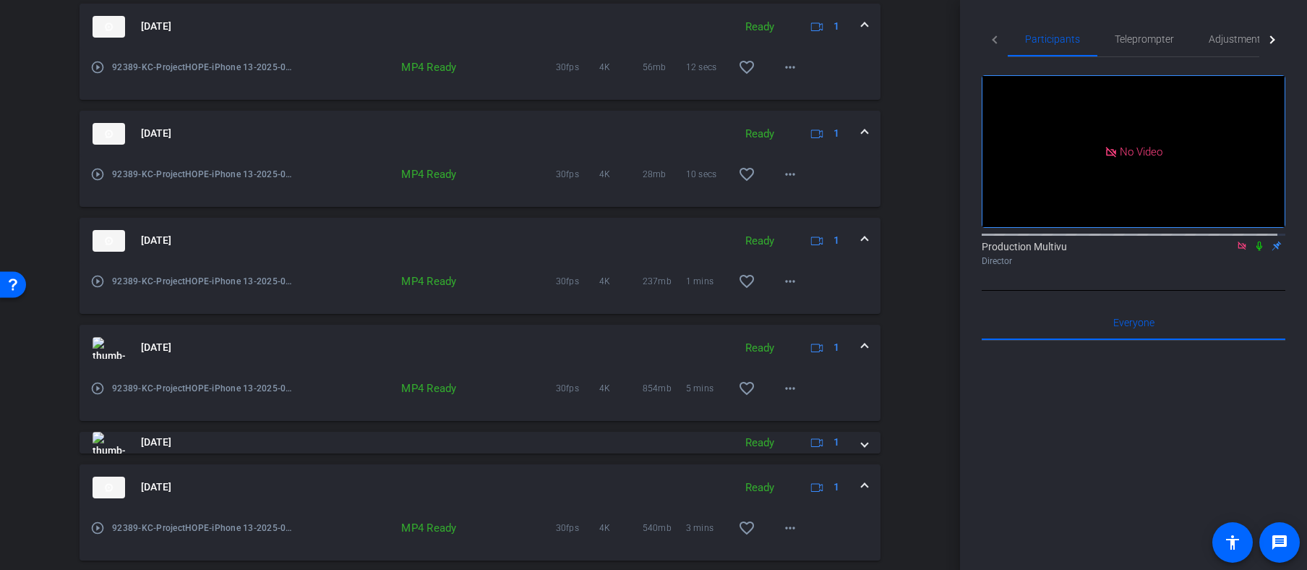
click at [98, 526] on mat-icon "play_circle_outline" at bounding box center [97, 528] width 14 height 14
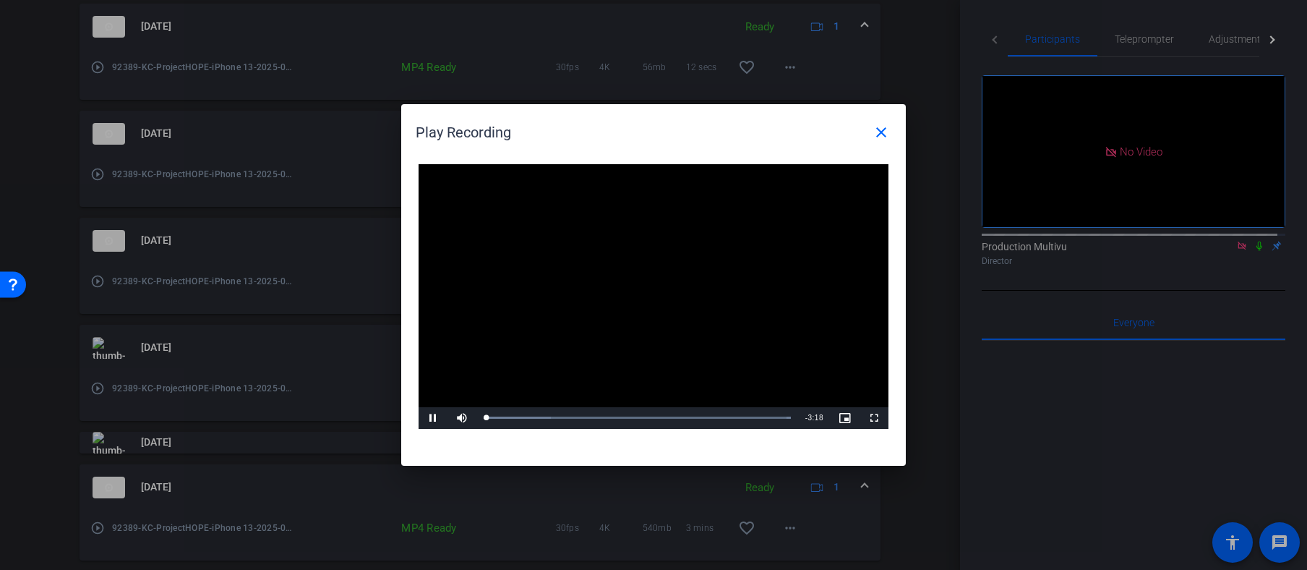
click at [111, 492] on div at bounding box center [653, 285] width 1307 height 570
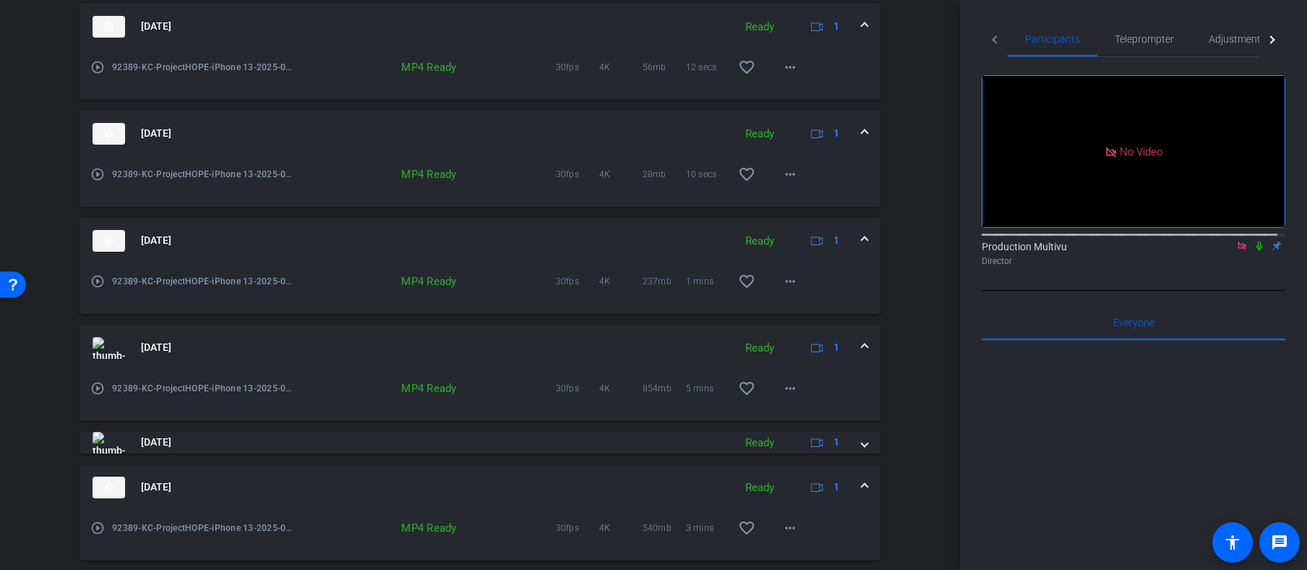
click at [111, 484] on img at bounding box center [109, 488] width 33 height 22
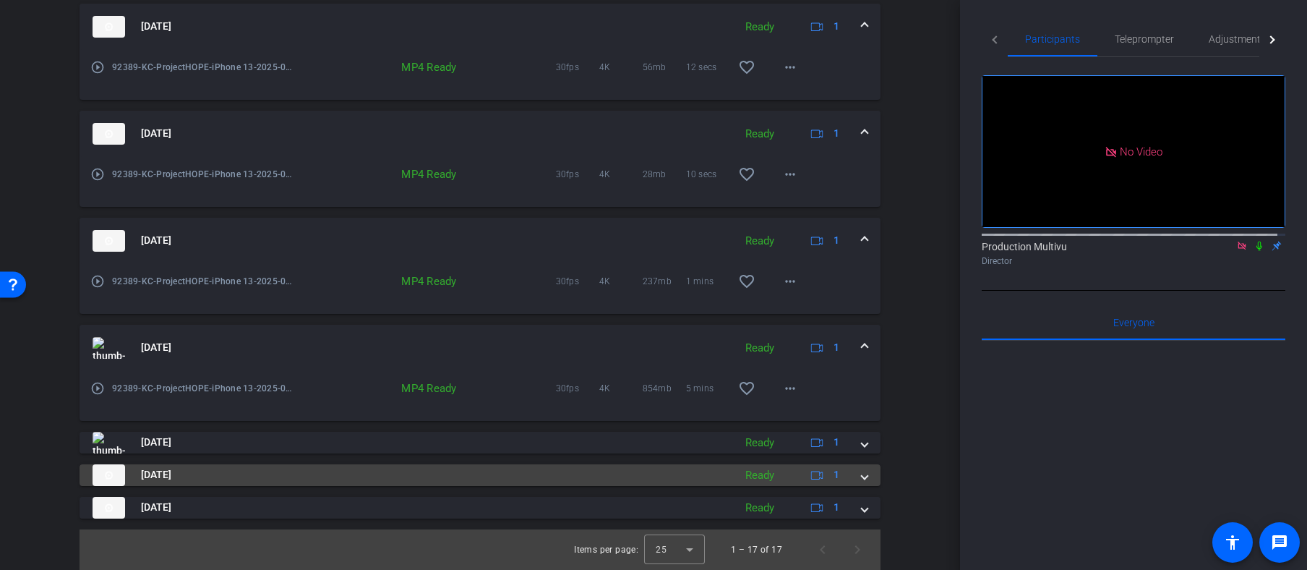
click at [119, 473] on img at bounding box center [109, 475] width 33 height 22
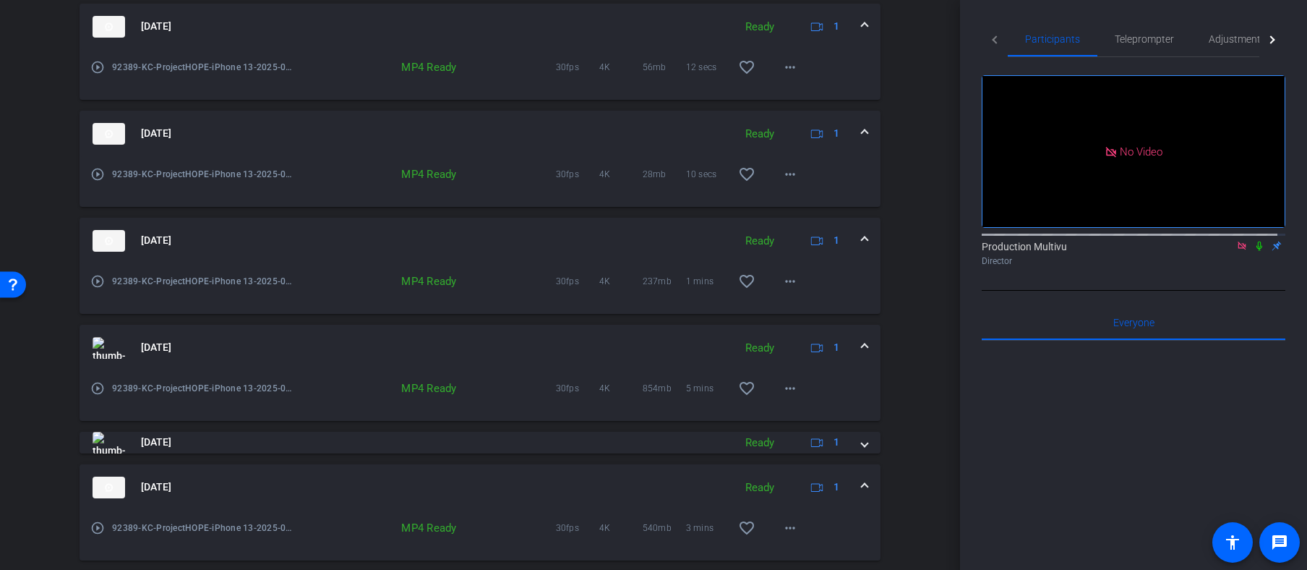
click at [98, 526] on mat-icon "play_circle_outline" at bounding box center [97, 528] width 14 height 14
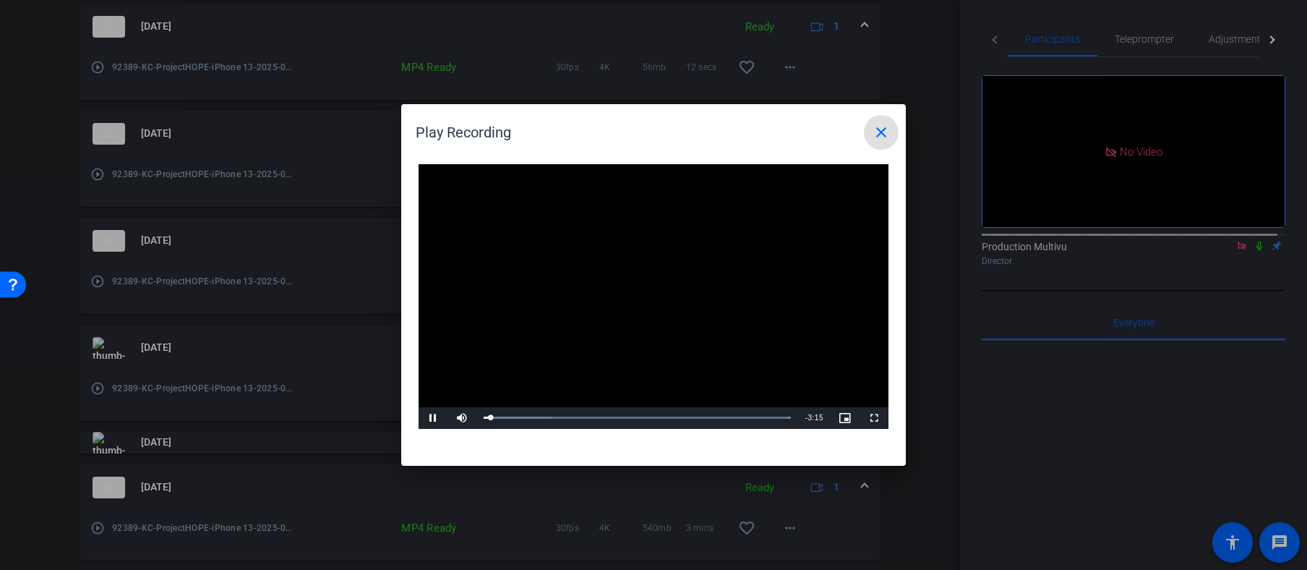
click at [883, 129] on mat-icon "close" at bounding box center [881, 132] width 17 height 17
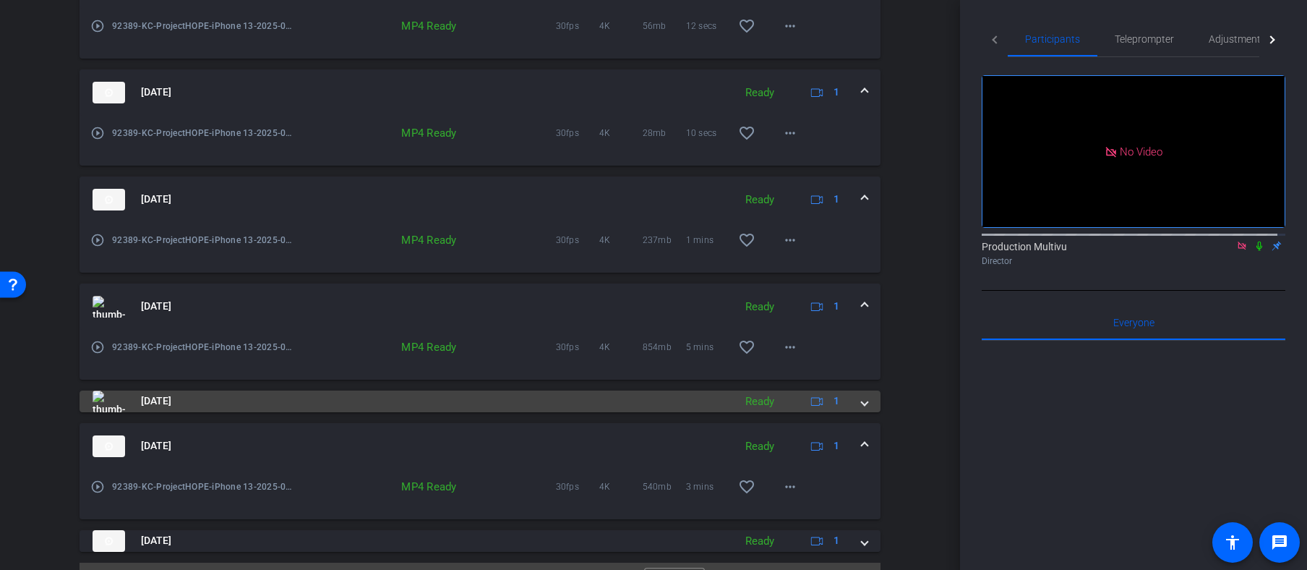
scroll to position [1549, 0]
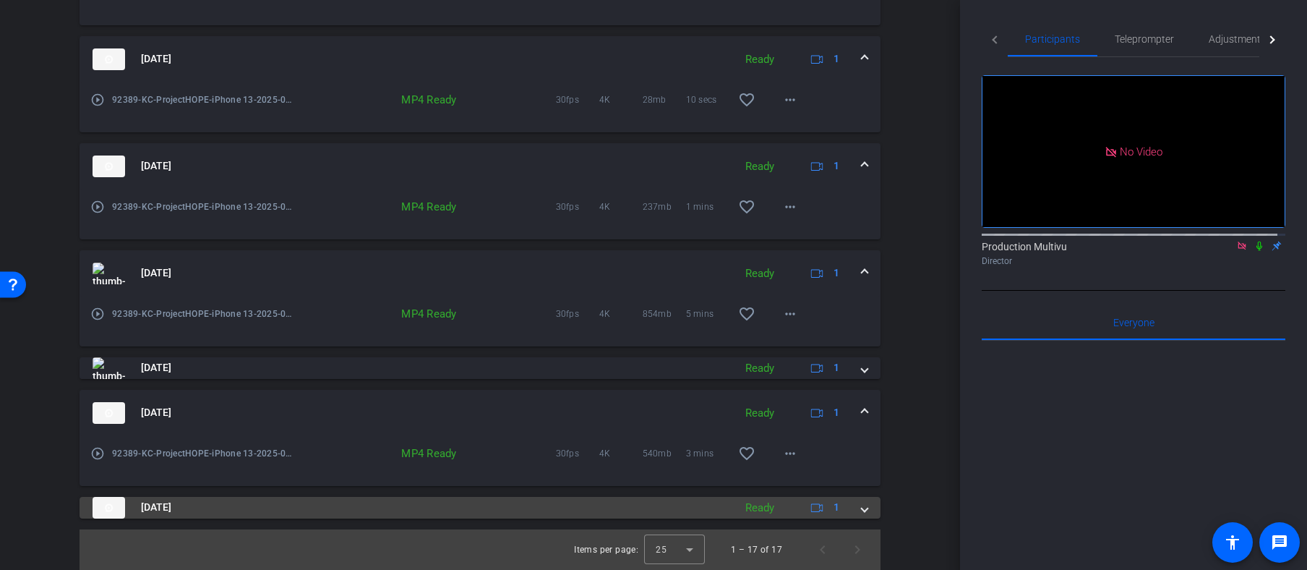
click at [114, 507] on img at bounding box center [109, 508] width 33 height 22
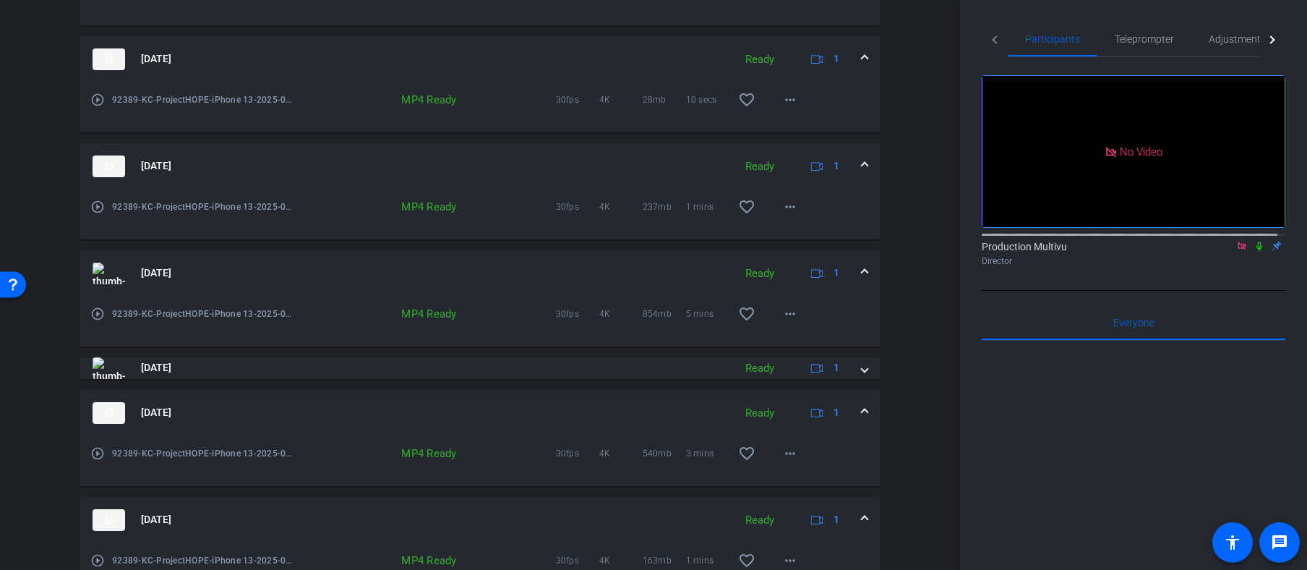
click at [97, 560] on mat-icon "play_circle_outline" at bounding box center [97, 560] width 14 height 14
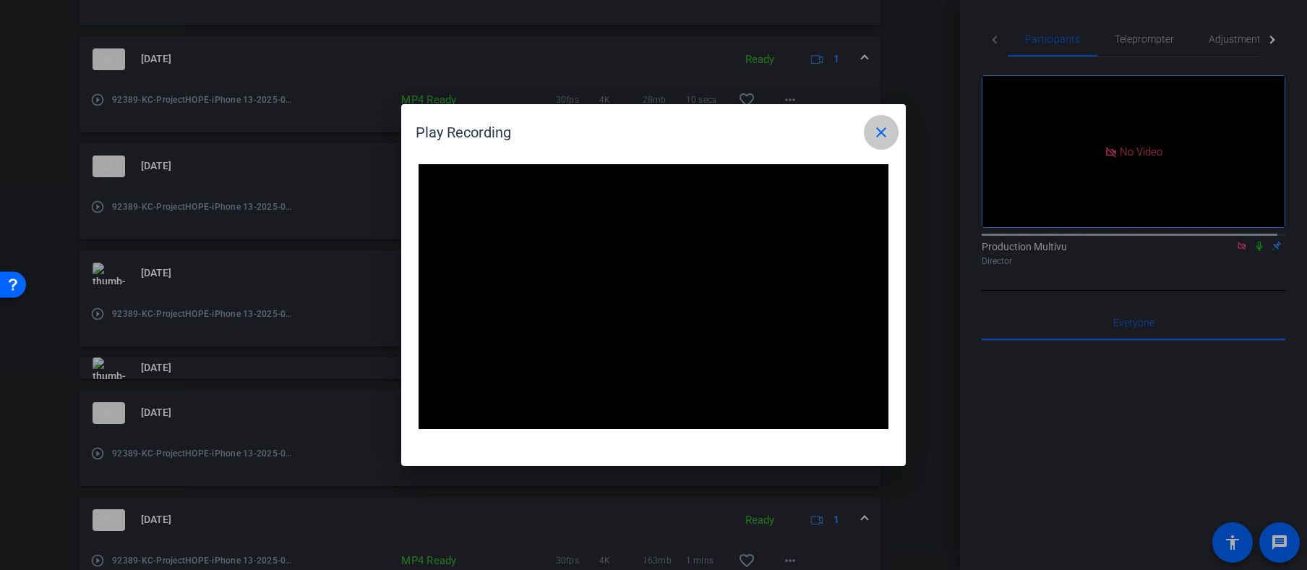
click at [887, 130] on mat-icon "close" at bounding box center [881, 132] width 17 height 17
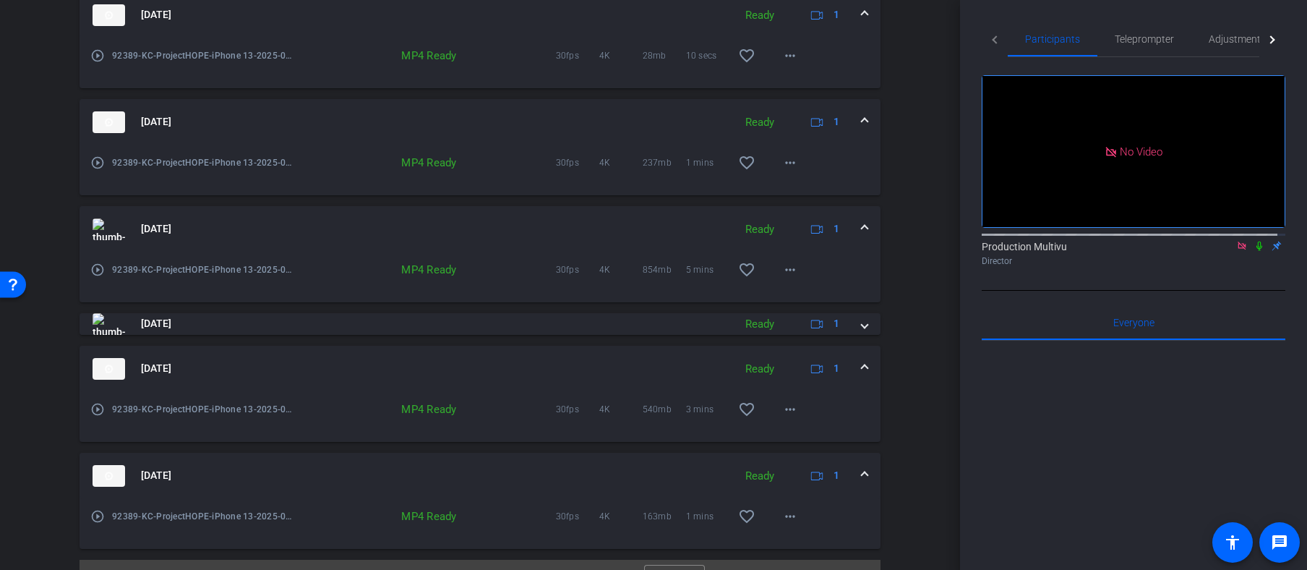
scroll to position [1623, 0]
